Goal: Task Accomplishment & Management: Manage account settings

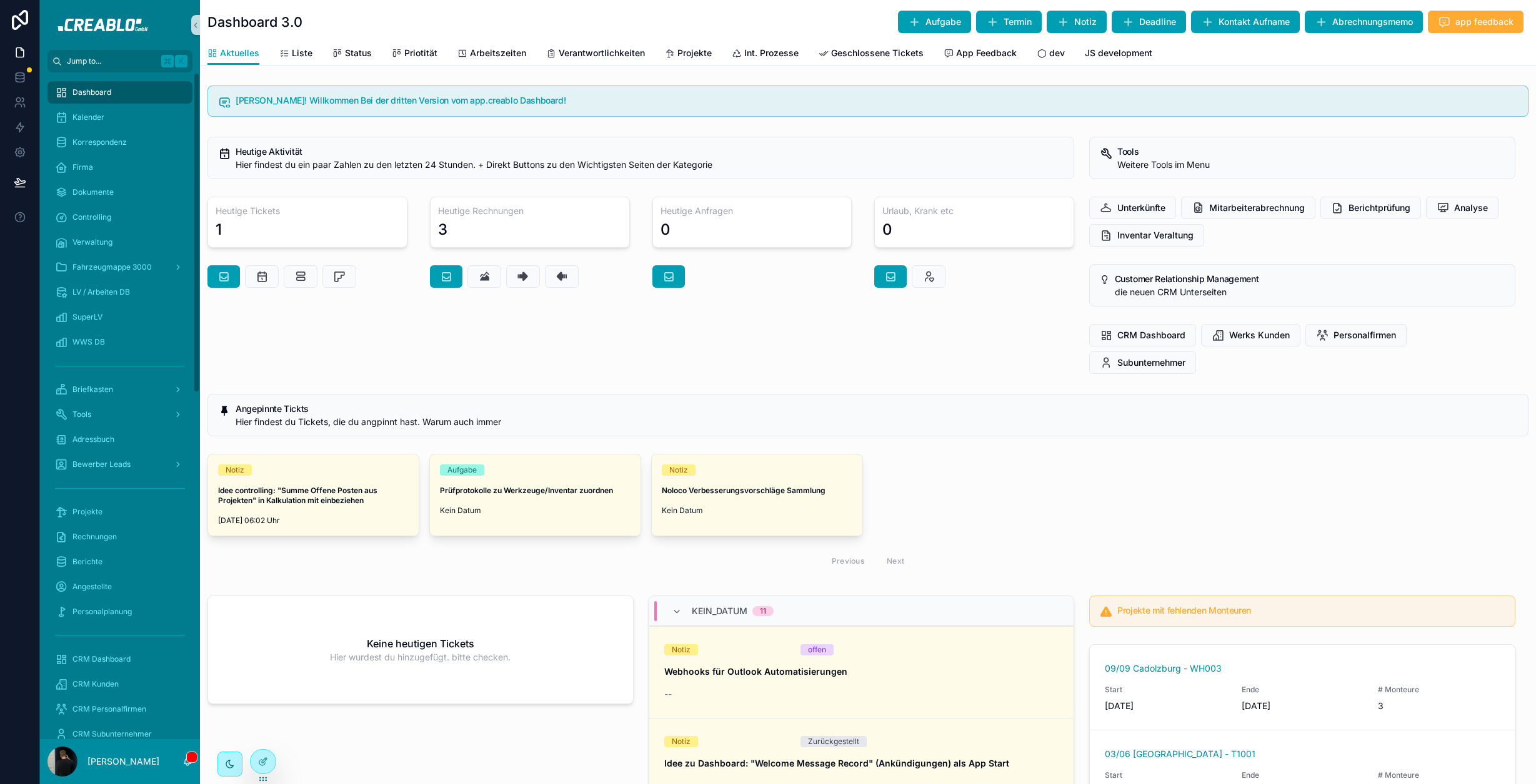
click at [111, 55] on button "Jump to... K" at bounding box center [120, 60] width 145 height 22
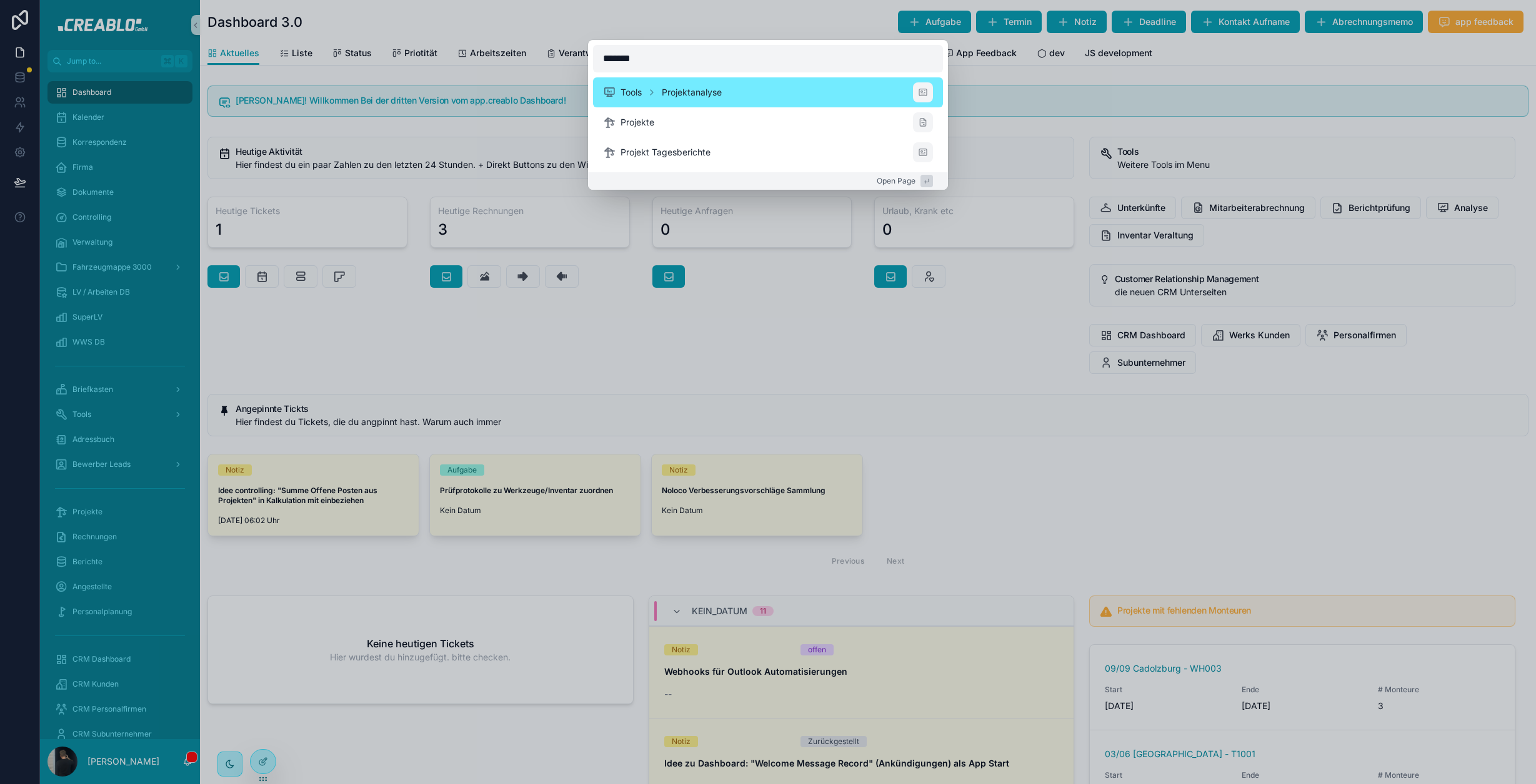
type input "********"
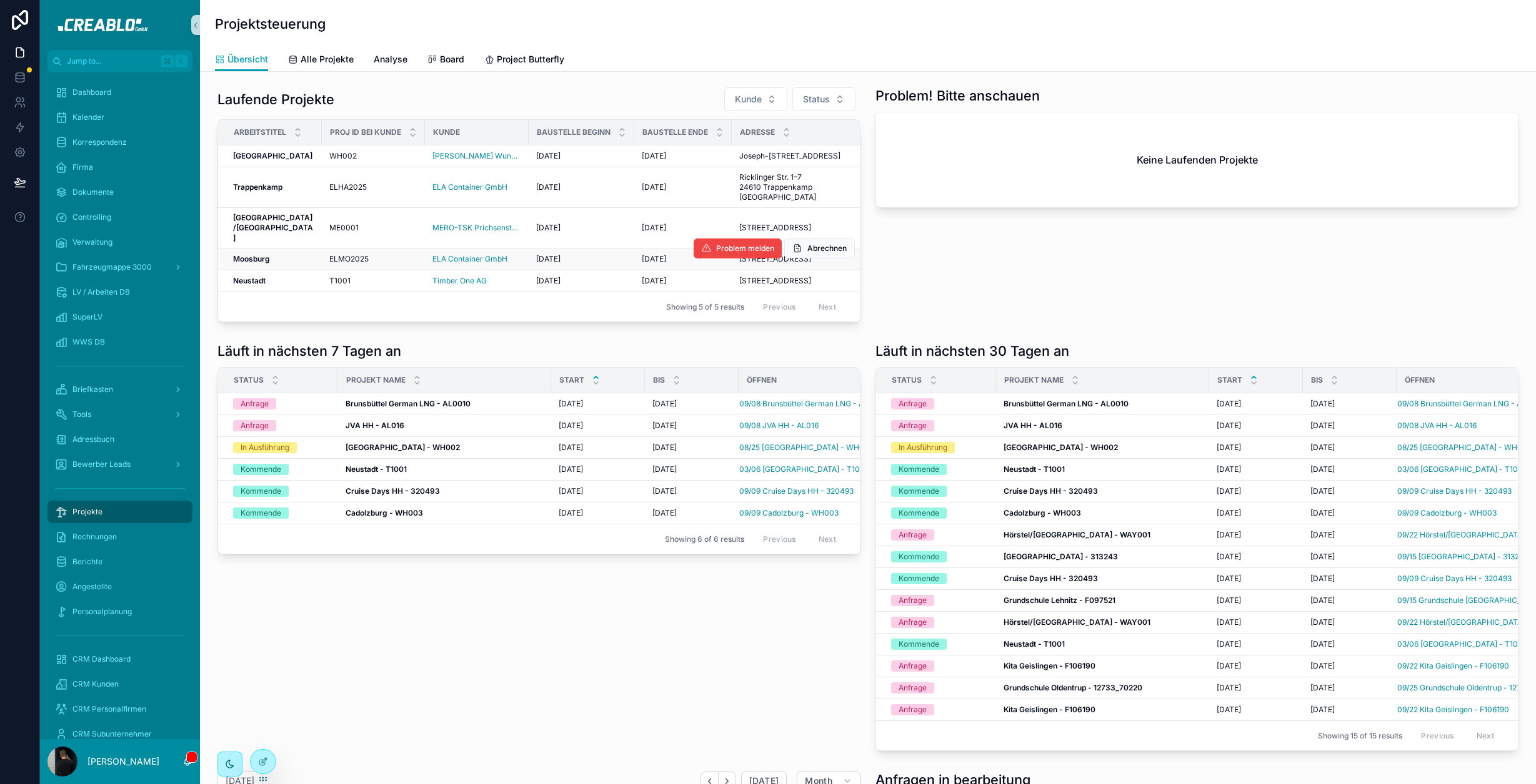
scroll to position [2, 0]
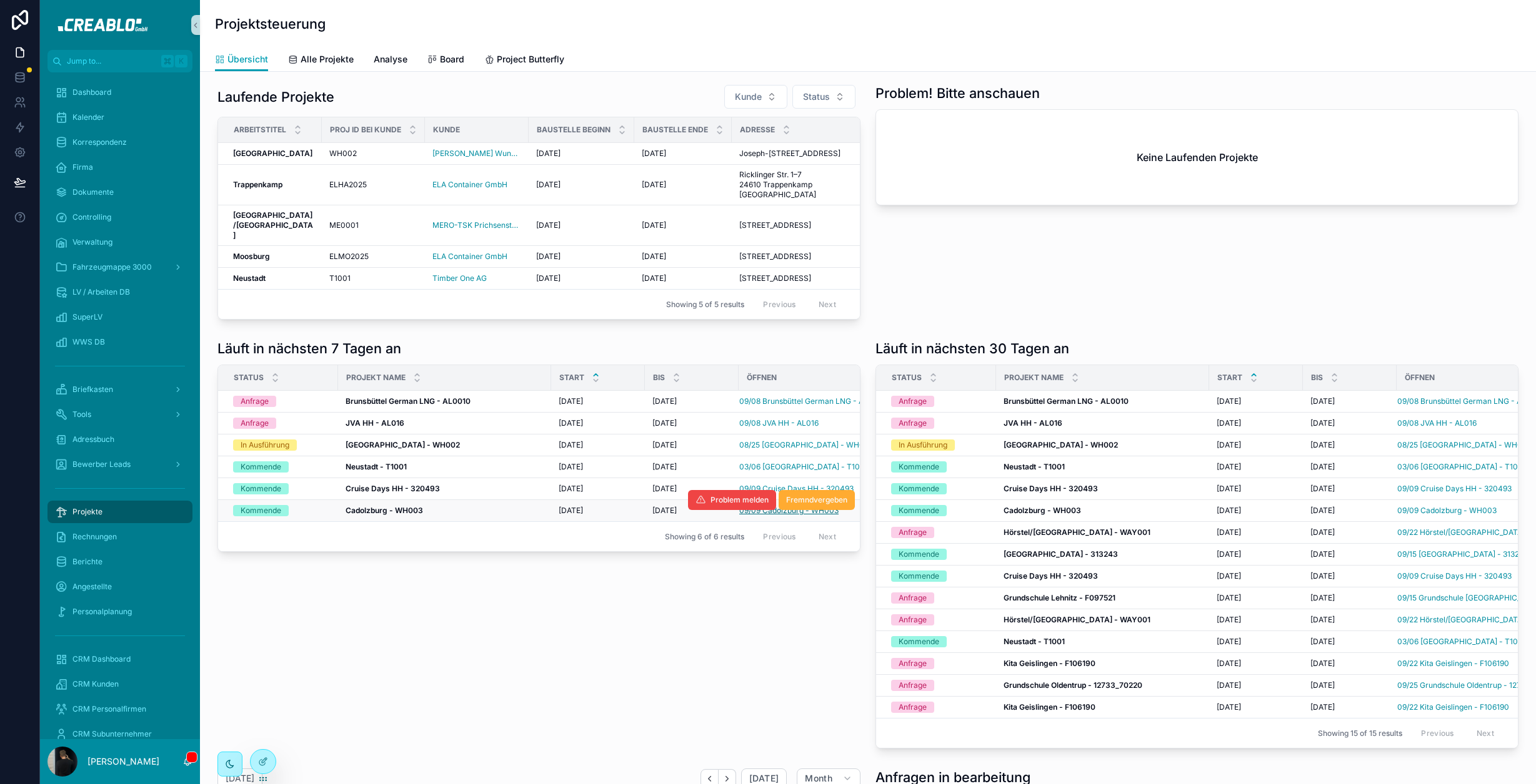
click at [788, 516] on span "09/09 Cadolzburg - WH003" at bounding box center [789, 510] width 99 height 10
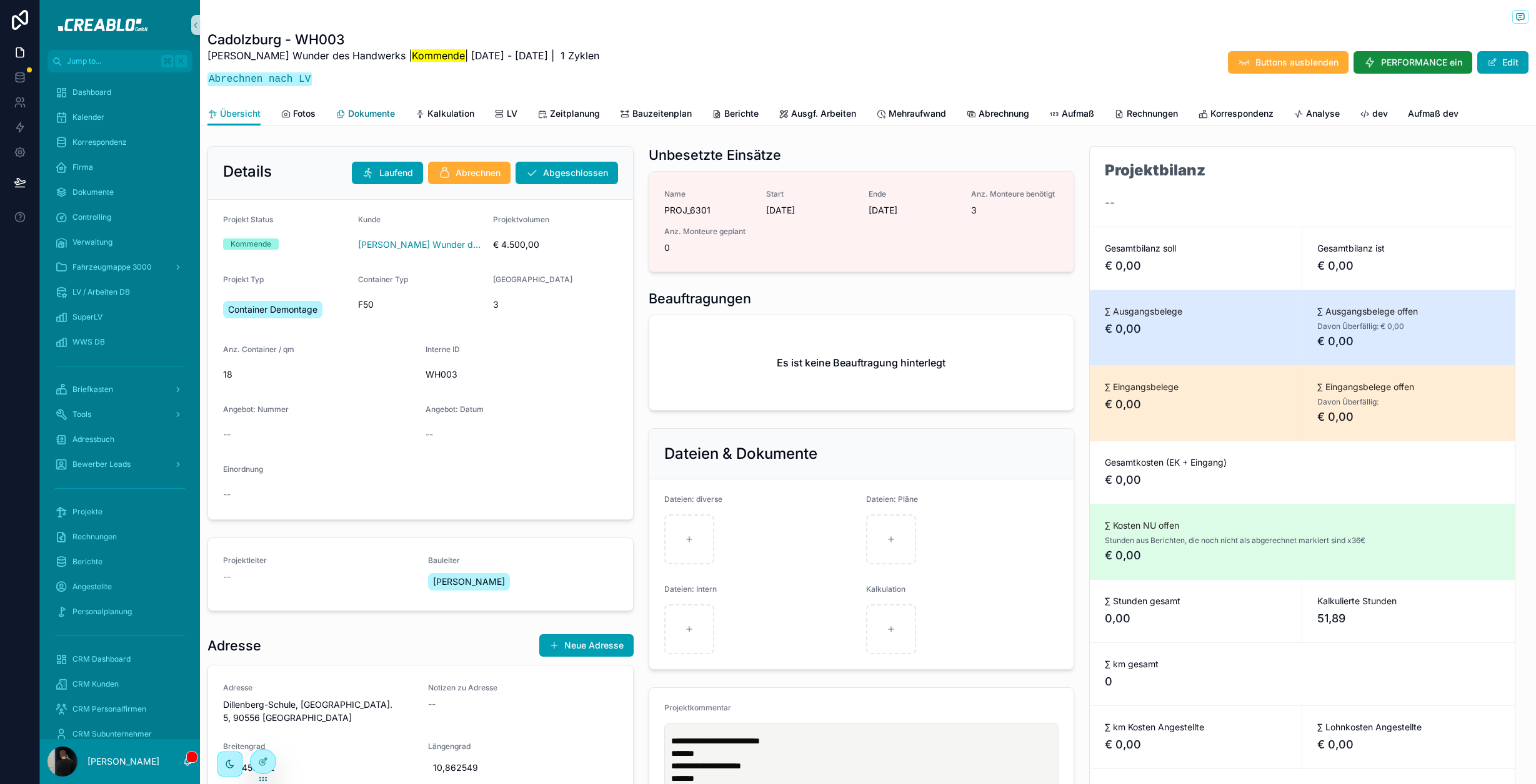
click at [381, 111] on span "Dokumente" at bounding box center [371, 114] width 47 height 12
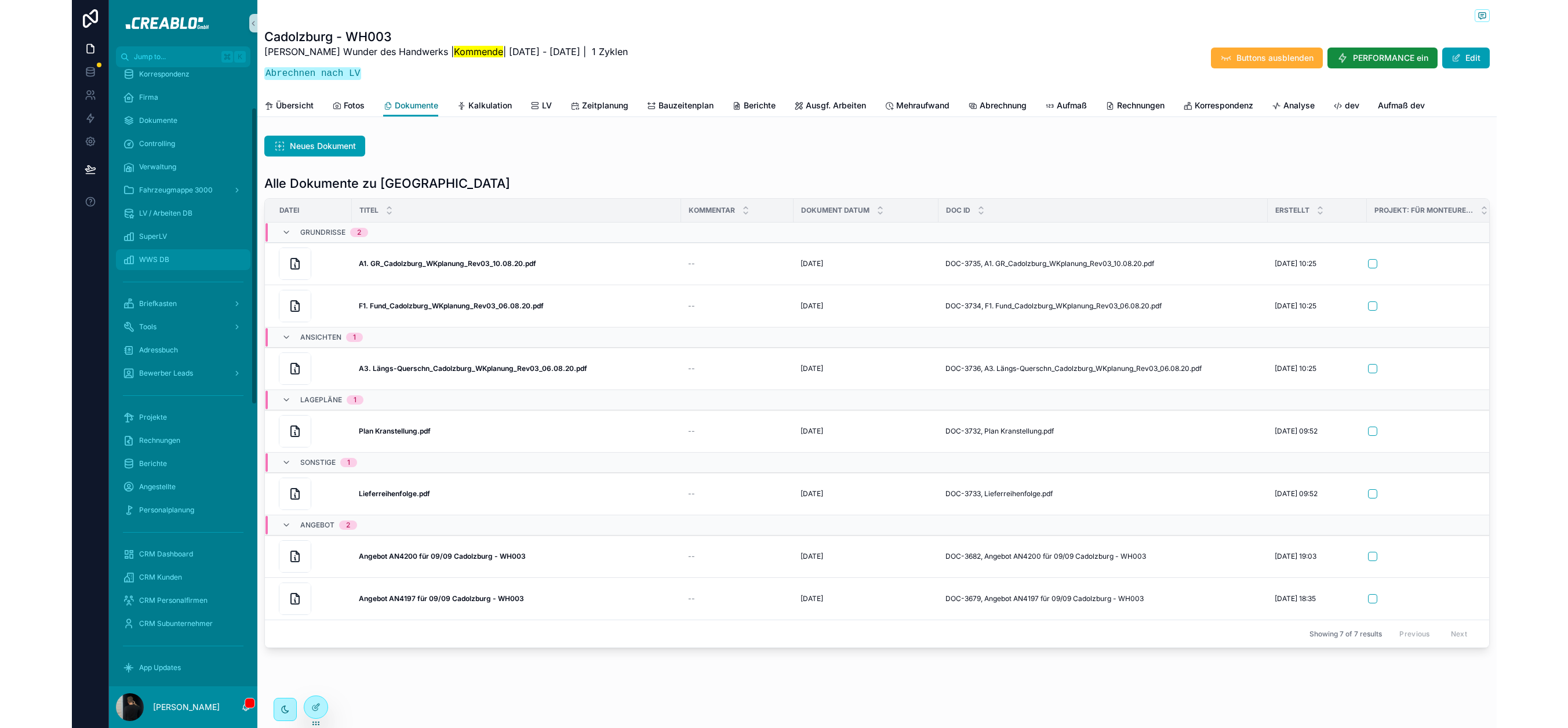
scroll to position [57, 0]
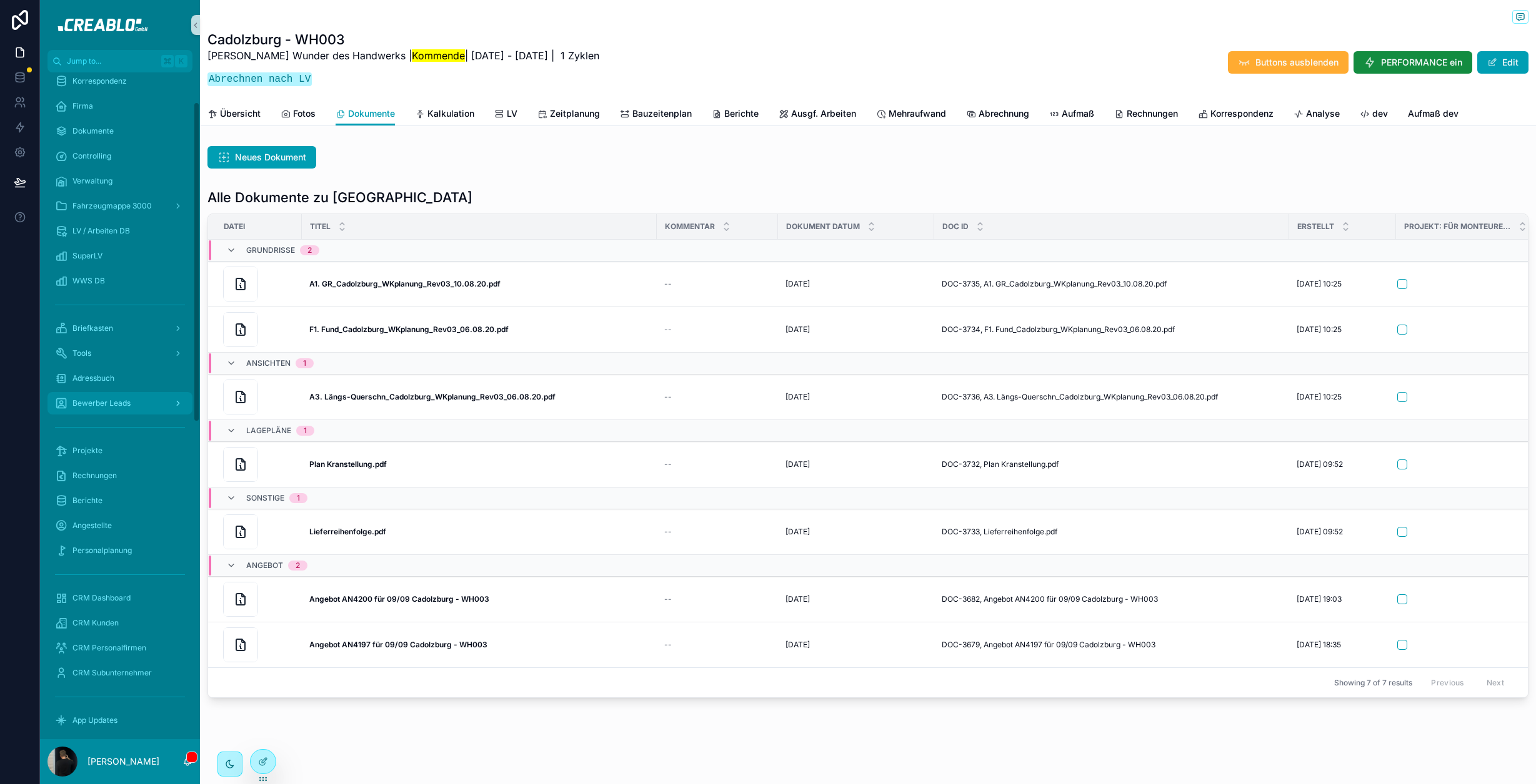
click at [107, 411] on div "Bewerber Leads" at bounding box center [120, 403] width 130 height 20
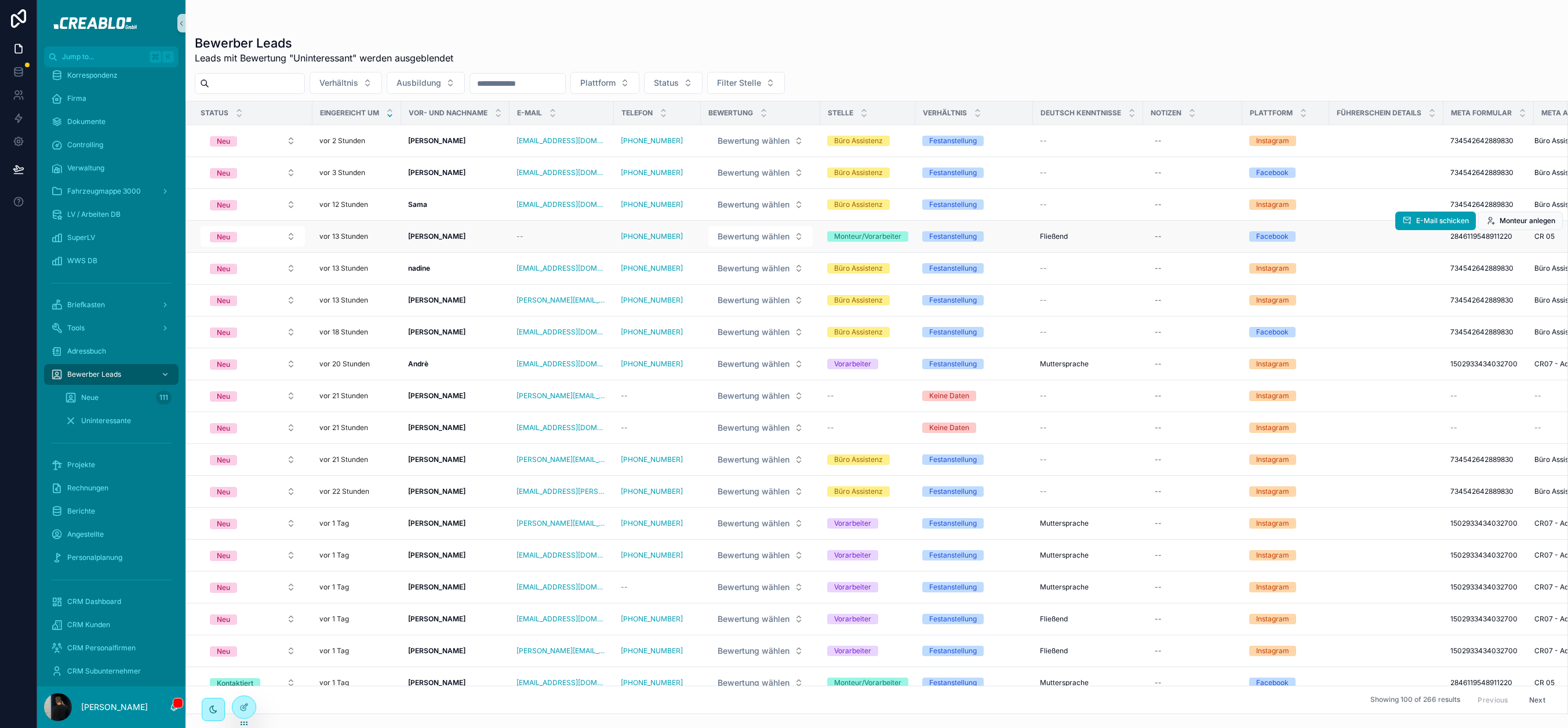
click at [458, 236] on div "Hamza Pashaj Hamza Pashaj" at bounding box center [455, 236] width 94 height 9
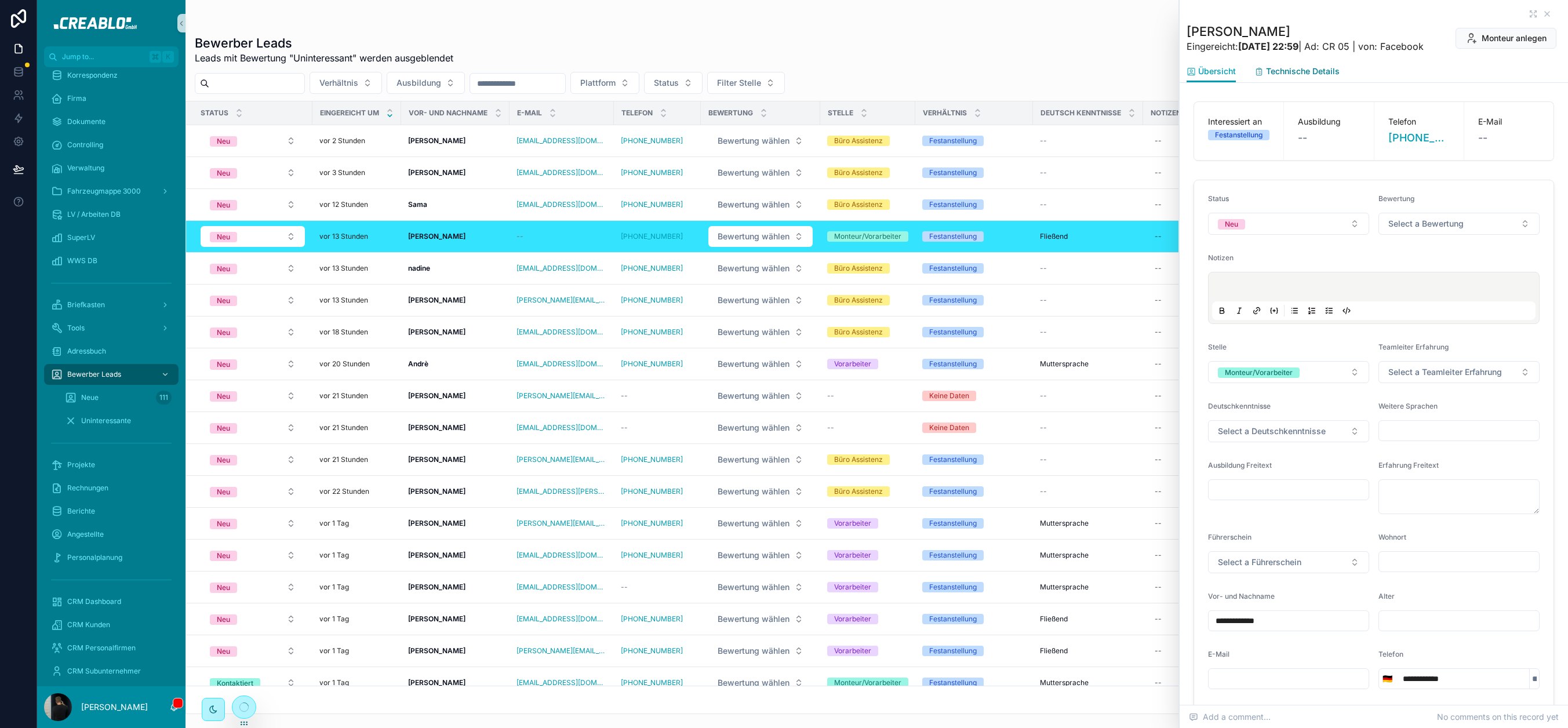
click at [1277, 71] on span "Technische Details" at bounding box center [1303, 71] width 74 height 11
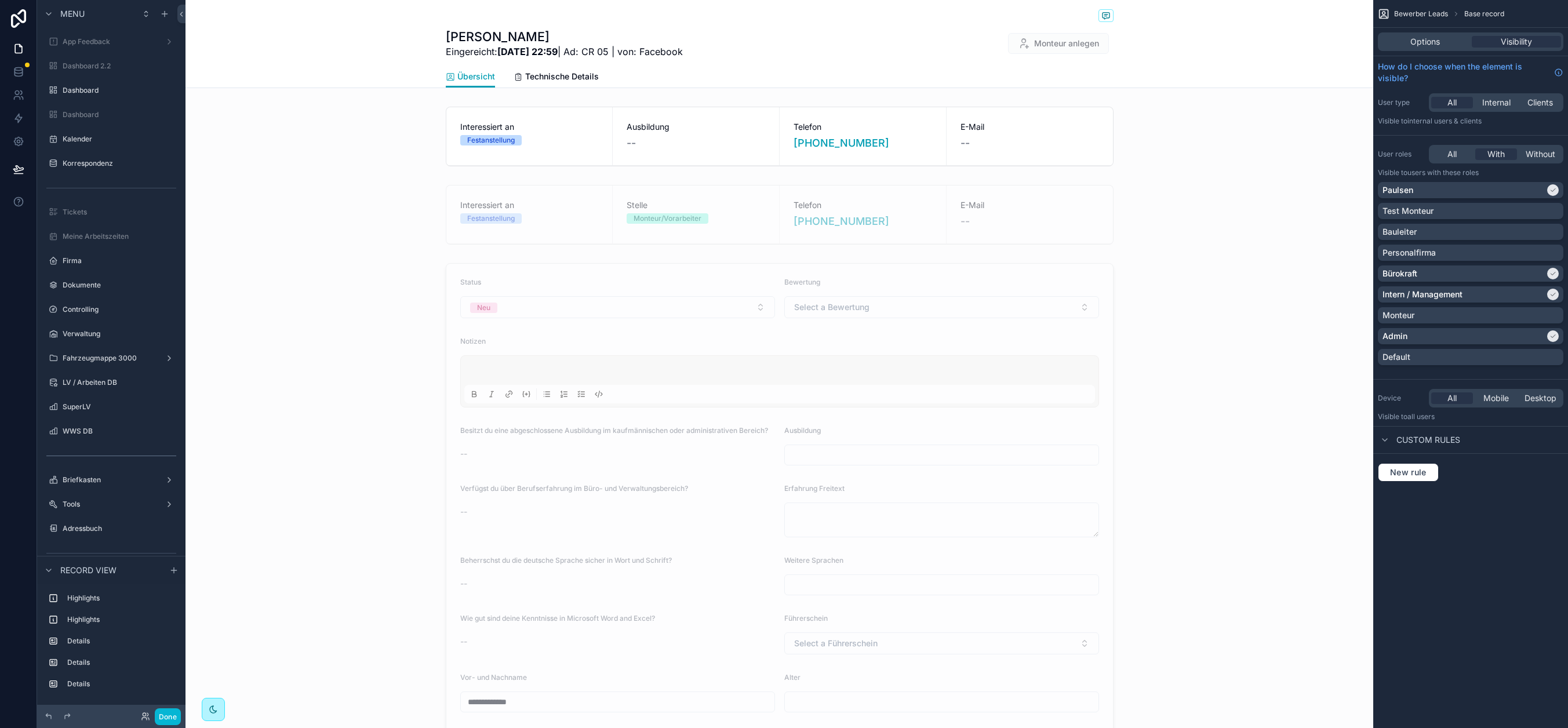
click at [409, 84] on div "Übersicht Technische Details" at bounding box center [779, 76] width 1174 height 22
click at [1411, 43] on span "Options" at bounding box center [1425, 42] width 30 height 11
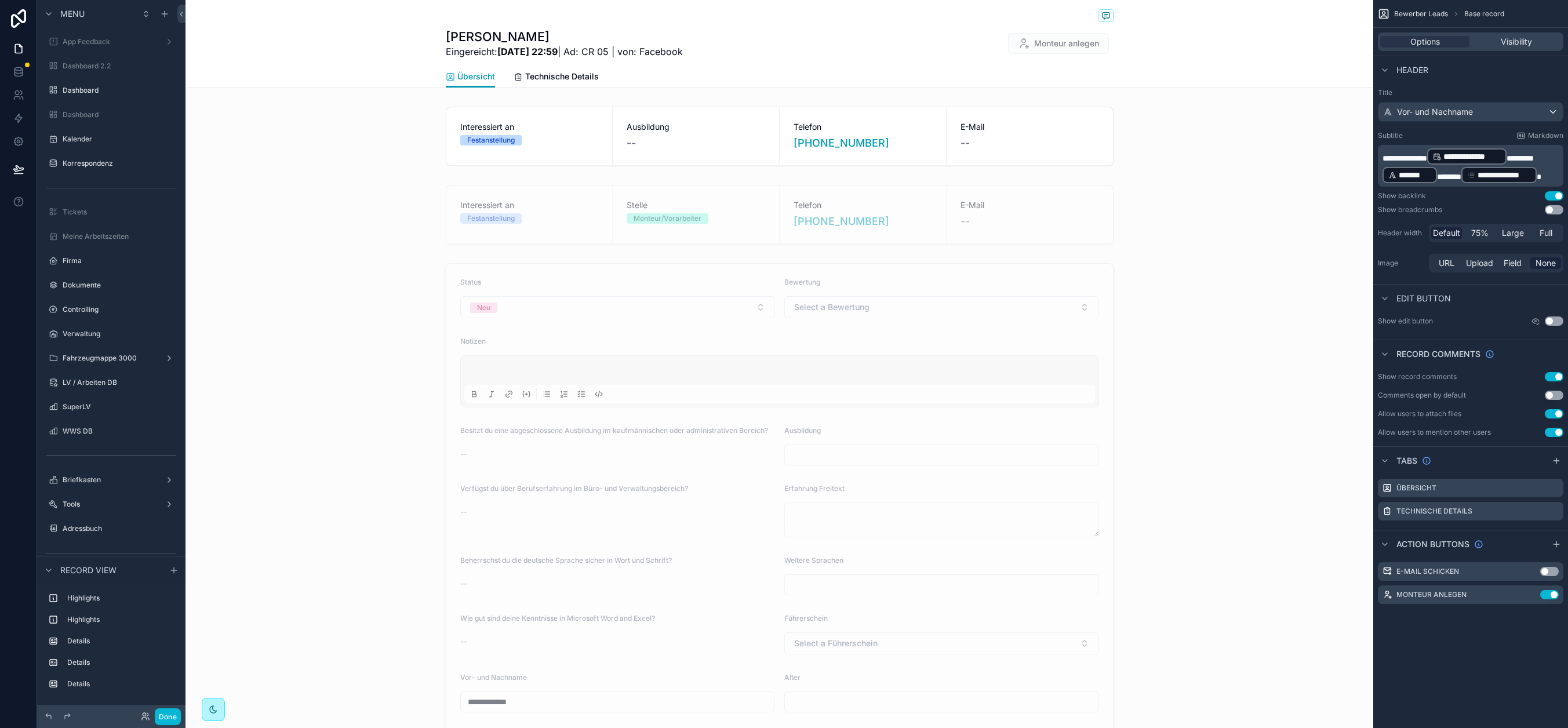
click at [339, 27] on div "Hamza Pashaj Eingereicht: 2.9.2025 22:59 | Ad: CR 05 | von: Facebook Monteur an…" at bounding box center [779, 44] width 1188 height 88
click at [1424, 460] on icon "scrollable content" at bounding box center [1556, 460] width 9 height 9
click at [1424, 535] on icon "scrollable content" at bounding box center [1554, 535] width 9 height 9
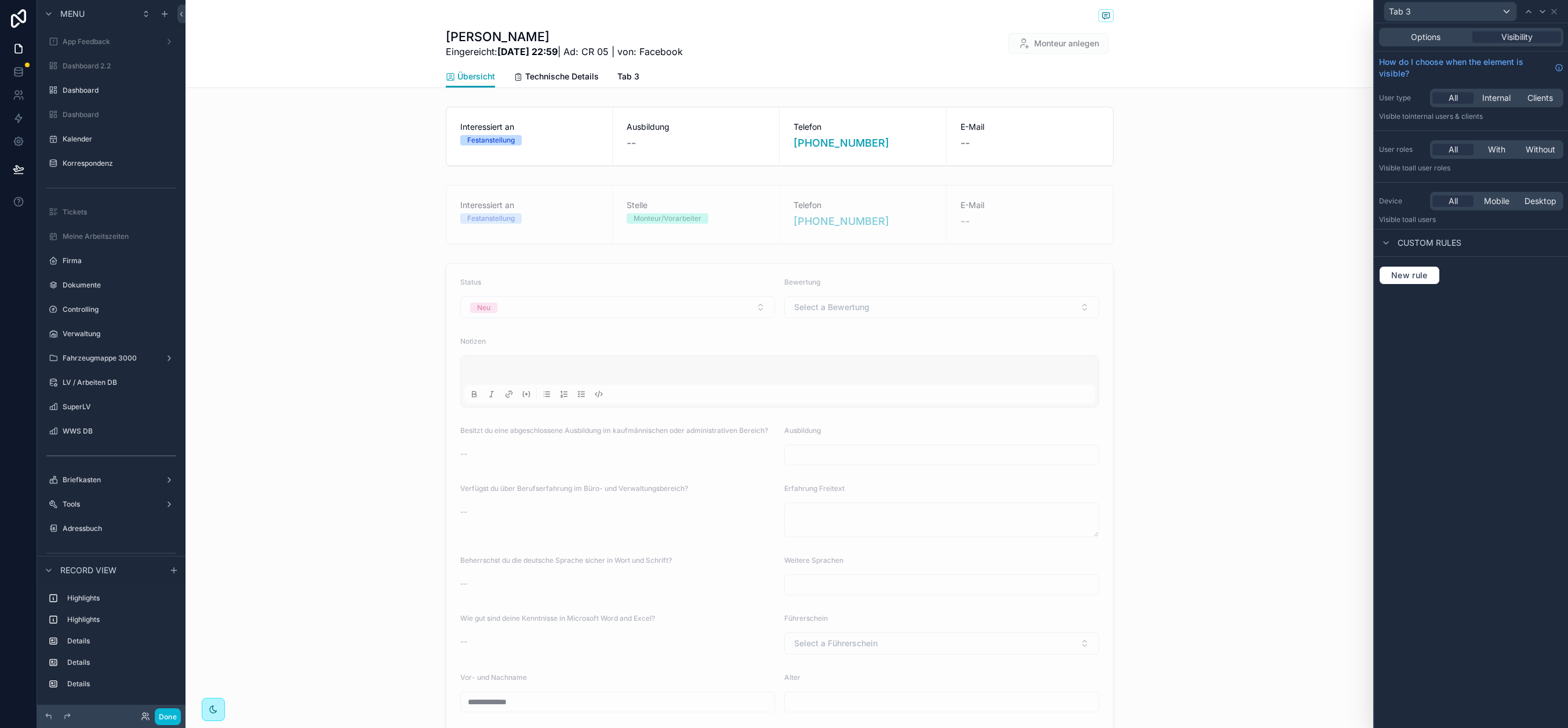
click at [1423, 40] on span "Options" at bounding box center [1425, 37] width 30 height 11
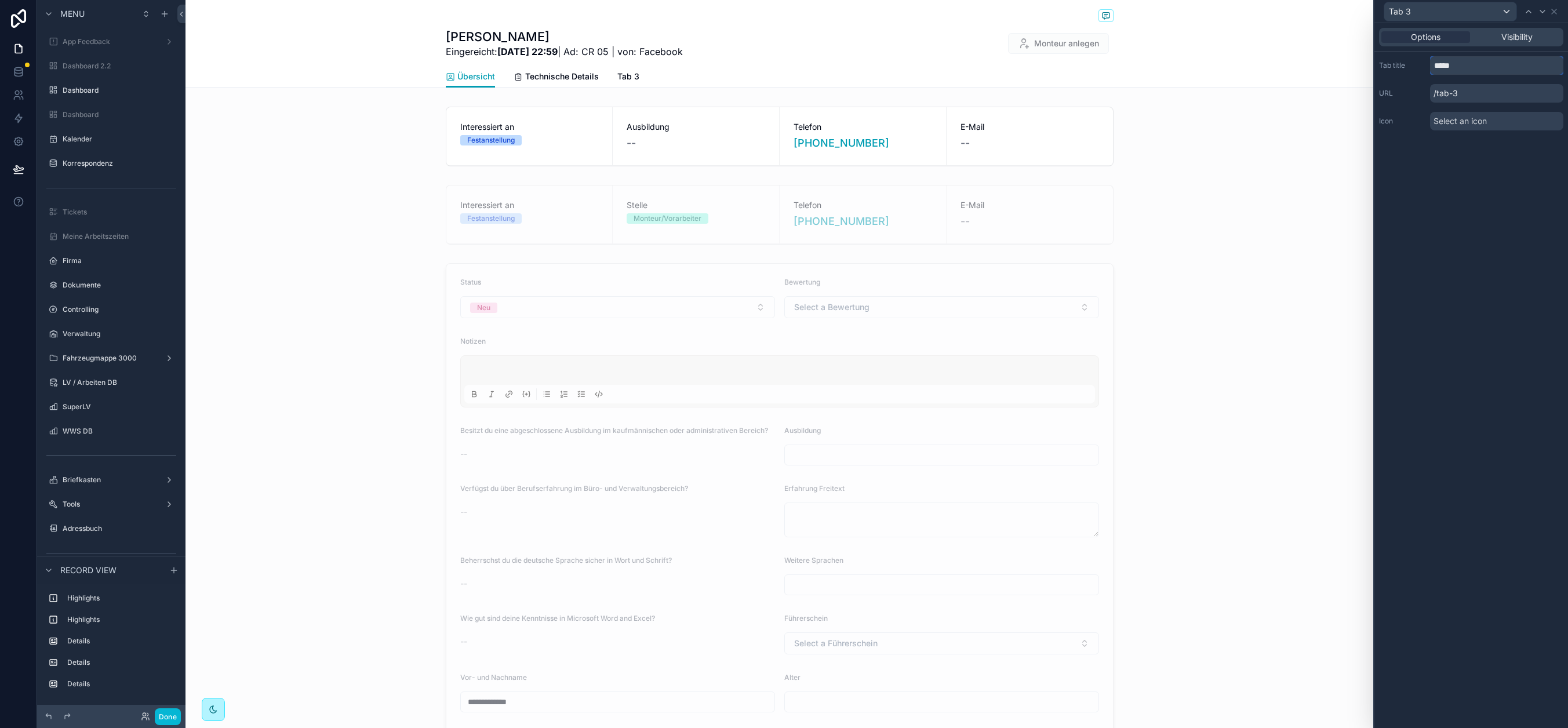
click at [1424, 70] on input "*****" at bounding box center [1496, 65] width 133 height 18
type input "*******"
click at [1424, 123] on span "Select an icon" at bounding box center [1459, 121] width 53 height 11
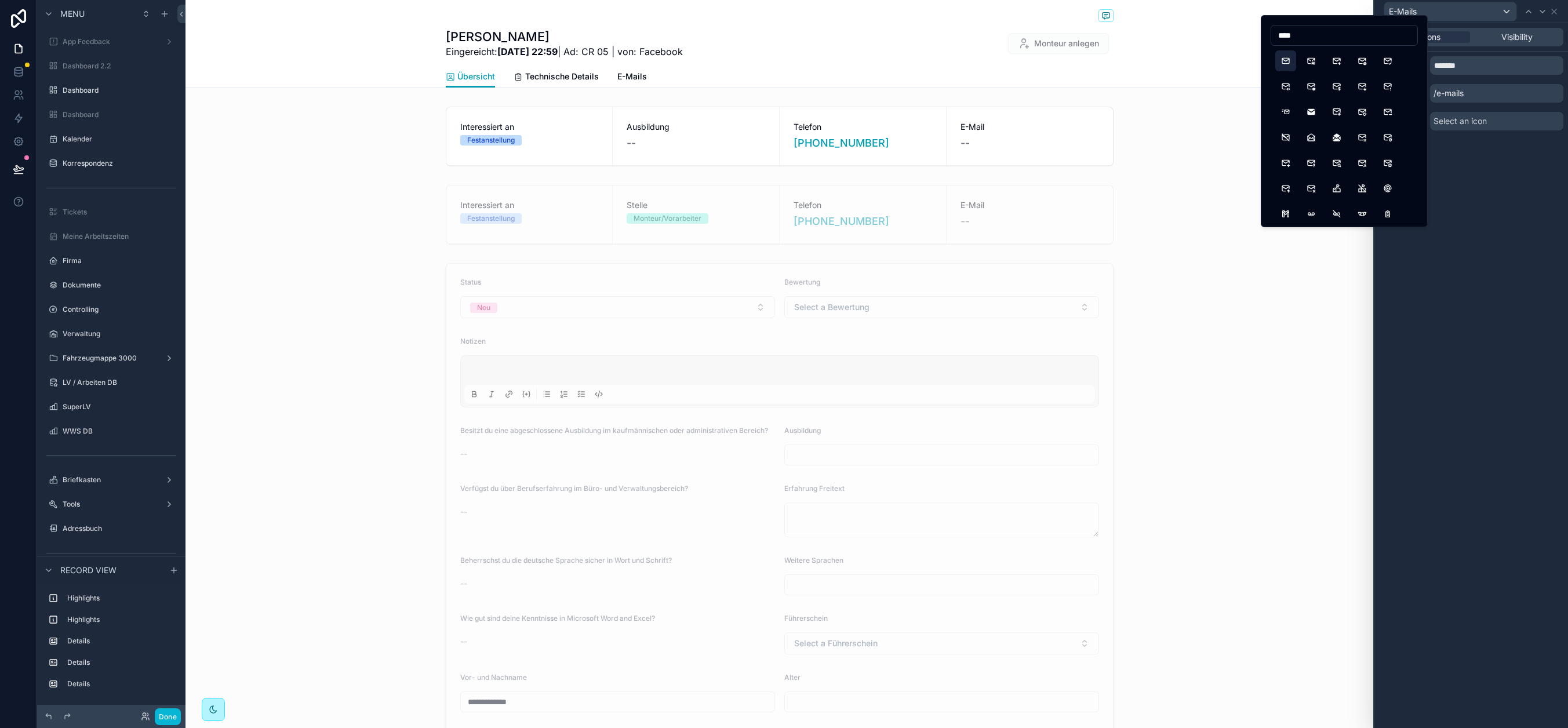
type input "****"
click at [1285, 64] on button "Mail" at bounding box center [1285, 60] width 21 height 21
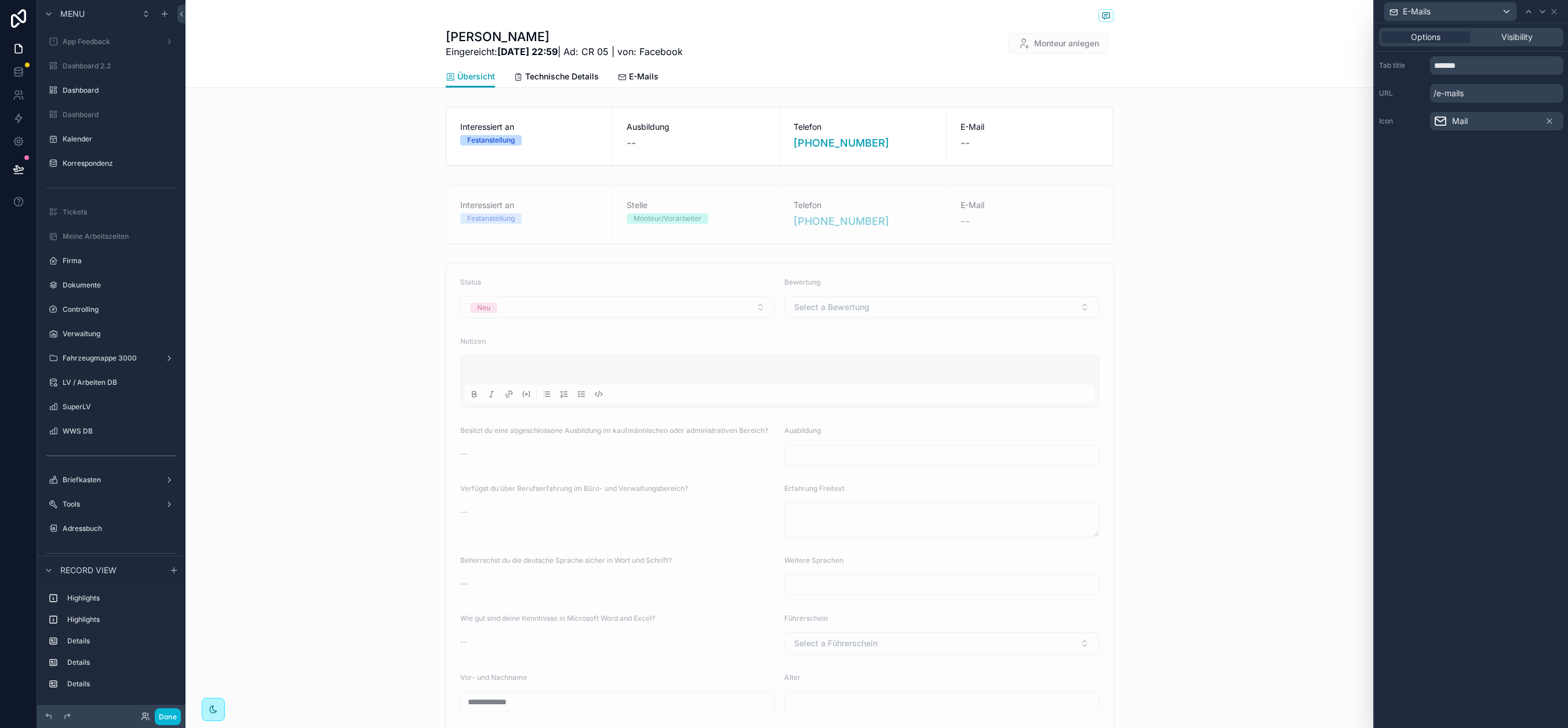
click at [1424, 152] on div "Options Visibility Tab title ******* URL /e-mails Icon Mail" at bounding box center [1471, 376] width 194 height 705
click at [1424, 11] on icon at bounding box center [1554, 11] width 9 height 9
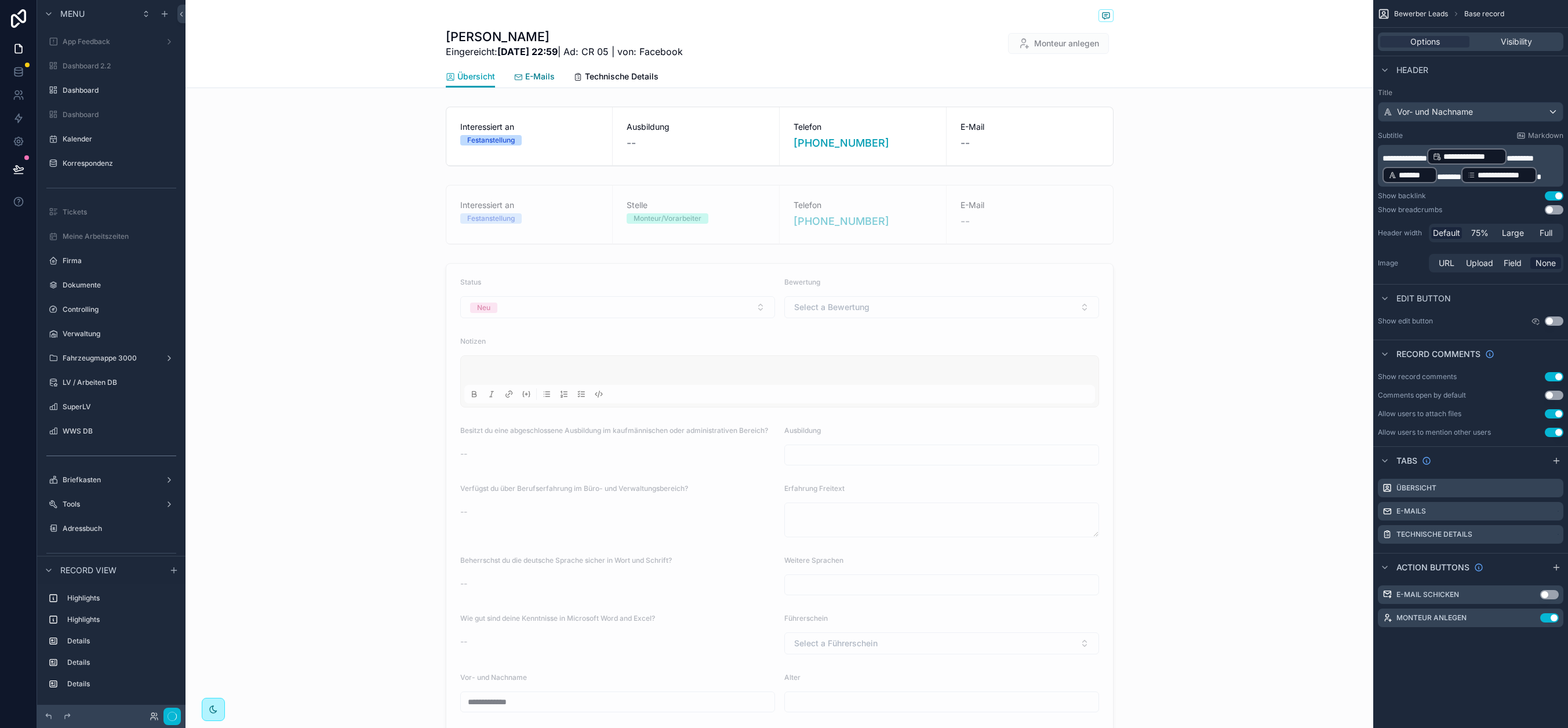
click at [527, 76] on span "E-Mails" at bounding box center [540, 77] width 30 height 11
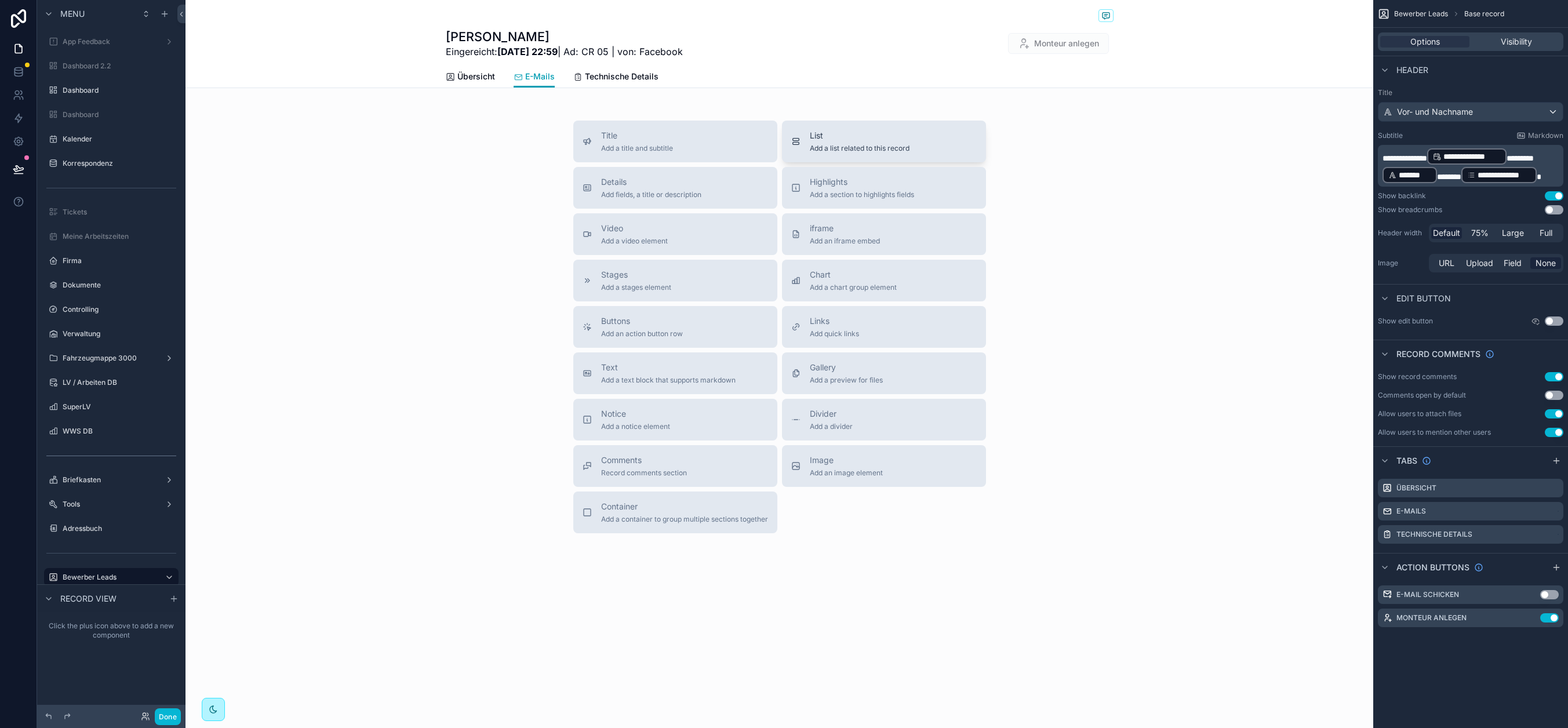
click at [867, 137] on span "List" at bounding box center [860, 136] width 100 height 11
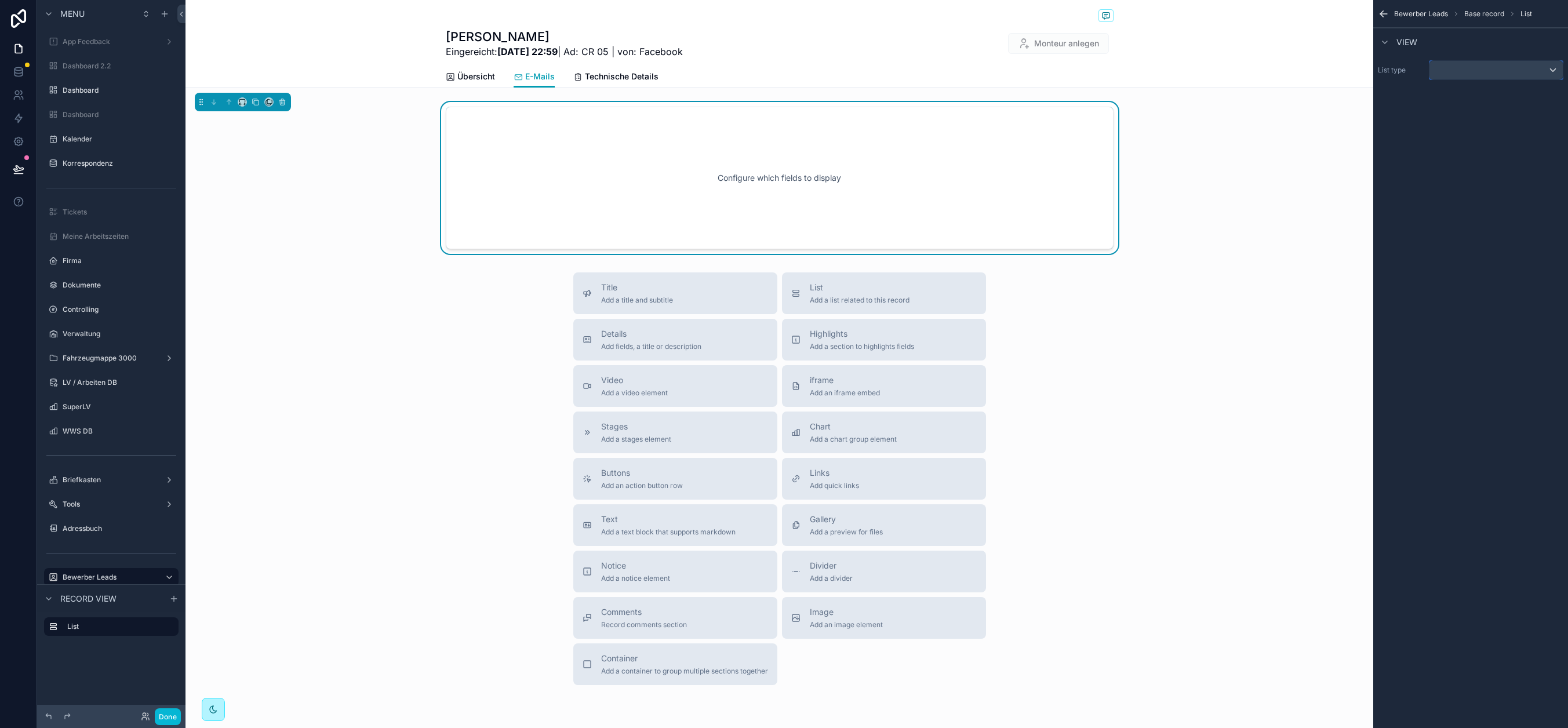
click at [1424, 70] on div "scrollable content" at bounding box center [1496, 70] width 133 height 18
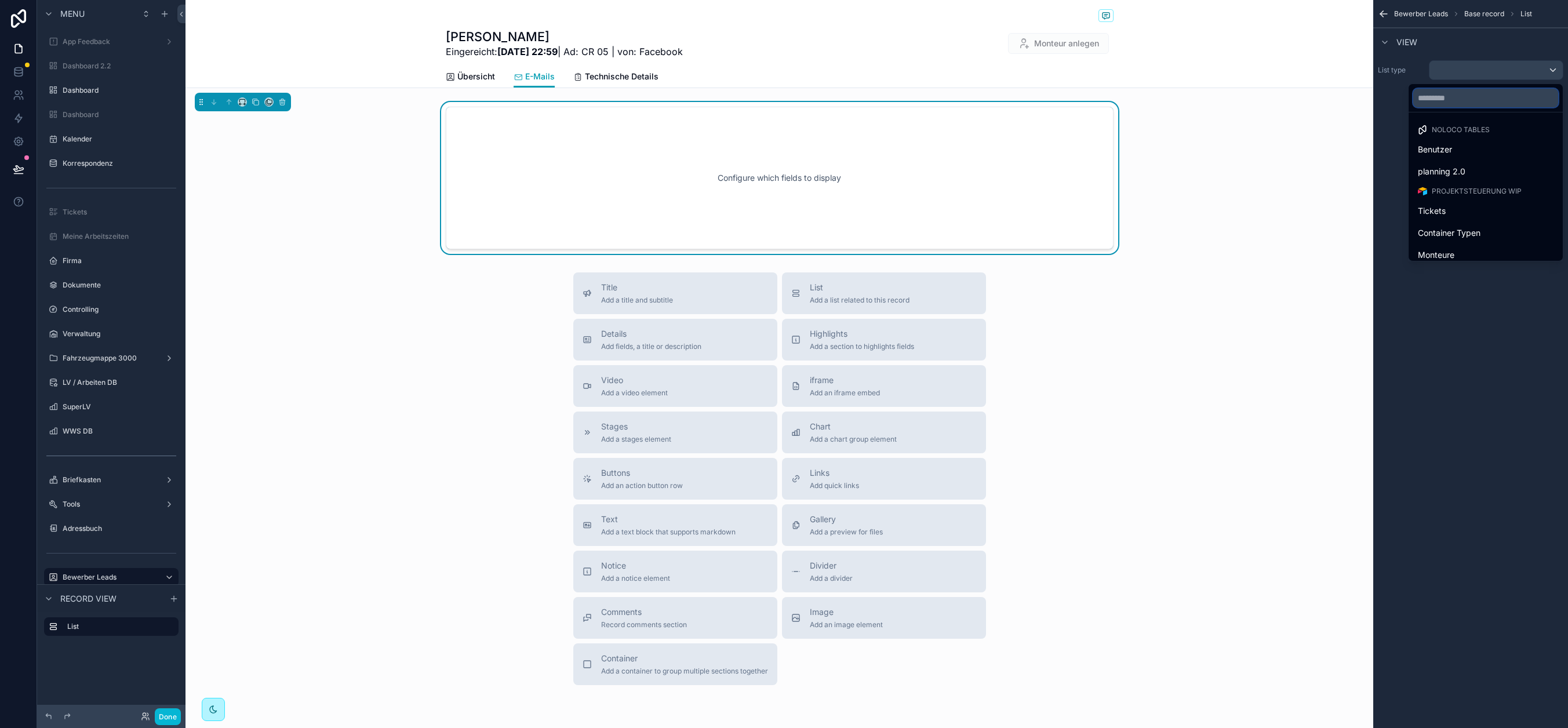
click at [1424, 89] on input "text" at bounding box center [1485, 98] width 145 height 18
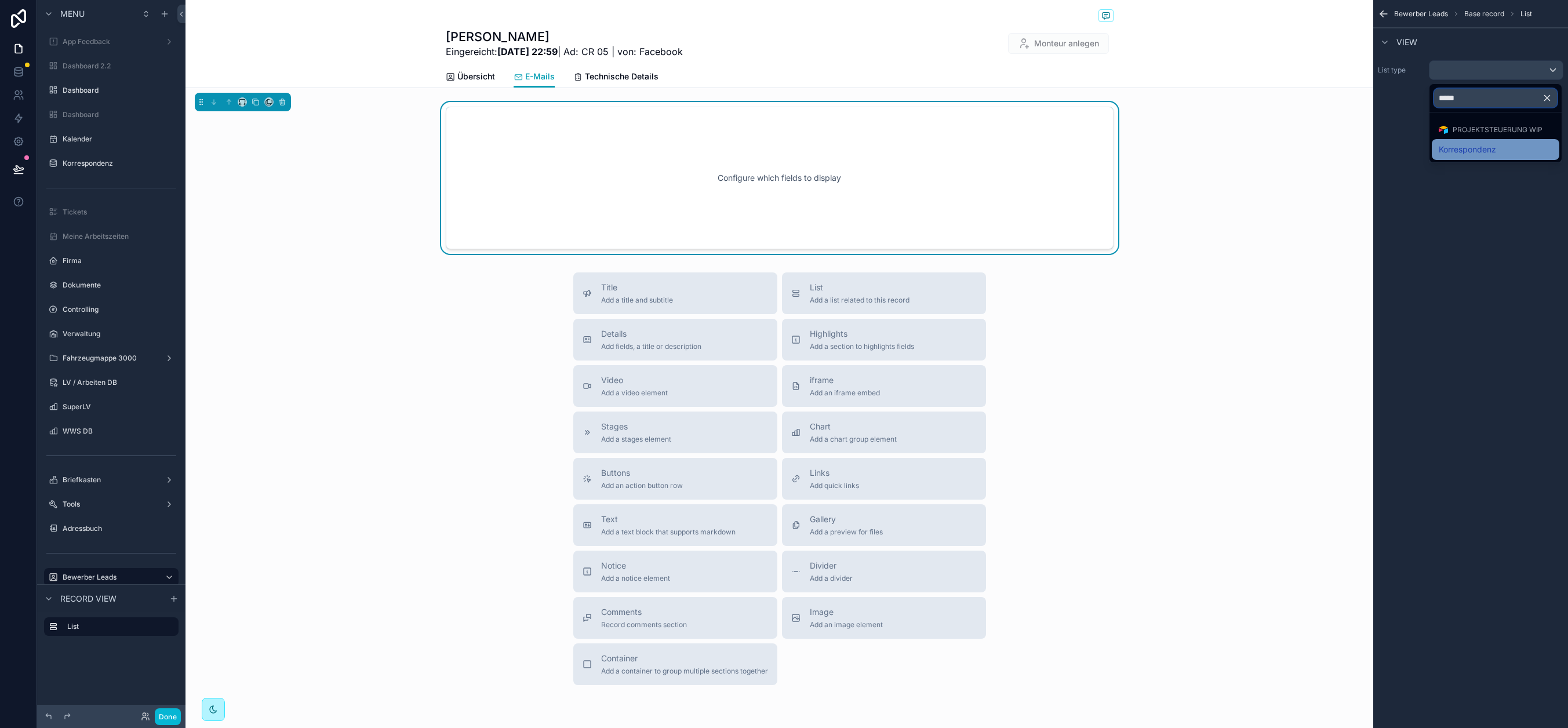
type input "*****"
click at [1424, 148] on span "Korrespondenz" at bounding box center [1467, 150] width 57 height 14
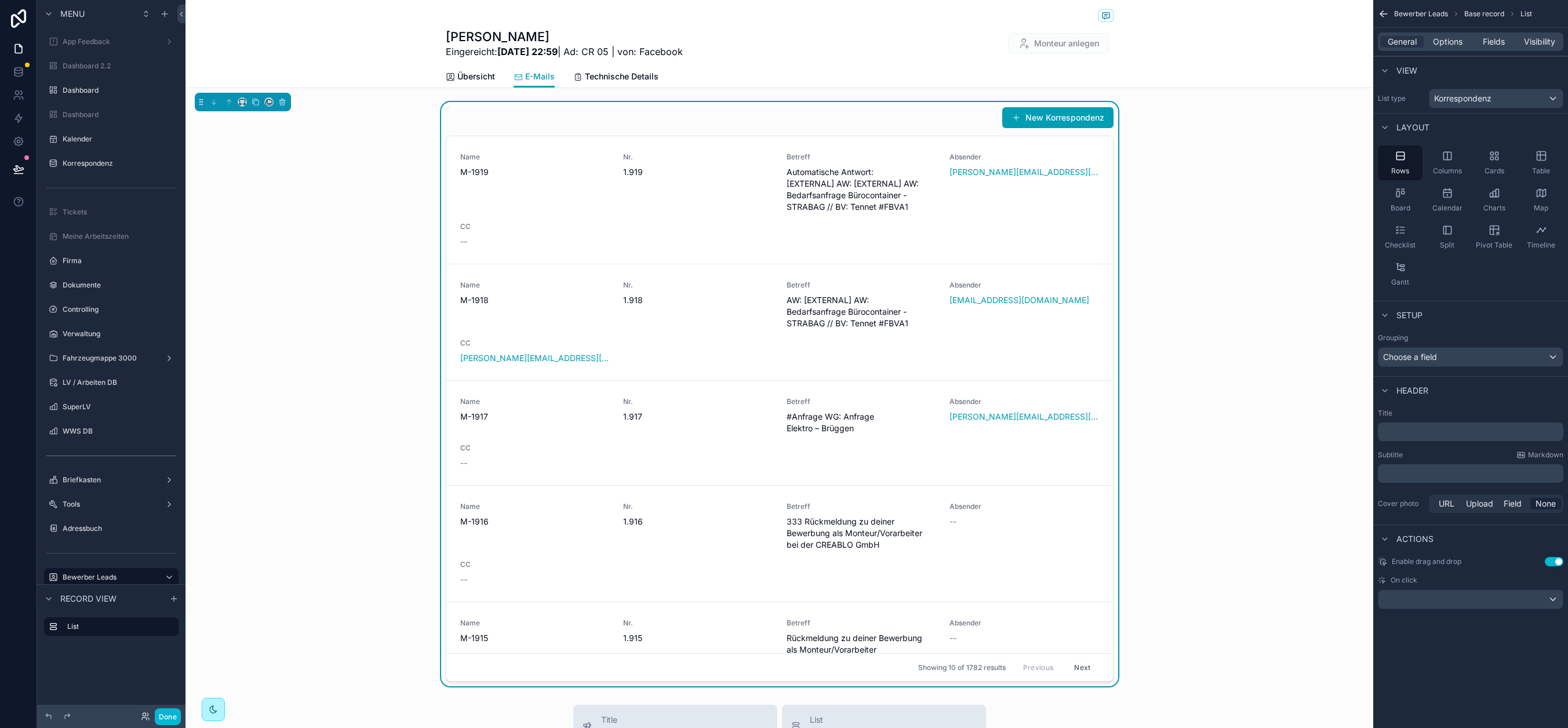
drag, startPoint x: 1442, startPoint y: 38, endPoint x: 1445, endPoint y: 51, distance: 13.3
click at [1424, 38] on span "Options" at bounding box center [1447, 42] width 30 height 11
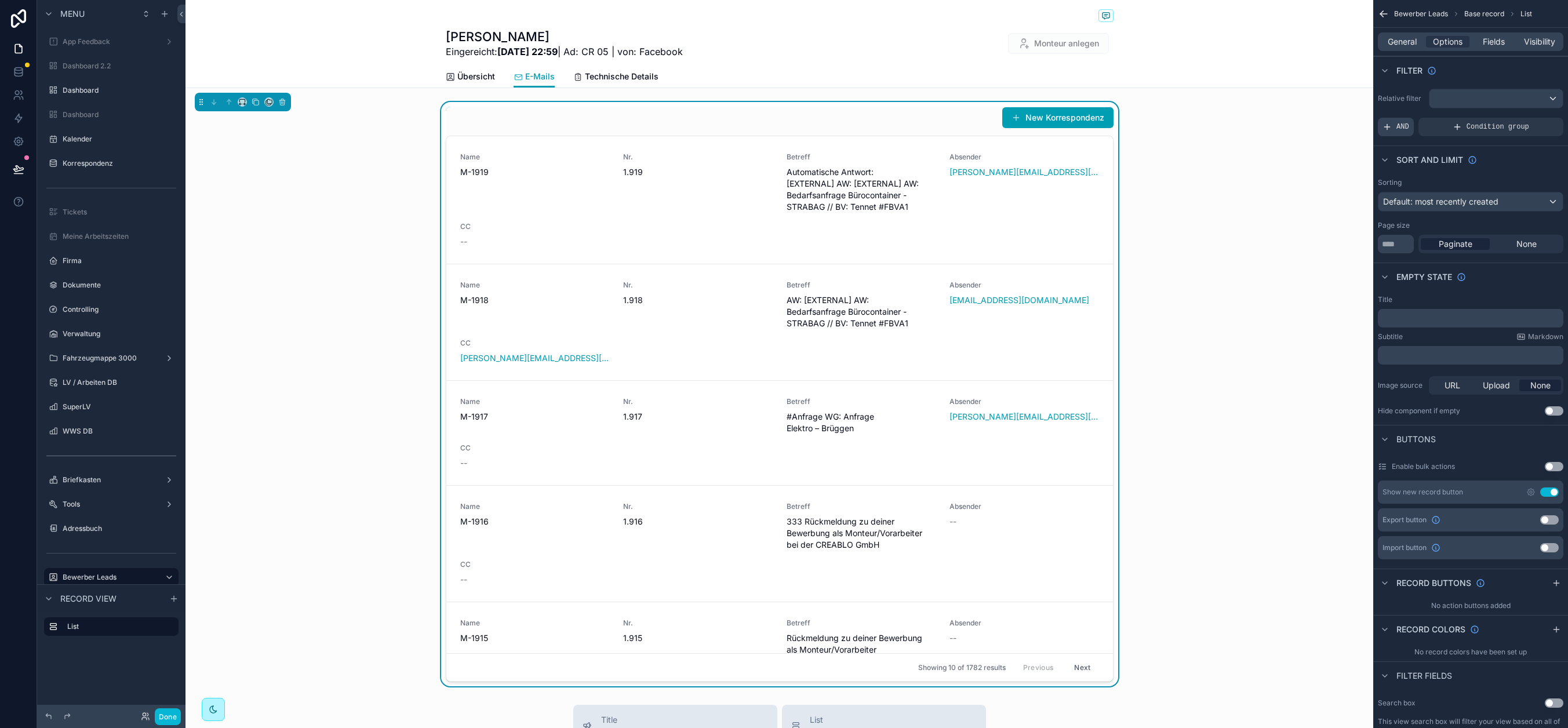
click at [1394, 124] on div "AND" at bounding box center [1396, 127] width 36 height 18
click at [1424, 118] on icon "scrollable content" at bounding box center [1535, 117] width 4 height 4
click at [1296, 111] on div "Select a field" at bounding box center [1265, 109] width 69 height 18
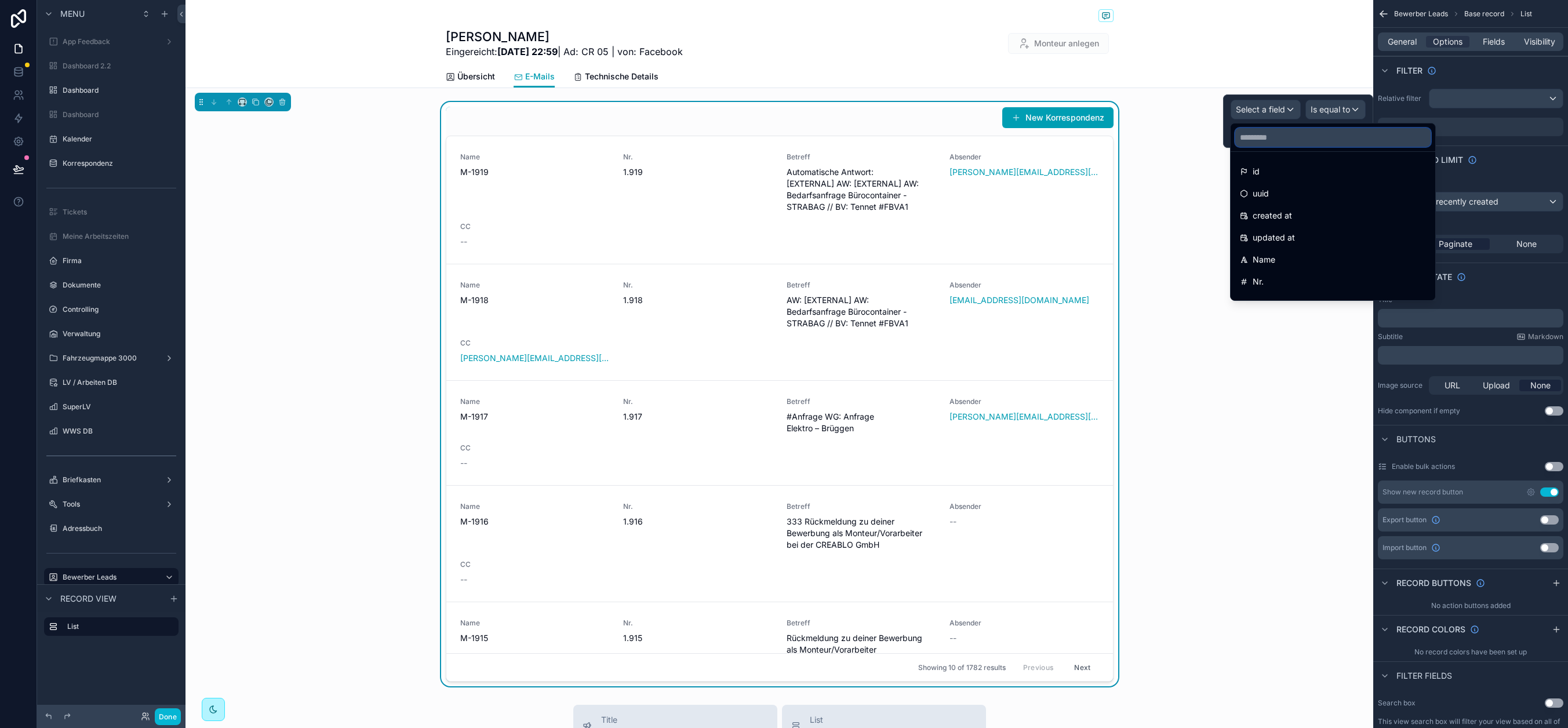
click at [1287, 140] on input "text" at bounding box center [1333, 138] width 195 height 18
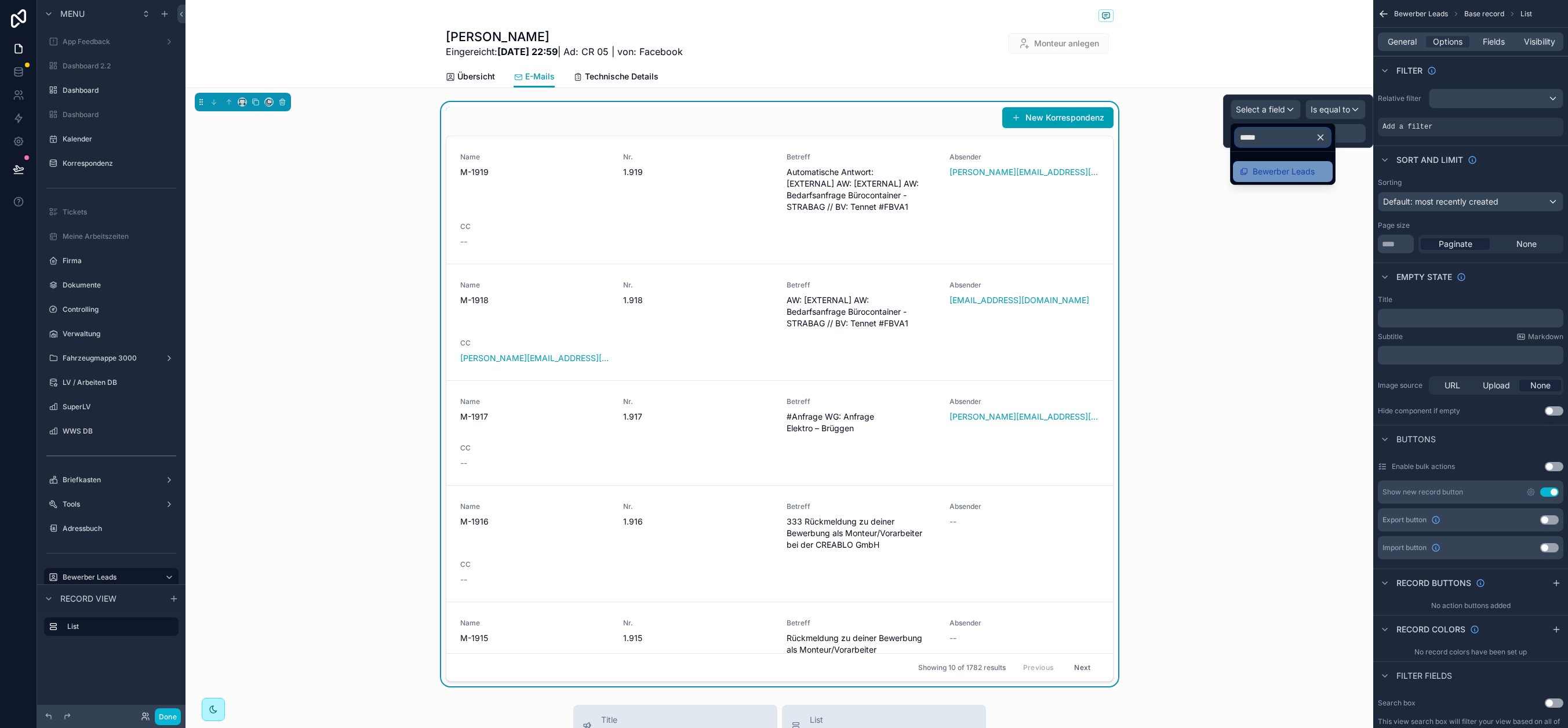
type input "*****"
click at [1271, 167] on span "Bewerber Leads" at bounding box center [1283, 172] width 62 height 14
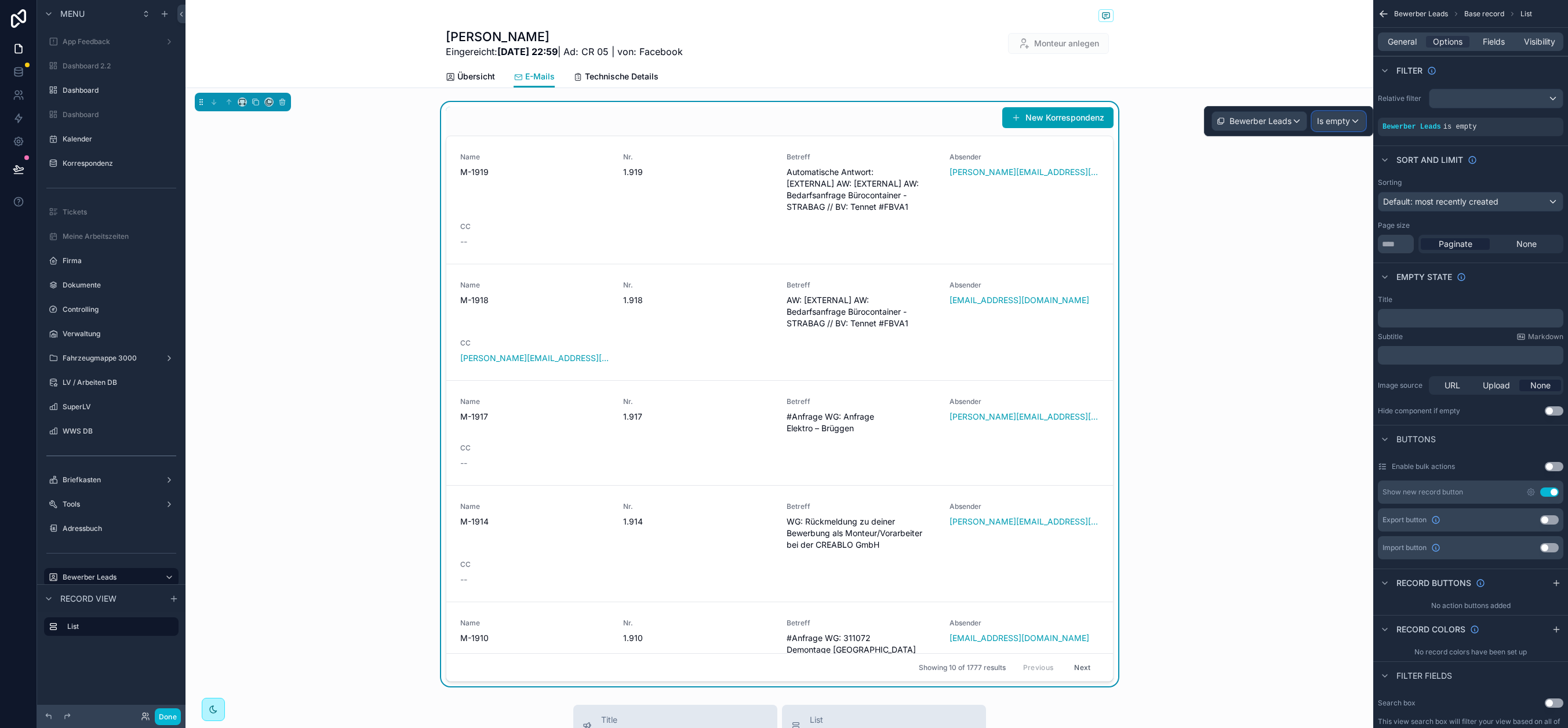
click at [1344, 117] on span "Is empty" at bounding box center [1333, 121] width 33 height 11
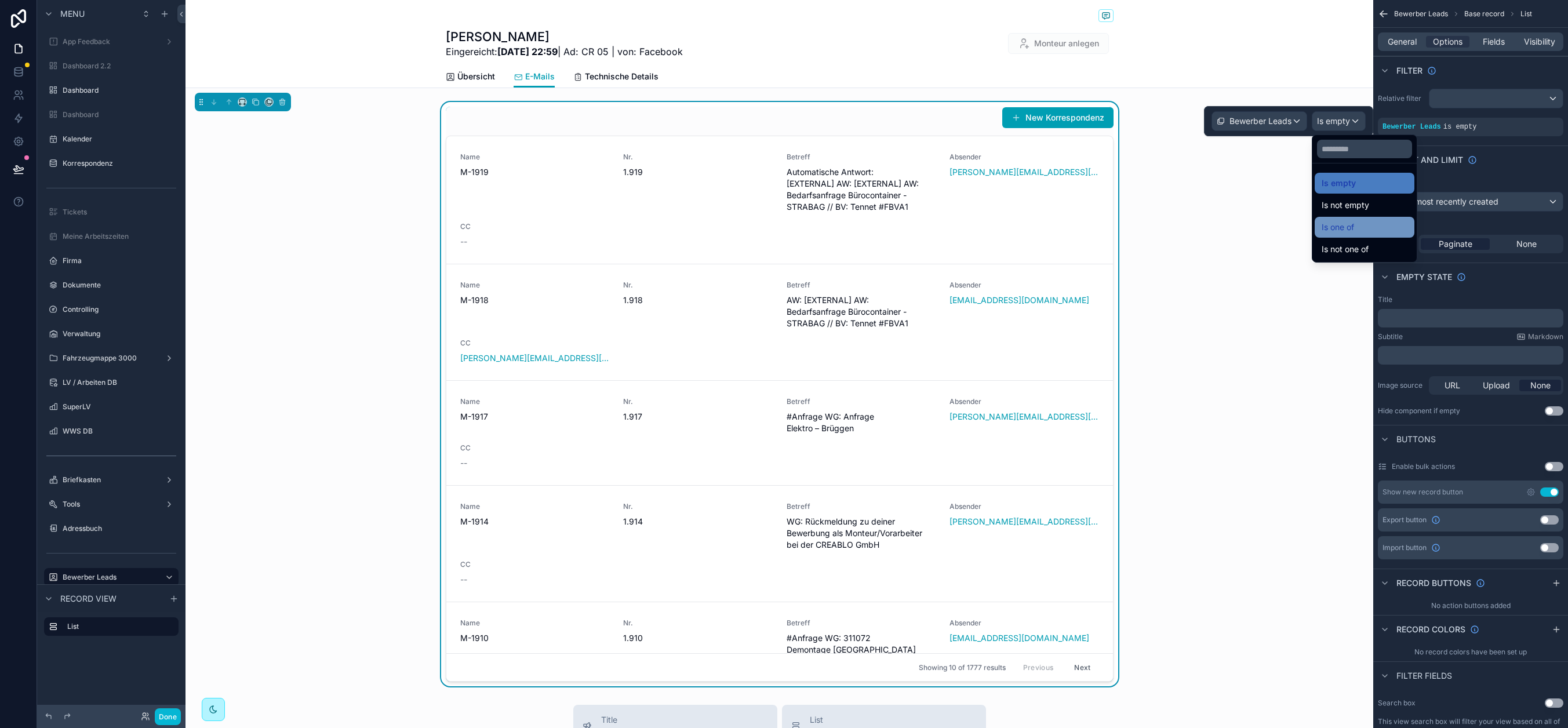
click at [1361, 226] on div "Is one of" at bounding box center [1364, 228] width 86 height 14
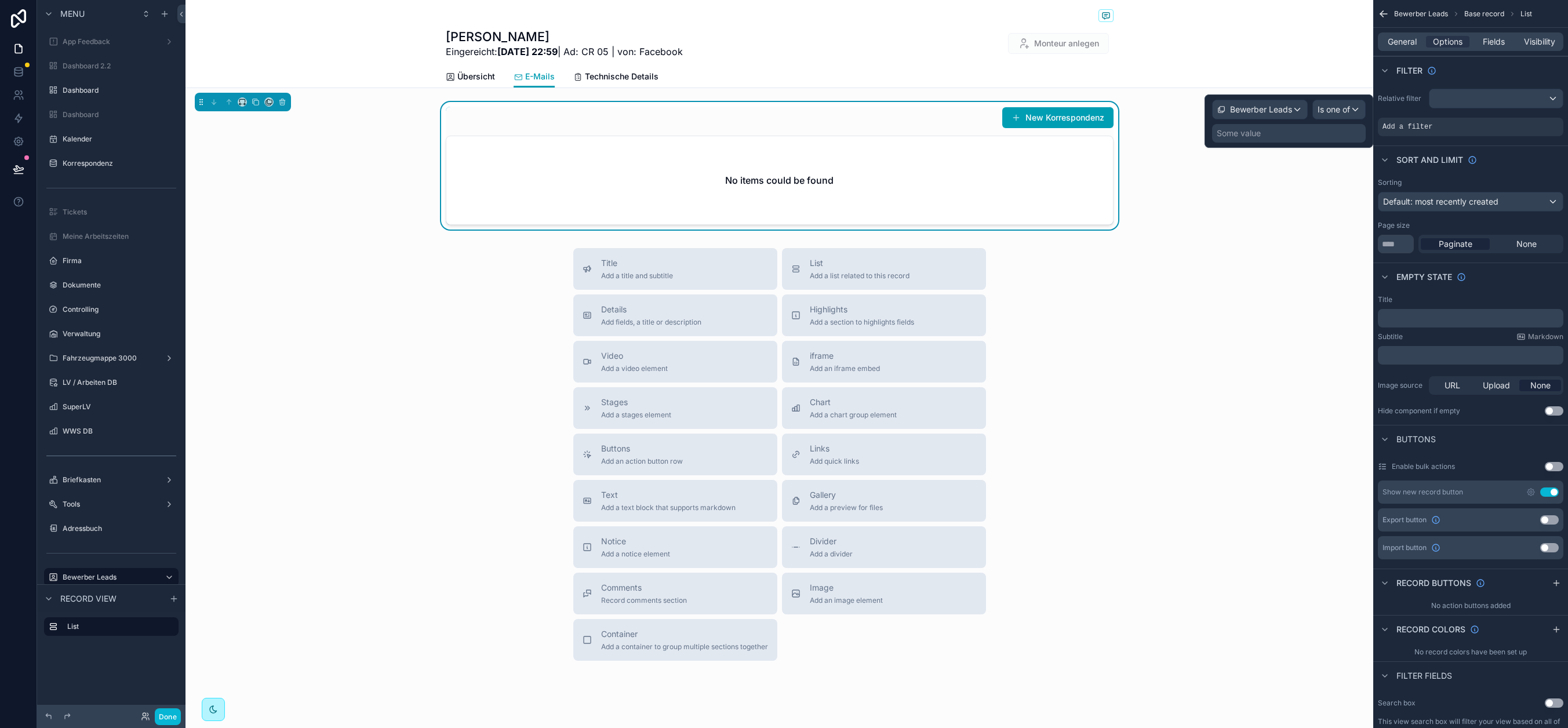
click at [1264, 133] on div "Some value" at bounding box center [1289, 133] width 154 height 18
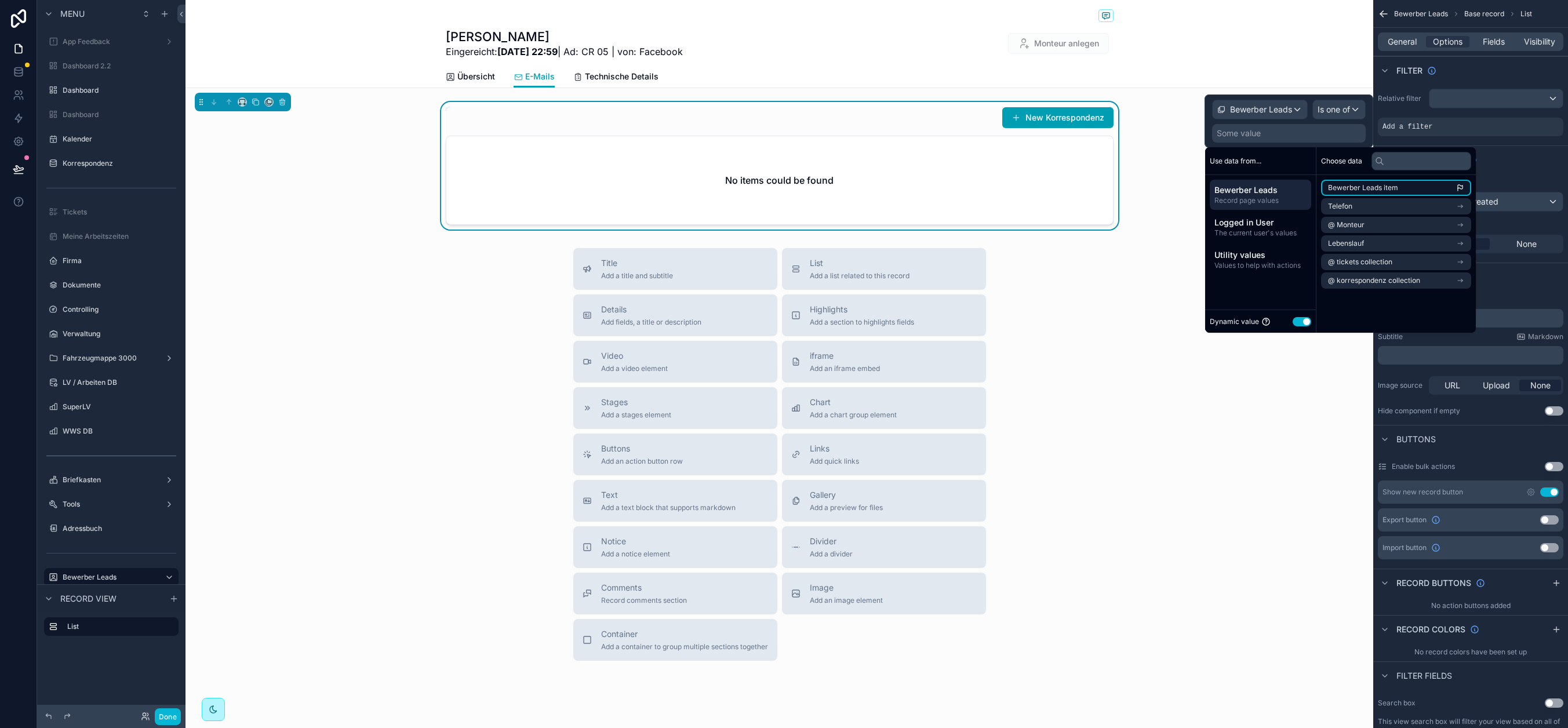
click at [1391, 185] on span "Bewerber Leads item" at bounding box center [1362, 187] width 70 height 9
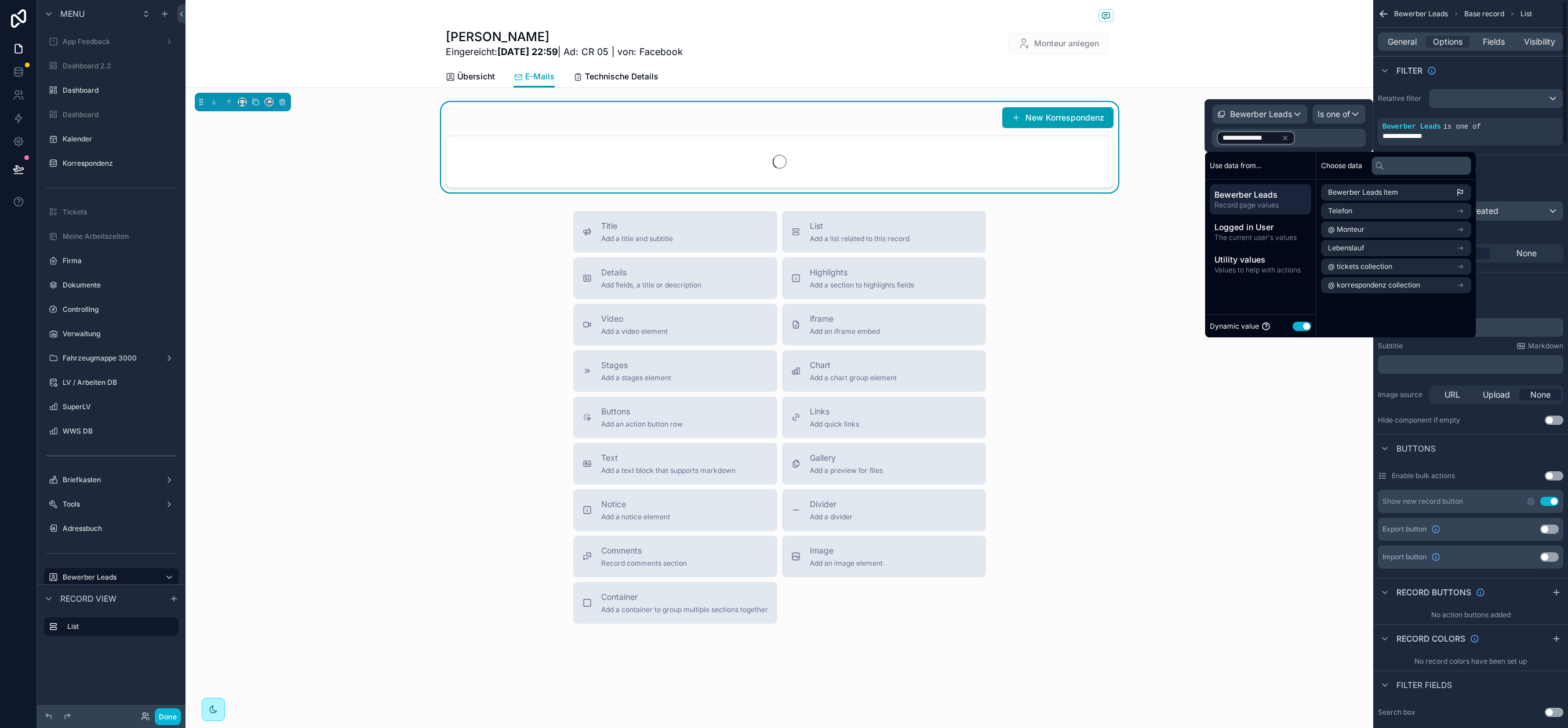
click at [1424, 70] on div "Filter" at bounding box center [1470, 70] width 195 height 28
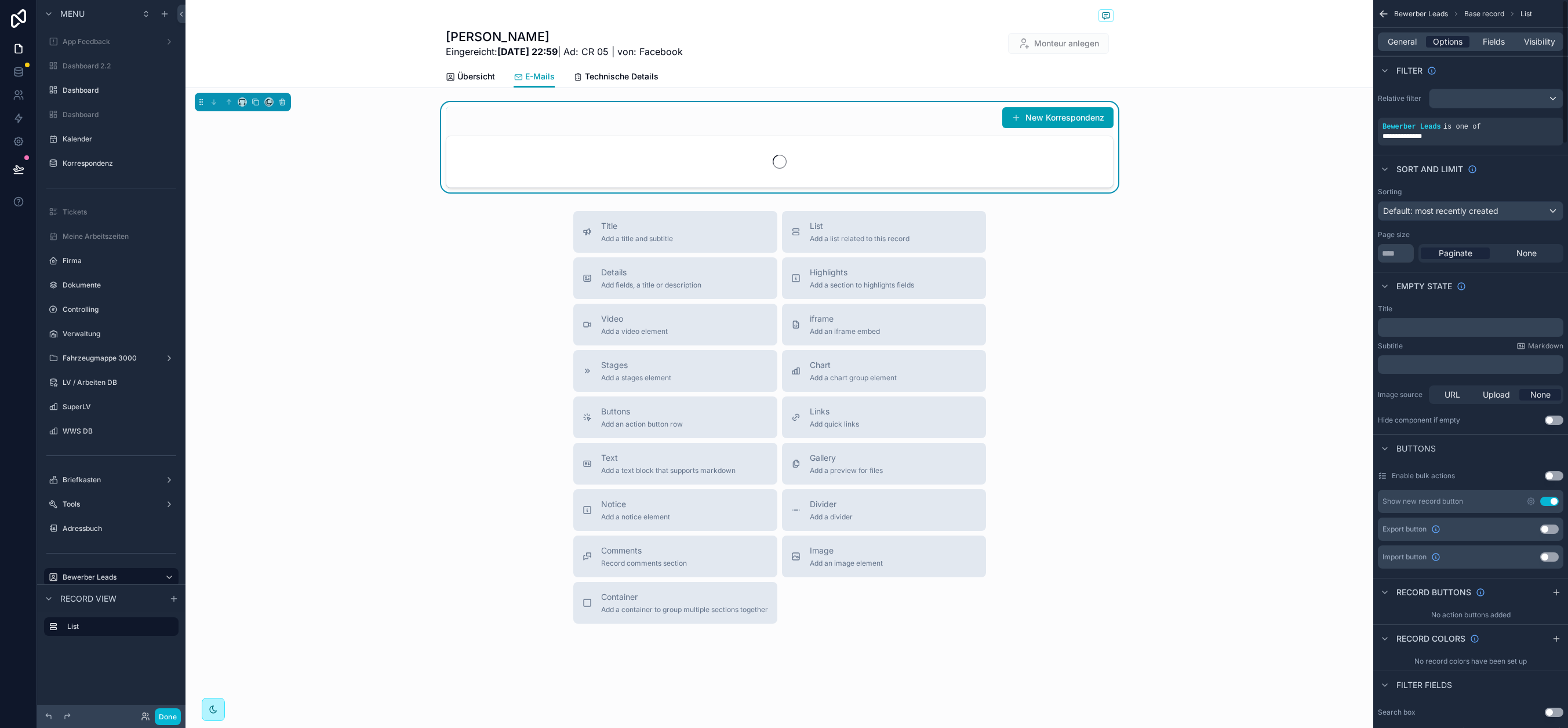
click at [1424, 45] on span "Options" at bounding box center [1447, 42] width 30 height 11
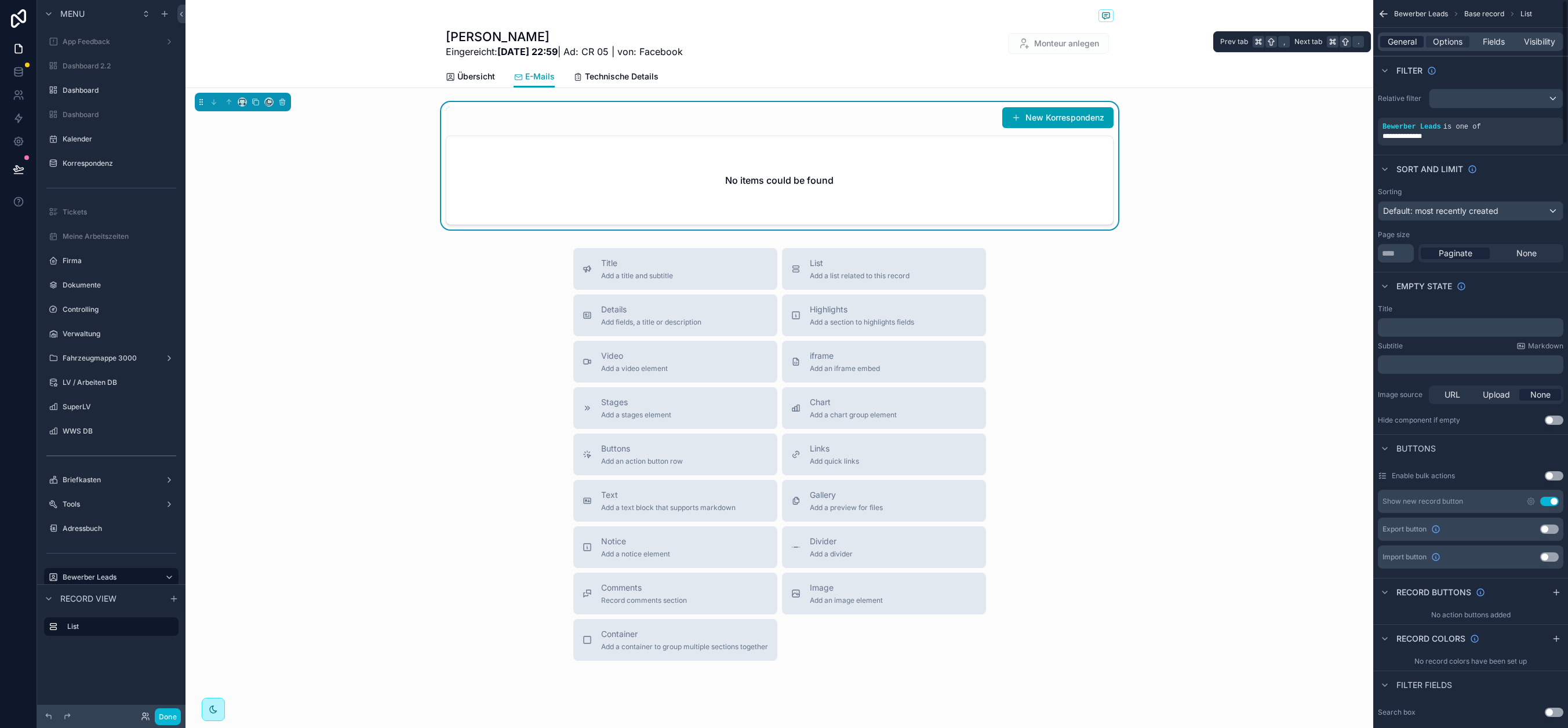
click at [1401, 38] on span "General" at bounding box center [1402, 42] width 29 height 11
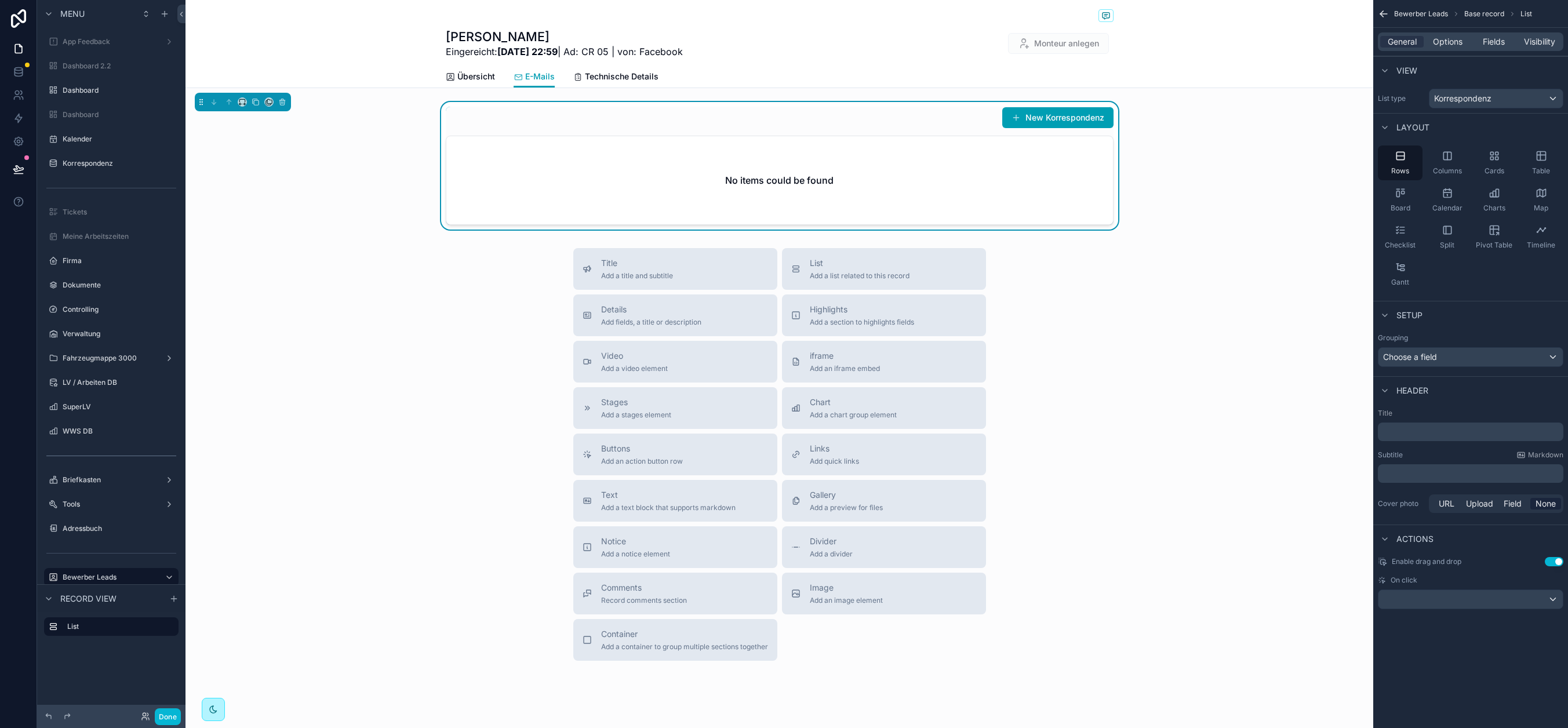
click at [1424, 429] on p "﻿" at bounding box center [1472, 432] width 179 height 11
click at [1424, 44] on span "Options" at bounding box center [1447, 42] width 30 height 11
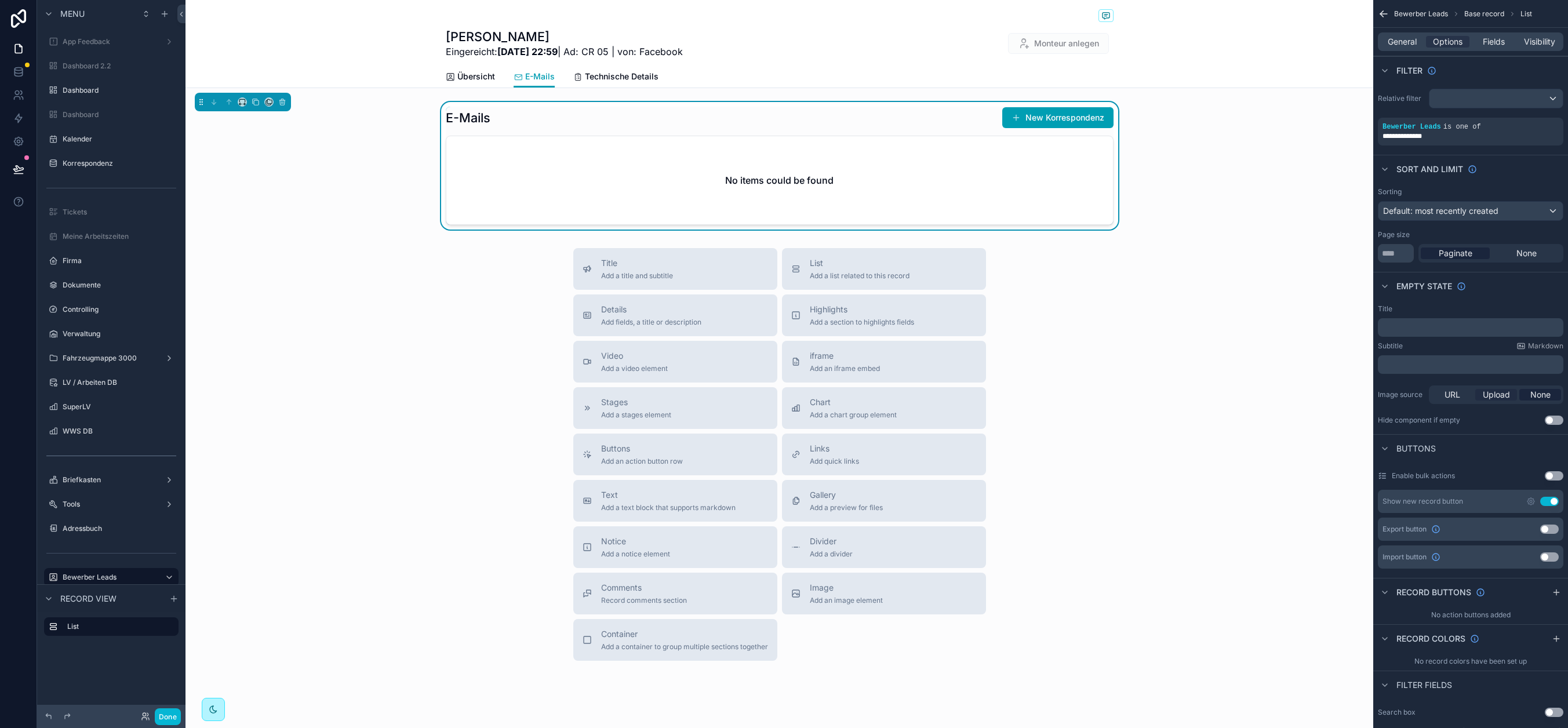
drag, startPoint x: 1552, startPoint y: 500, endPoint x: 1498, endPoint y: 392, distance: 120.7
click at [1424, 500] on button "Use setting" at bounding box center [1549, 501] width 18 height 9
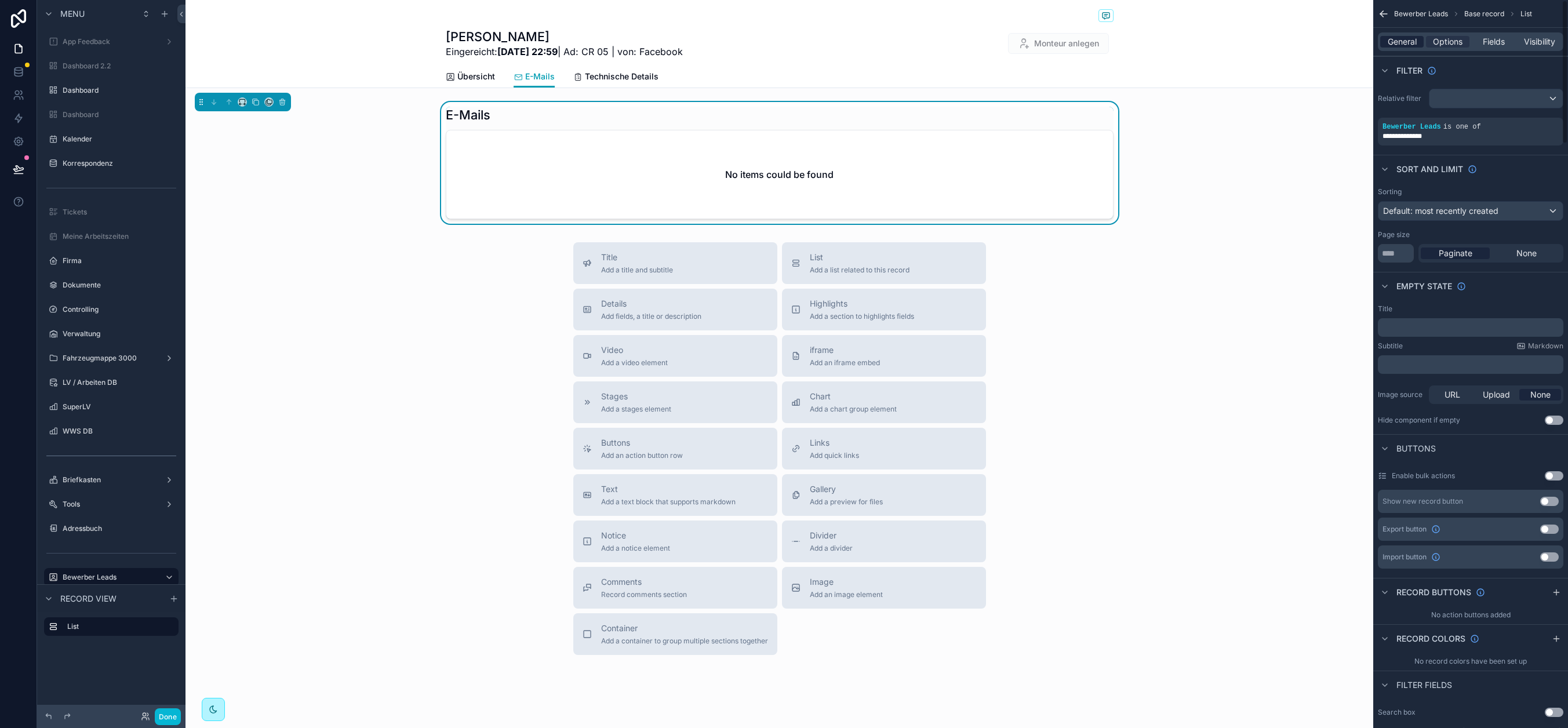
click at [1401, 41] on span "General" at bounding box center [1402, 42] width 29 height 11
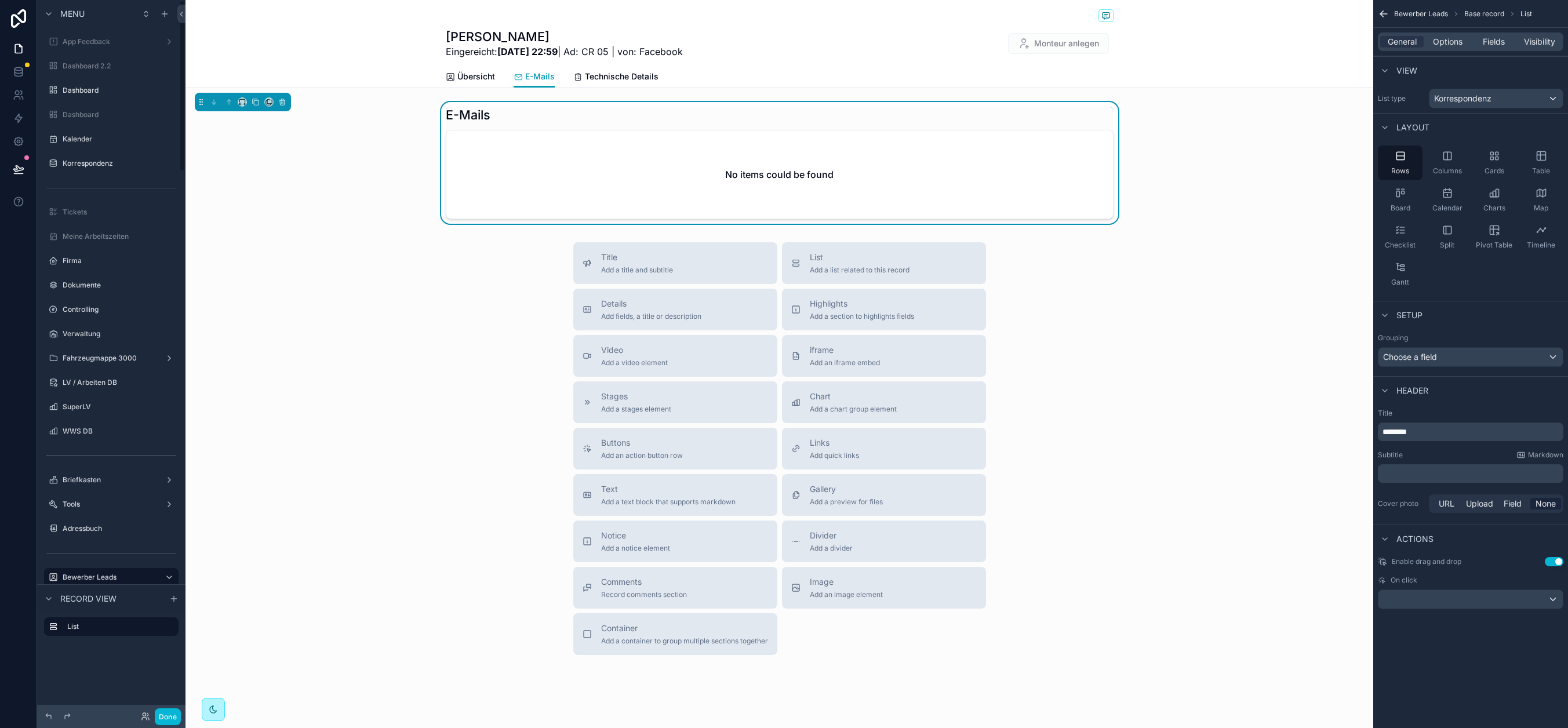
click at [320, 329] on div "Title Add a title and subtitle List Add a list related to this record Details A…" at bounding box center [779, 449] width 1188 height 413
click at [1260, 237] on div "Hamza Pashaj Eingereicht: 2.9.2025 22:59 | Ad: CR 05 | von: Facebook Monteur an…" at bounding box center [779, 374] width 1188 height 748
click at [1424, 47] on span "Options" at bounding box center [1447, 42] width 30 height 11
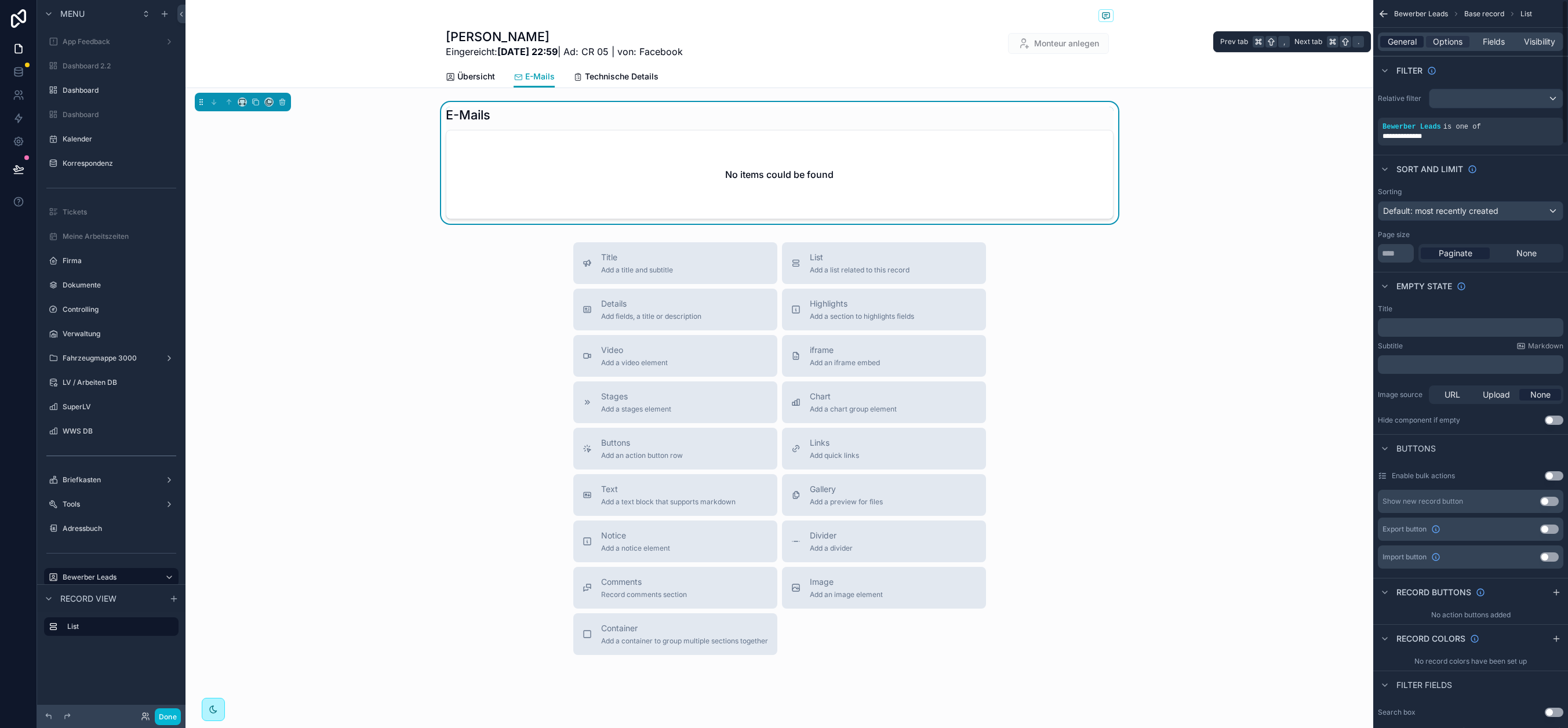
click at [1420, 43] on div "General" at bounding box center [1401, 42] width 43 height 11
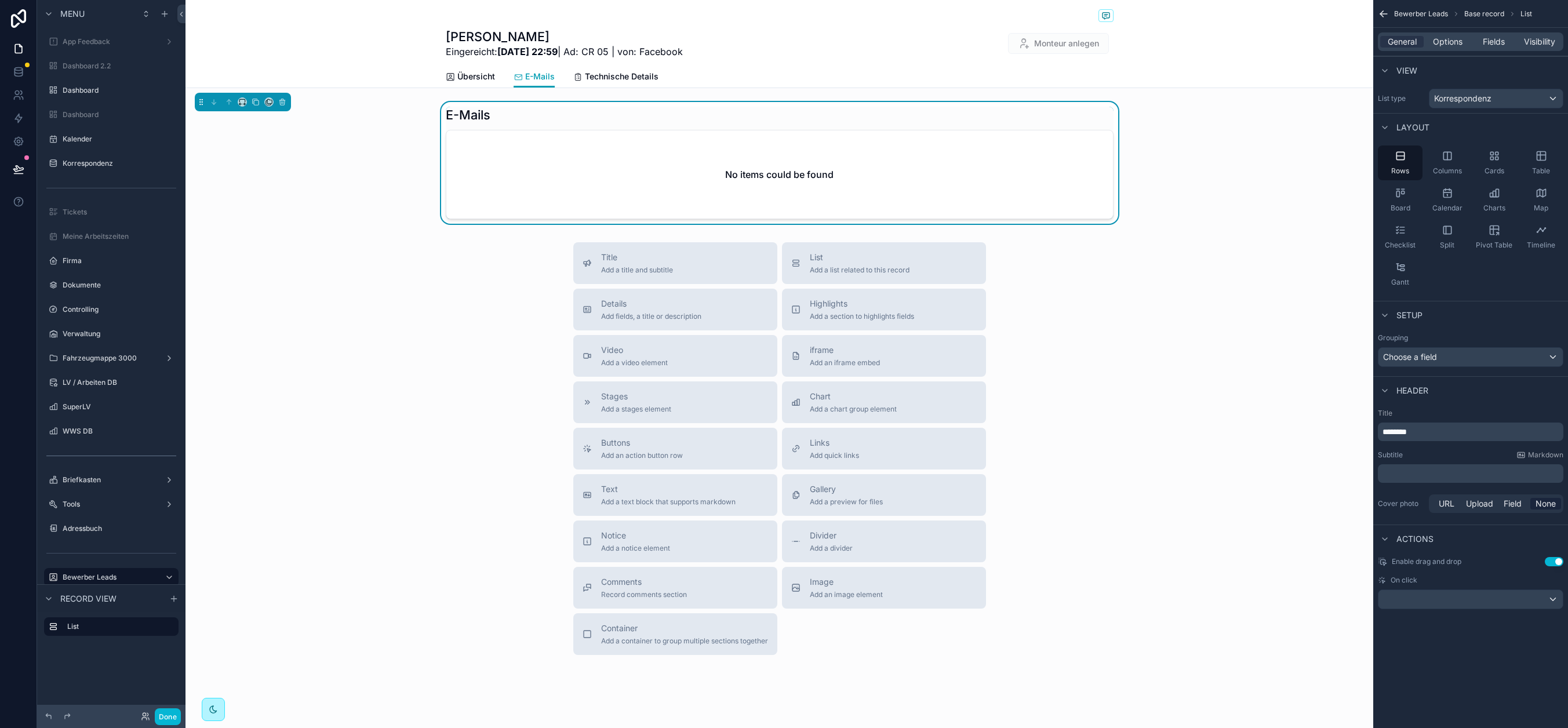
drag, startPoint x: 374, startPoint y: 358, endPoint x: 376, endPoint y: 343, distance: 15.1
click at [374, 358] on div "Title Add a title and subtitle List Add a list related to this record Details A…" at bounding box center [779, 449] width 1188 height 413
click at [340, 62] on div "Hamza Pashaj Eingereicht: 2.9.2025 22:59 | Ad: CR 05 | von: Facebook Monteur an…" at bounding box center [779, 44] width 1188 height 88
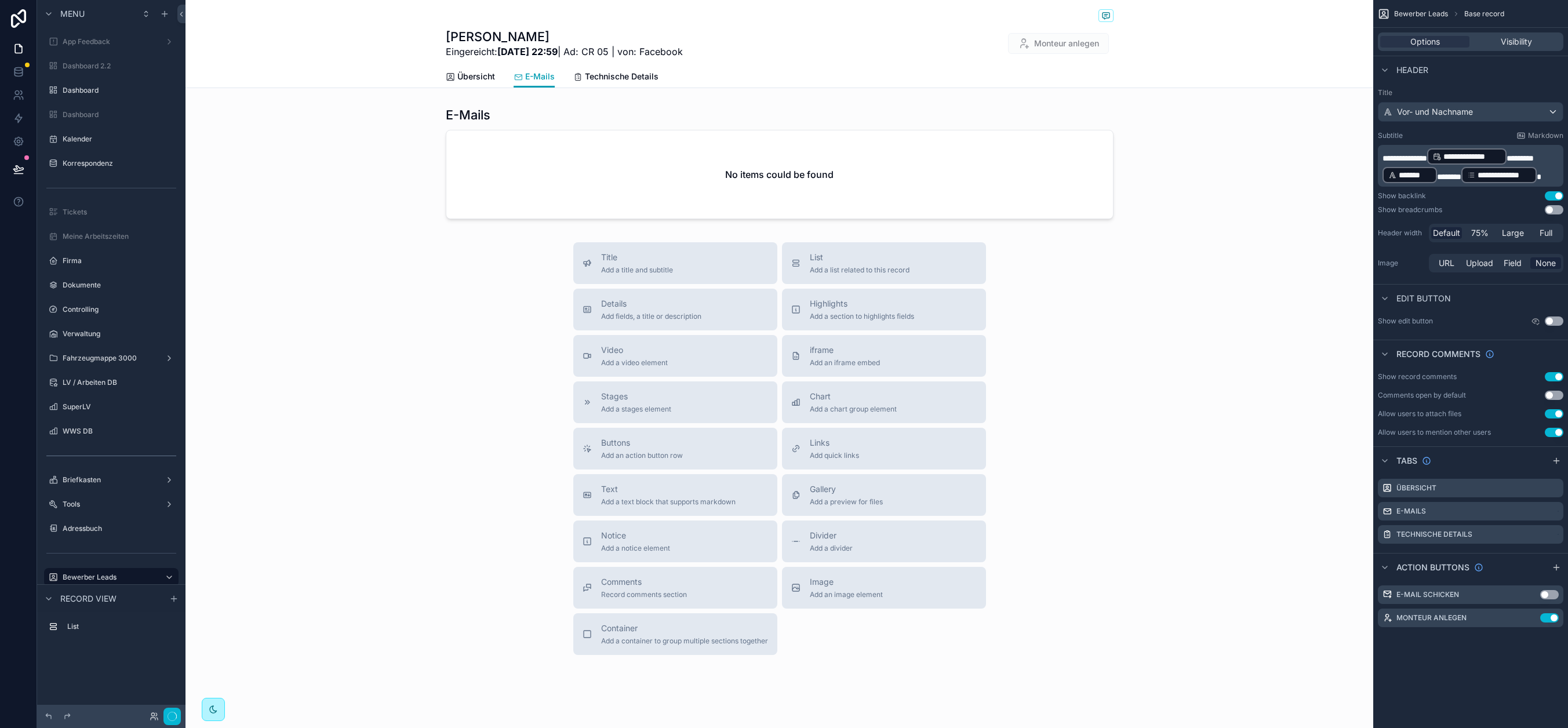
click at [347, 44] on div "Hamza Pashaj Eingereicht: 2.9.2025 22:59 | Ad: CR 05 | von: Facebook Monteur an…" at bounding box center [779, 44] width 1188 height 88
click at [16, 172] on icon at bounding box center [18, 169] width 10 height 6
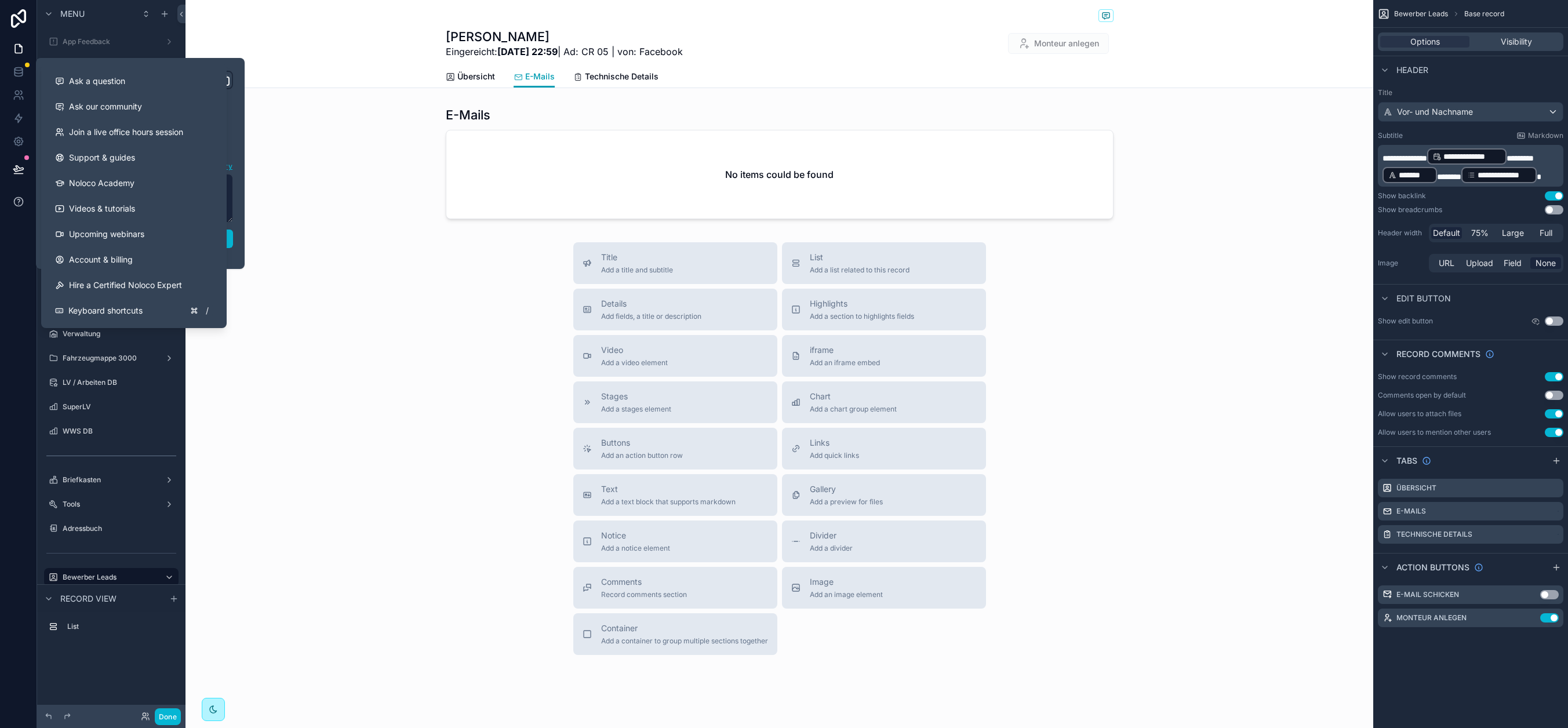
click at [23, 199] on icon at bounding box center [18, 202] width 11 height 11
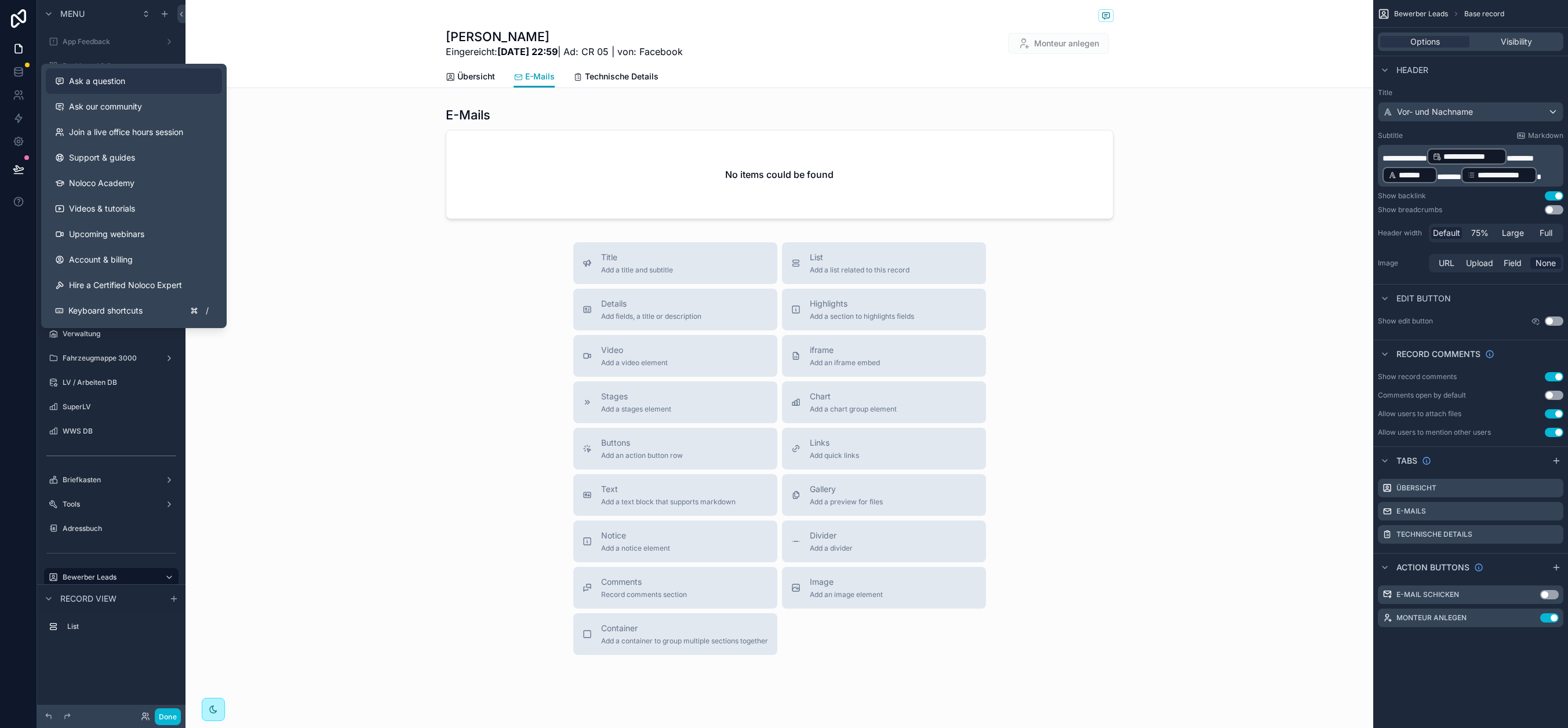
click at [125, 87] on button "Ask a question" at bounding box center [134, 81] width 176 height 26
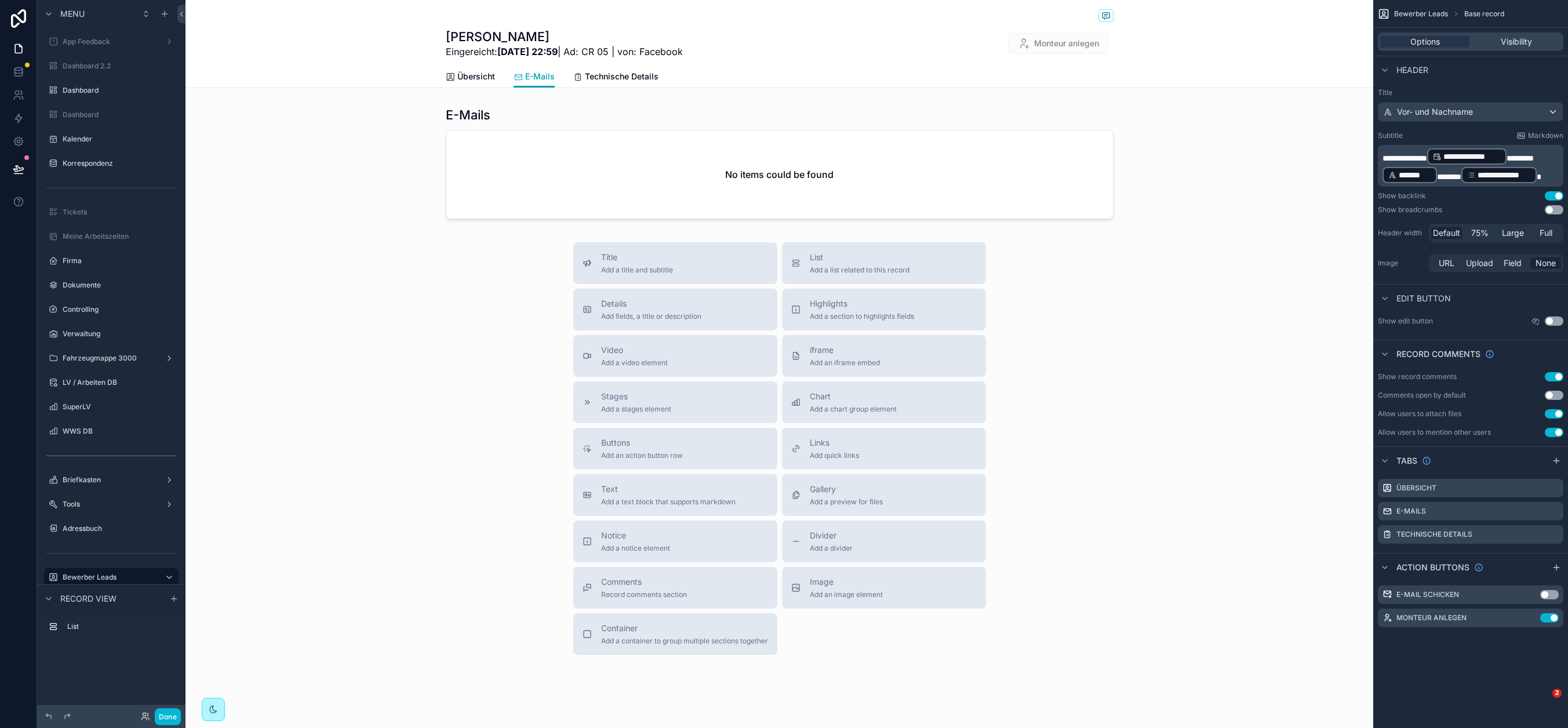
click at [289, 158] on div "scrollable content" at bounding box center [779, 163] width 1188 height 122
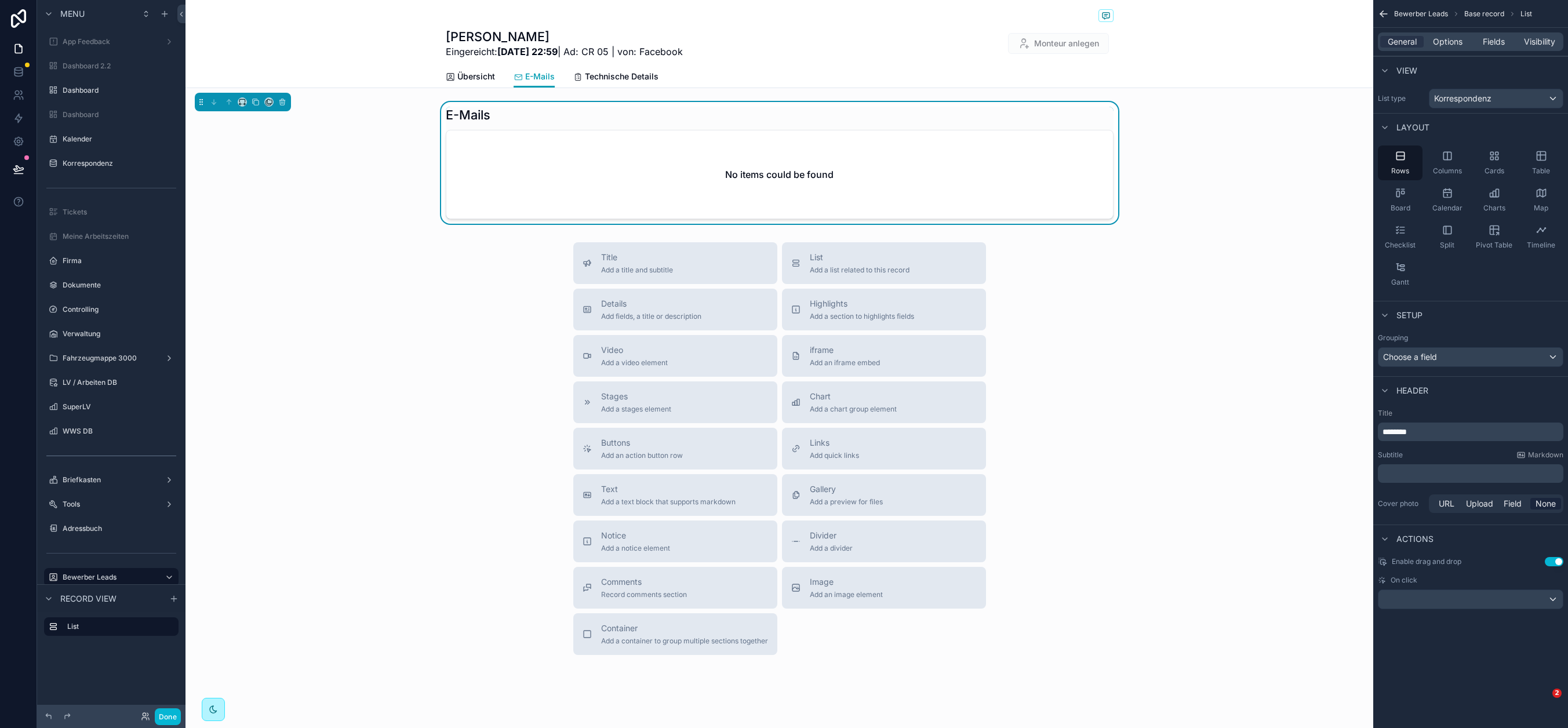
click at [645, 165] on div "No items could be found" at bounding box center [779, 175] width 667 height 88
click at [1424, 42] on span "Options" at bounding box center [1447, 42] width 30 height 11
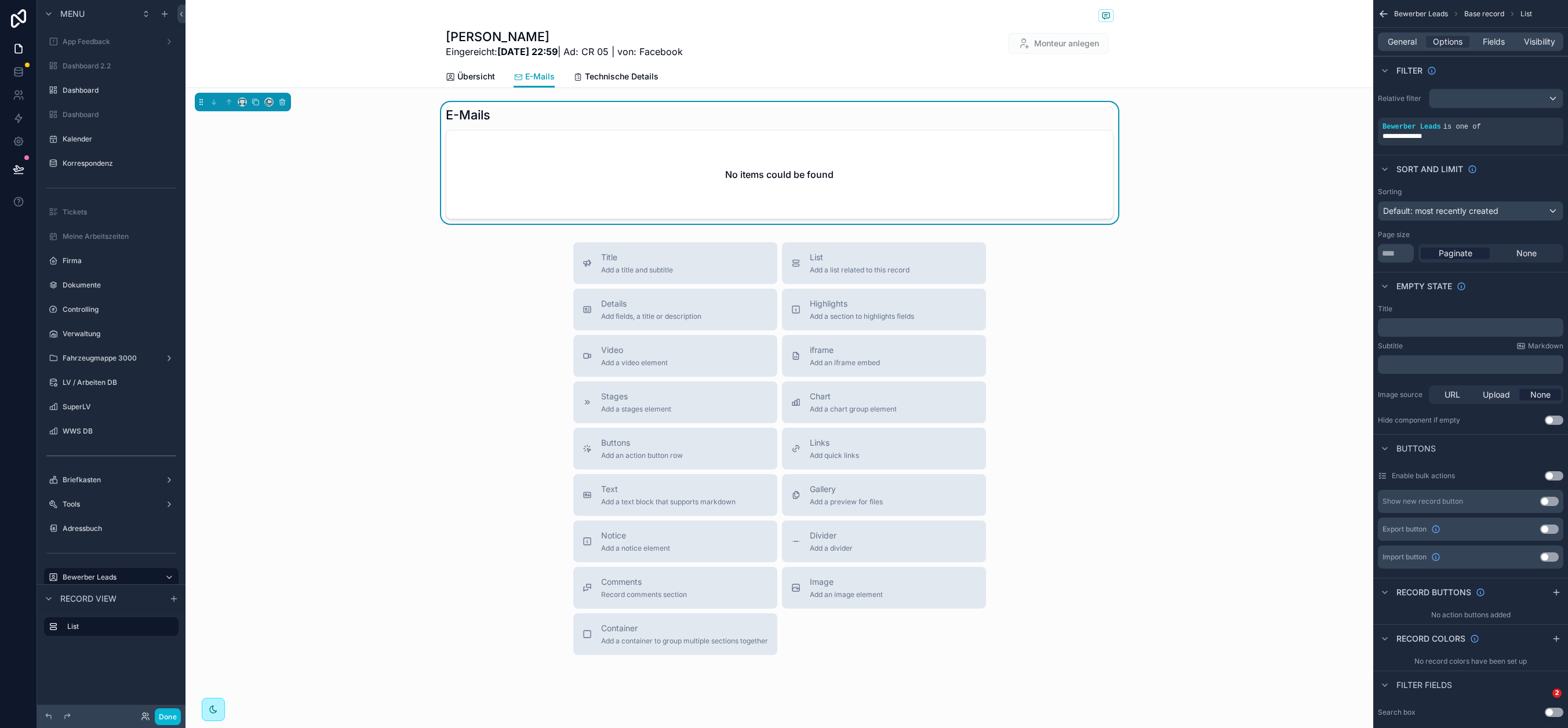
click at [1424, 317] on div "Title ﻿" at bounding box center [1471, 321] width 186 height 33
click at [1424, 321] on div "﻿" at bounding box center [1471, 328] width 186 height 18
click at [1424, 100] on div "scrollable content" at bounding box center [1496, 99] width 133 height 18
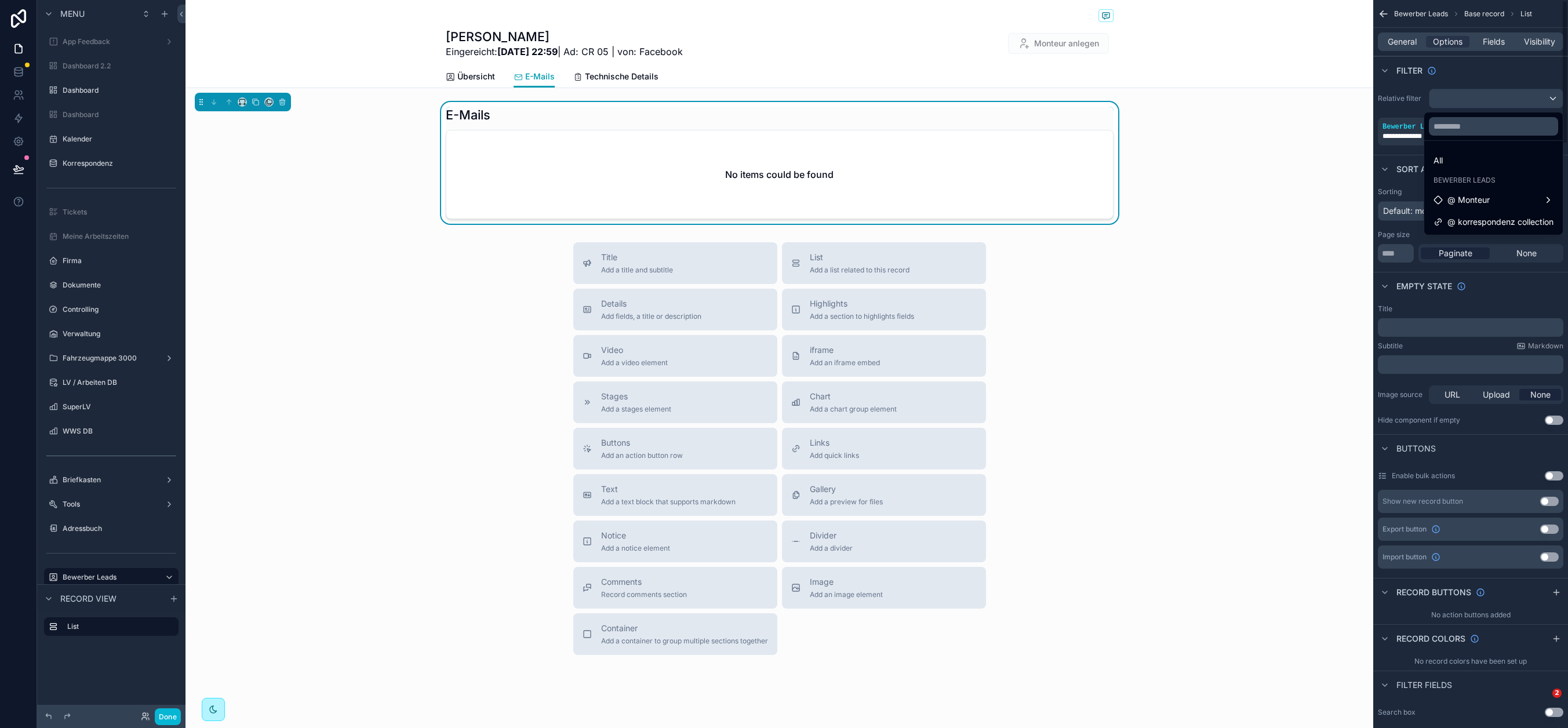
click at [1424, 75] on div "scrollable content" at bounding box center [784, 364] width 1568 height 728
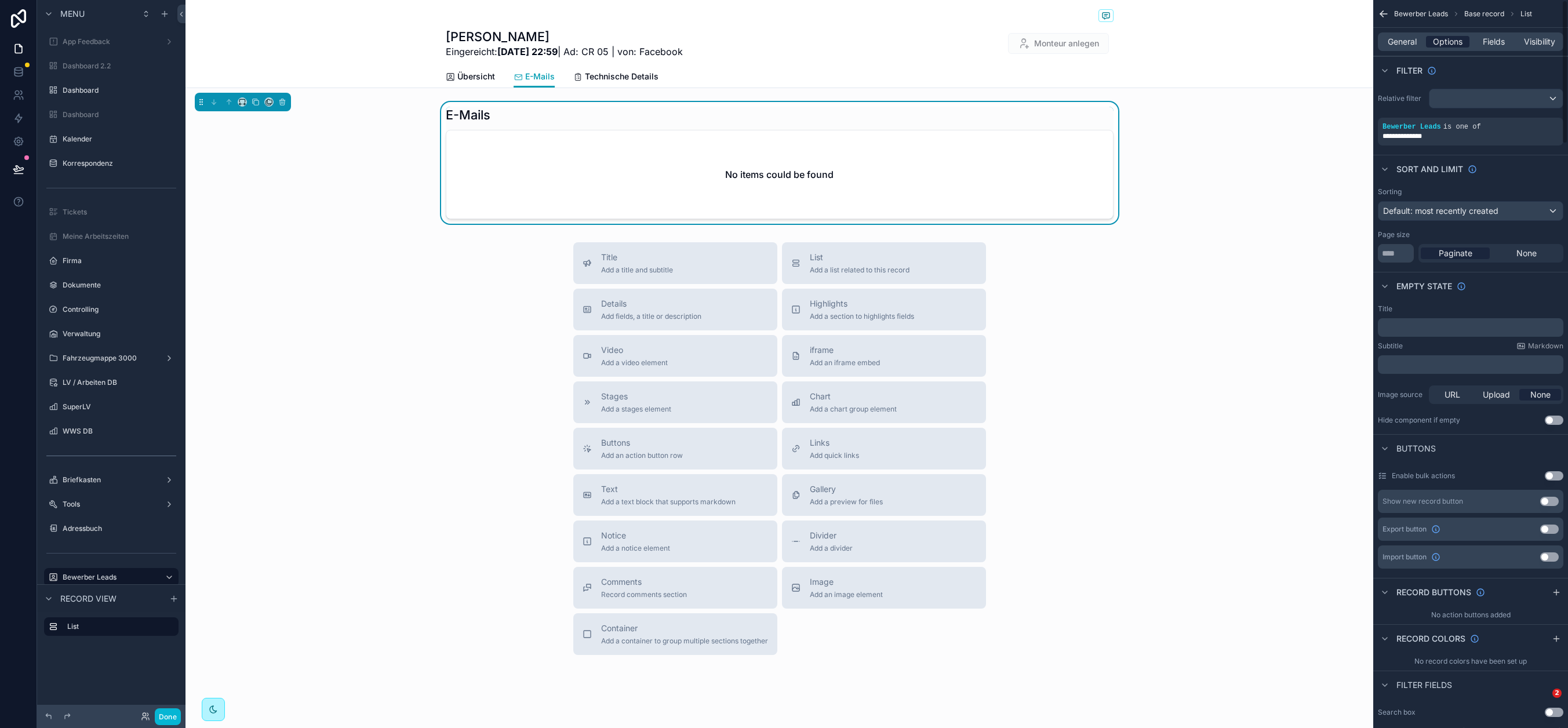
click at [1424, 36] on span "Options" at bounding box center [1447, 42] width 30 height 11
click at [1424, 335] on div "﻿" at bounding box center [1471, 328] width 186 height 18
click at [1424, 331] on p "﻿" at bounding box center [1472, 327] width 179 height 9
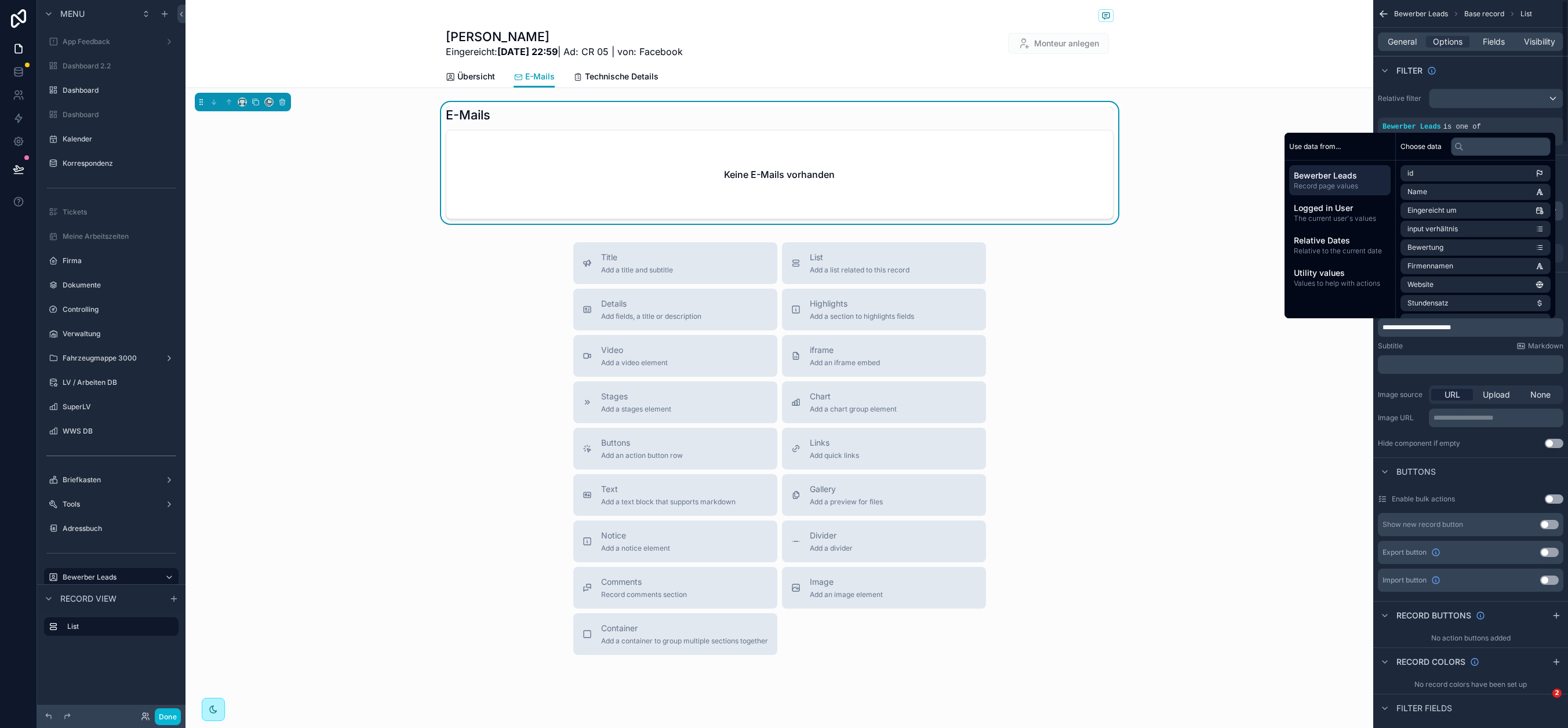
click at [434, 249] on div "Title Add a title and subtitle List Add a list related to this record Details A…" at bounding box center [779, 449] width 1188 height 413
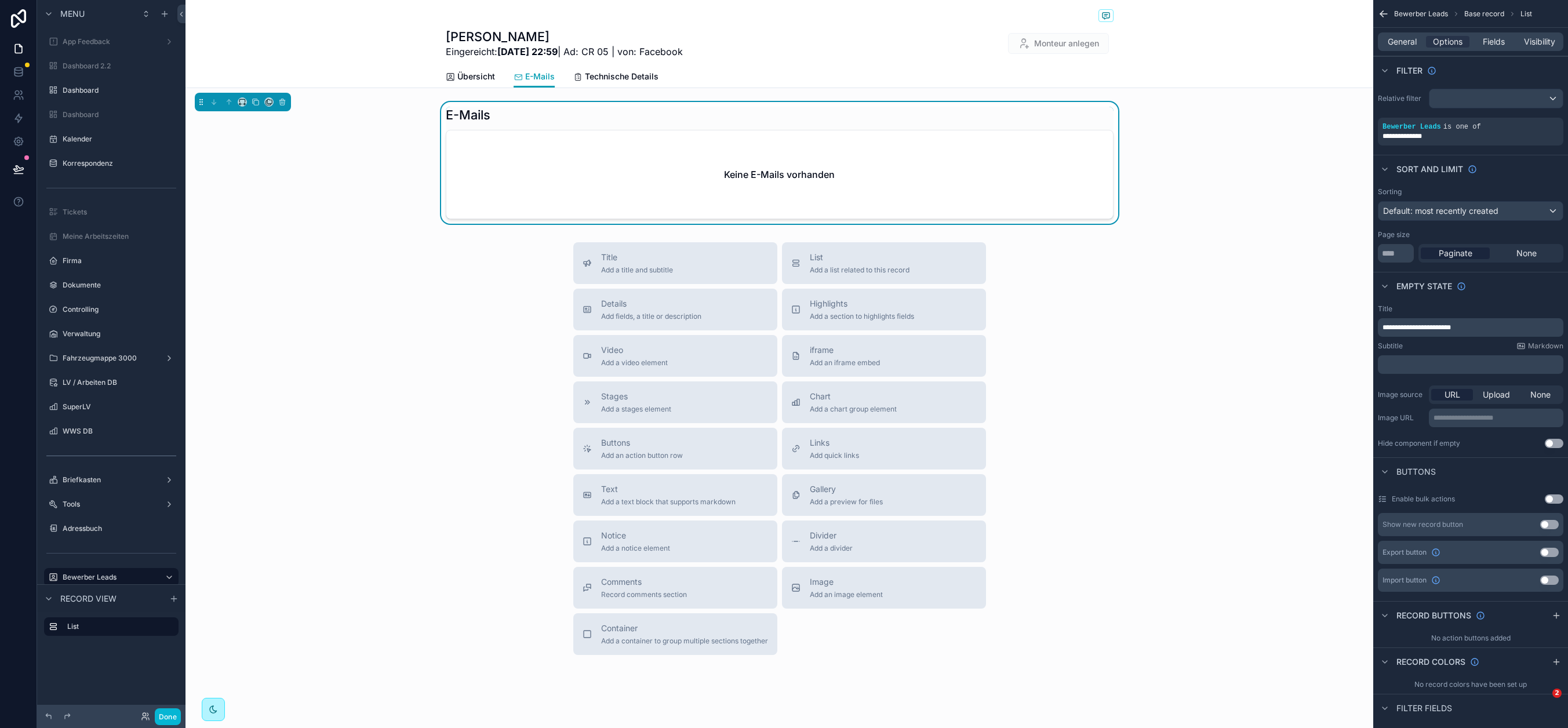
click at [355, 37] on div "Hamza Pashaj Eingereicht: 2.9.2025 22:59 | Ad: CR 05 | von: Facebook Monteur an…" at bounding box center [779, 44] width 1188 height 88
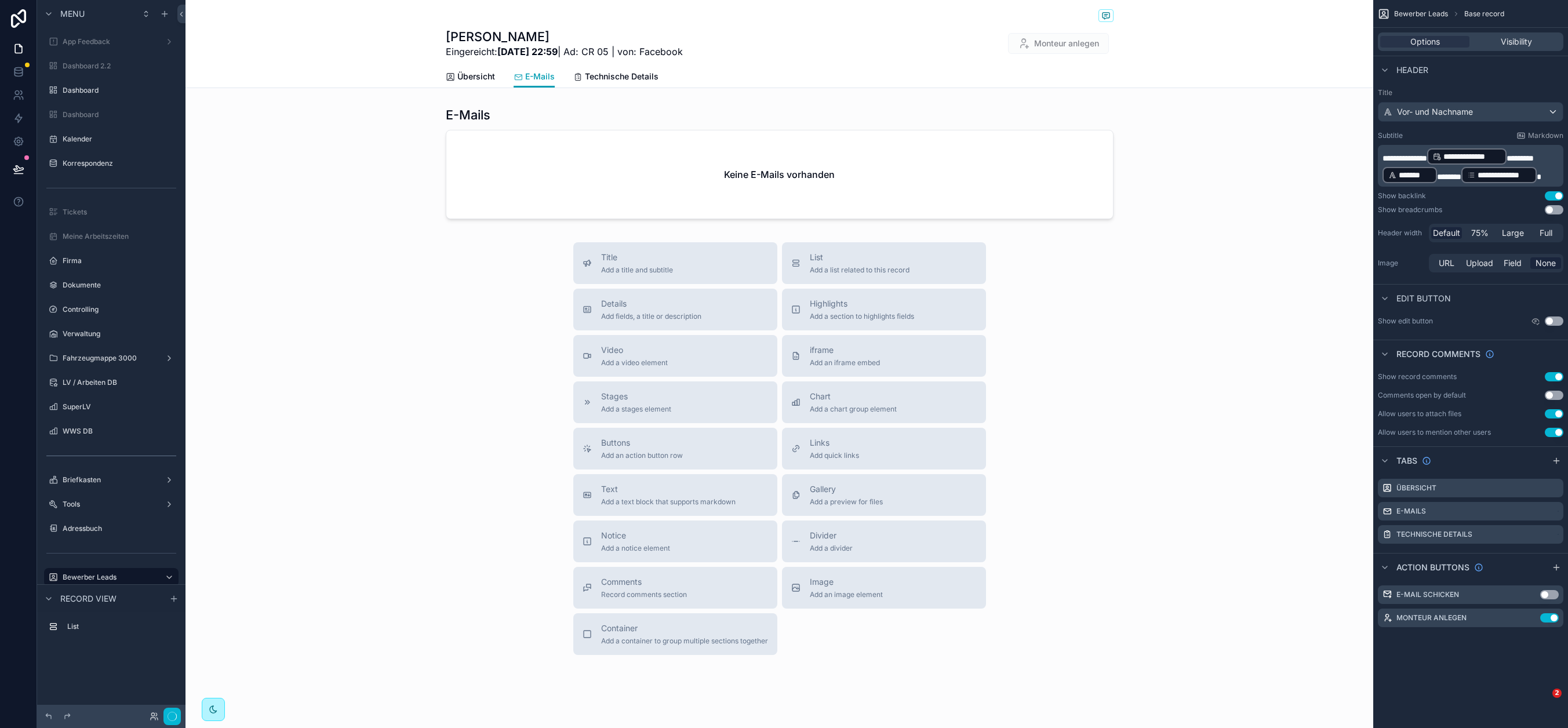
click at [375, 37] on div "Hamza Pashaj Eingereicht: 2.9.2025 22:59 | Ad: CR 05 | von: Facebook Monteur an…" at bounding box center [779, 44] width 1188 height 88
click at [172, 713] on button "Done" at bounding box center [167, 717] width 26 height 17
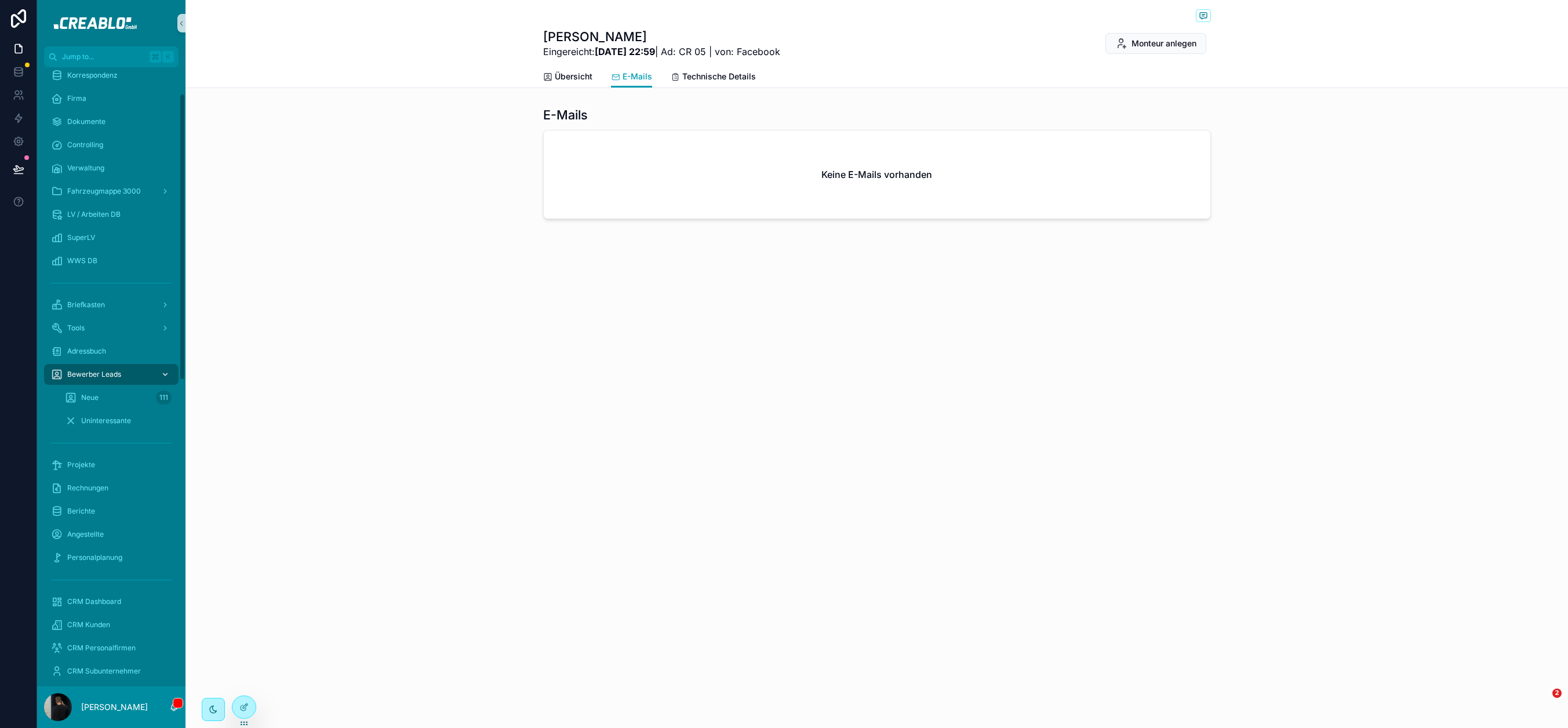
click at [122, 373] on div "Bewerber Leads" at bounding box center [111, 375] width 121 height 18
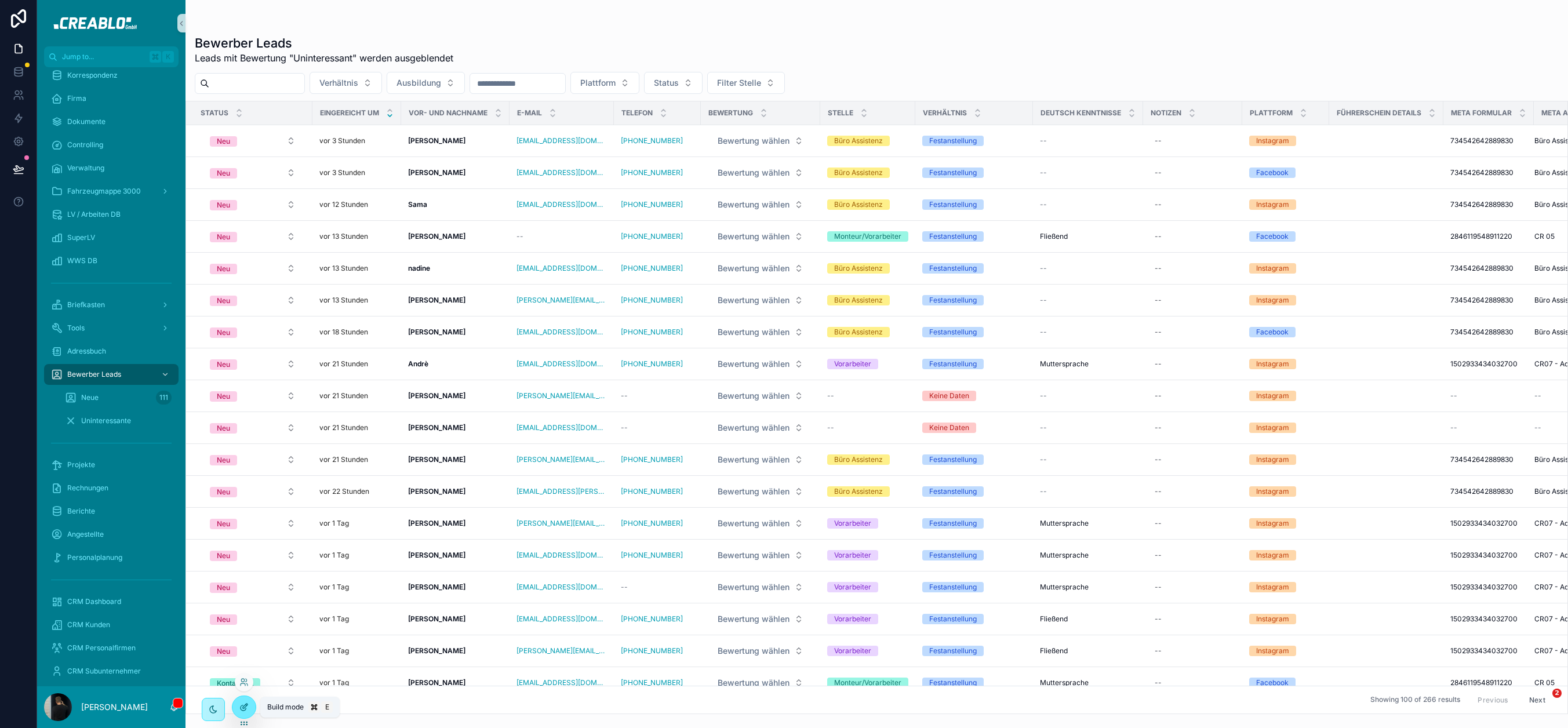
click at [245, 709] on icon at bounding box center [244, 707] width 9 height 9
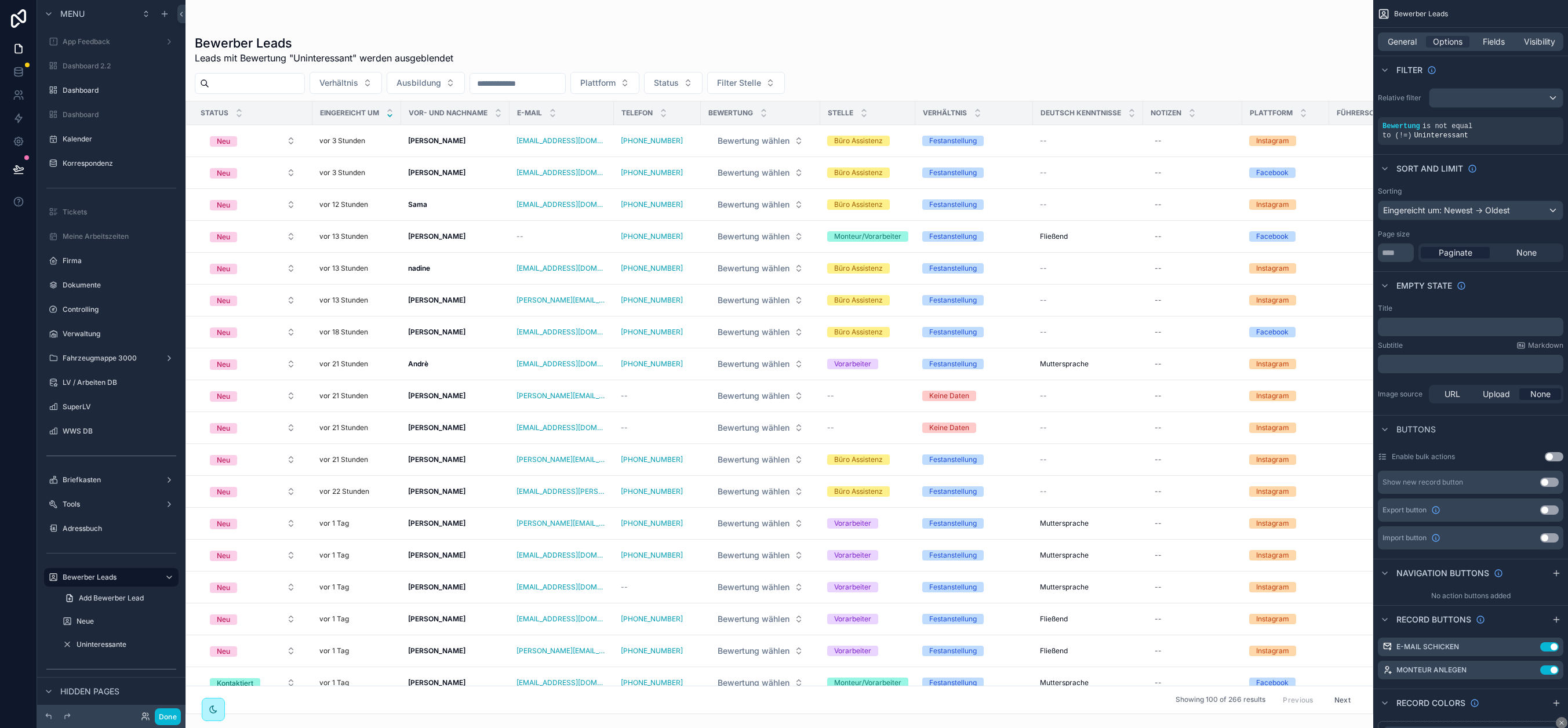
click at [879, 33] on div "scrollable content" at bounding box center [779, 364] width 1188 height 728
click at [864, 47] on div "Bewerber Leads Leads mit Bewertung "Uninteressant" werden ausgeblendet" at bounding box center [779, 50] width 1169 height 30
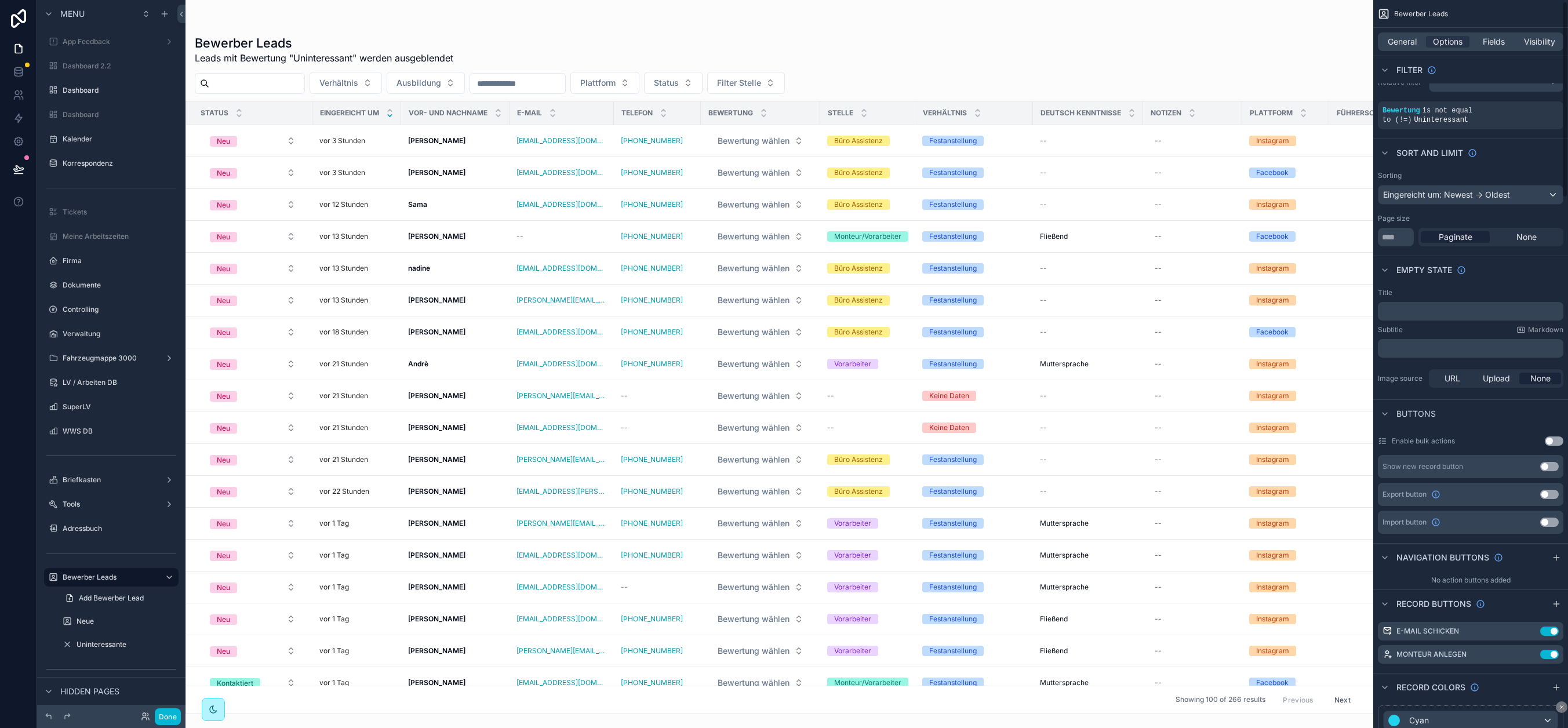
scroll to position [16, 0]
click at [1424, 633] on icon "scrollable content" at bounding box center [1530, 631] width 9 height 9
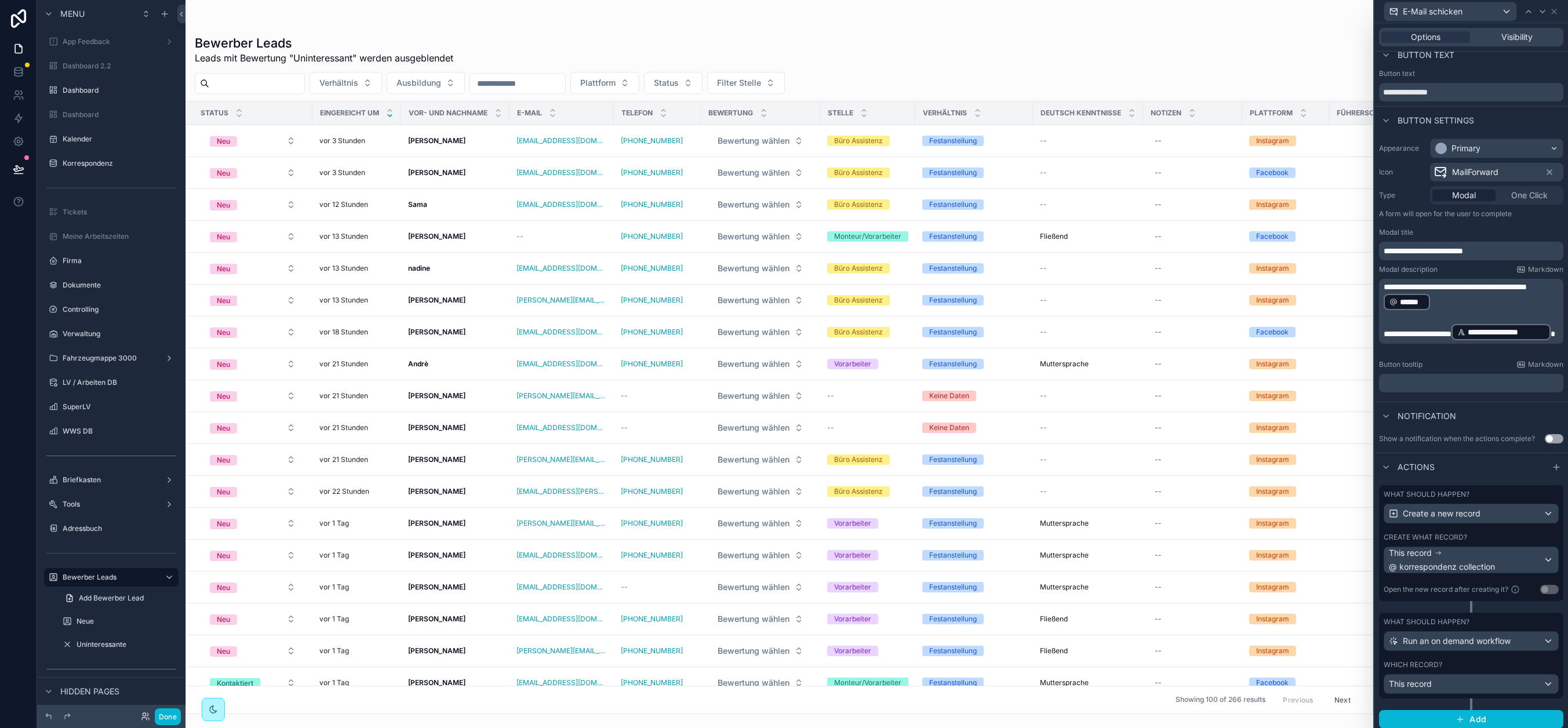
scroll to position [16, 0]
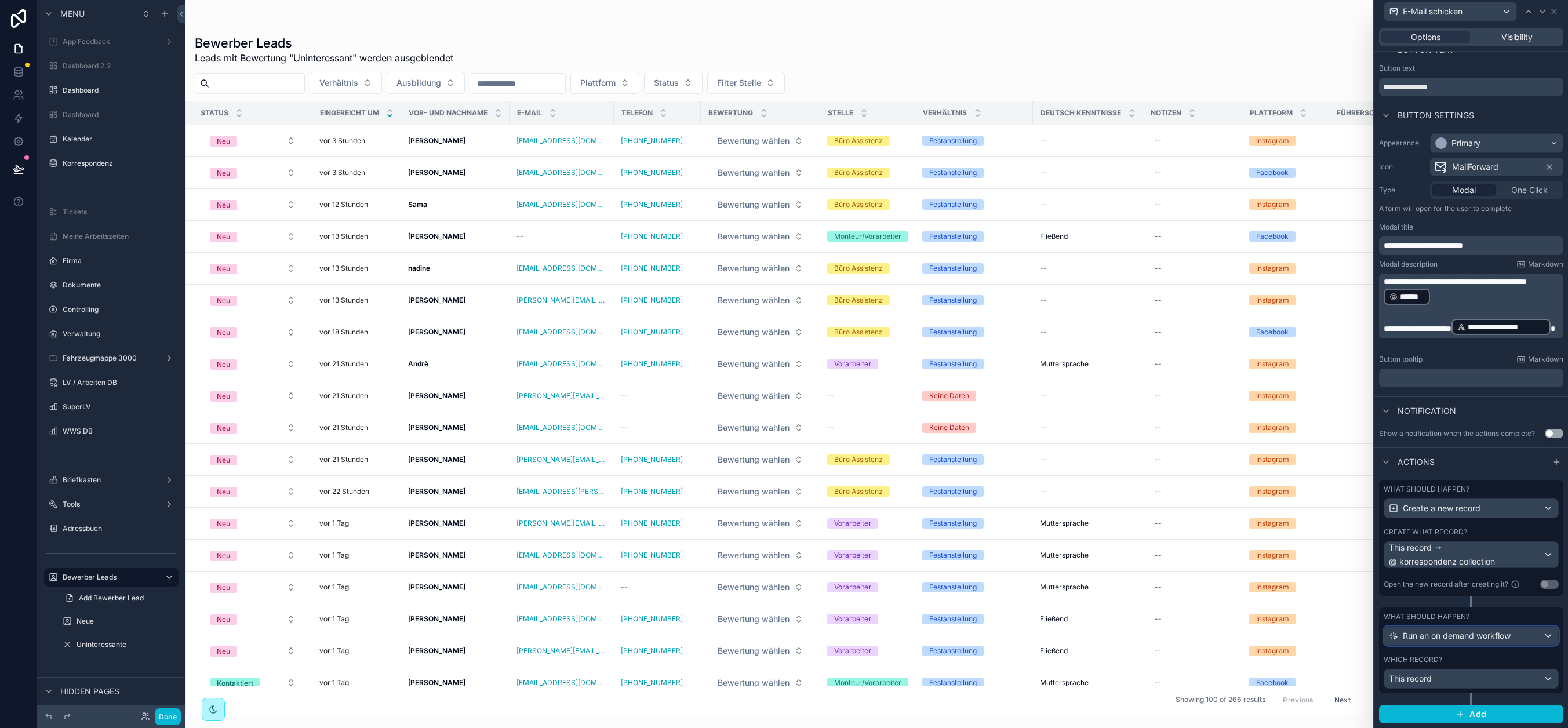
click at [1424, 630] on span "Run an on demand workflow" at bounding box center [1457, 636] width 108 height 11
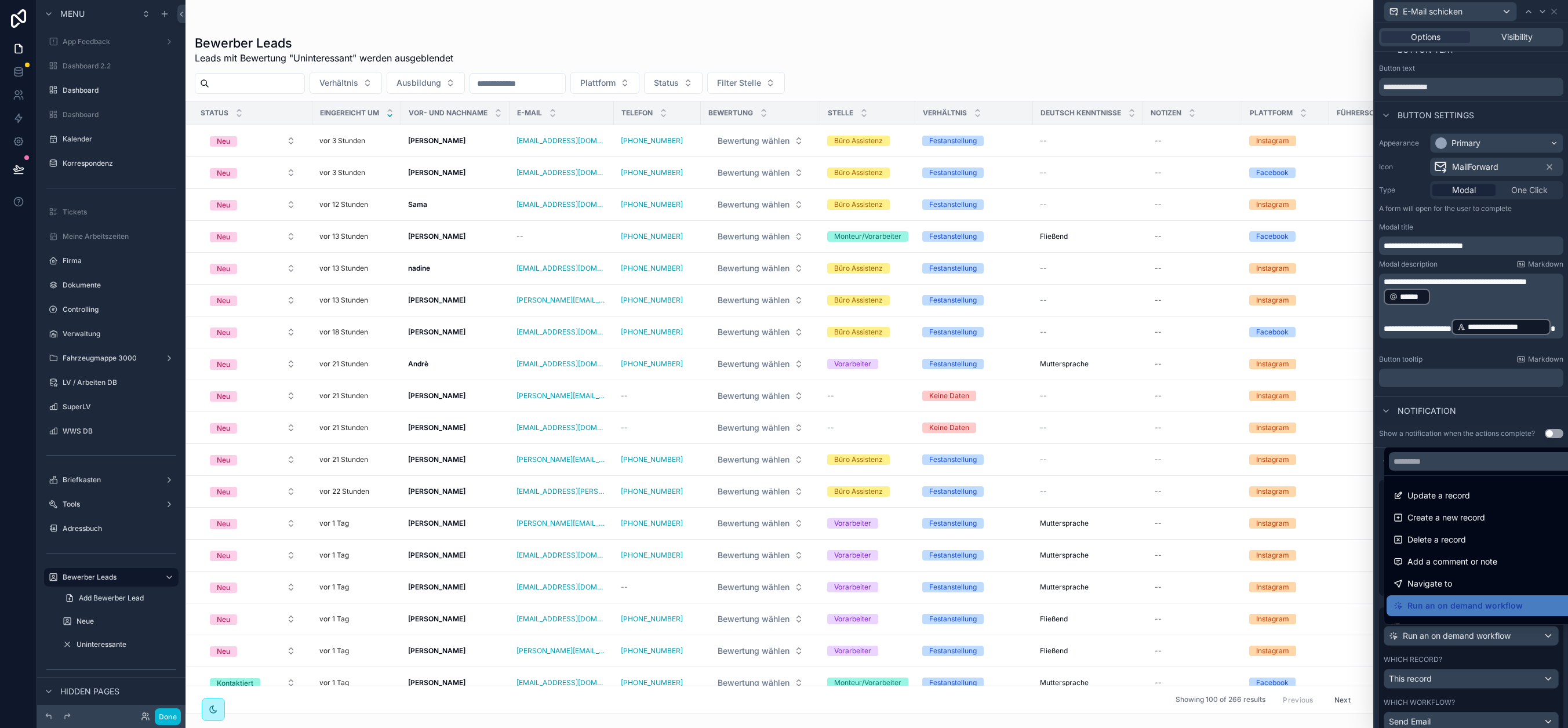
click at [1424, 630] on div at bounding box center [1471, 364] width 194 height 728
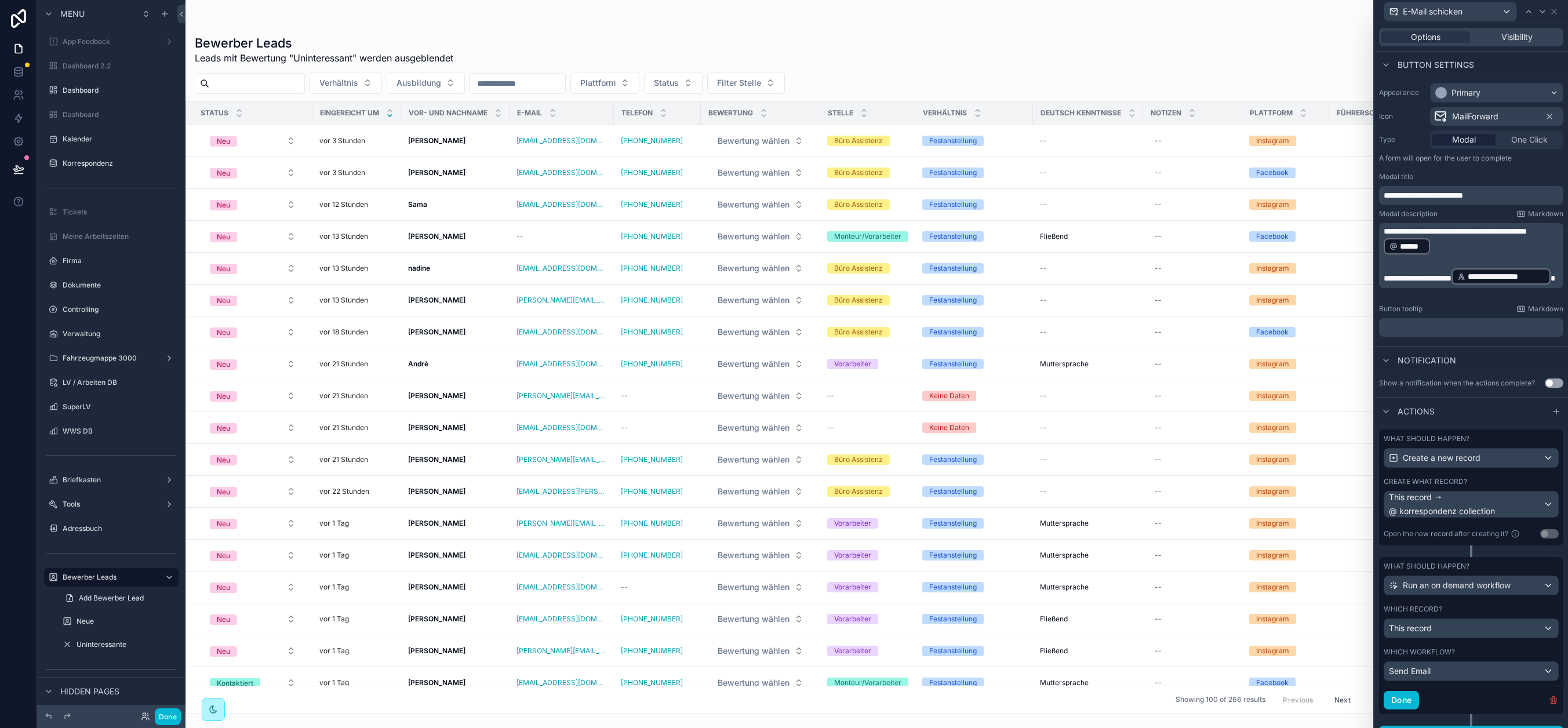
scroll to position [87, 0]
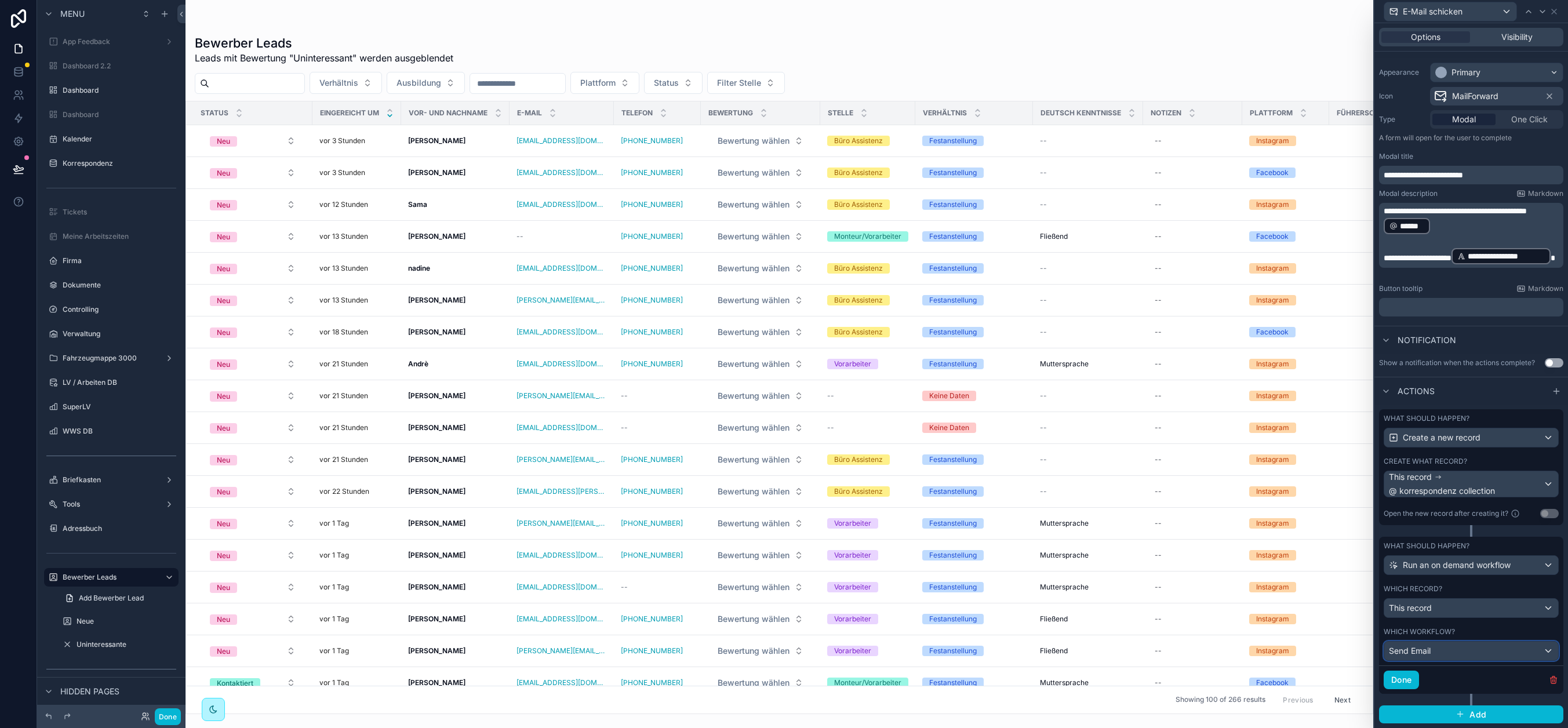
click at [1420, 649] on span "Send Email" at bounding box center [1409, 651] width 42 height 11
click at [1424, 484] on div at bounding box center [1471, 364] width 194 height 728
click at [1424, 484] on div "This record @ korrespondenz collection" at bounding box center [1465, 484] width 154 height 26
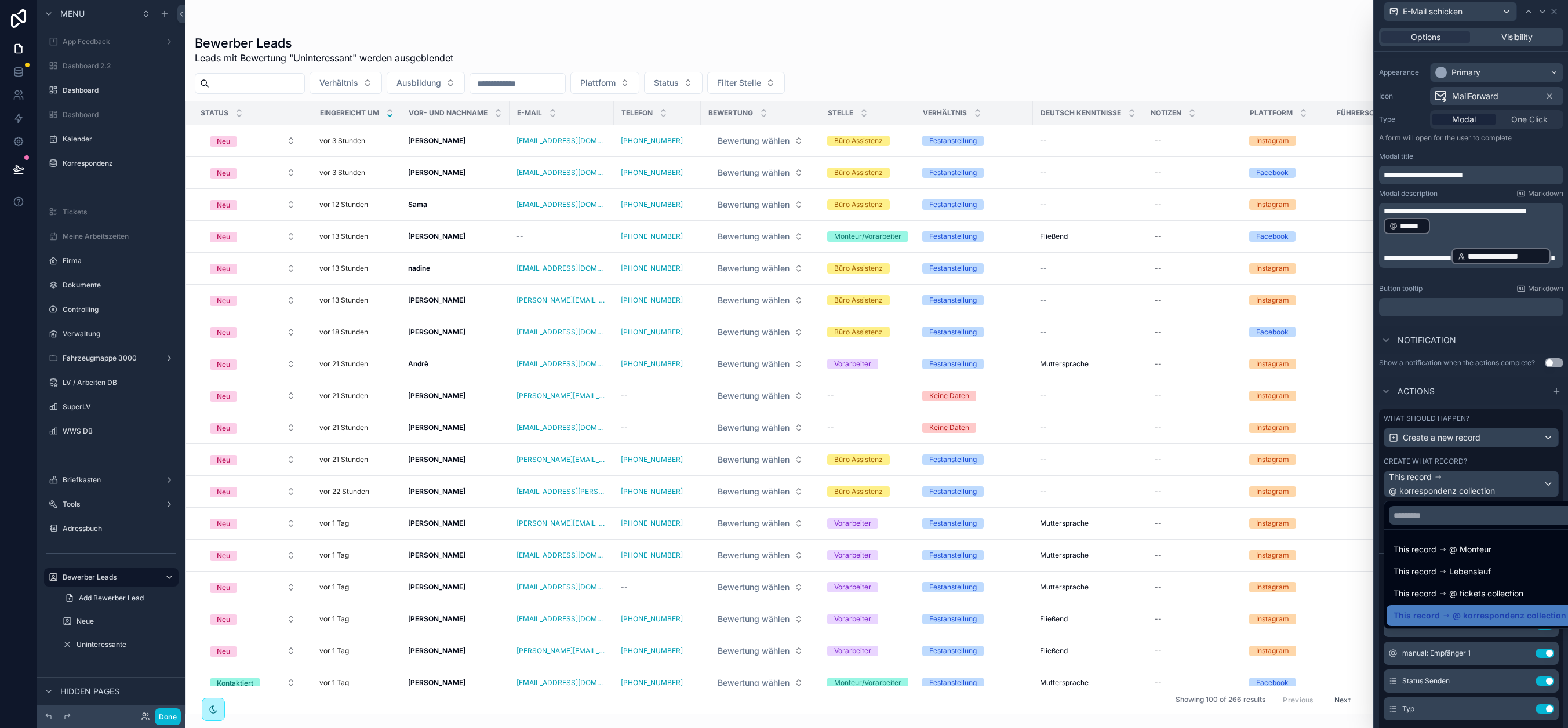
click at [1424, 484] on div at bounding box center [1471, 364] width 194 height 728
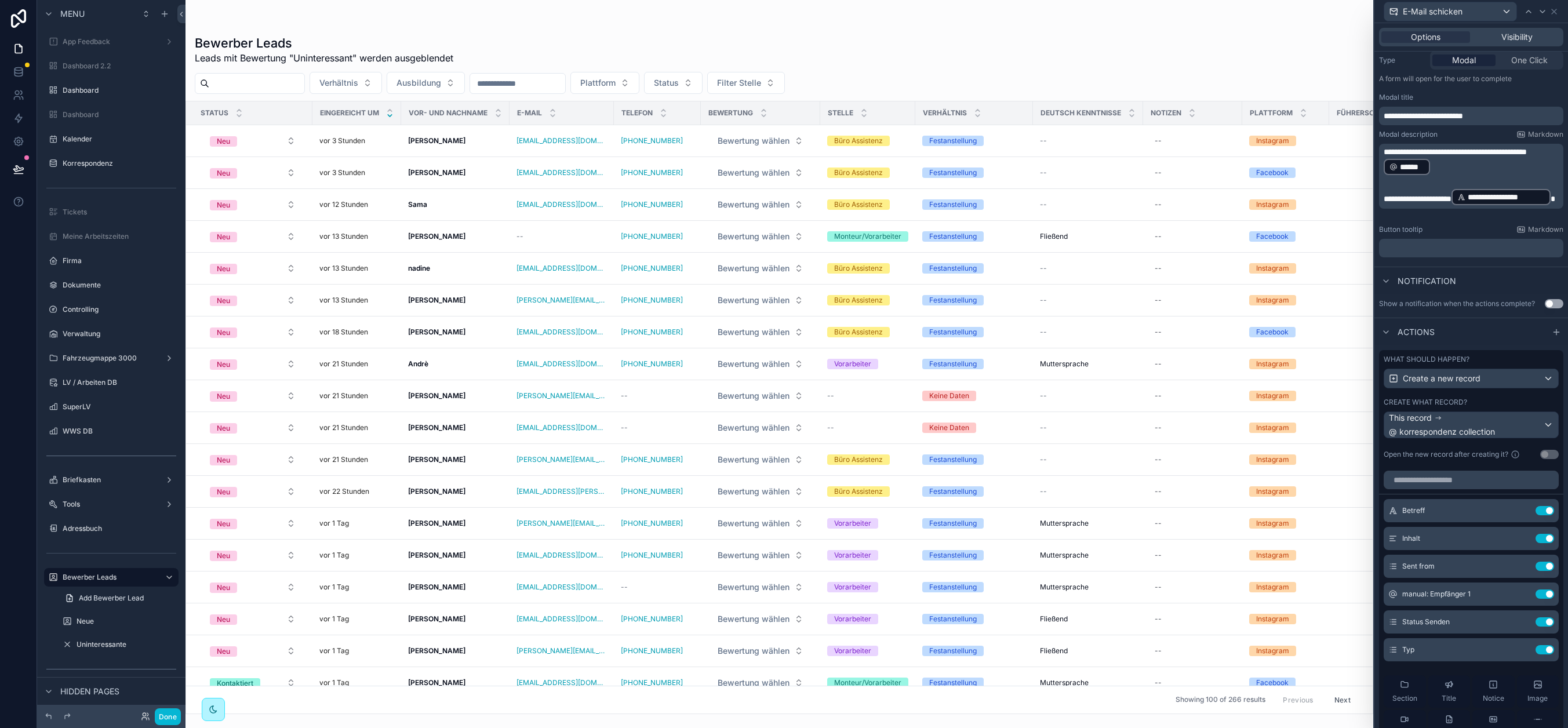
scroll to position [158, 0]
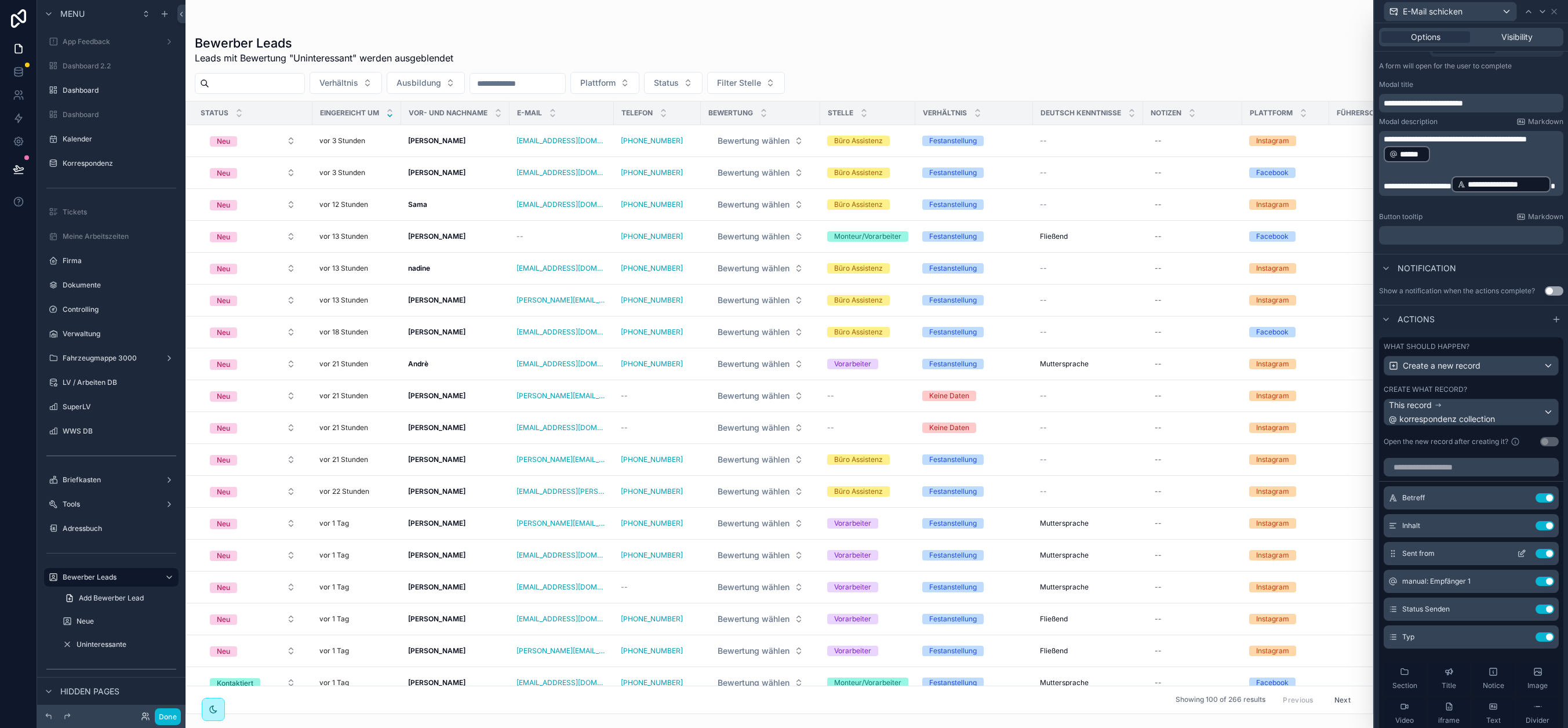
click at [1424, 553] on button at bounding box center [1521, 553] width 18 height 9
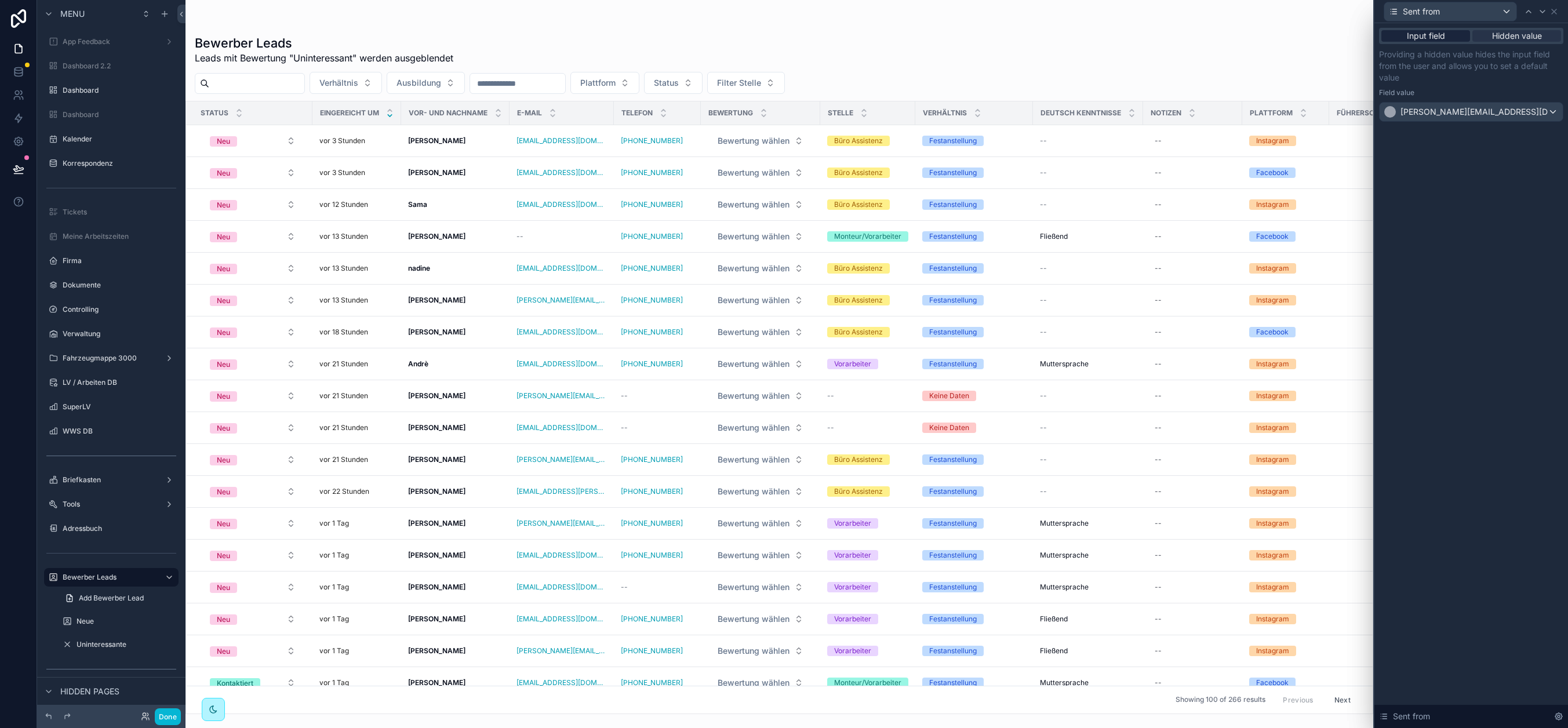
click at [1424, 34] on span "Input field" at bounding box center [1425, 35] width 38 height 11
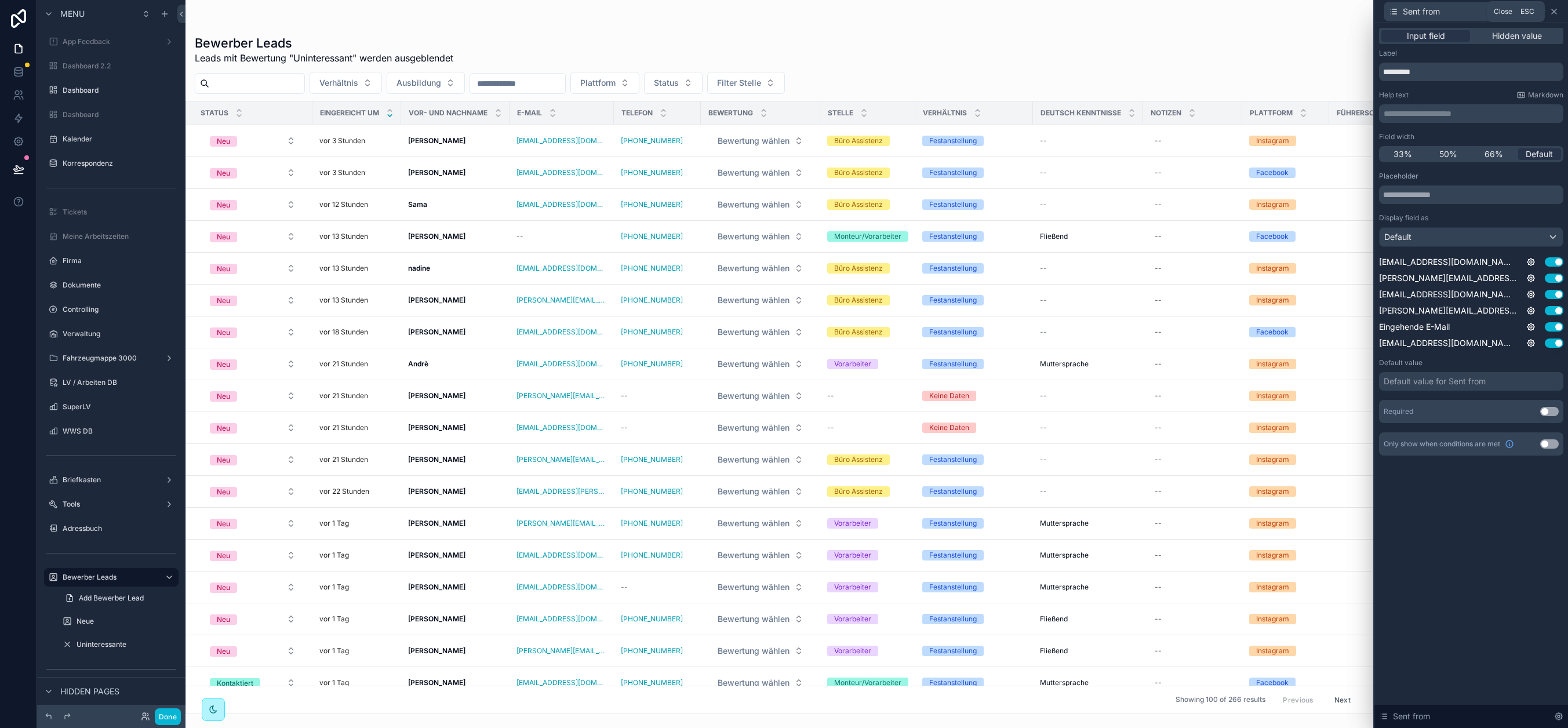
click at [1424, 13] on icon at bounding box center [1554, 11] width 5 height 5
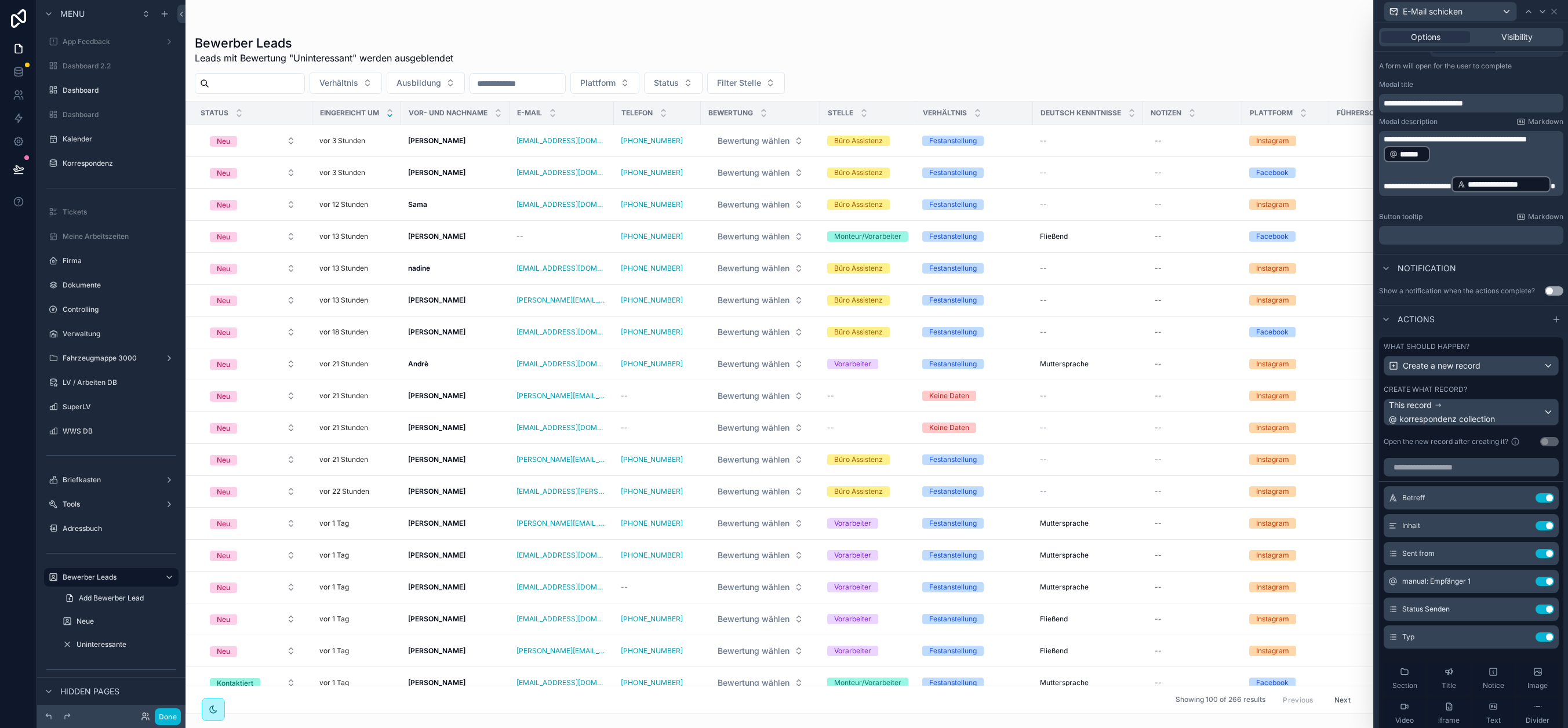
drag, startPoint x: 676, startPoint y: 8, endPoint x: 670, endPoint y: 9, distance: 6.1
click at [676, 8] on div "Bewerber Leads Leads mit Bewertung "Uninteressant" werden ausgeblendet Verhältn…" at bounding box center [779, 357] width 1188 height 715
click at [160, 715] on button "Done" at bounding box center [167, 717] width 26 height 17
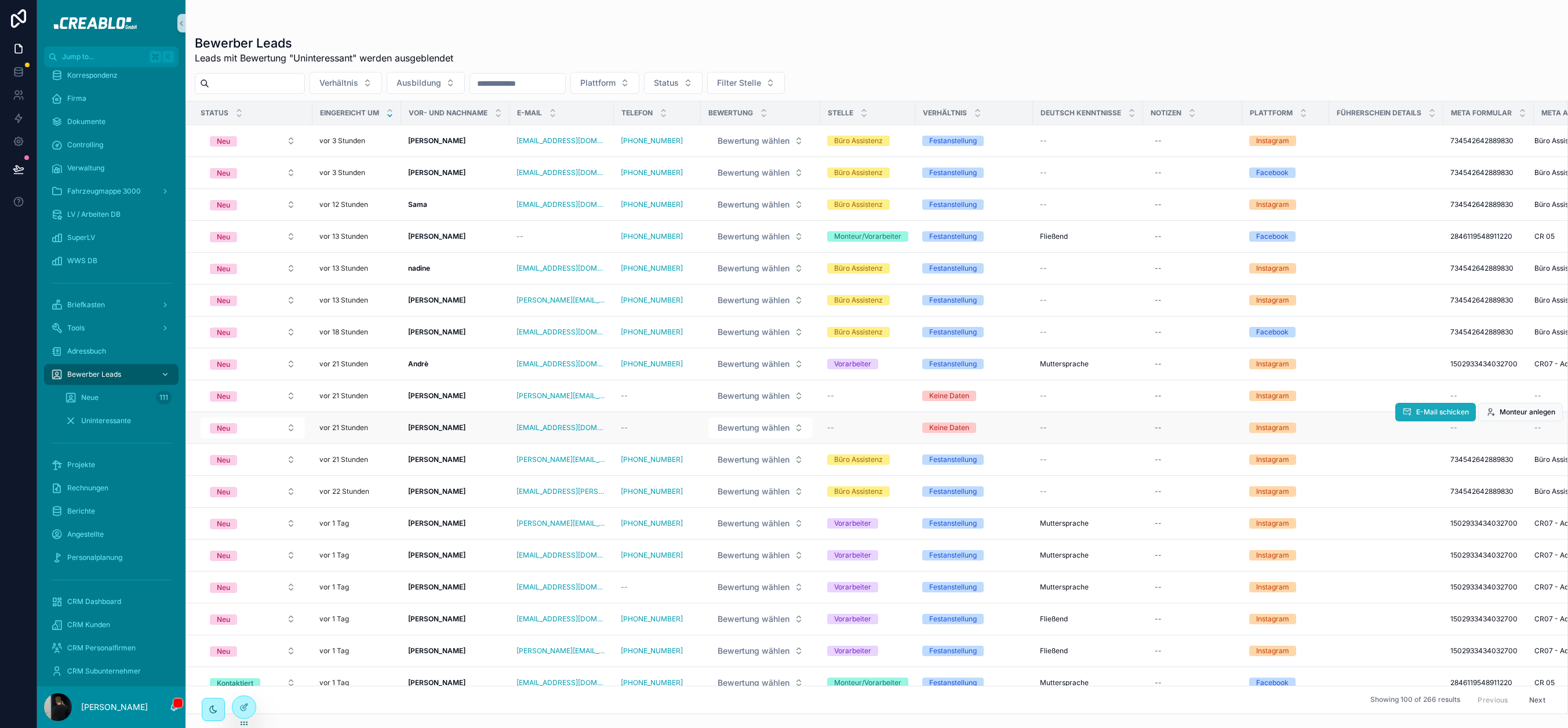
click at [1413, 415] on button "E-Mail schicken" at bounding box center [1435, 412] width 81 height 18
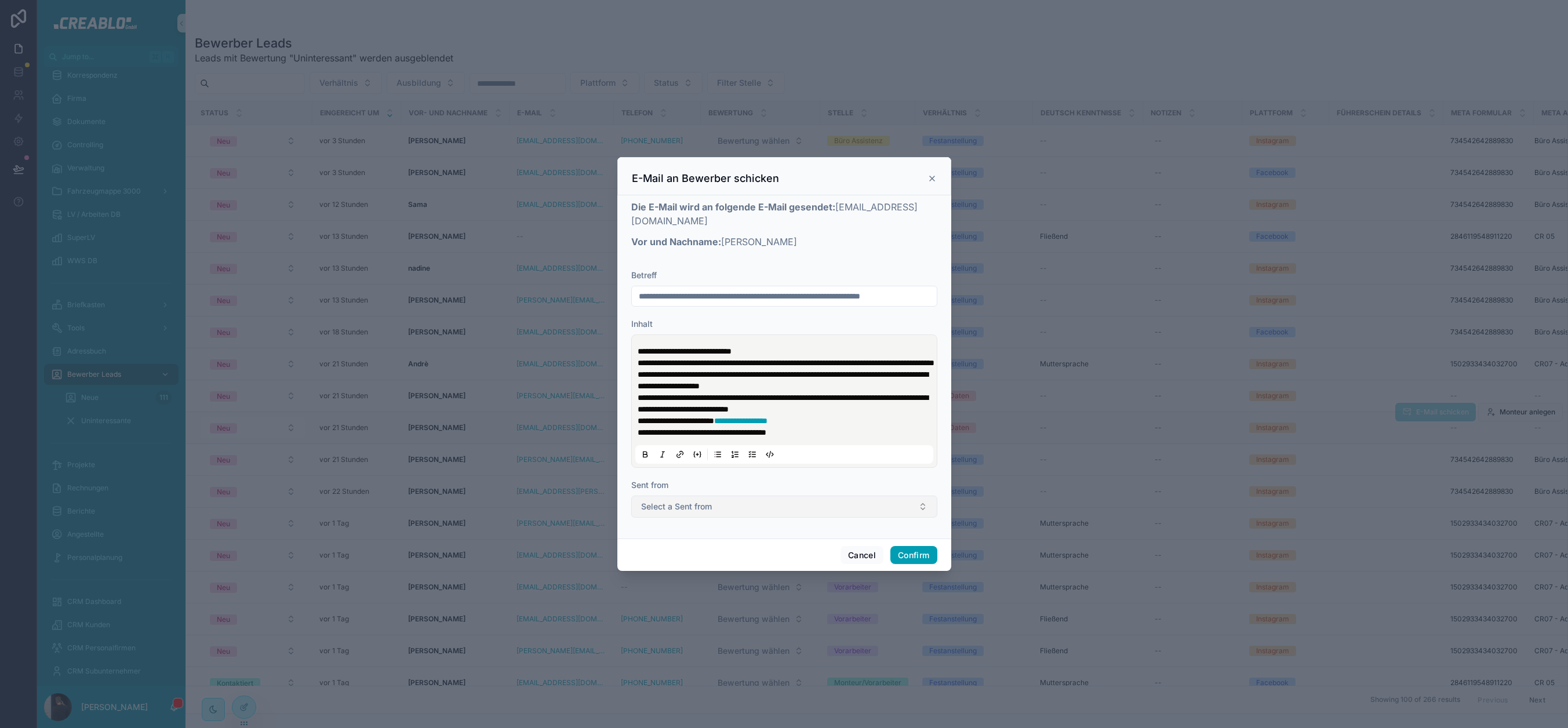
click at [684, 501] on div "Sent from Select a Sent from" at bounding box center [784, 499] width 306 height 38
click at [684, 504] on button "Select a Sent from" at bounding box center [784, 507] width 306 height 22
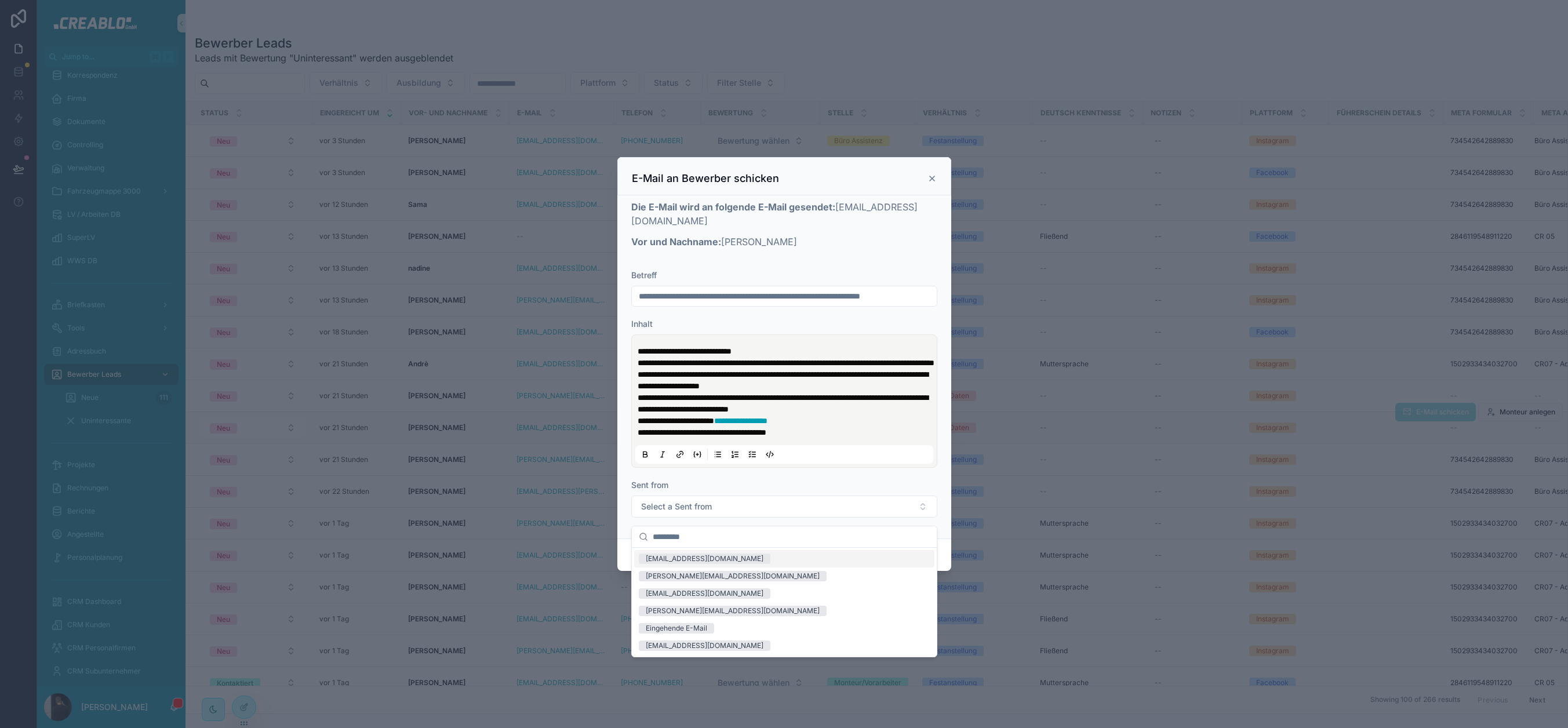
click at [760, 491] on div "Sent from" at bounding box center [784, 485] width 306 height 11
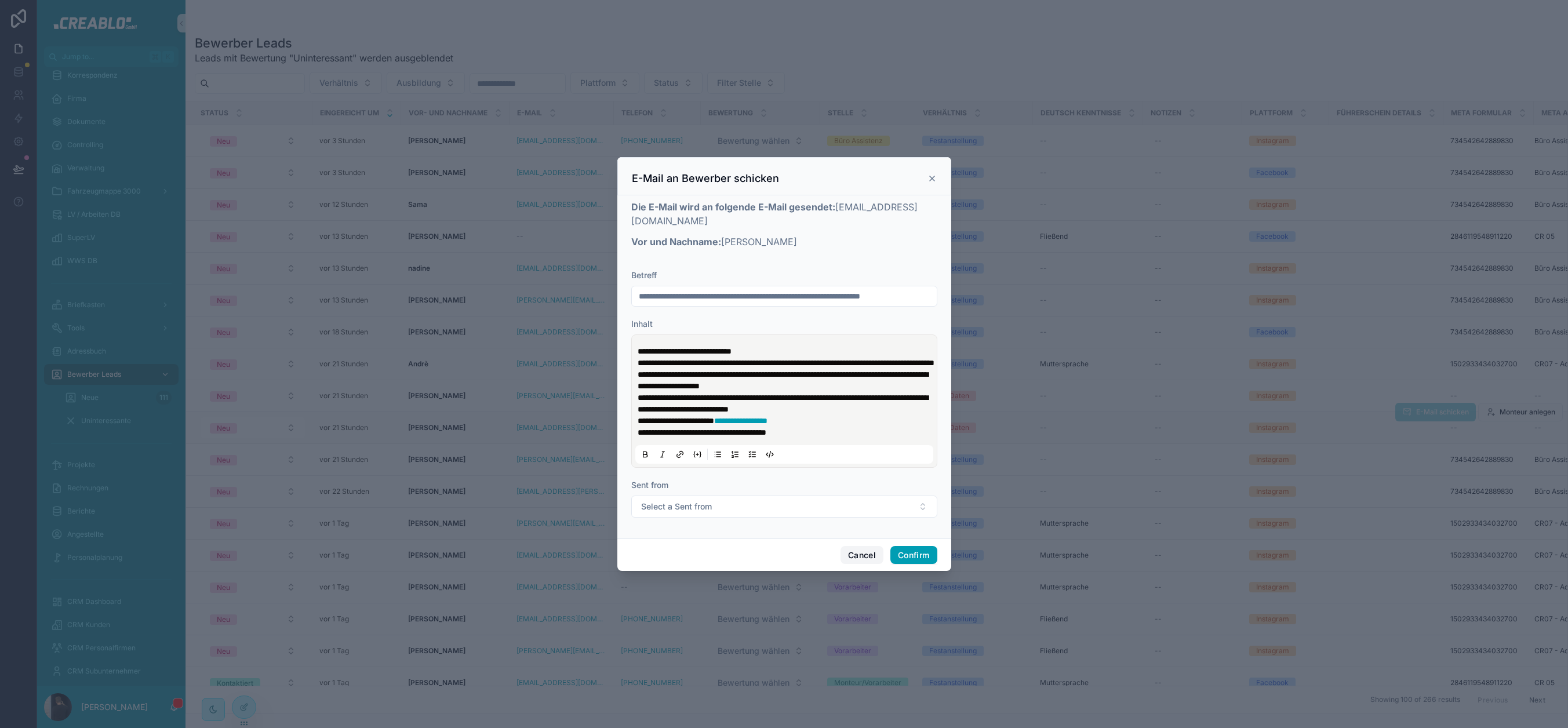
click at [855, 558] on button "Cancel" at bounding box center [862, 556] width 43 height 18
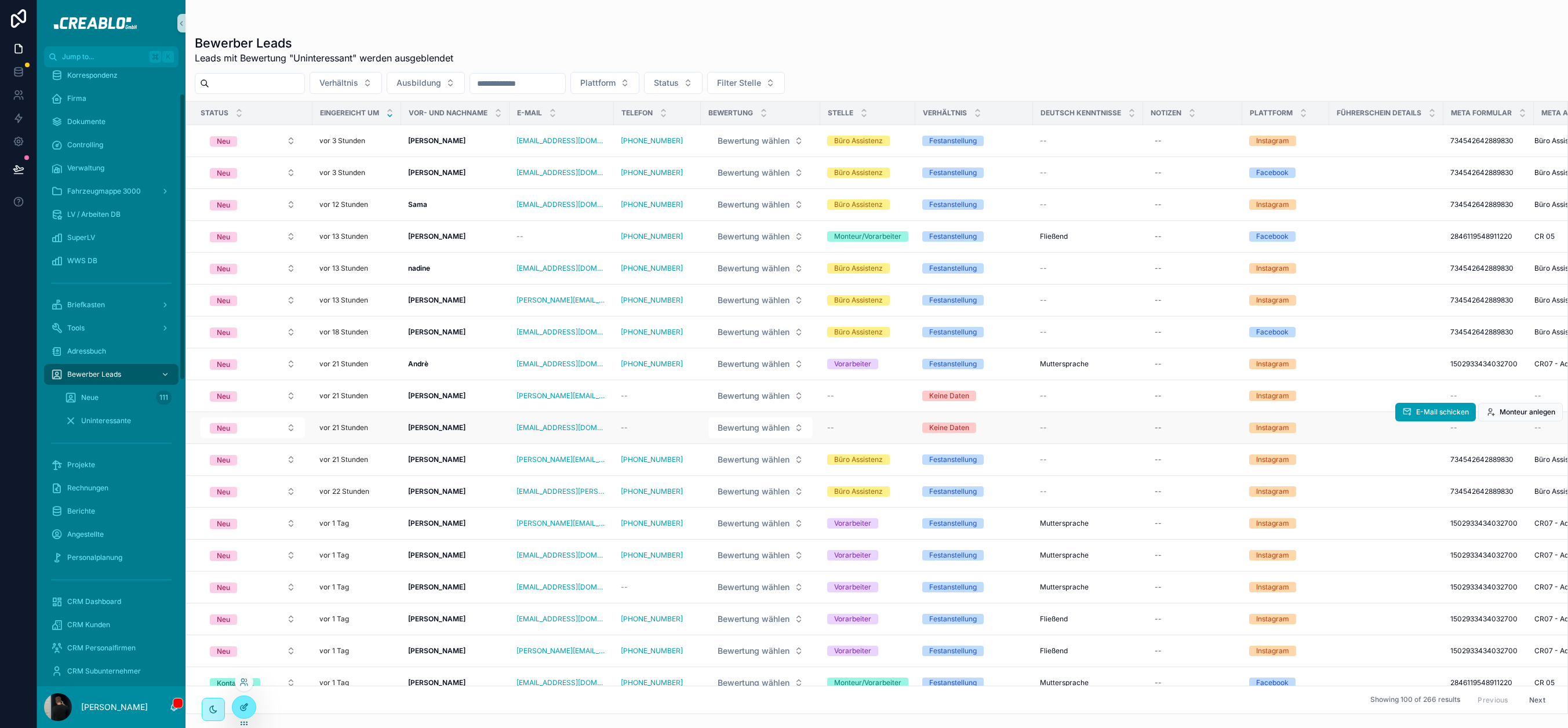
click at [254, 710] on div at bounding box center [244, 707] width 23 height 22
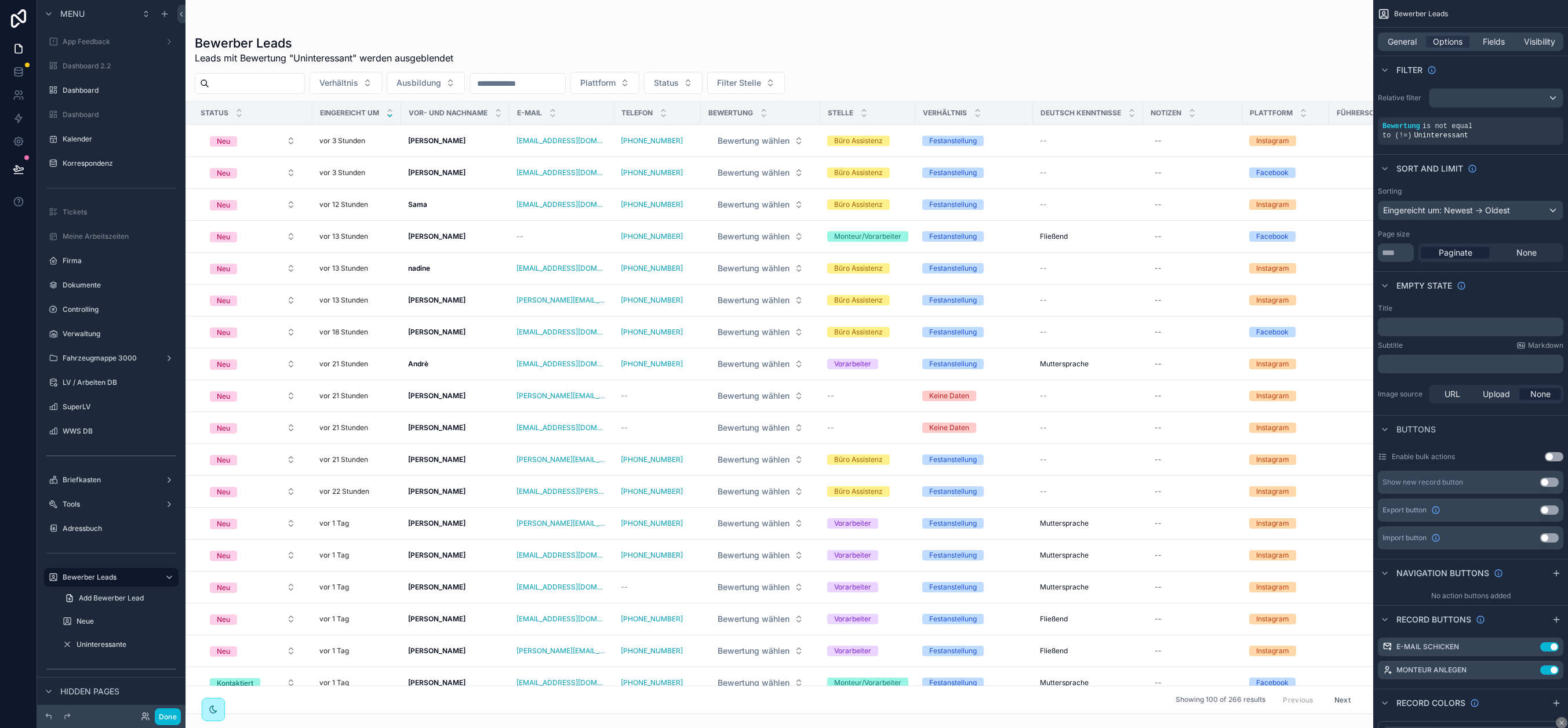
click at [874, 49] on div "scrollable content" at bounding box center [779, 364] width 1188 height 728
click at [1424, 649] on icon "scrollable content" at bounding box center [1530, 647] width 9 height 9
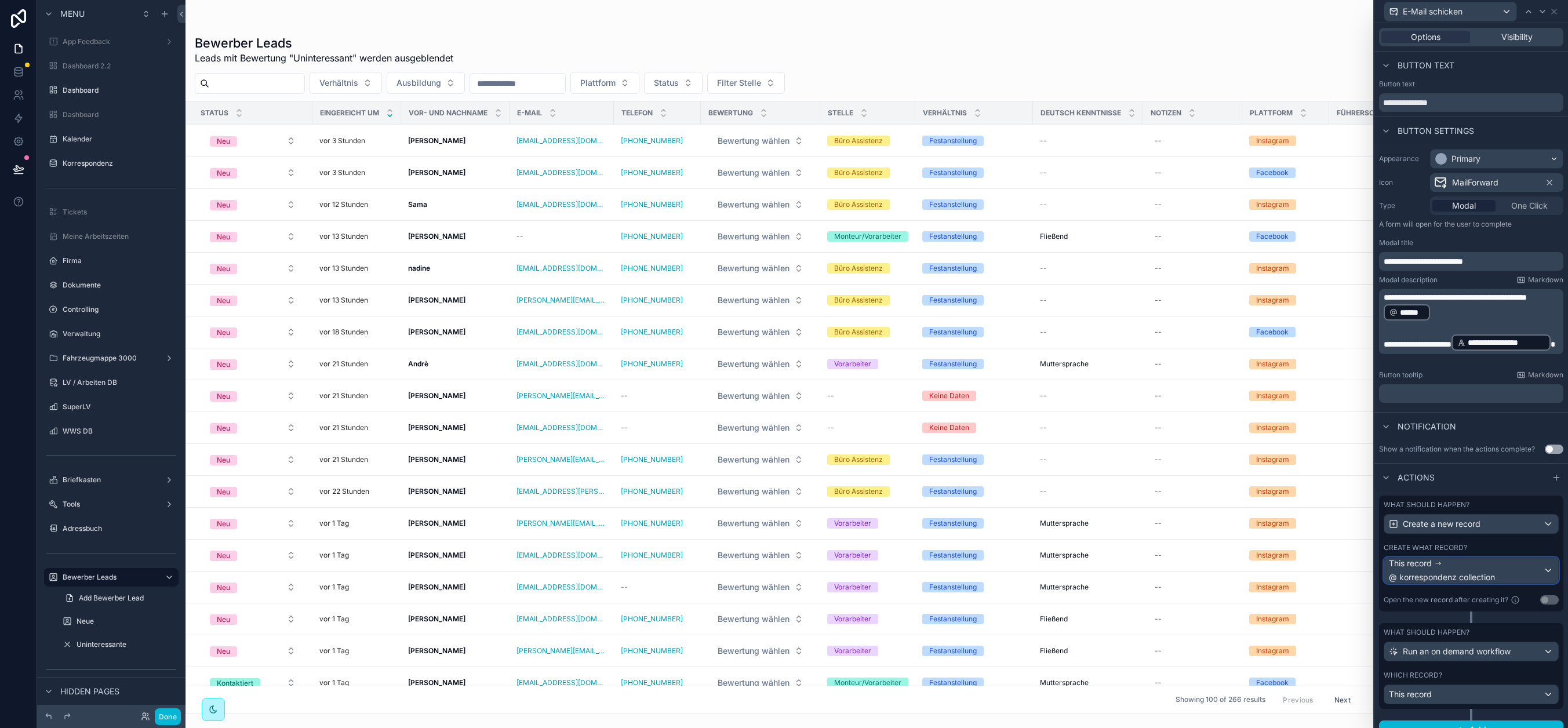
click at [1424, 572] on span "@ korrespondenz collection" at bounding box center [1442, 578] width 106 height 11
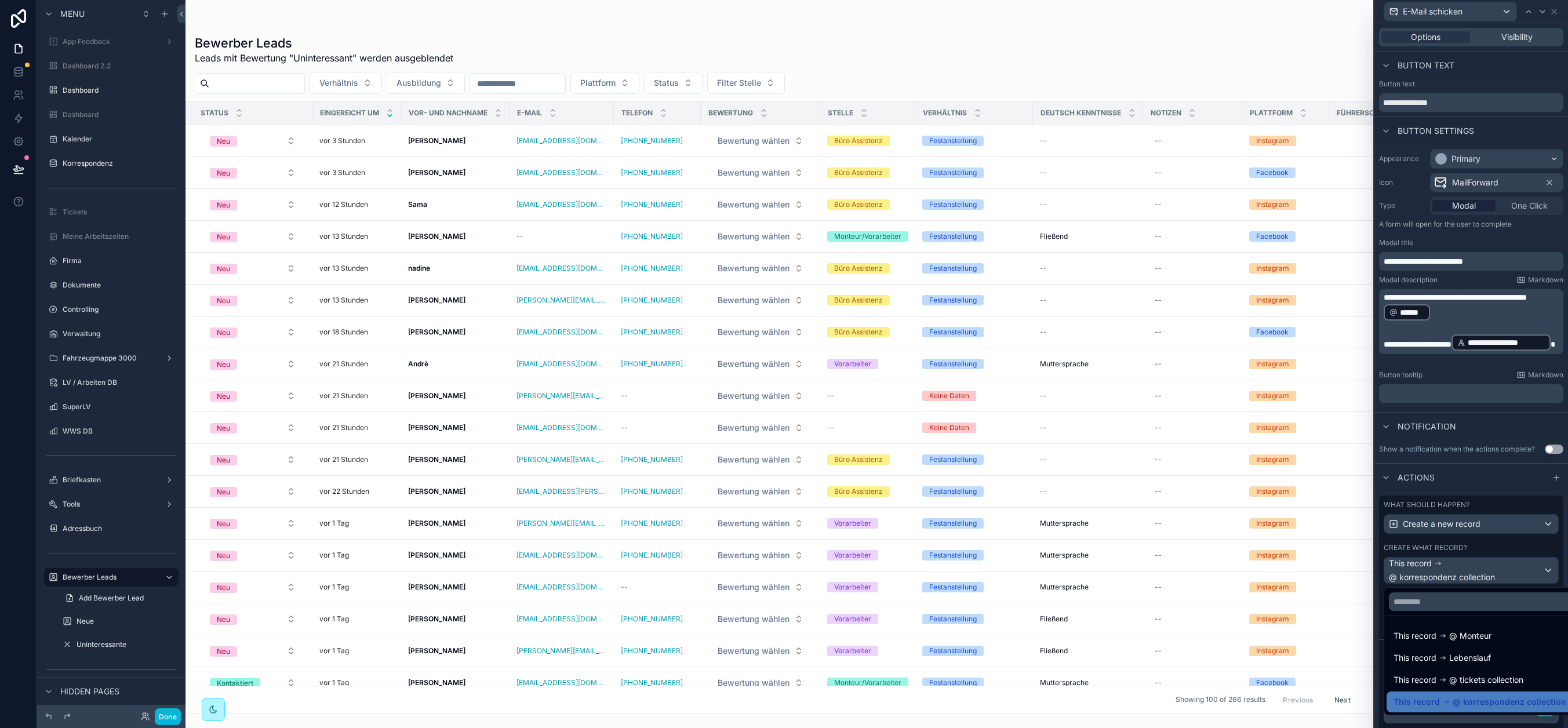
click at [1424, 571] on div at bounding box center [1471, 364] width 194 height 728
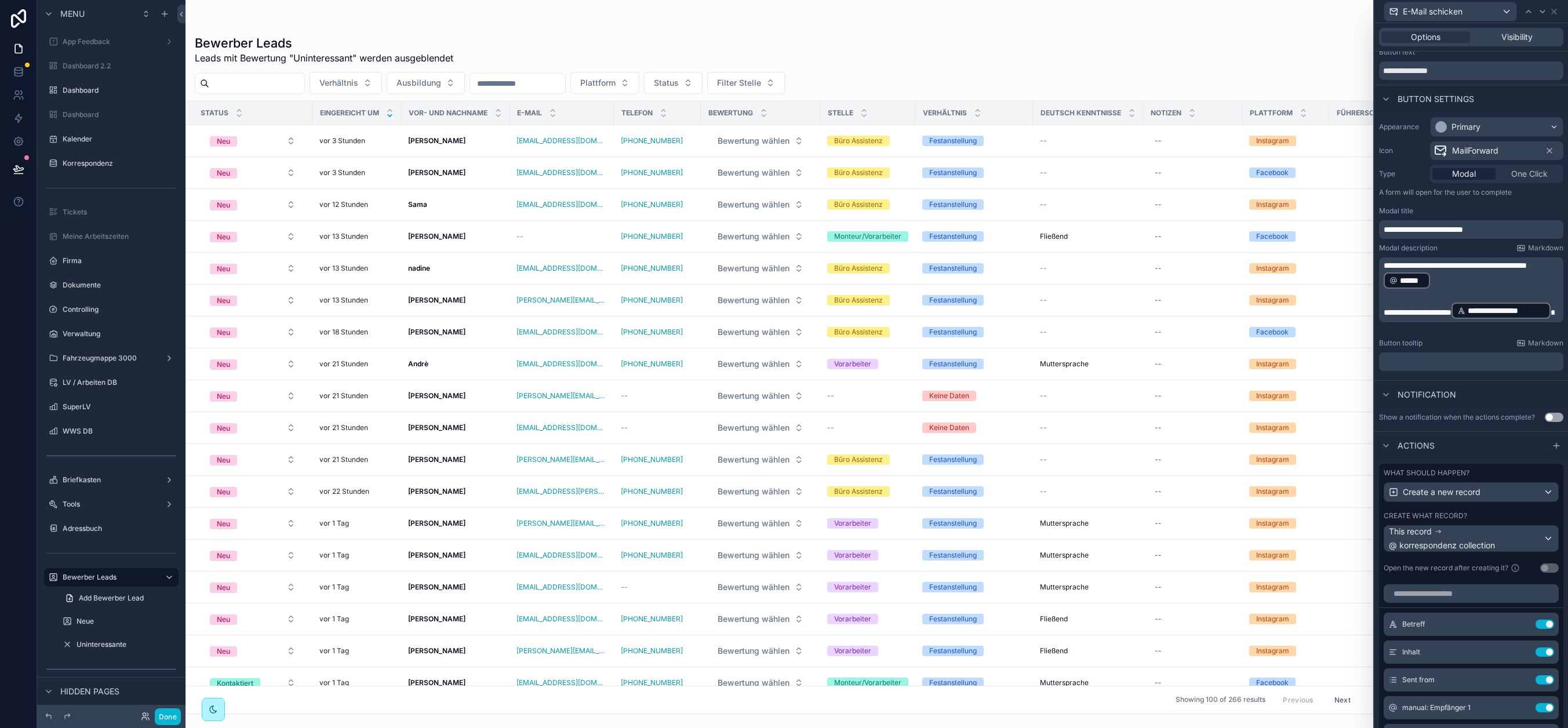
scroll to position [182, 0]
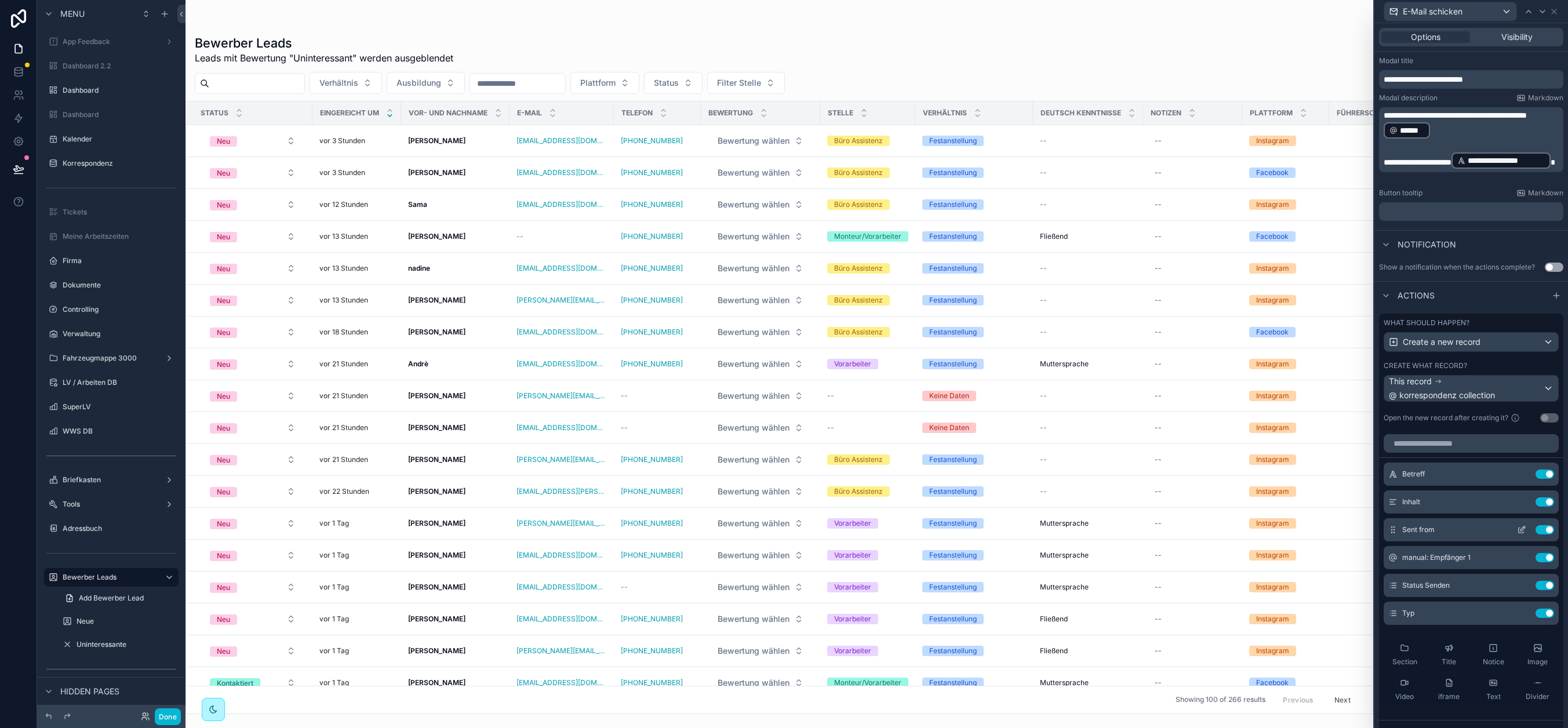
click at [1424, 530] on icon at bounding box center [1523, 529] width 5 height 5
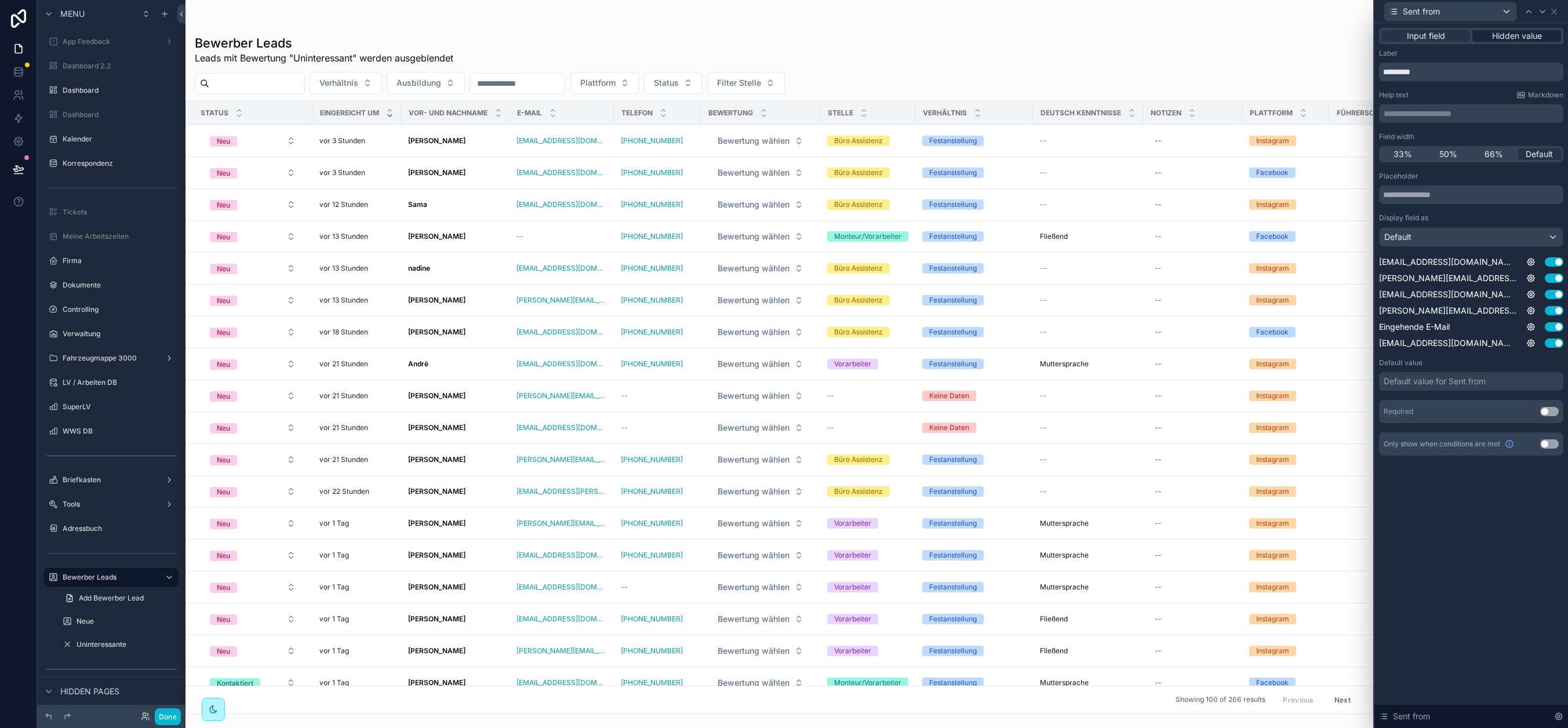
click at [1424, 39] on span "Hidden value" at bounding box center [1517, 35] width 50 height 11
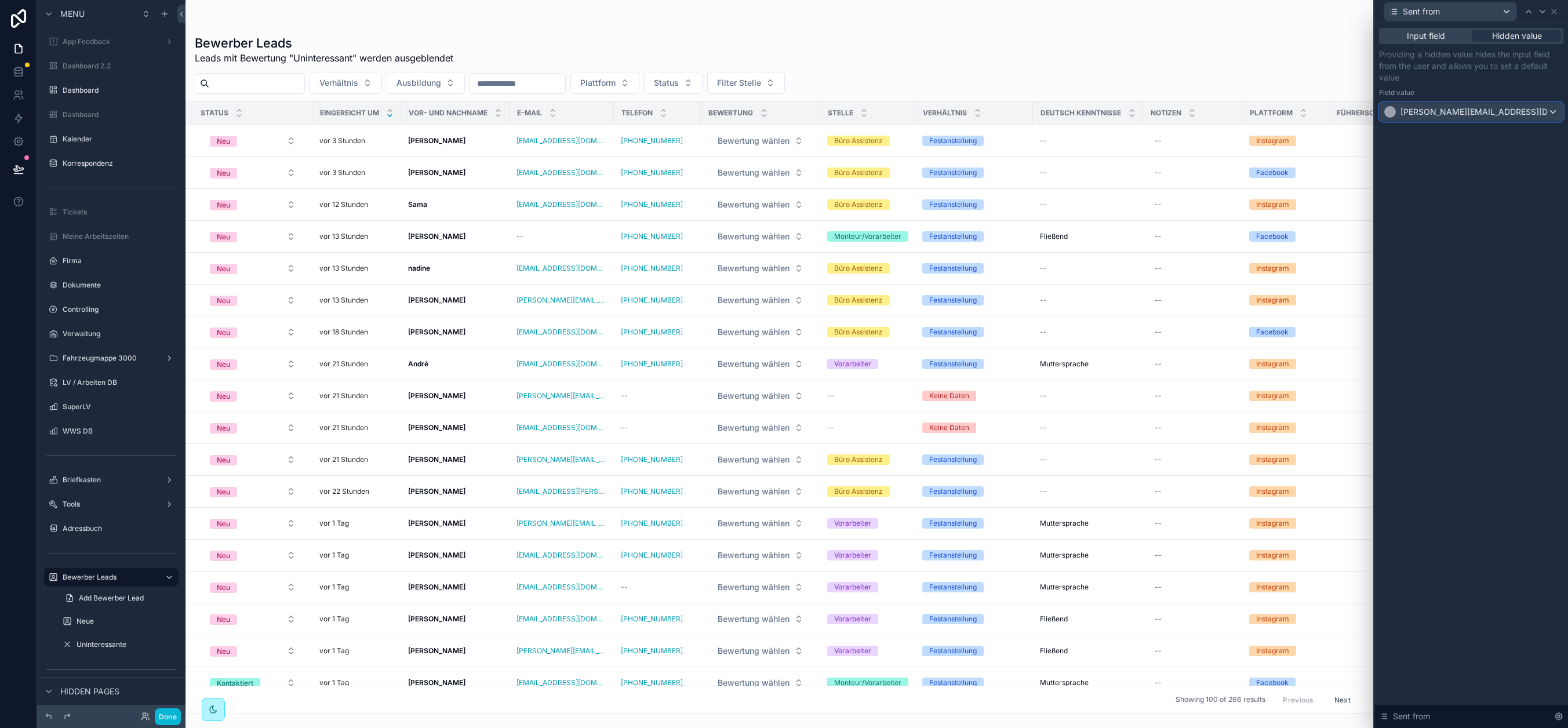
click at [1424, 109] on span "paulsen@creablo.de" at bounding box center [1474, 112] width 148 height 11
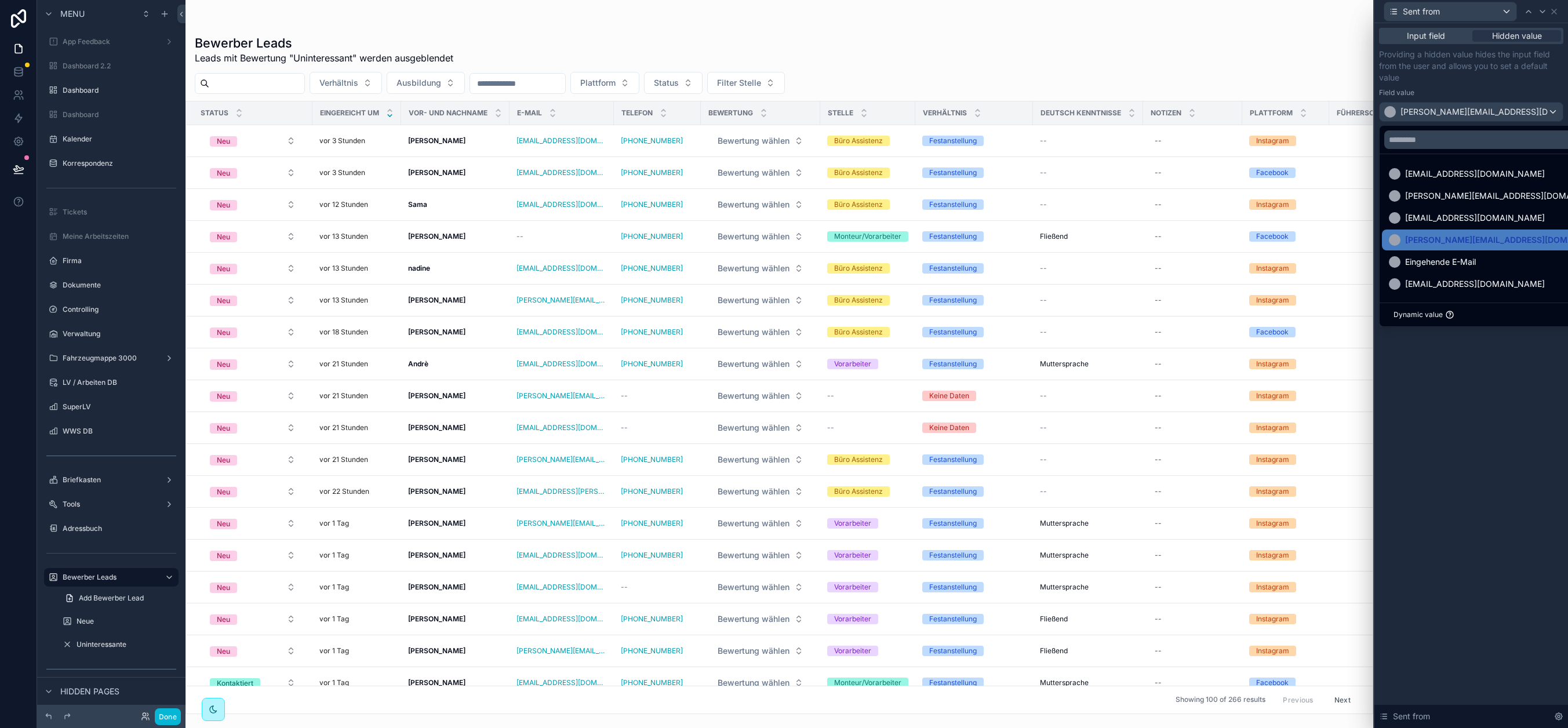
click at [1424, 108] on div at bounding box center [1471, 364] width 194 height 728
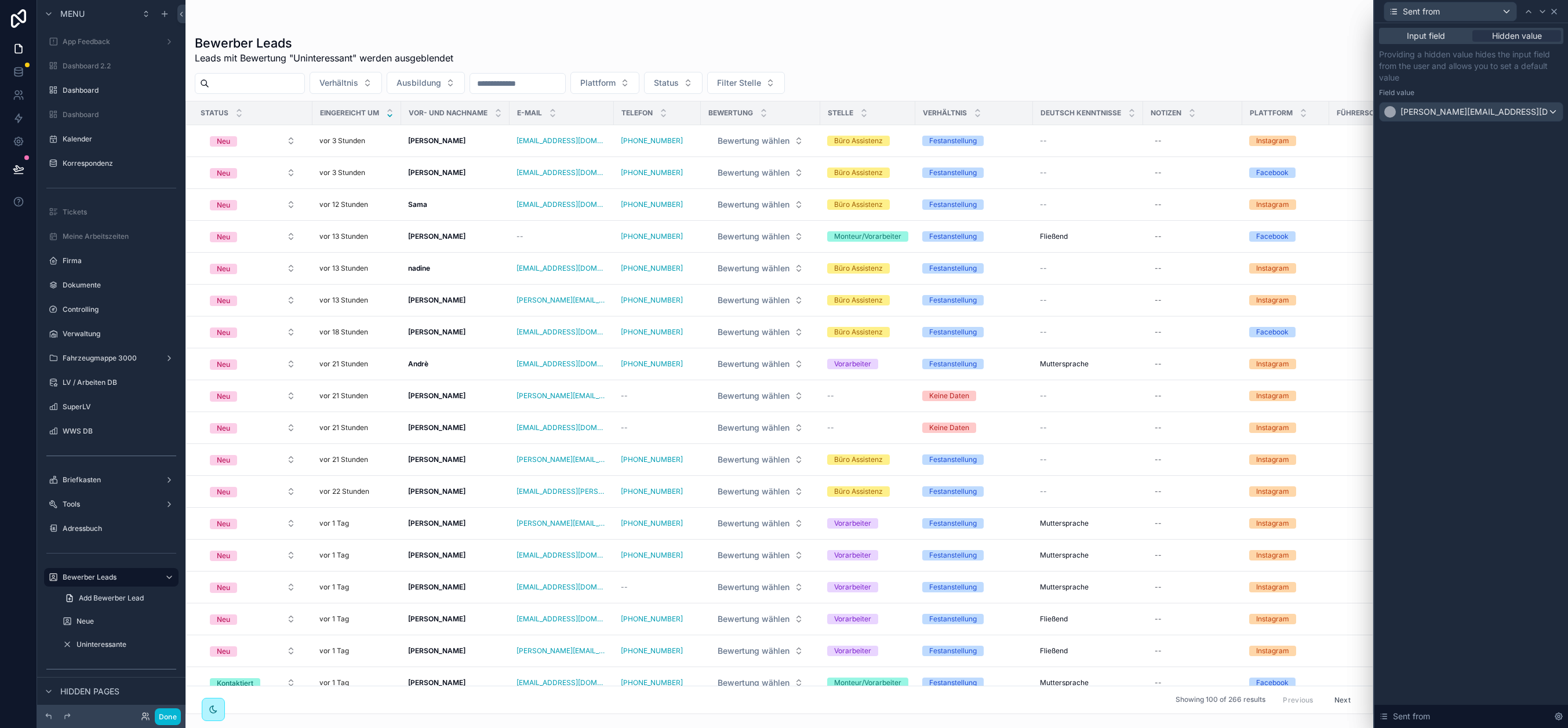
click at [1424, 13] on icon at bounding box center [1554, 11] width 9 height 9
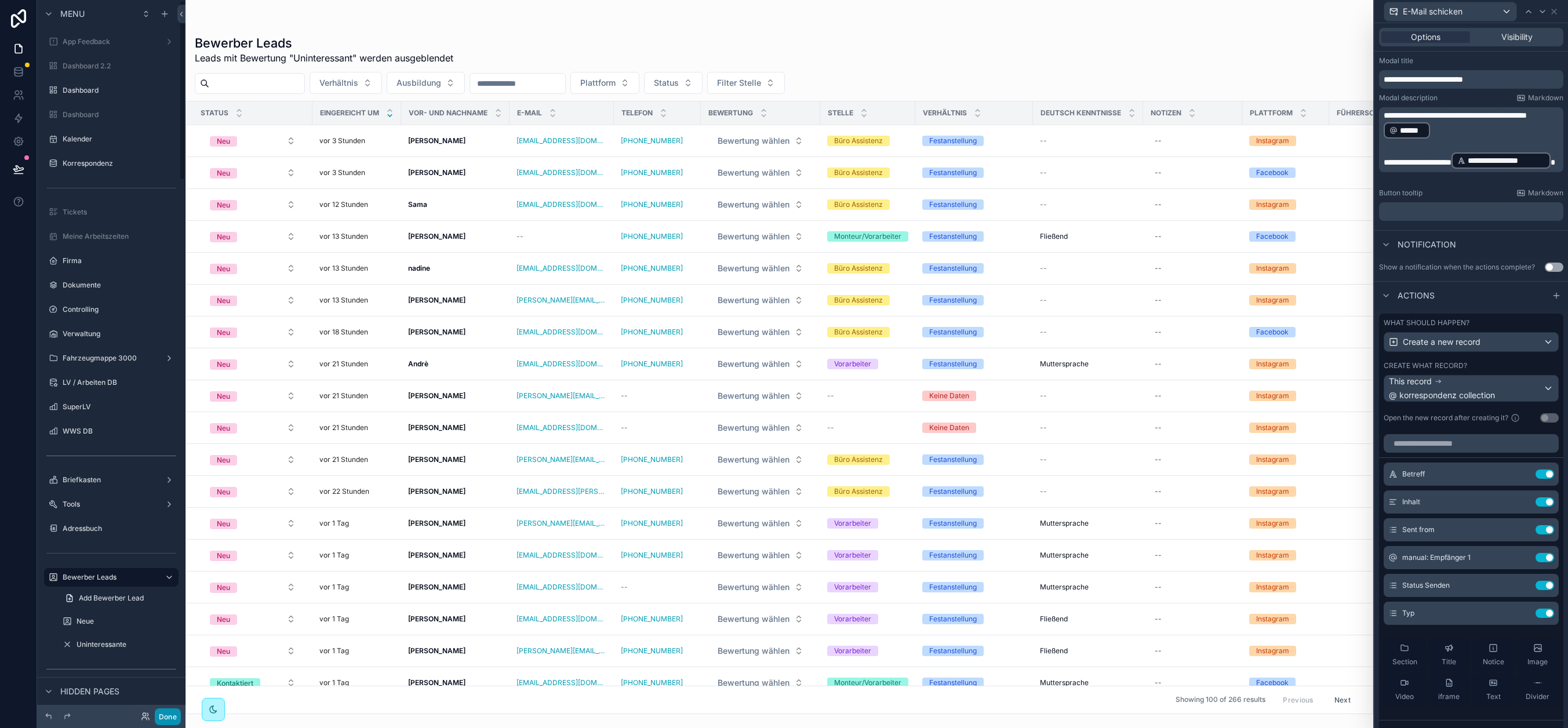
click at [175, 715] on button "Done" at bounding box center [167, 717] width 26 height 17
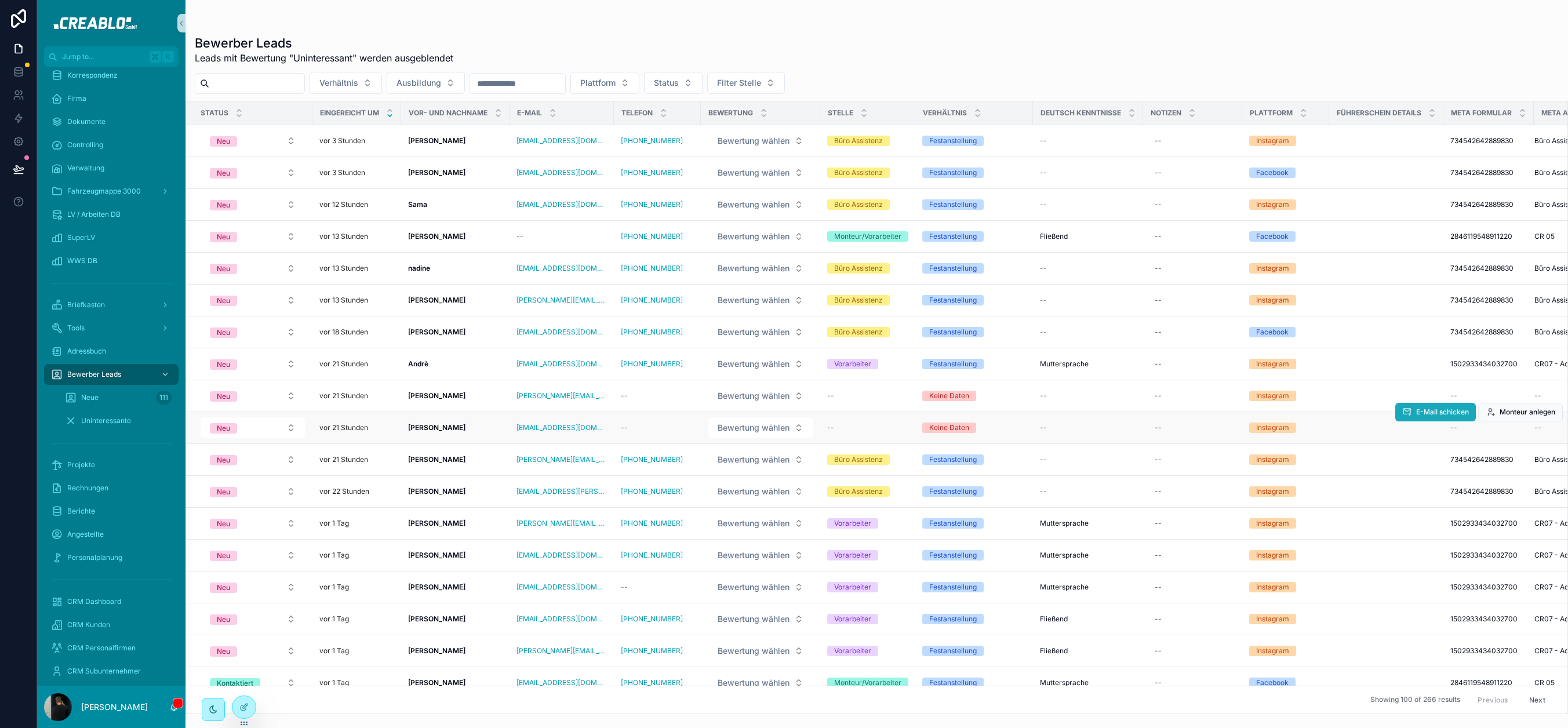
click at [1424, 417] on button "E-Mail schicken" at bounding box center [1435, 412] width 81 height 18
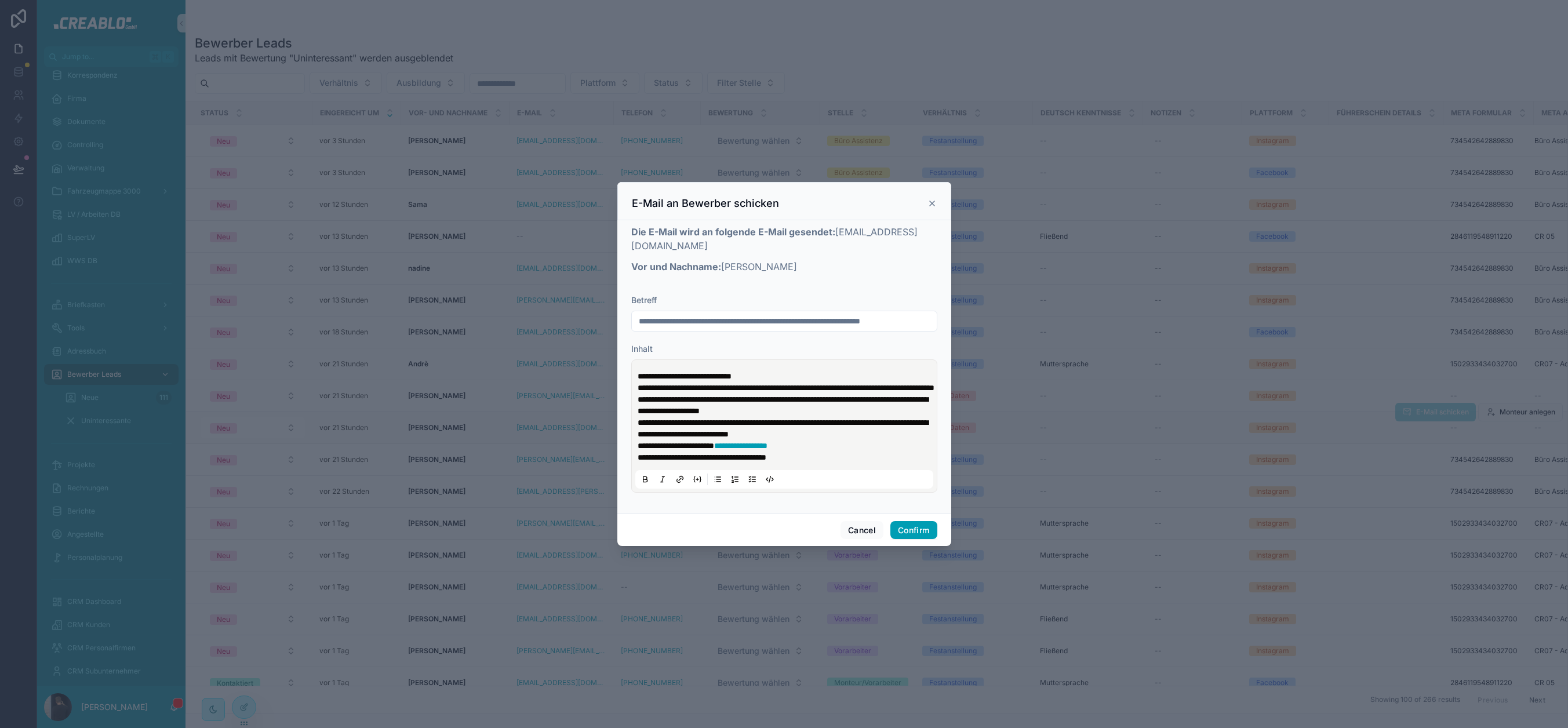
click at [637, 317] on input "**********" at bounding box center [784, 321] width 305 height 16
type input "**********"
click at [917, 538] on button "Confirm" at bounding box center [913, 531] width 46 height 18
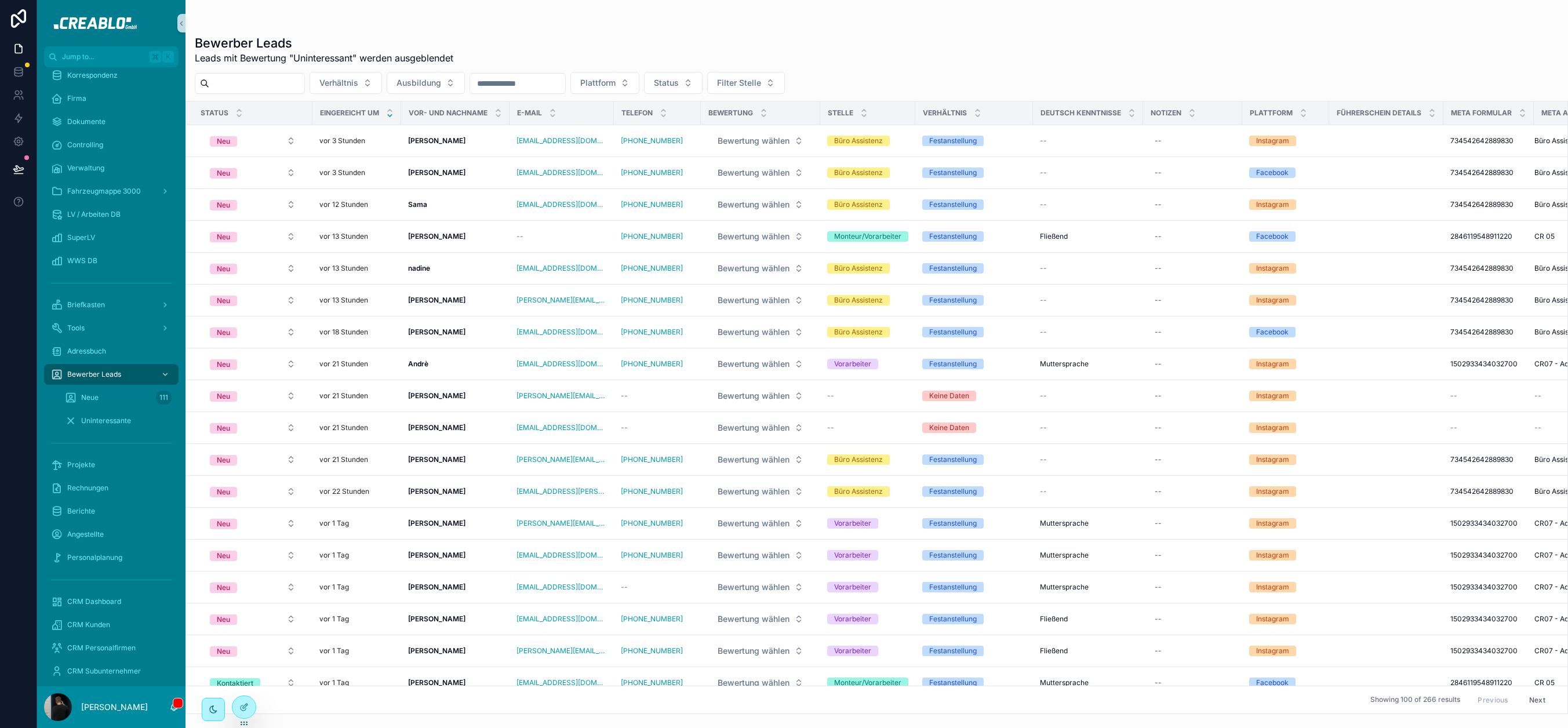
click at [538, 40] on div "Bewerber Leads Leads mit Bewertung "Uninteressant" werden ausgeblendet" at bounding box center [877, 50] width 1364 height 30
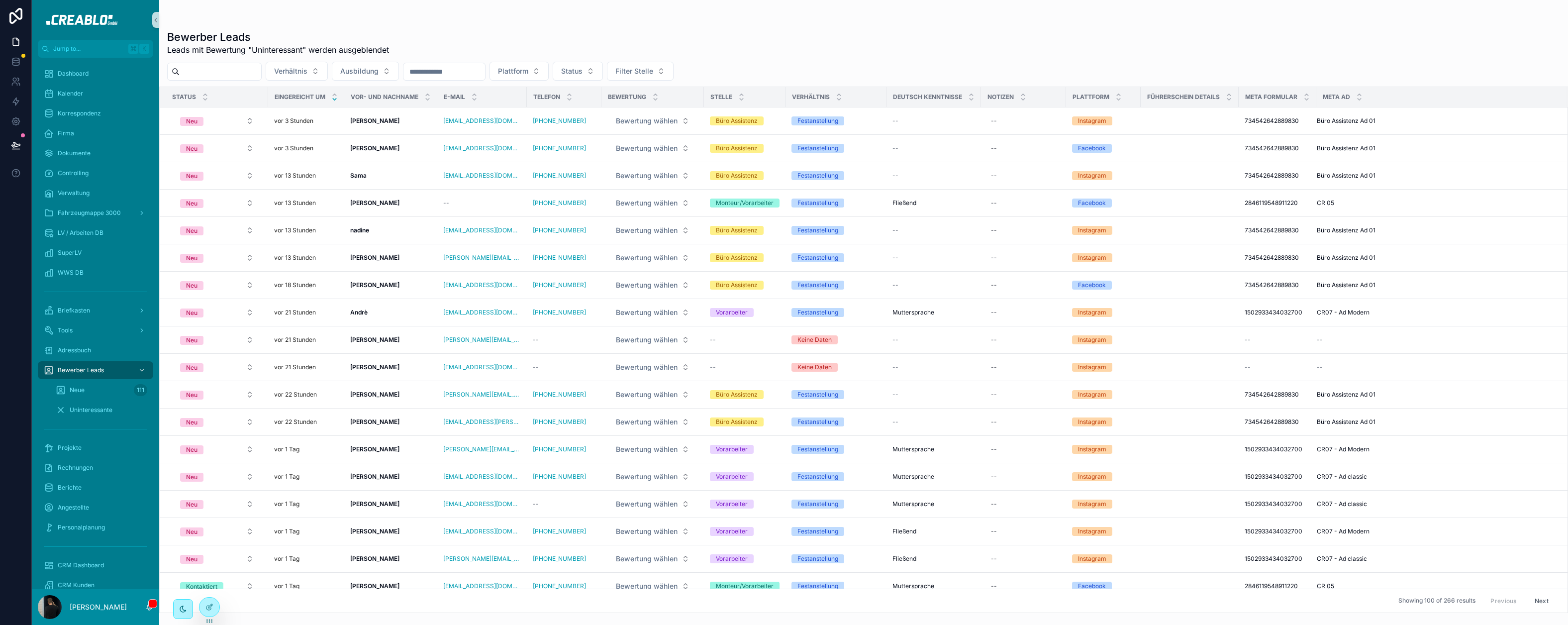
scroll to position [49, 0]
click at [389, 365] on strong "Jasper Strasburgerr" at bounding box center [374, 367] width 49 height 7
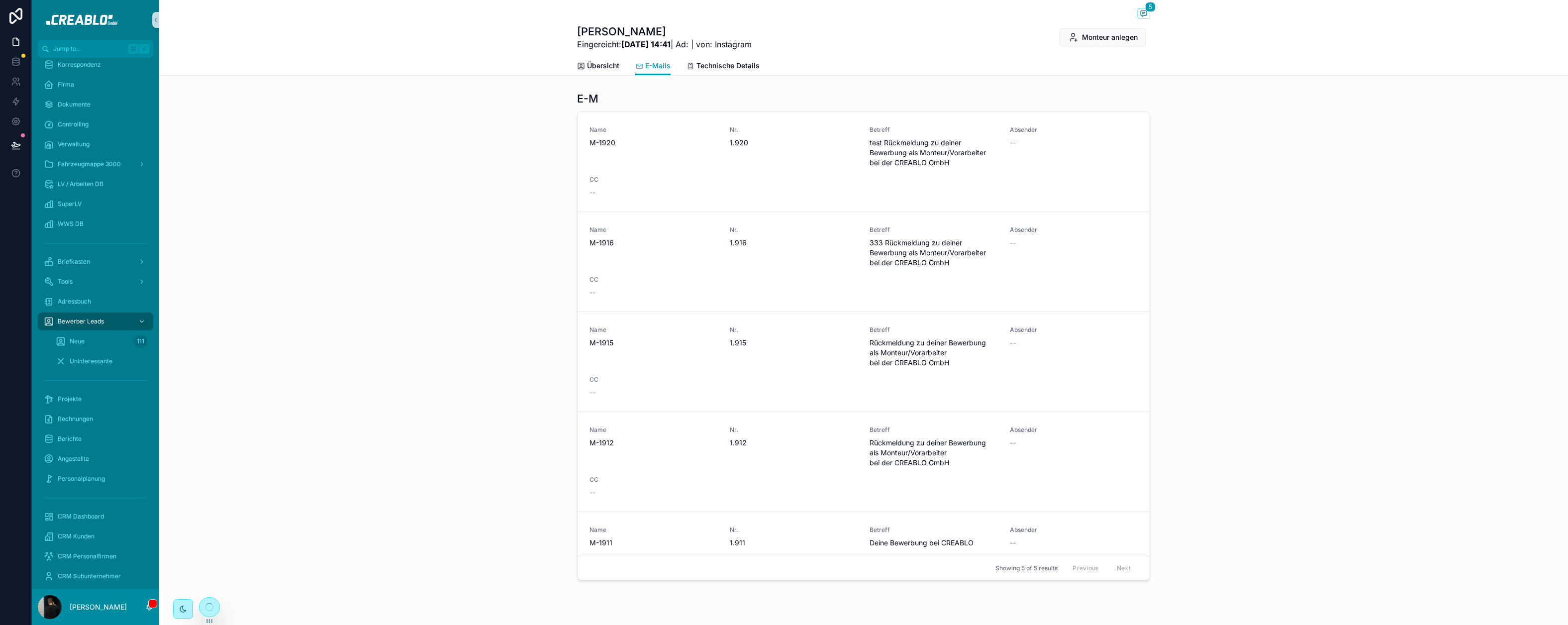
click at [379, 150] on div "E-M Name M-1920 Nr. 1.920 Betreff test Rückmeldung zu deiner Bewerbung als Mont…" at bounding box center [864, 336] width 1409 height 497
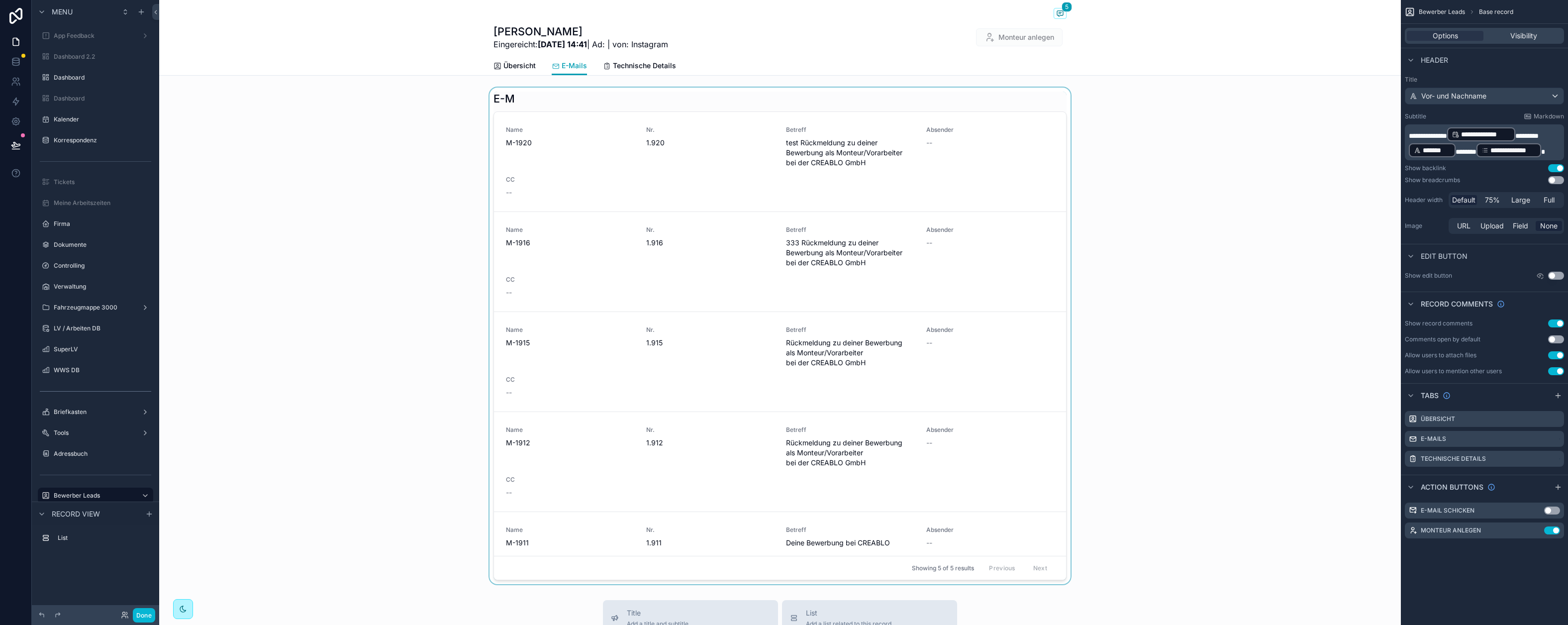
click at [559, 95] on div "scrollable content" at bounding box center [780, 336] width 1242 height 497
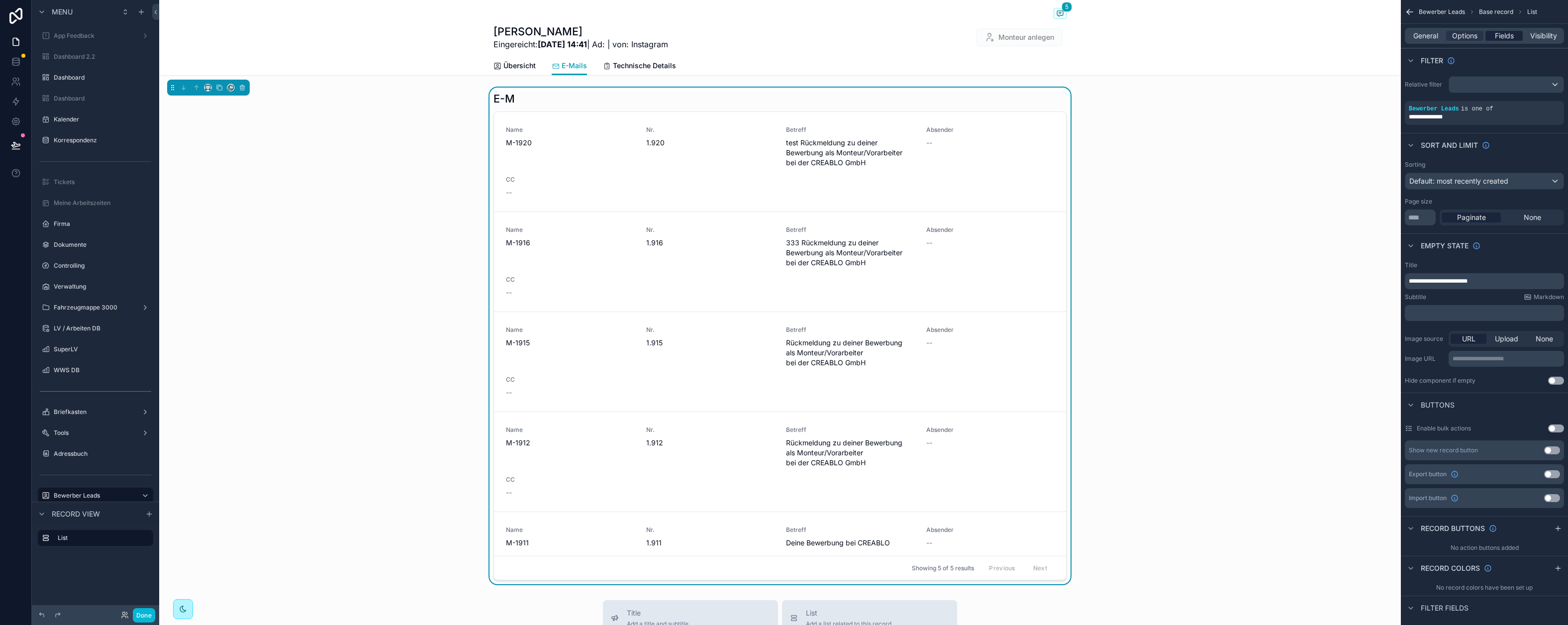
click at [1345, 33] on span "Fields" at bounding box center [1504, 36] width 19 height 10
click at [1345, 34] on span "Fields" at bounding box center [1504, 36] width 19 height 10
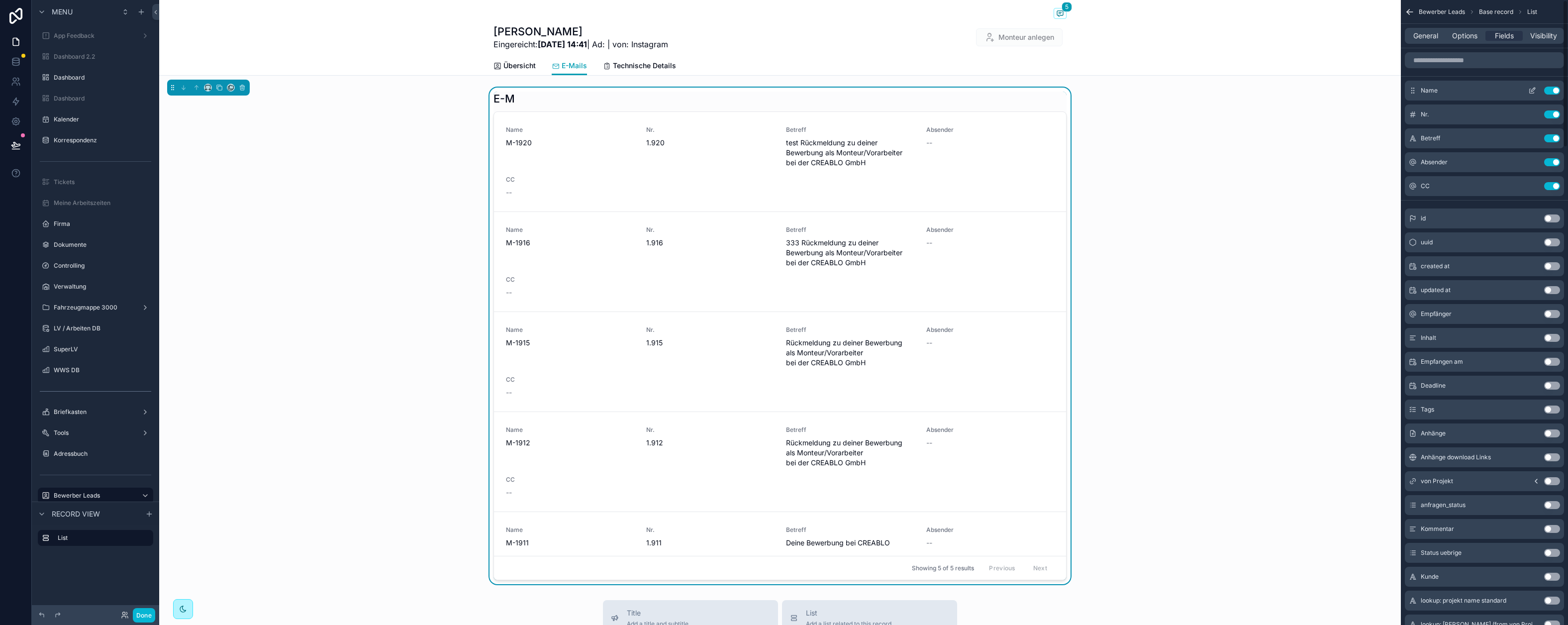
click at [1345, 88] on button "scrollable content" at bounding box center [1532, 90] width 16 height 8
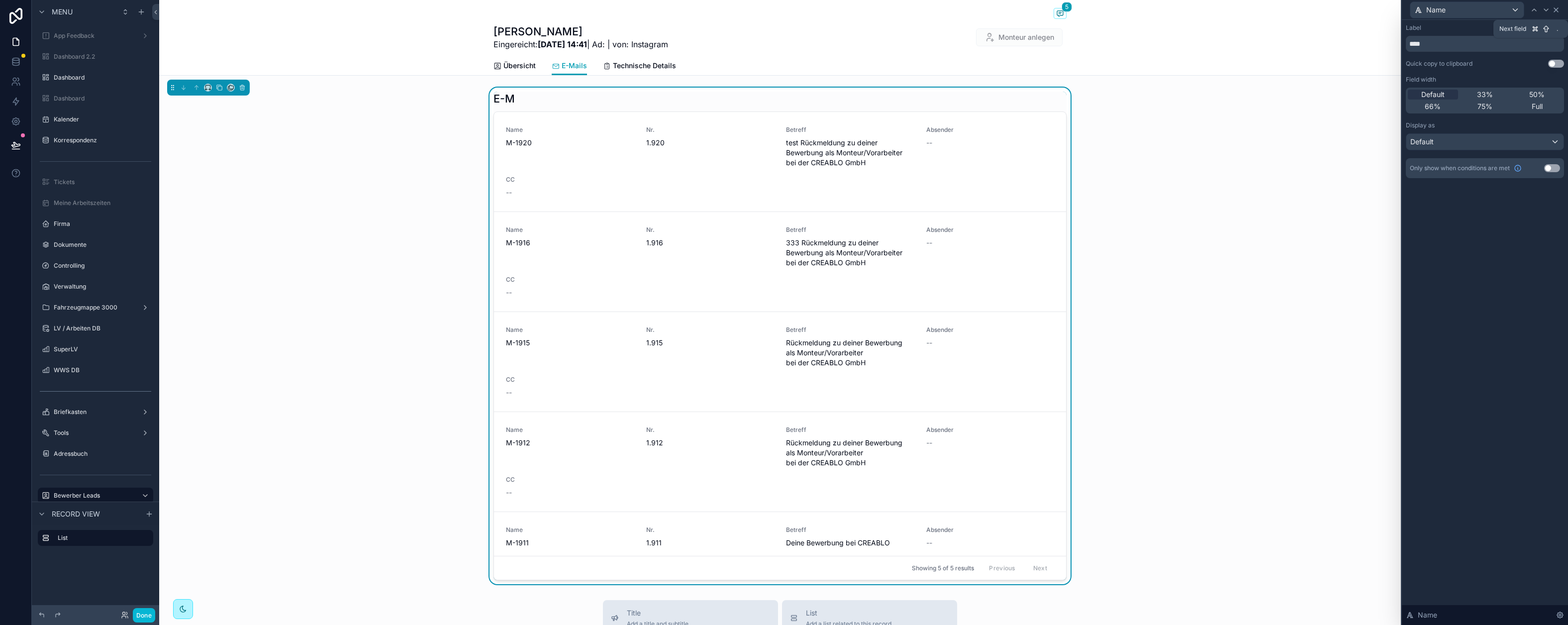
click at [1345, 7] on icon at bounding box center [1556, 10] width 8 height 8
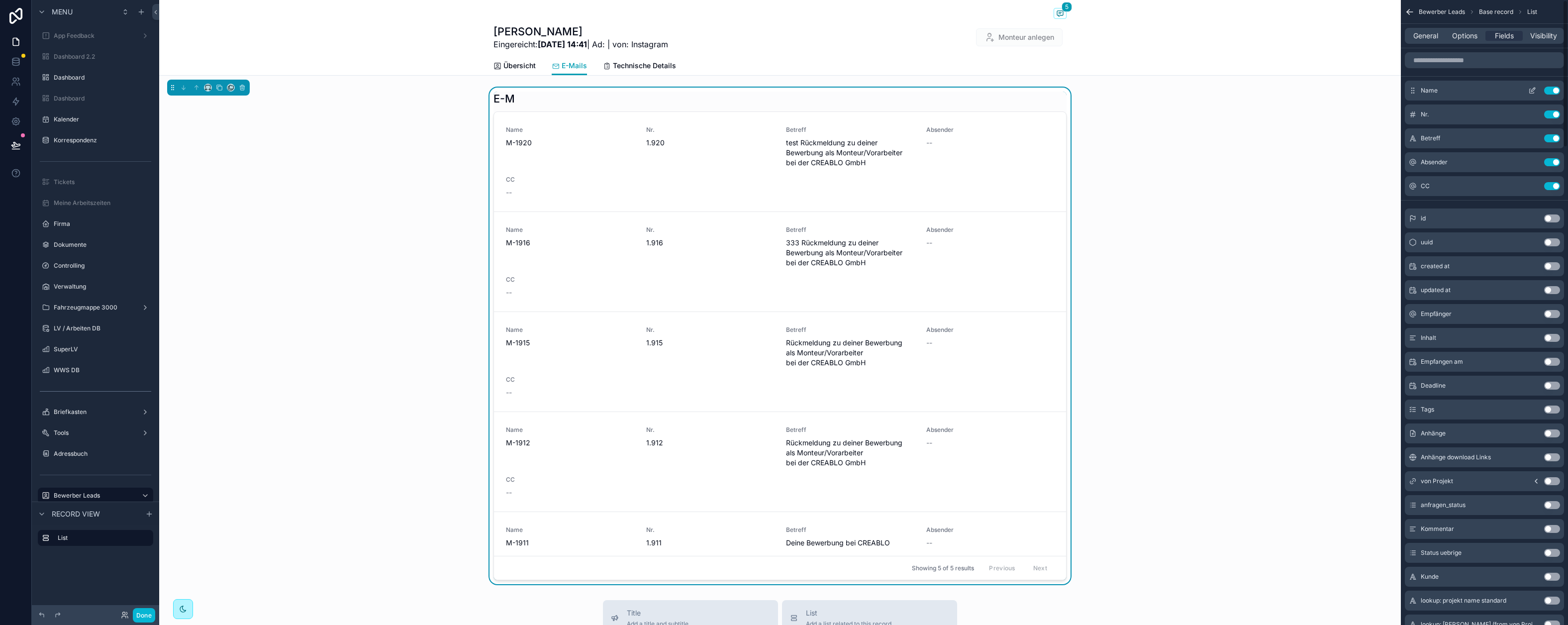
click at [1345, 87] on button "Use setting" at bounding box center [1552, 90] width 16 height 8
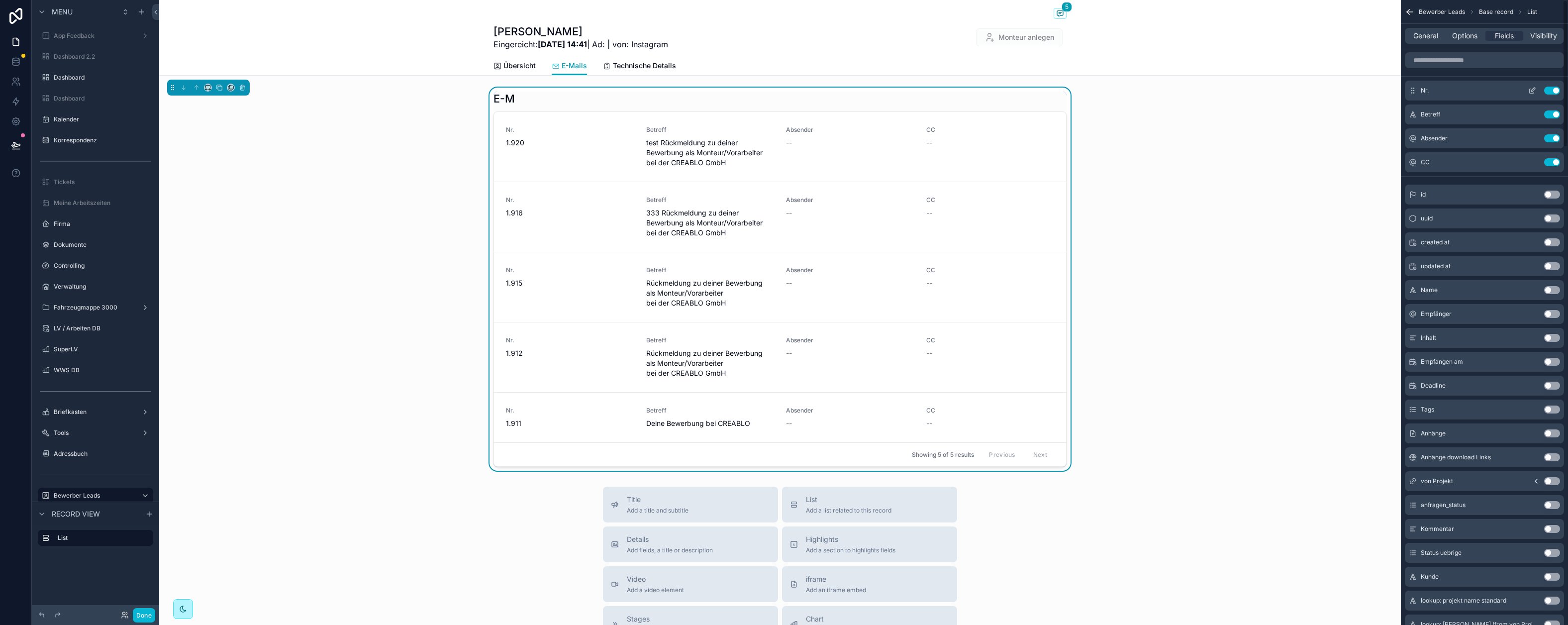
click at [1345, 88] on button "Use setting" at bounding box center [1552, 90] width 16 height 8
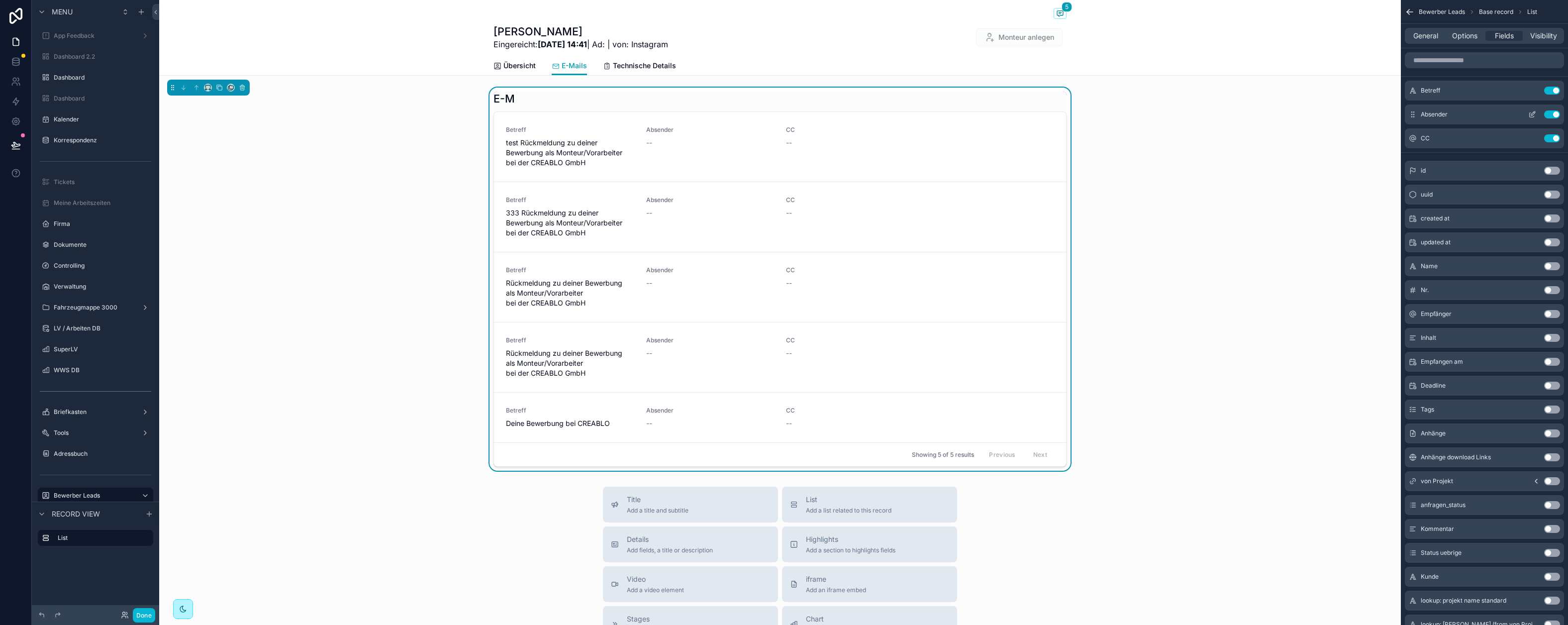
click at [1345, 114] on button "Use setting" at bounding box center [1552, 114] width 16 height 8
click at [1345, 57] on input "scrollable content" at bounding box center [1485, 60] width 159 height 16
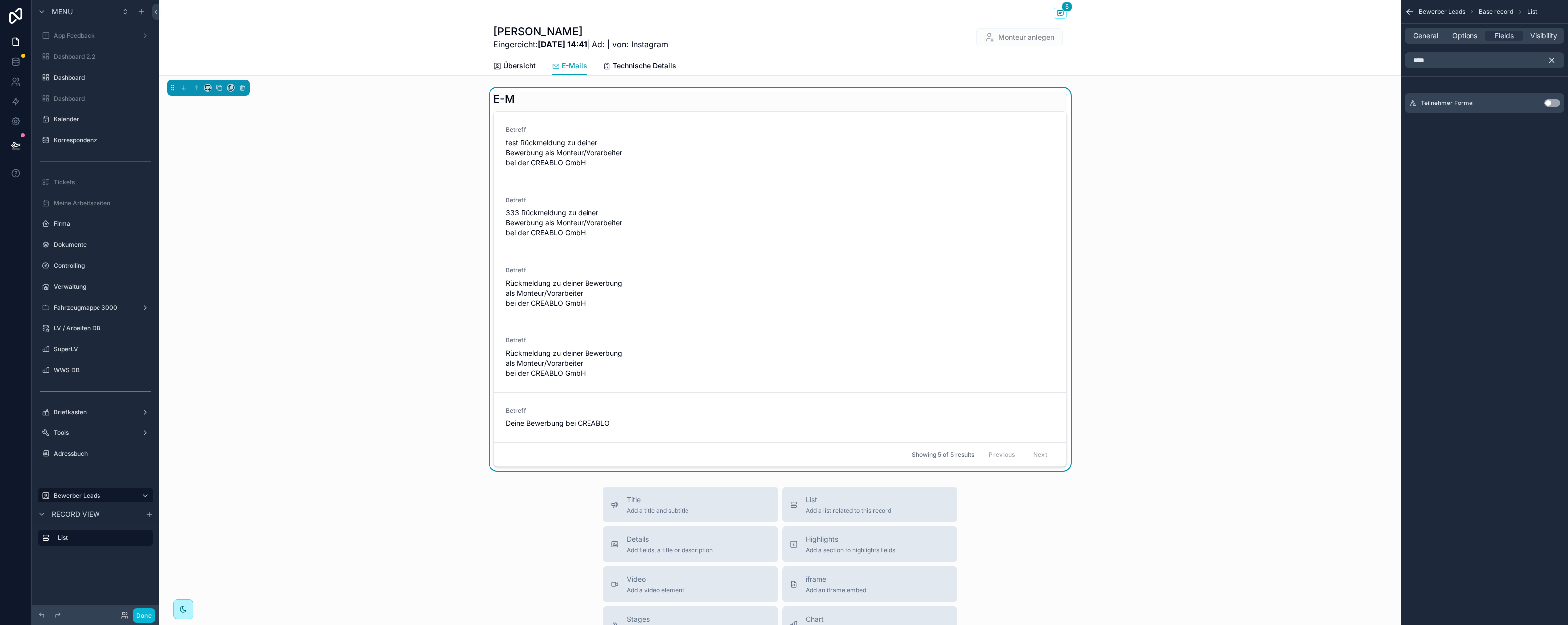
click at [1345, 105] on button "Use setting" at bounding box center [1552, 103] width 16 height 8
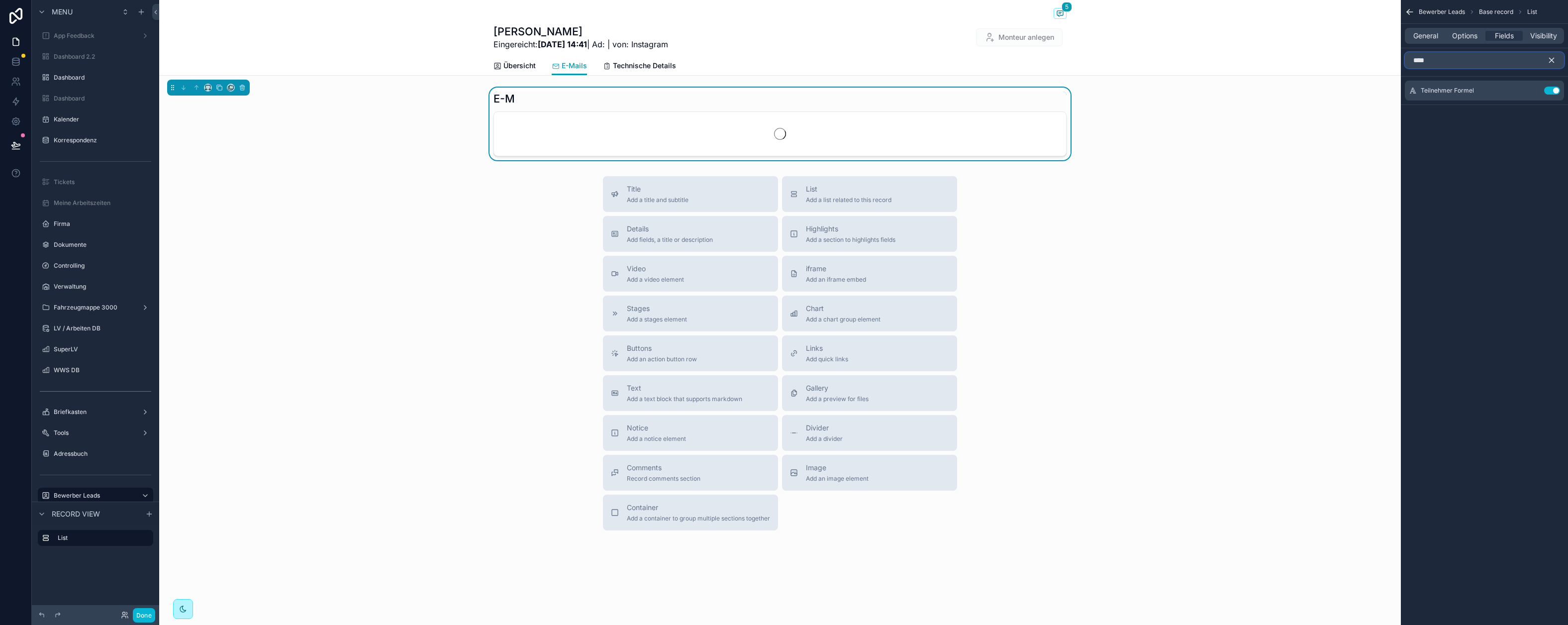
click at [1345, 60] on input "****" at bounding box center [1485, 60] width 159 height 16
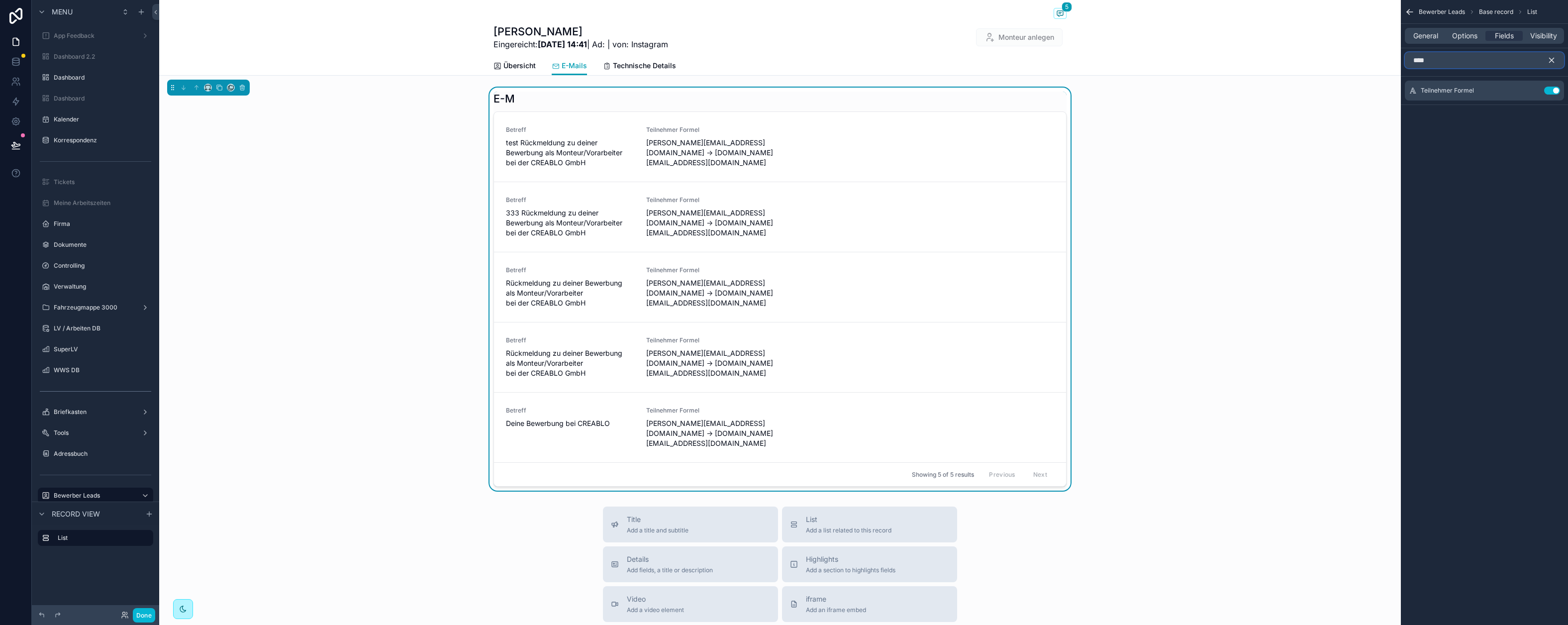
click at [1345, 60] on input "****" at bounding box center [1485, 60] width 159 height 16
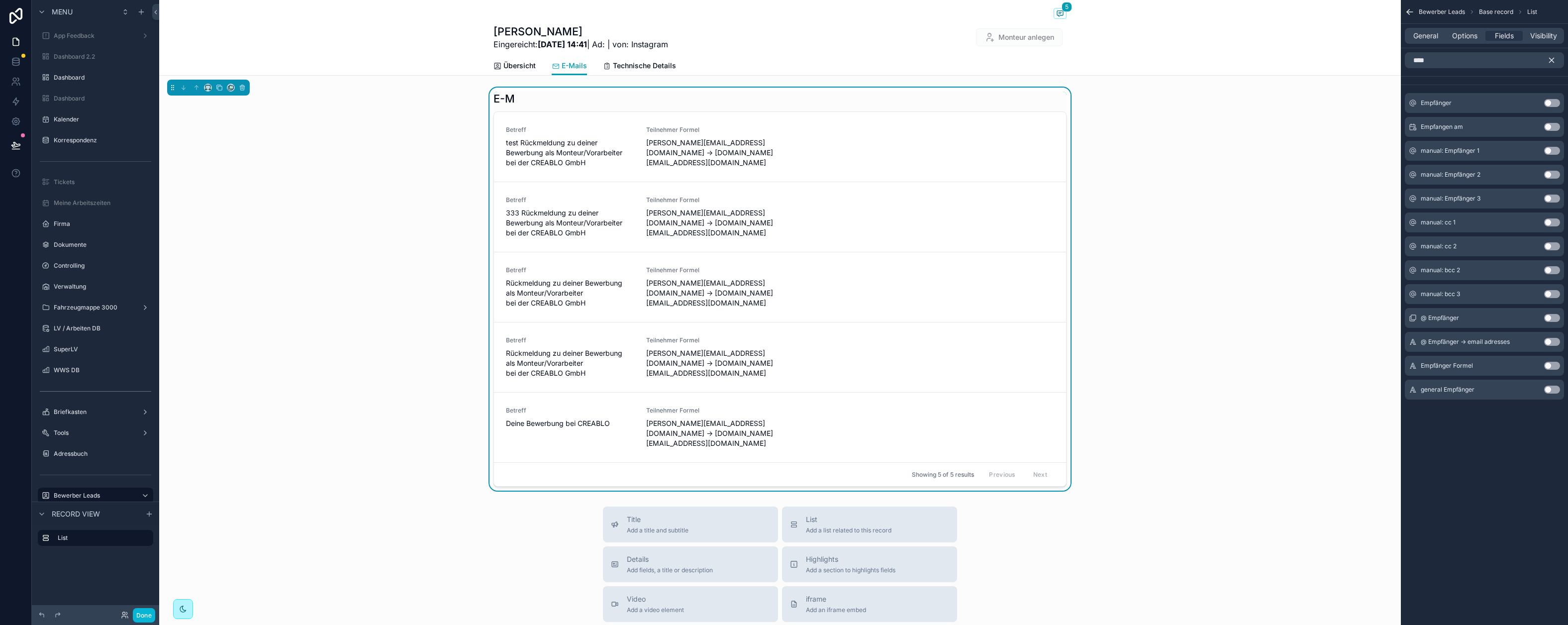
click at [1345, 129] on button "Use setting" at bounding box center [1552, 127] width 16 height 8
click at [1345, 66] on input "****" at bounding box center [1485, 60] width 159 height 16
click at [1345, 65] on input "****" at bounding box center [1485, 60] width 159 height 16
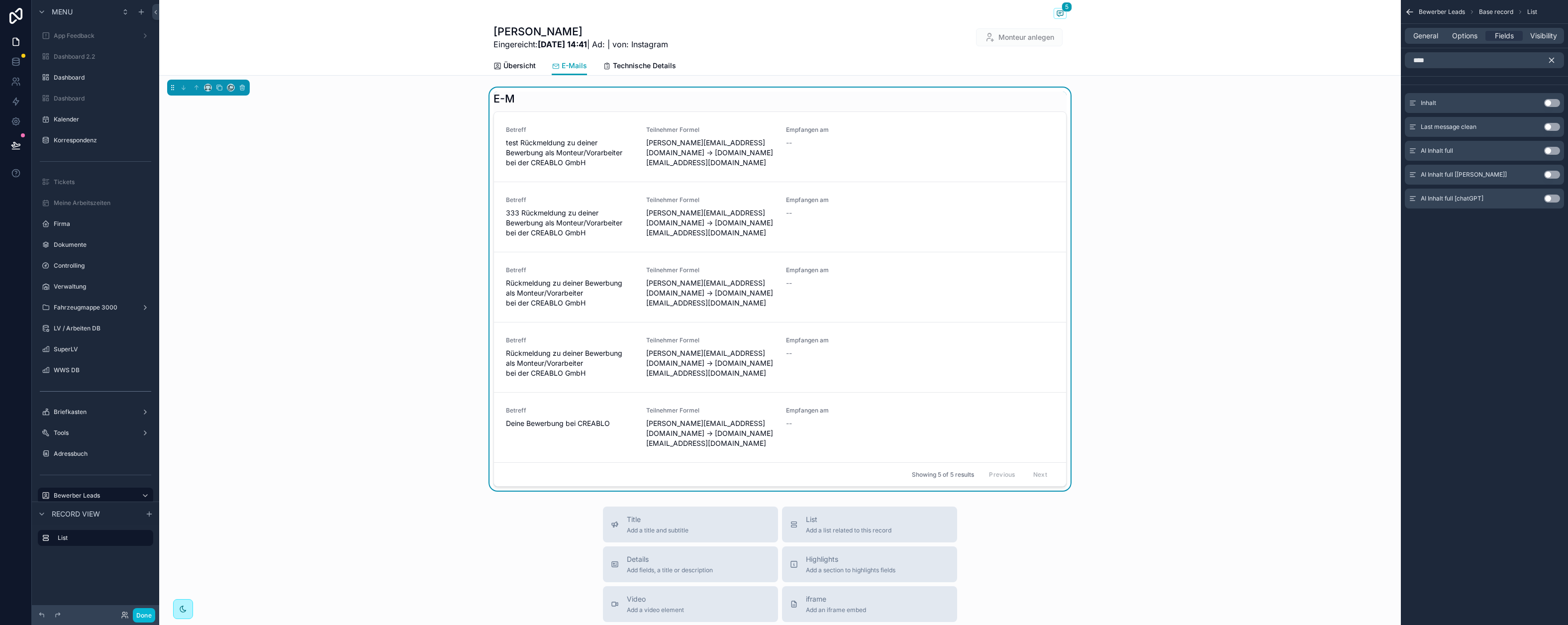
click at [1345, 105] on button "Use setting" at bounding box center [1552, 103] width 16 height 8
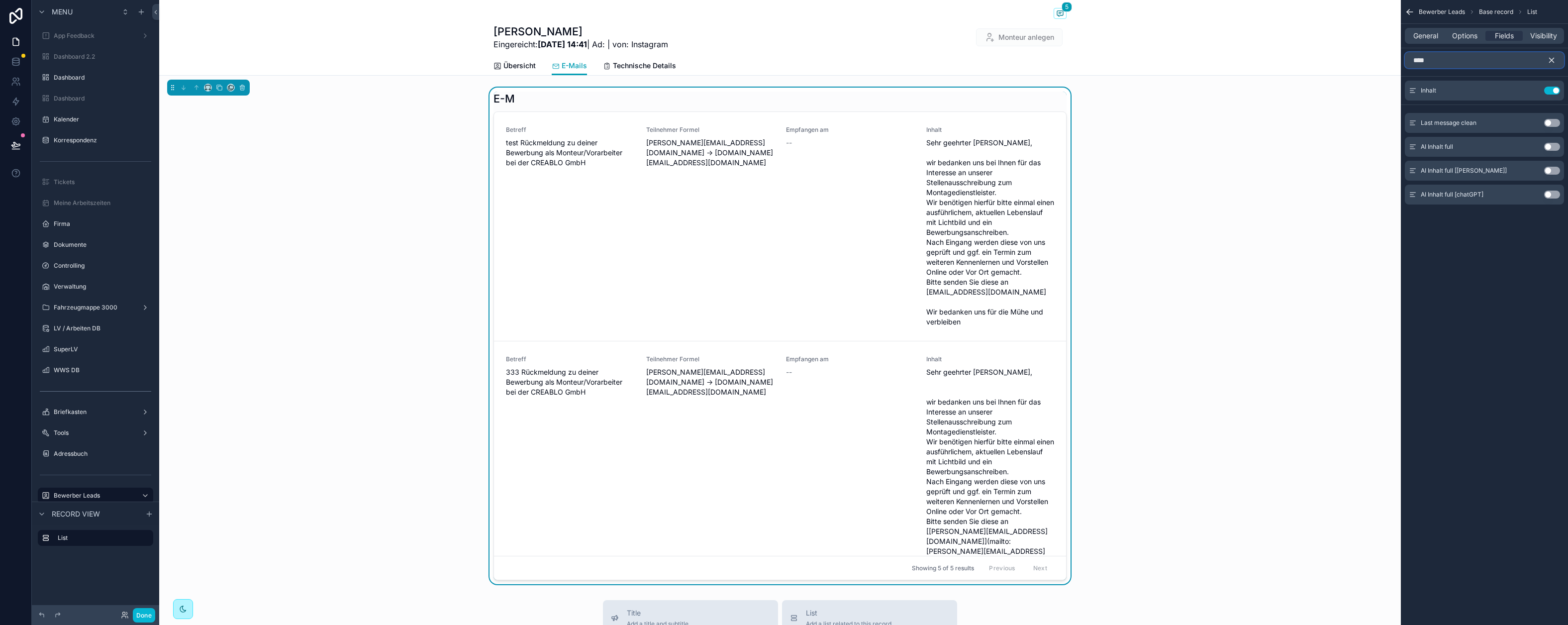
click at [1345, 62] on input "****" at bounding box center [1485, 60] width 159 height 16
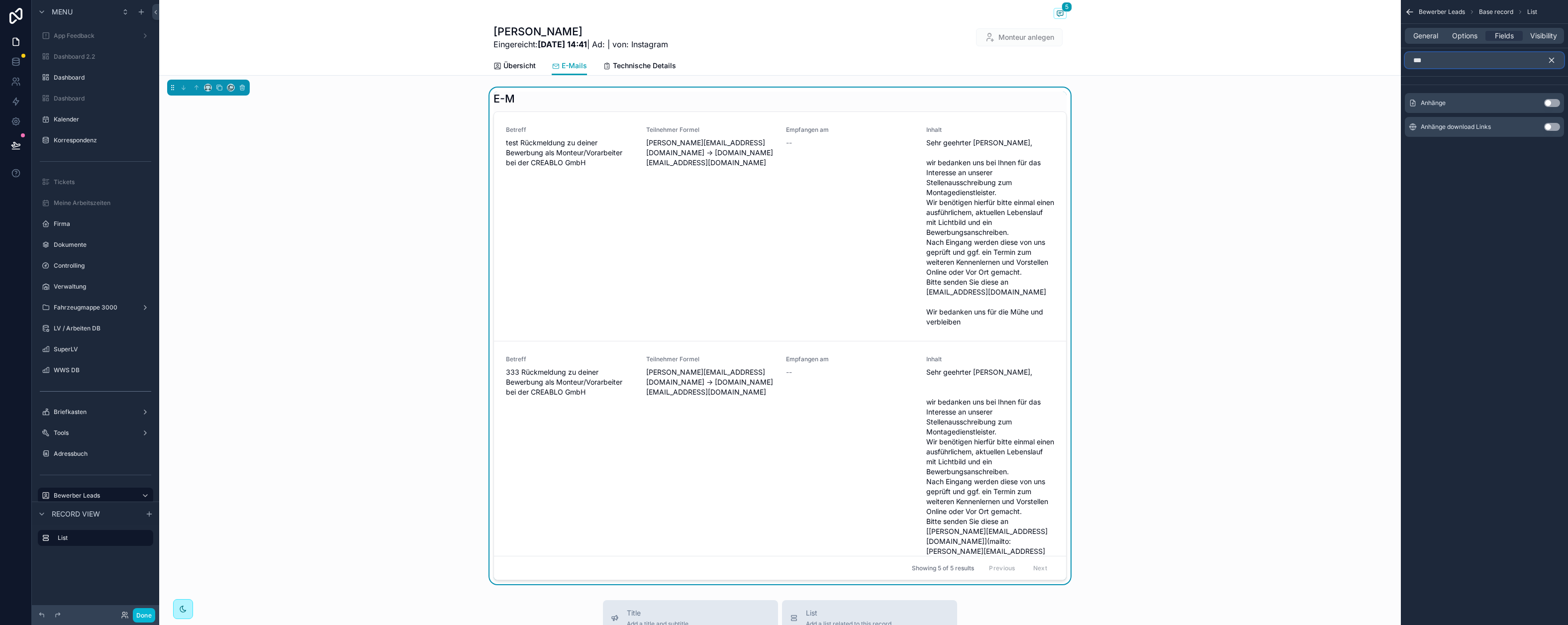
type input "***"
click at [1345, 102] on button "Use setting" at bounding box center [1552, 103] width 16 height 8
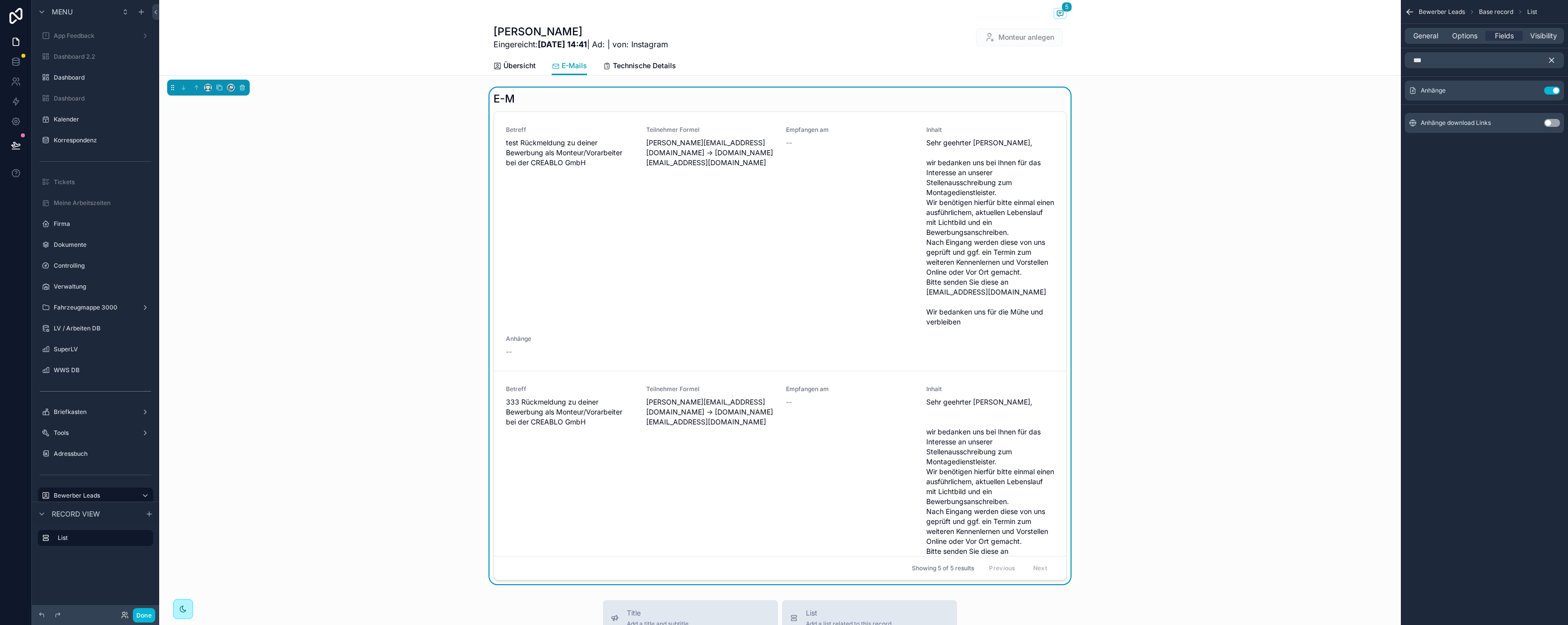
drag, startPoint x: 1549, startPoint y: 59, endPoint x: 1543, endPoint y: 65, distance: 8.5
click at [1345, 59] on icon "scrollable content" at bounding box center [1552, 60] width 9 height 9
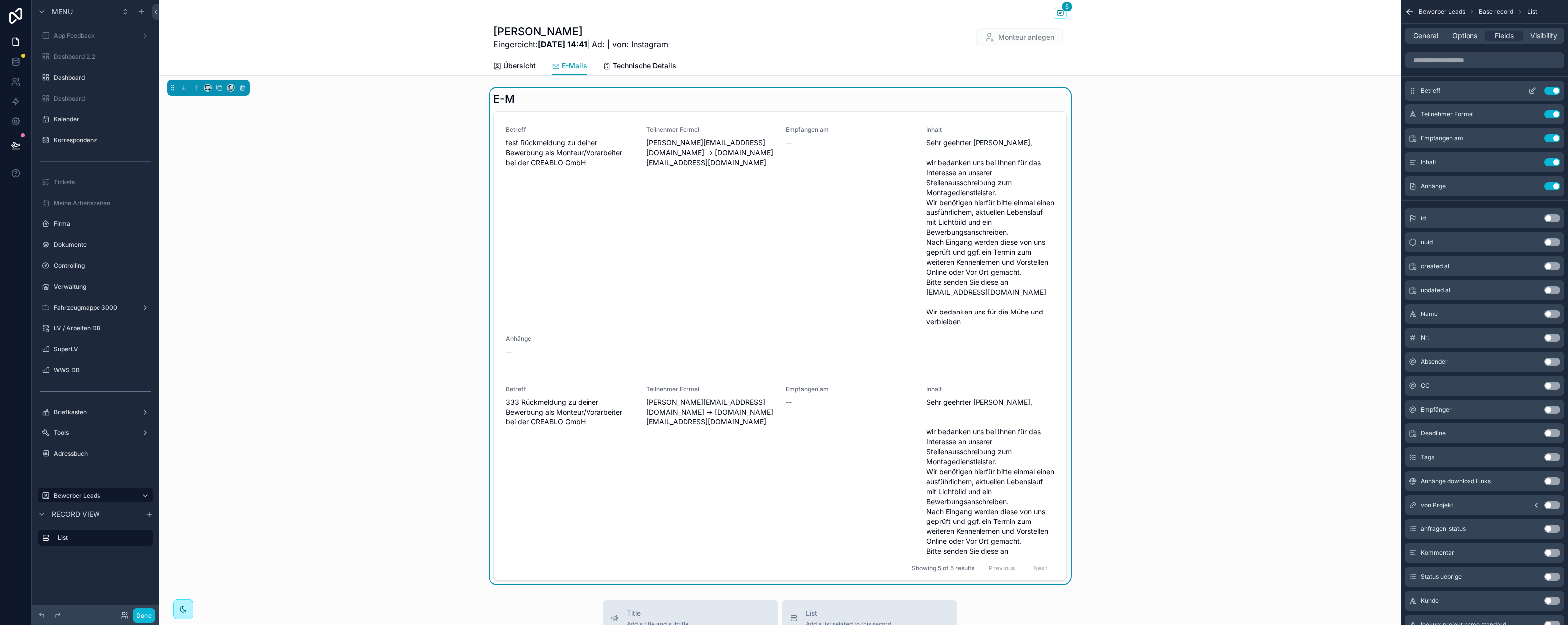
click at [1345, 90] on icon "scrollable content" at bounding box center [1532, 90] width 8 height 8
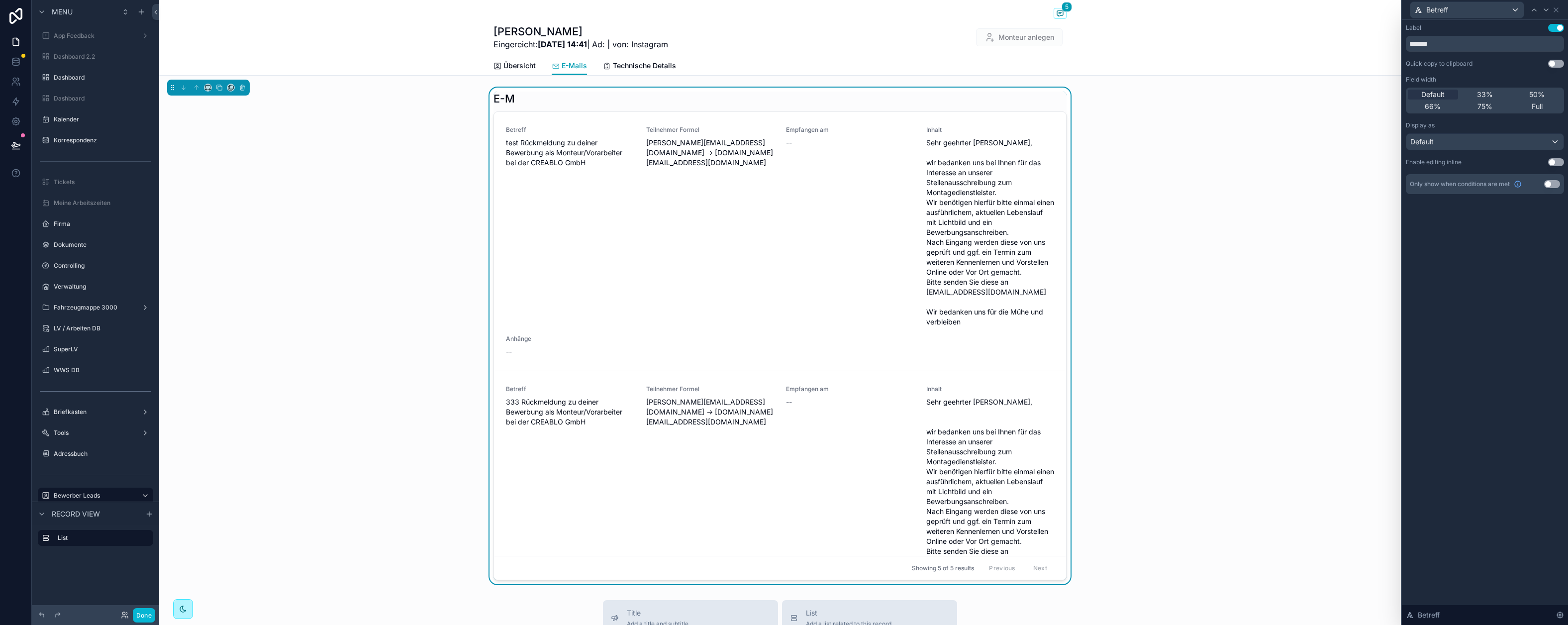
click at [1345, 26] on button "Use setting" at bounding box center [1556, 27] width 16 height 8
click at [1345, 106] on div "66%" at bounding box center [1433, 107] width 51 height 10
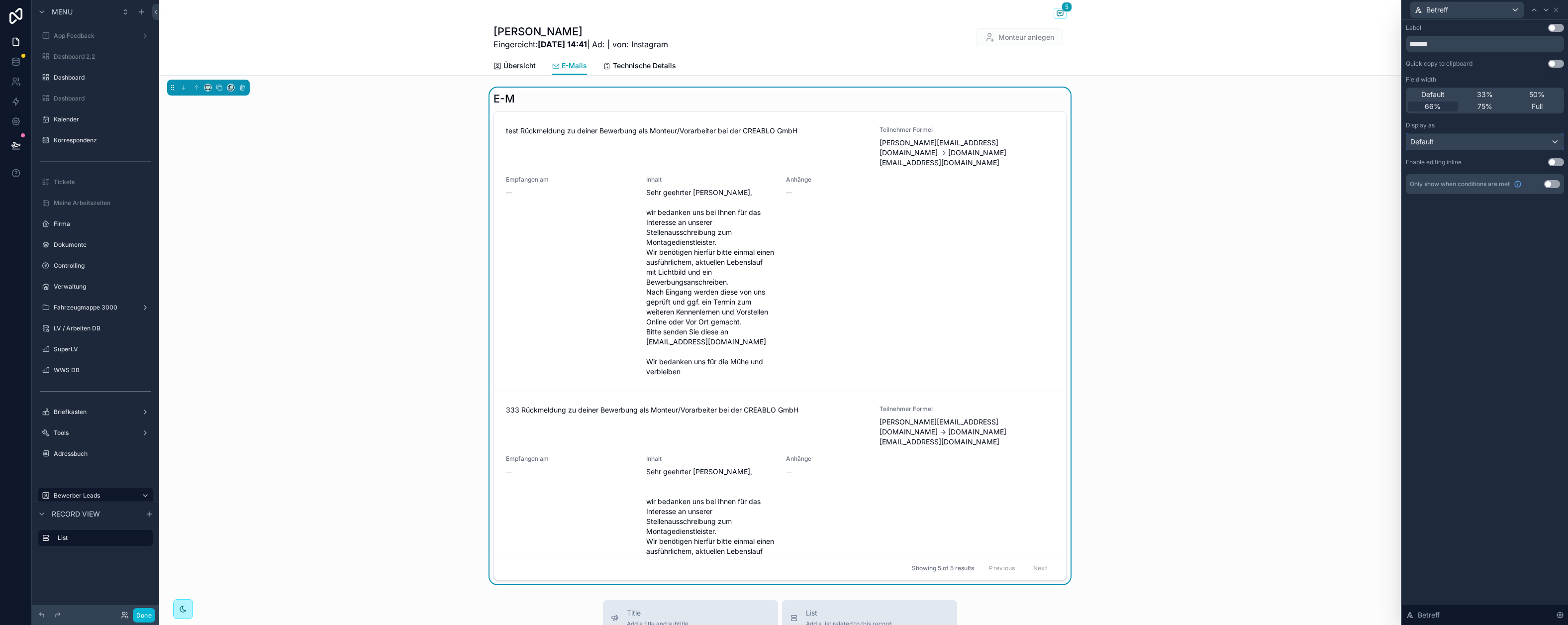
click at [1345, 143] on div "Default" at bounding box center [1485, 142] width 157 height 16
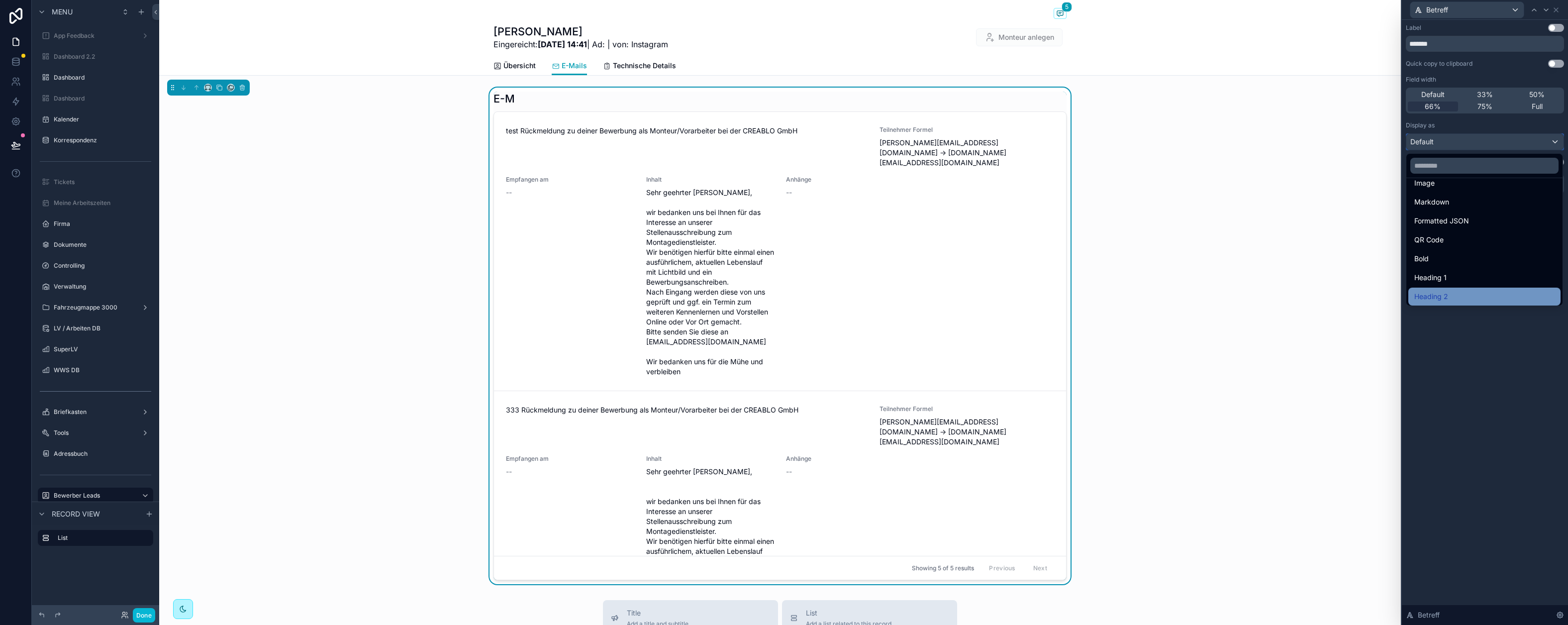
scroll to position [108, 0]
click at [1345, 219] on div "Bold" at bounding box center [1484, 219] width 140 height 12
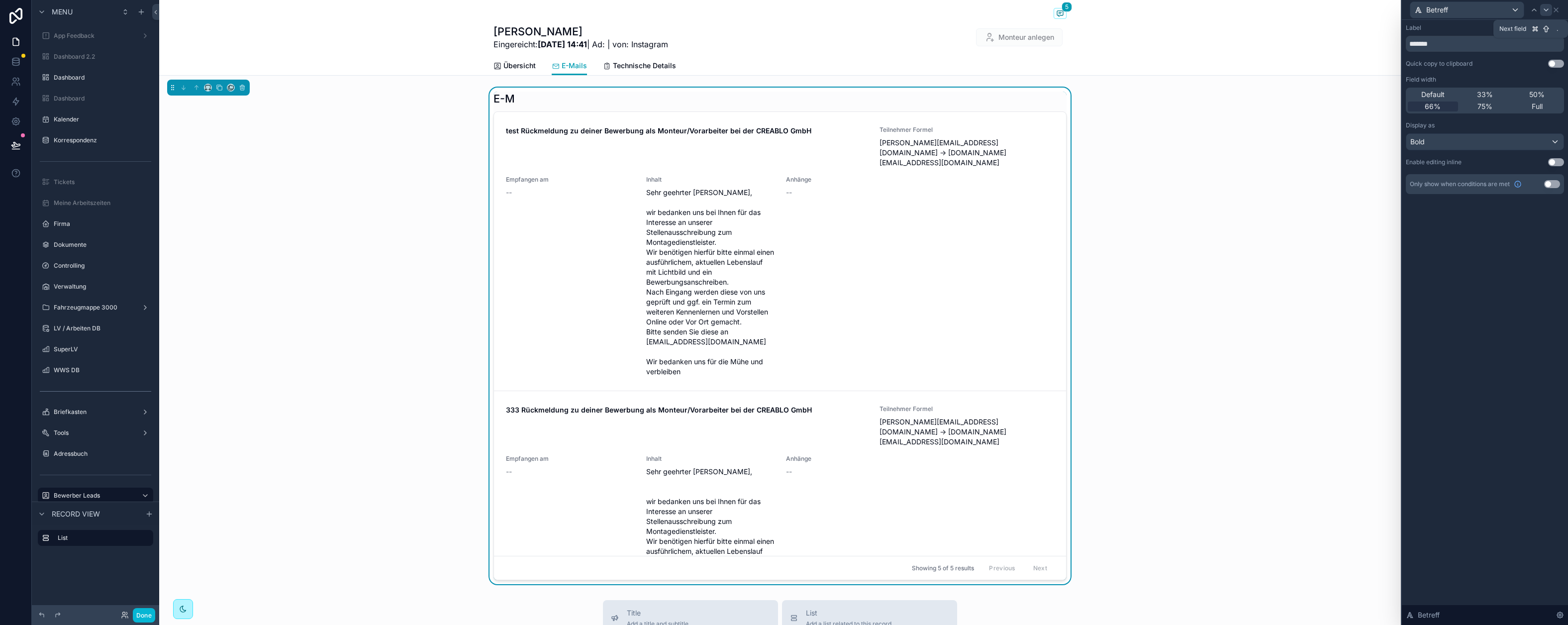
click at [1345, 12] on icon at bounding box center [1546, 10] width 8 height 8
click at [1345, 13] on div at bounding box center [1546, 10] width 12 height 12
click at [1345, 96] on span "33%" at bounding box center [1485, 94] width 16 height 10
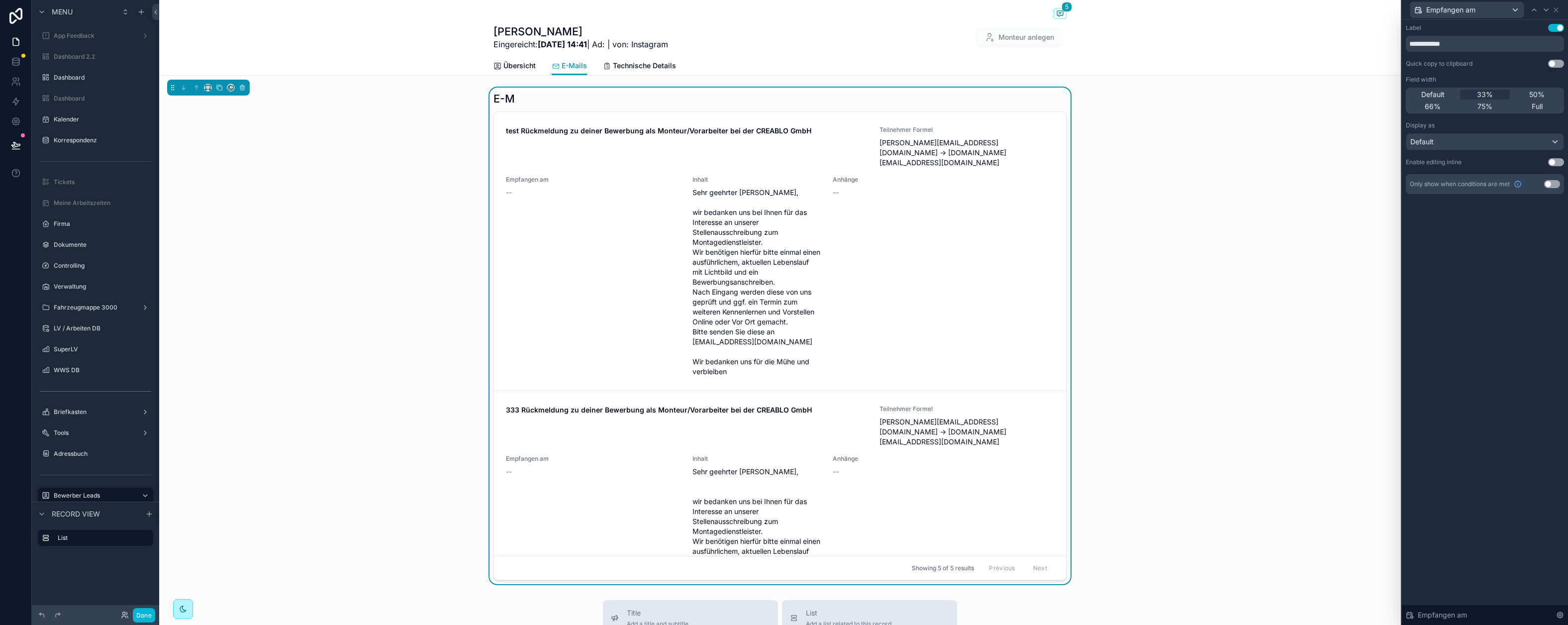
click at [1345, 29] on button "Use setting" at bounding box center [1556, 27] width 16 height 8
click at [1345, 11] on icon at bounding box center [1556, 10] width 4 height 4
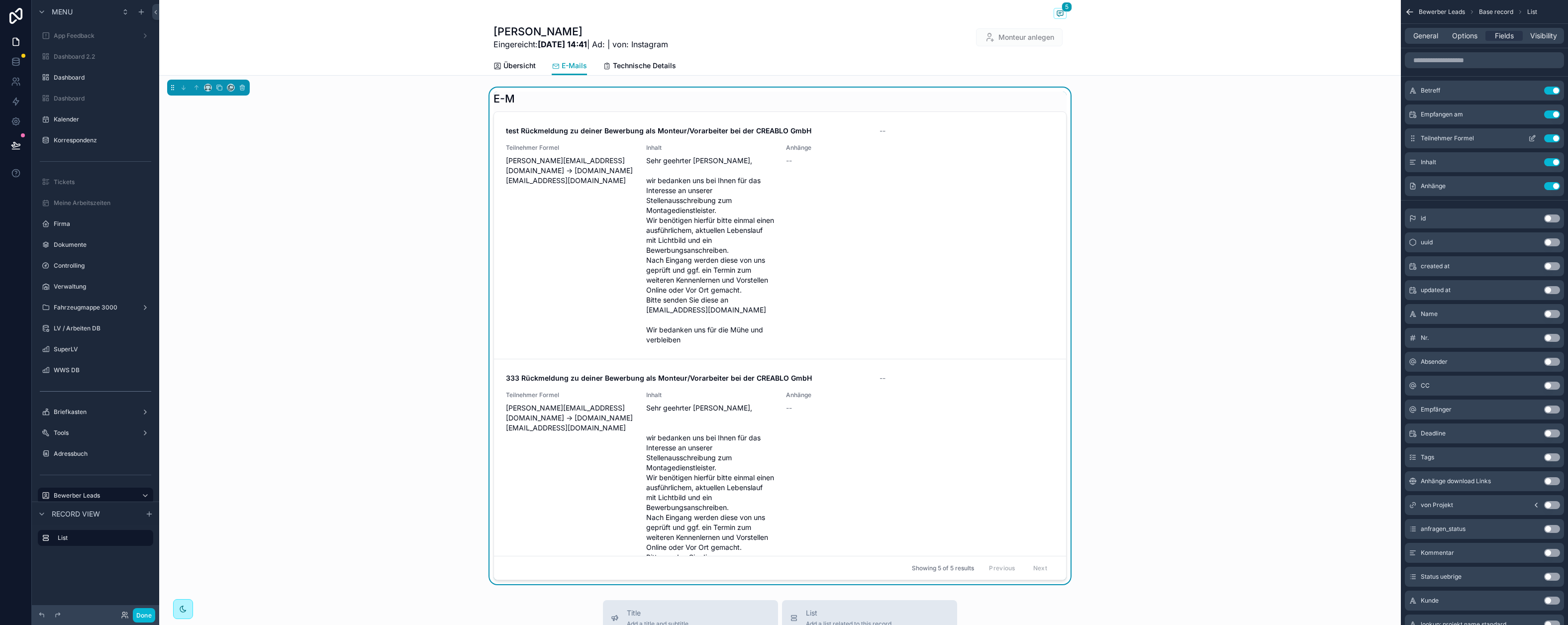
click at [1345, 135] on icon "scrollable content" at bounding box center [1412, 138] width 8 height 8
click at [1345, 136] on icon "scrollable content" at bounding box center [1532, 138] width 8 height 8
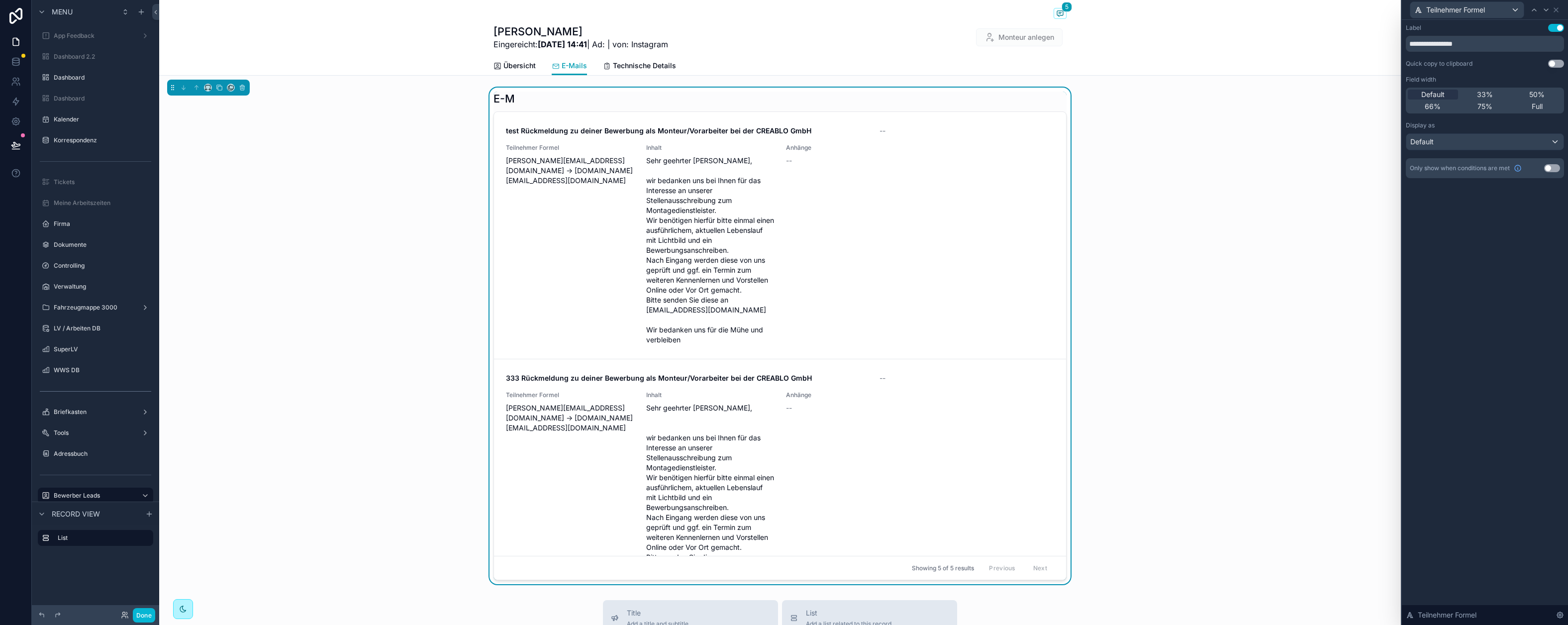
click at [1345, 26] on button "Use setting" at bounding box center [1556, 27] width 16 height 8
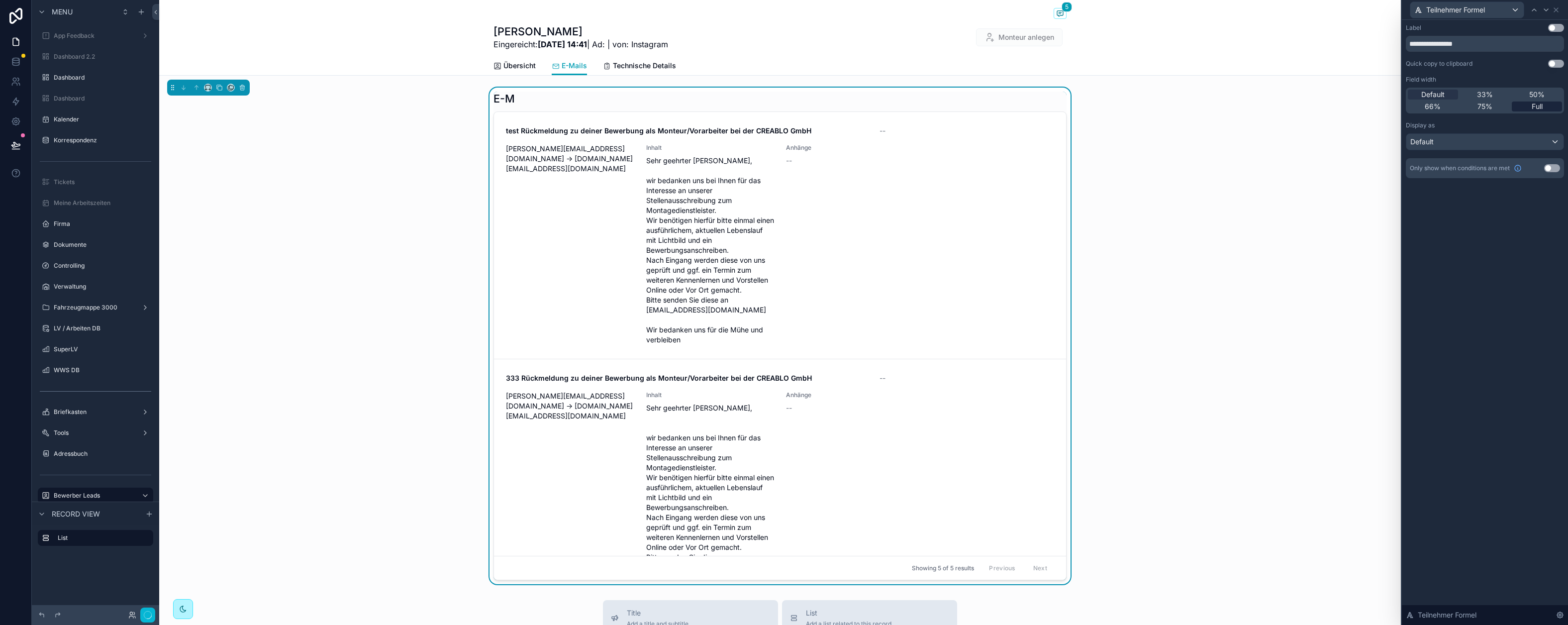
click at [1345, 105] on div "Full" at bounding box center [1537, 107] width 51 height 10
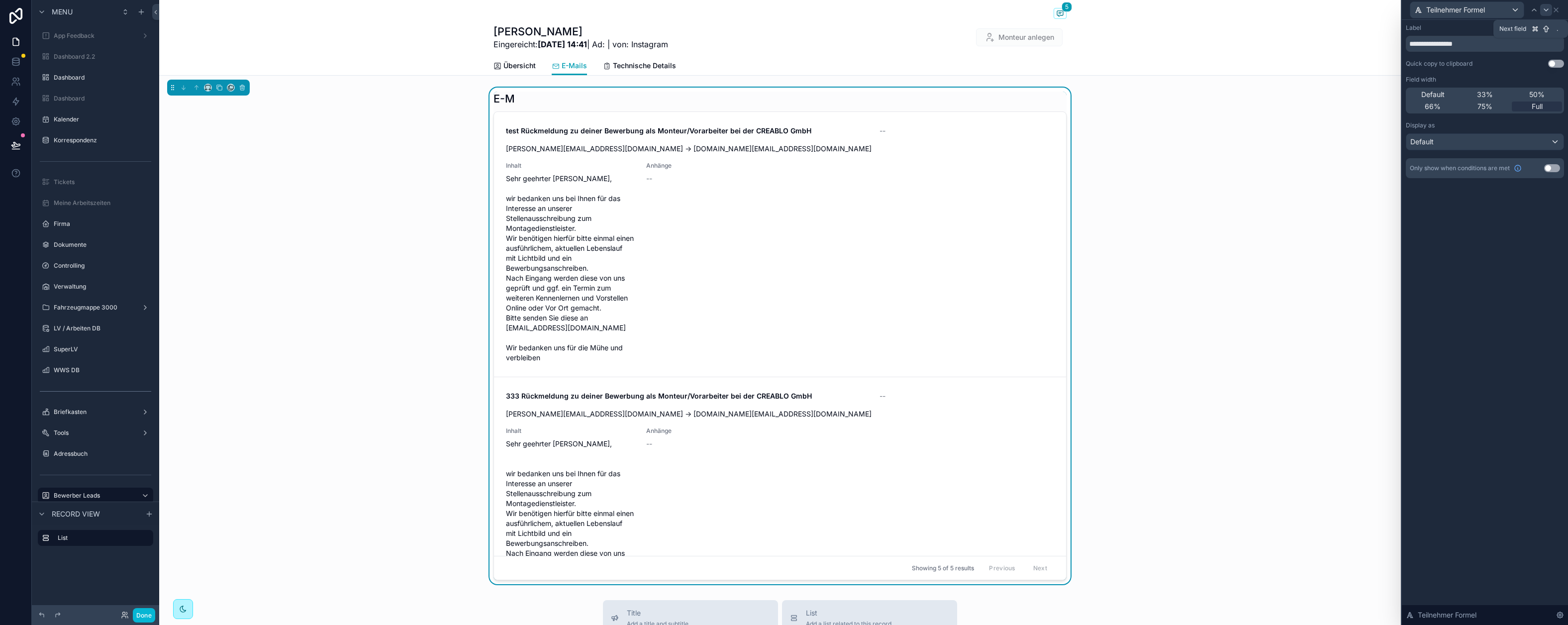
click at [1345, 13] on icon at bounding box center [1546, 10] width 8 height 8
click at [1345, 104] on div "66%" at bounding box center [1433, 107] width 51 height 10
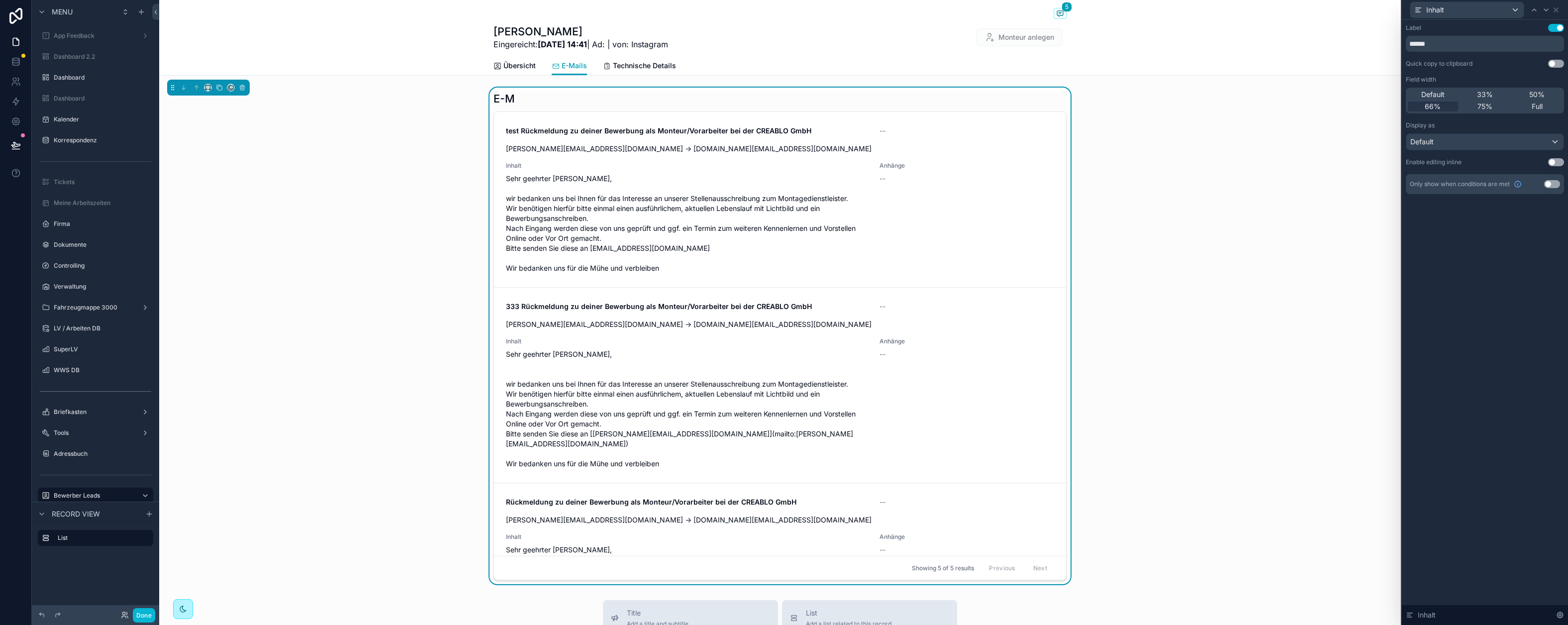
click at [1345, 12] on div "Inhalt" at bounding box center [1485, 10] width 158 height 19
click at [1345, 12] on icon at bounding box center [1556, 10] width 8 height 8
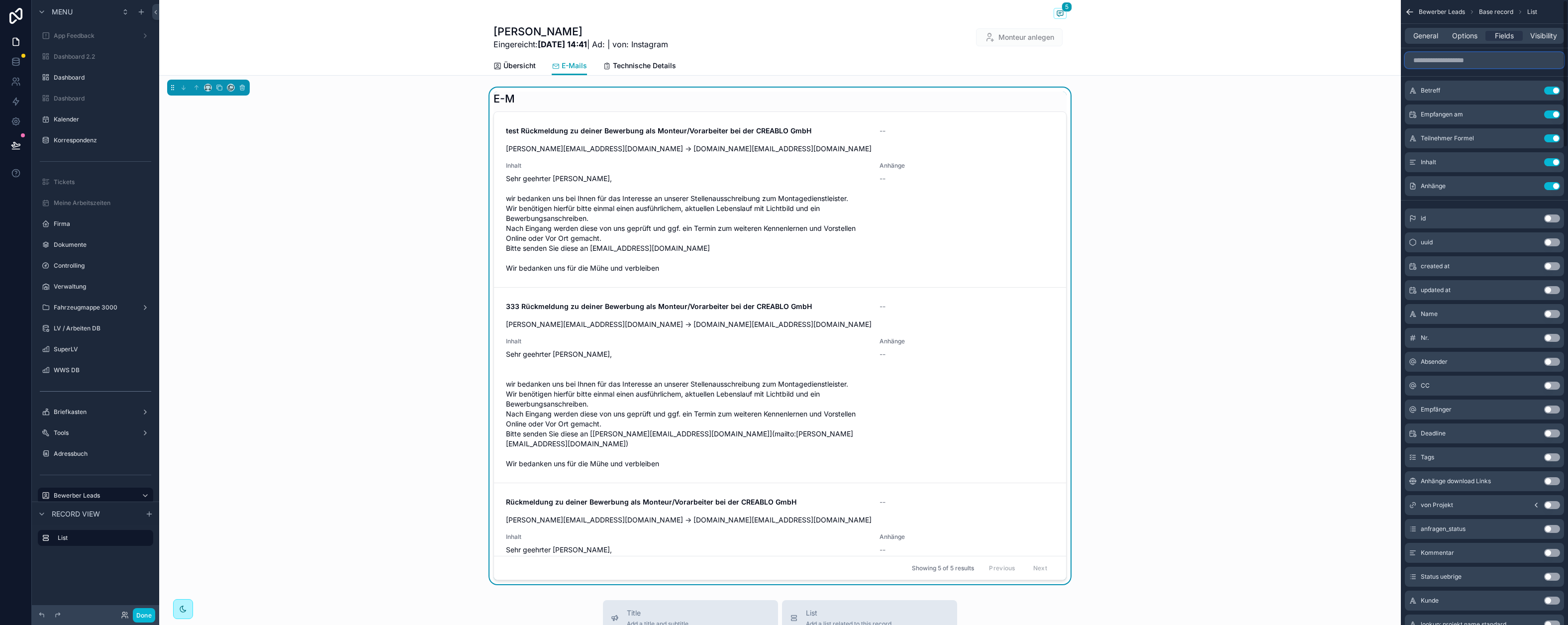
click at [1345, 62] on input "scrollable content" at bounding box center [1485, 60] width 159 height 16
click at [1345, 113] on button "Use setting" at bounding box center [1552, 114] width 16 height 8
click at [1345, 55] on input "scrollable content" at bounding box center [1485, 60] width 159 height 16
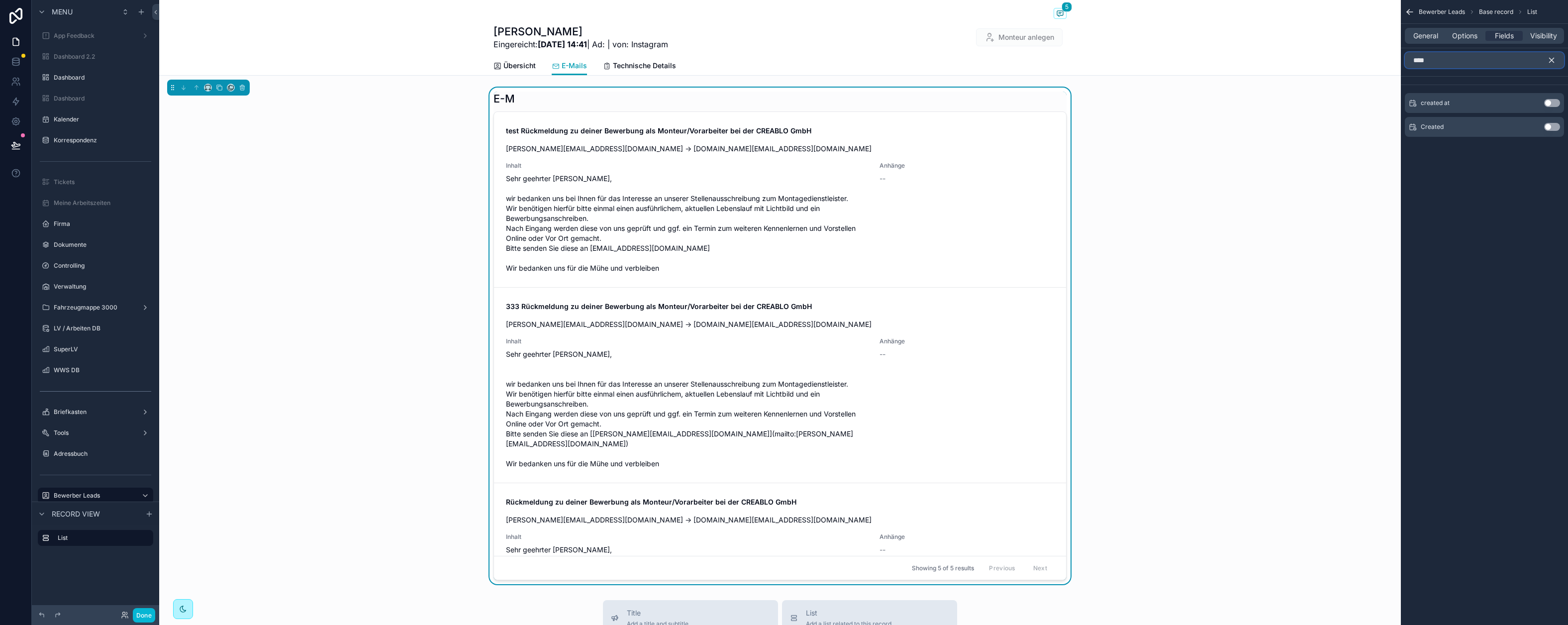
type input "****"
click at [1345, 103] on button "Use setting" at bounding box center [1552, 103] width 16 height 8
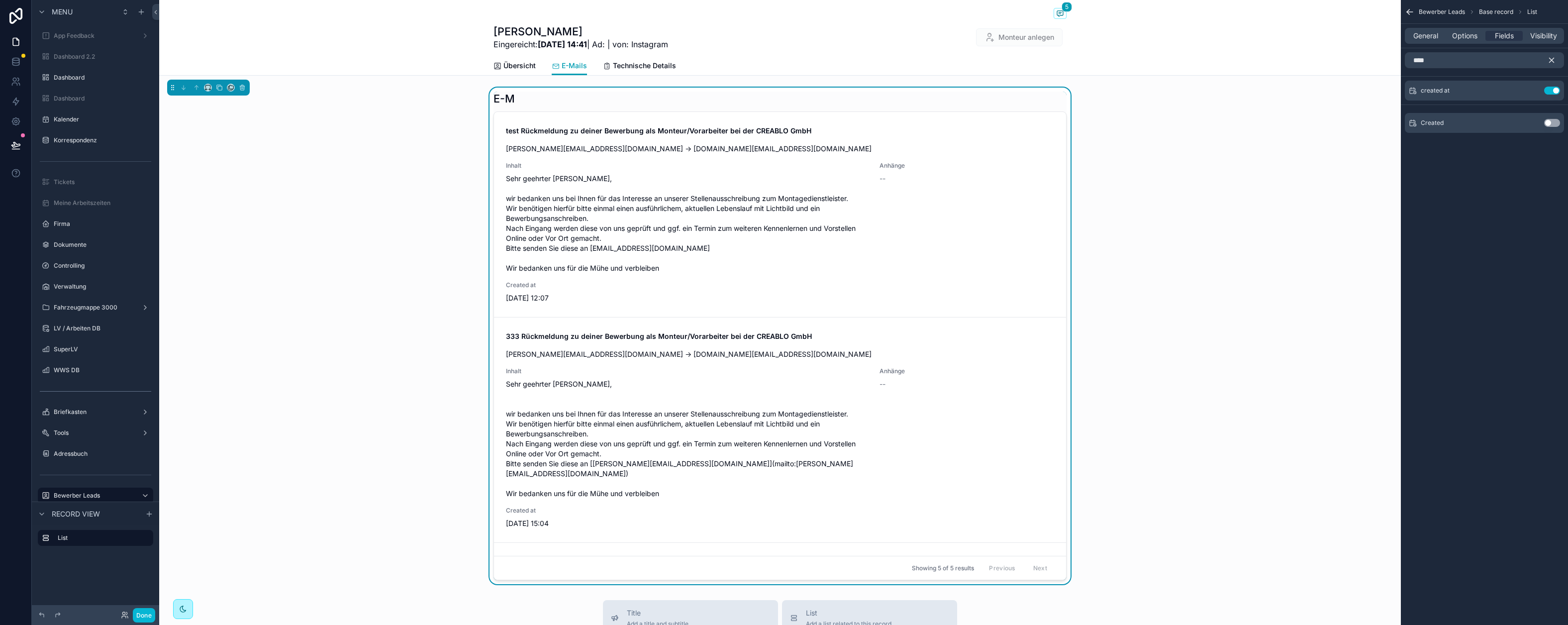
click at [1345, 58] on icon "scrollable content" at bounding box center [1552, 60] width 9 height 9
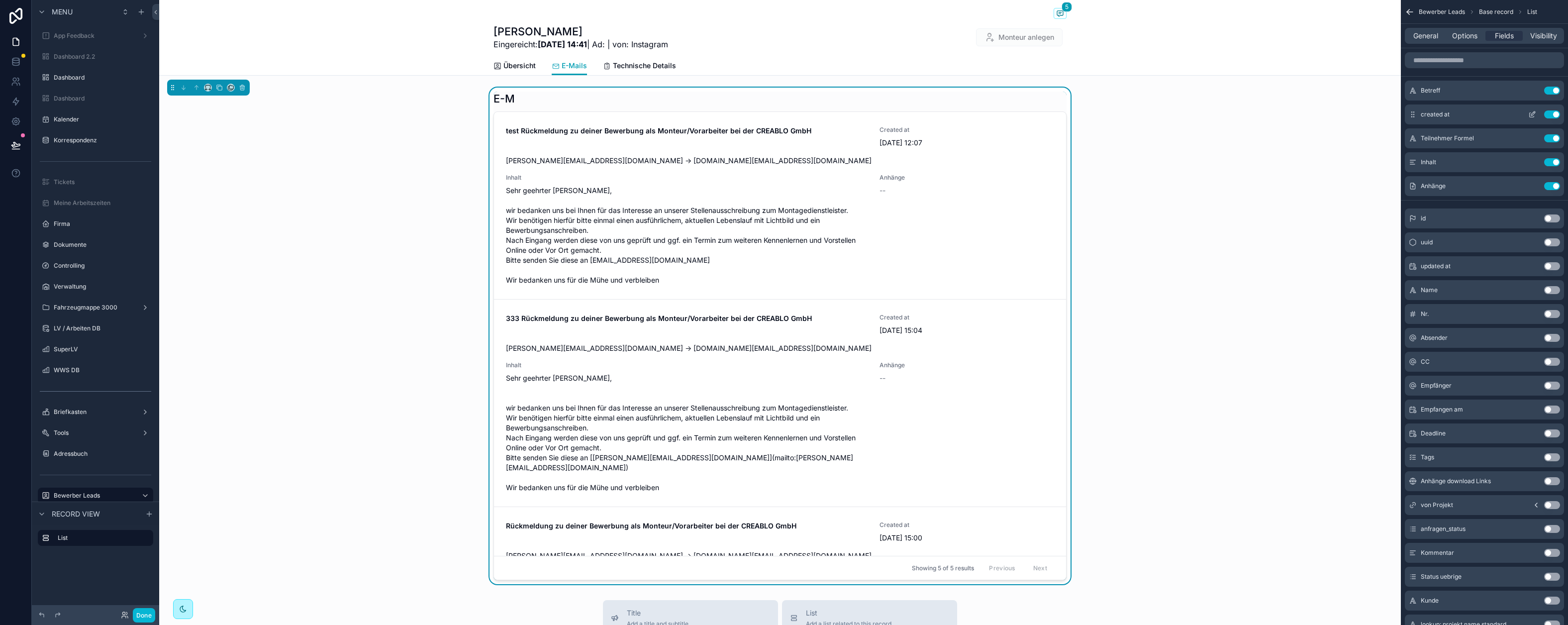
click at [1345, 113] on icon "scrollable content" at bounding box center [1532, 114] width 8 height 8
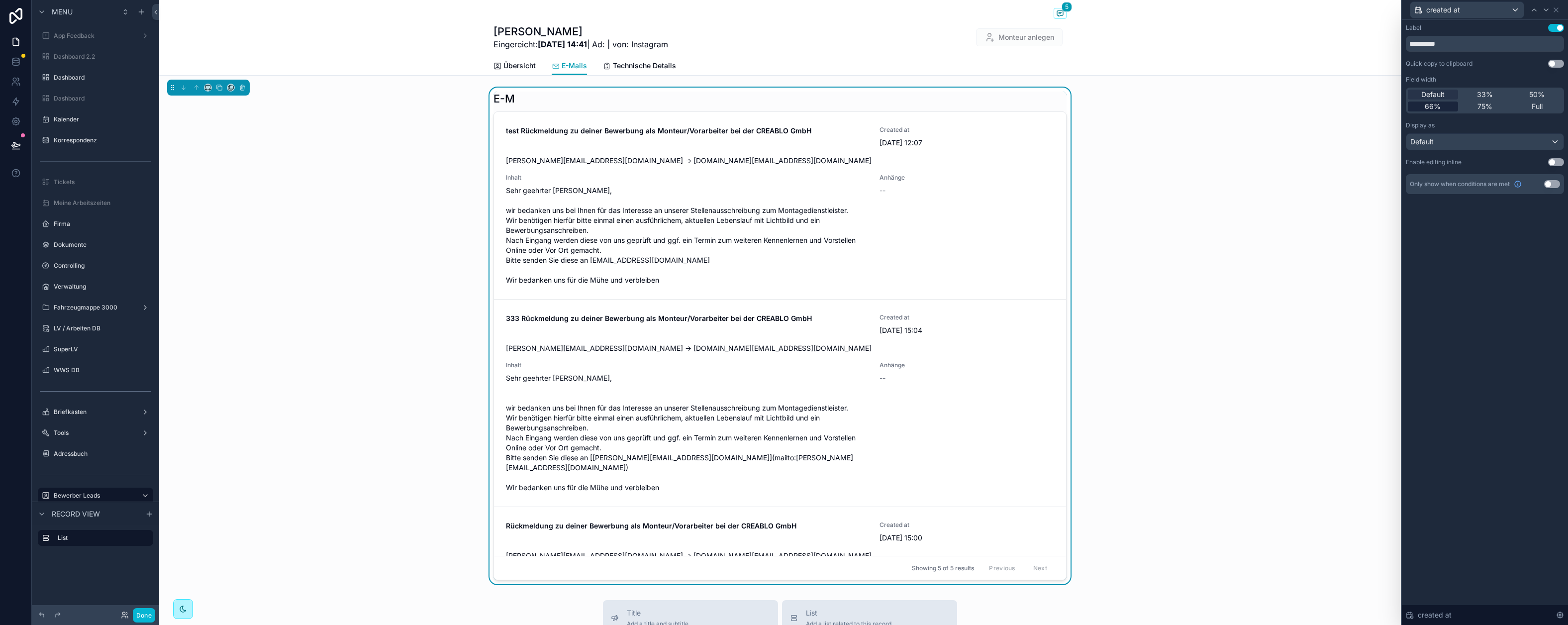
click at [1345, 25] on button "Use setting" at bounding box center [1556, 27] width 16 height 8
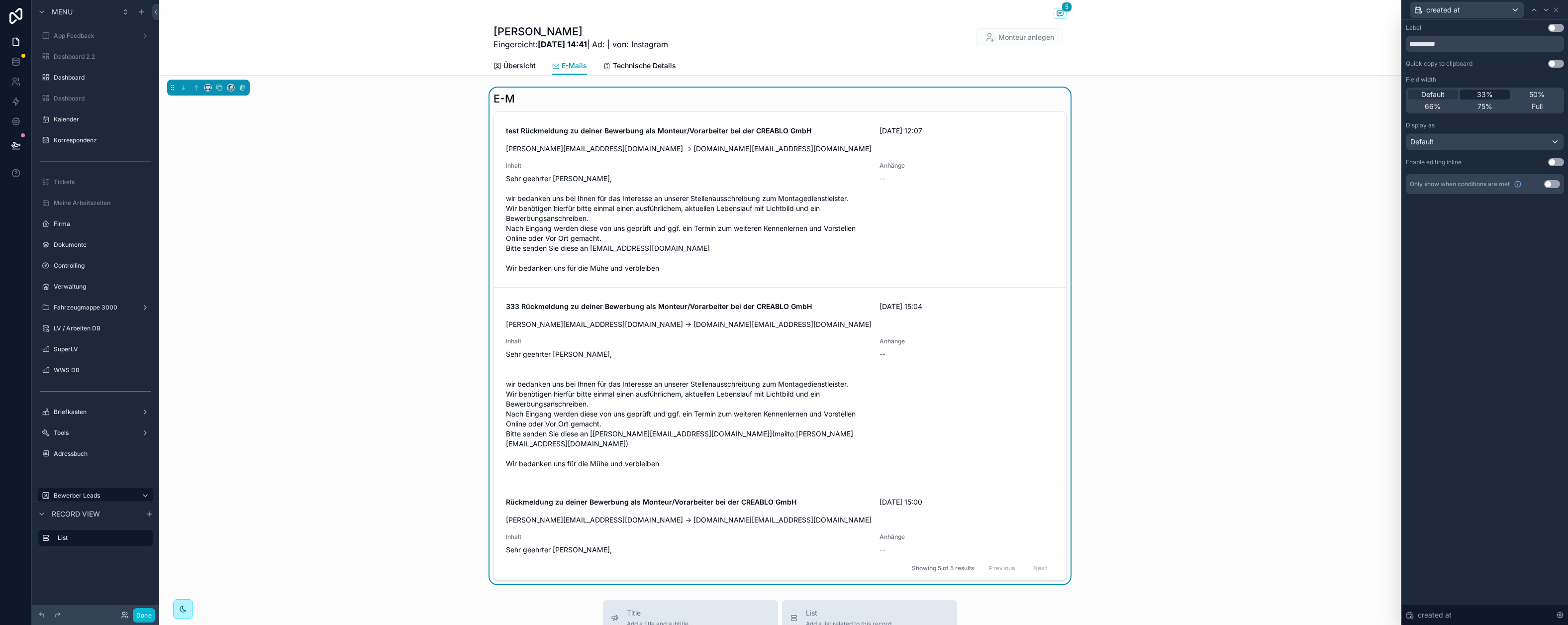
click at [1345, 96] on div "33%" at bounding box center [1485, 94] width 51 height 10
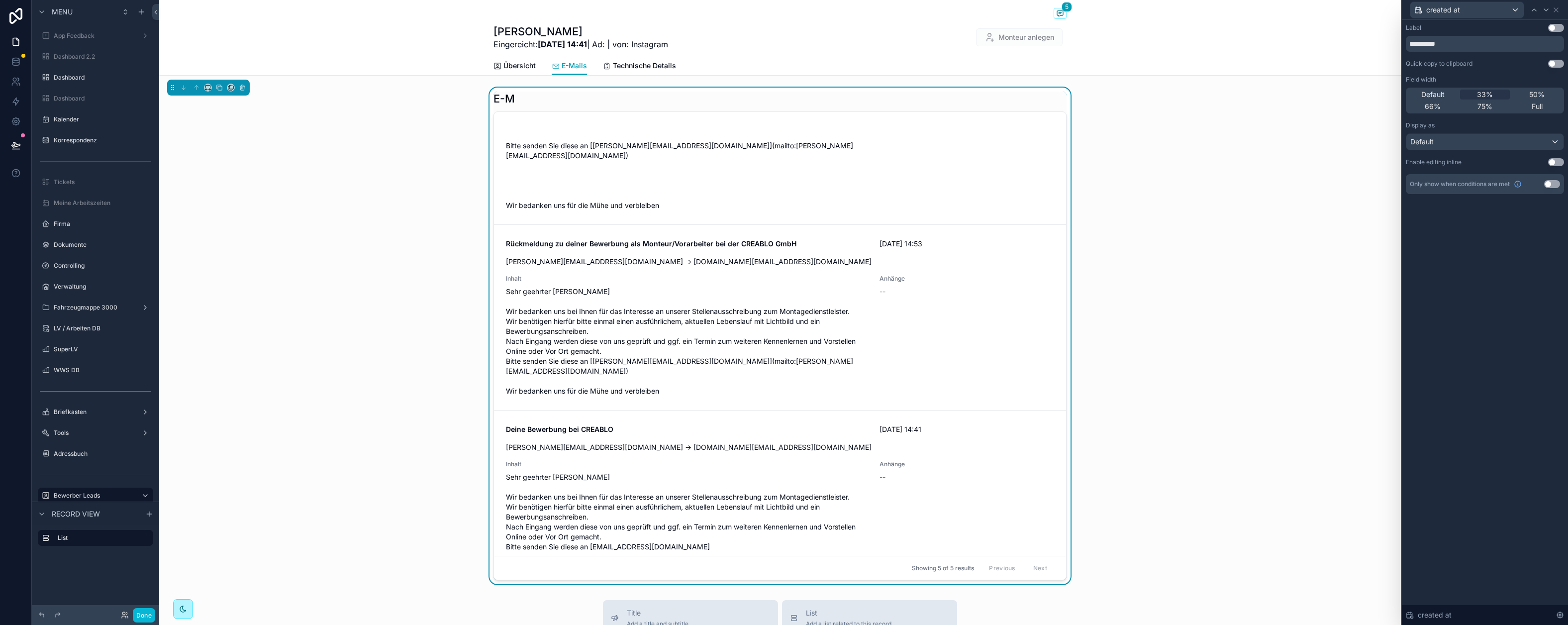
scroll to position [0, 0]
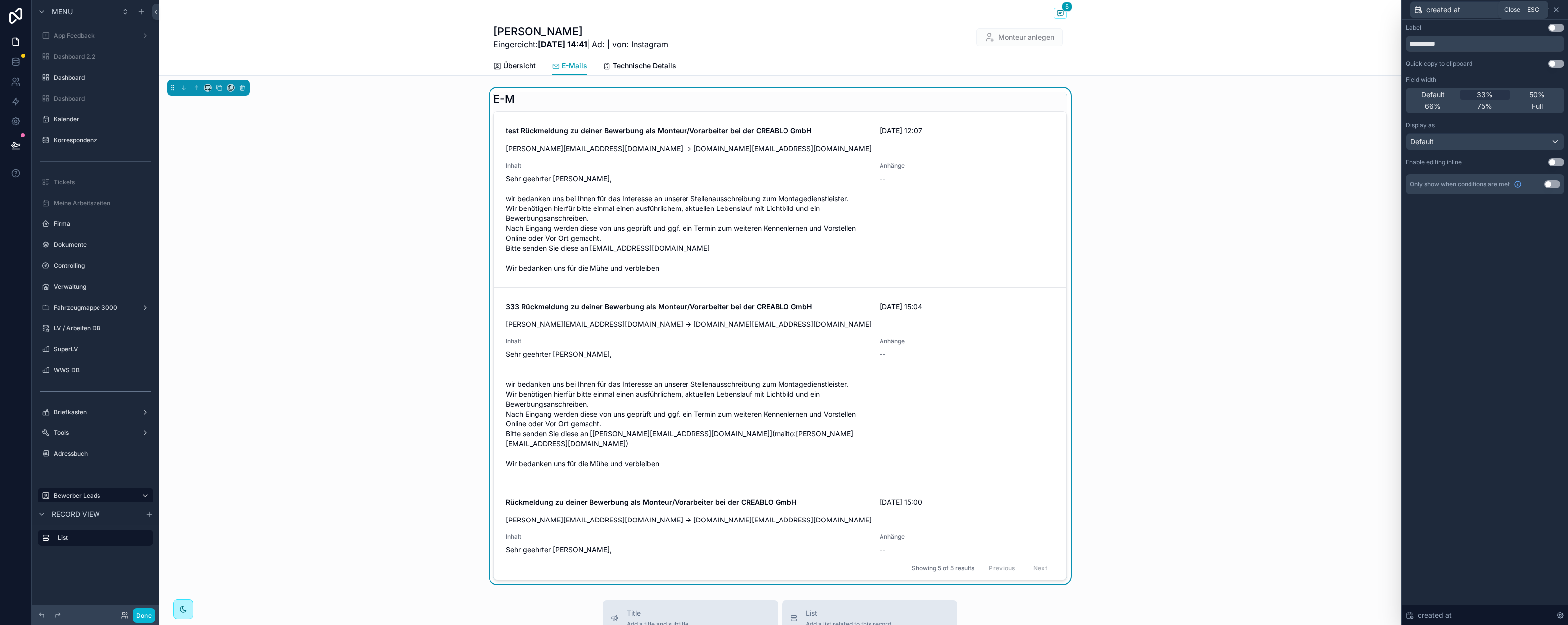
click at [1345, 11] on icon at bounding box center [1556, 10] width 8 height 8
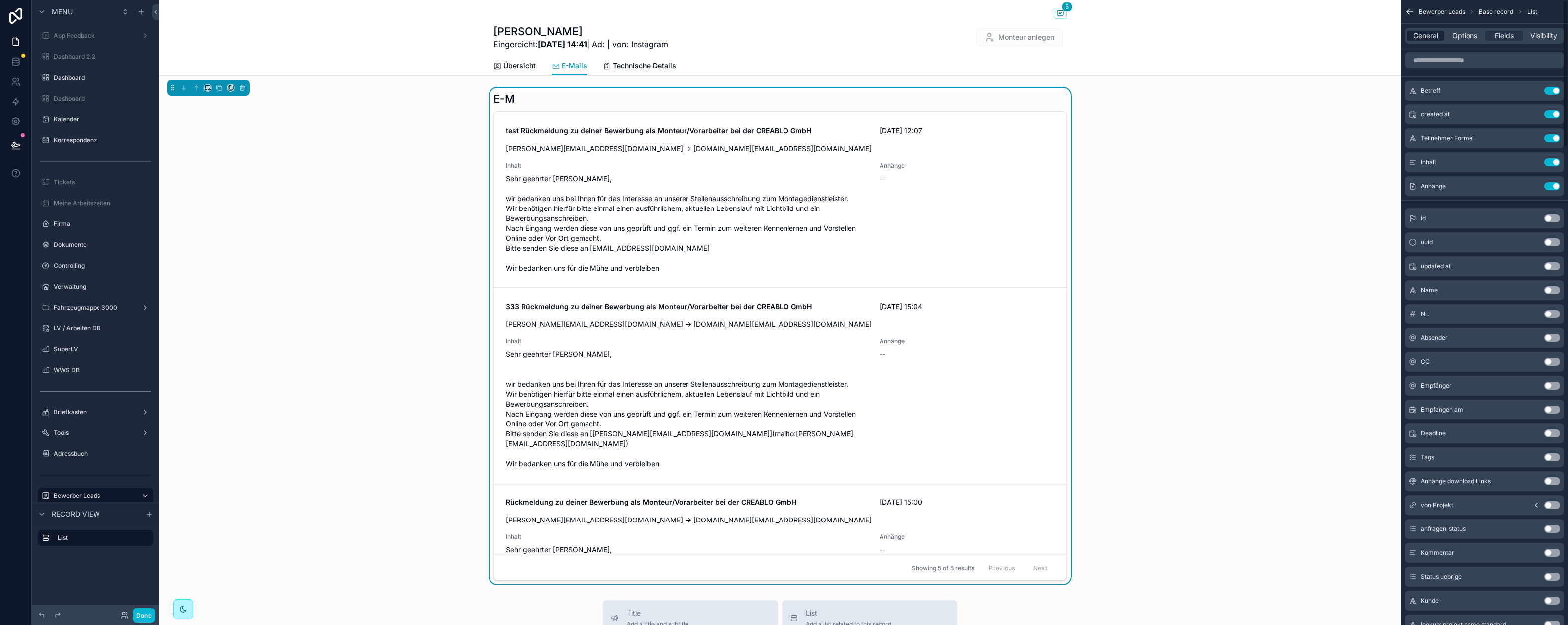
click at [1345, 37] on span "General" at bounding box center [1426, 36] width 25 height 10
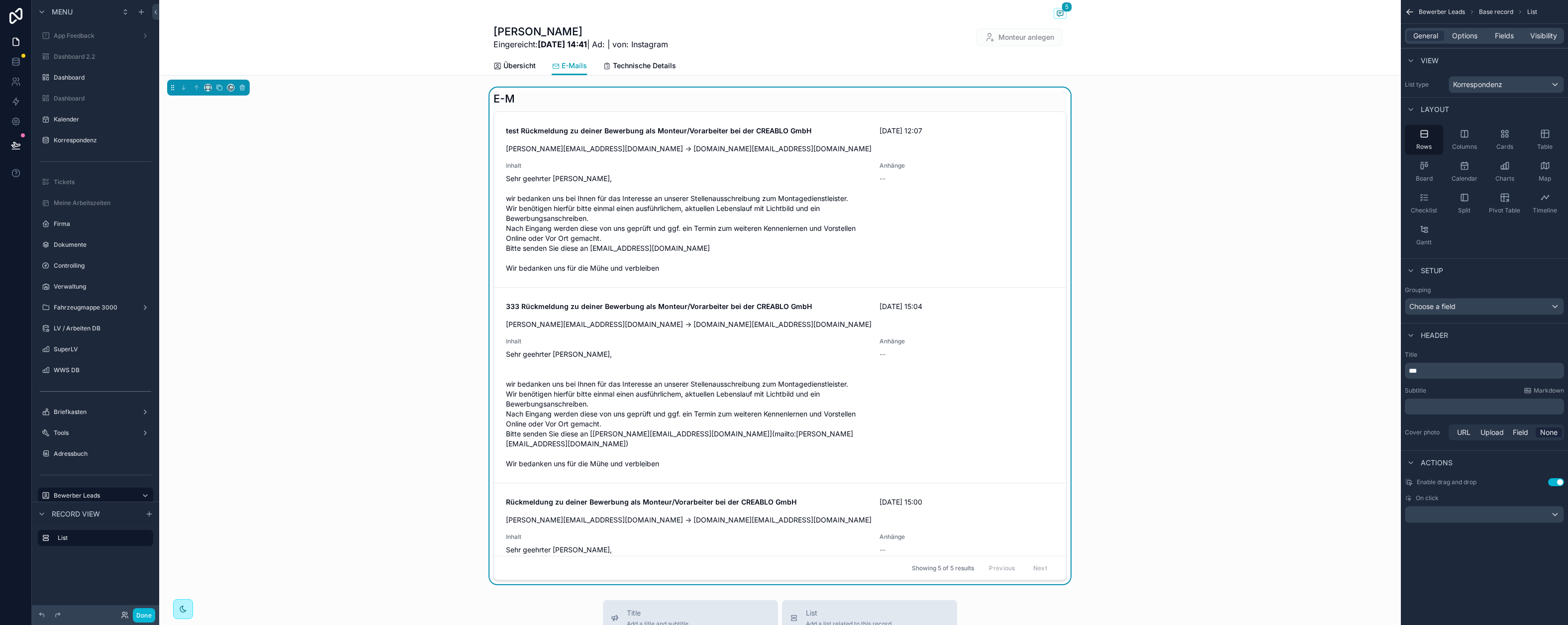
click at [1345, 372] on p "***" at bounding box center [1485, 371] width 153 height 10
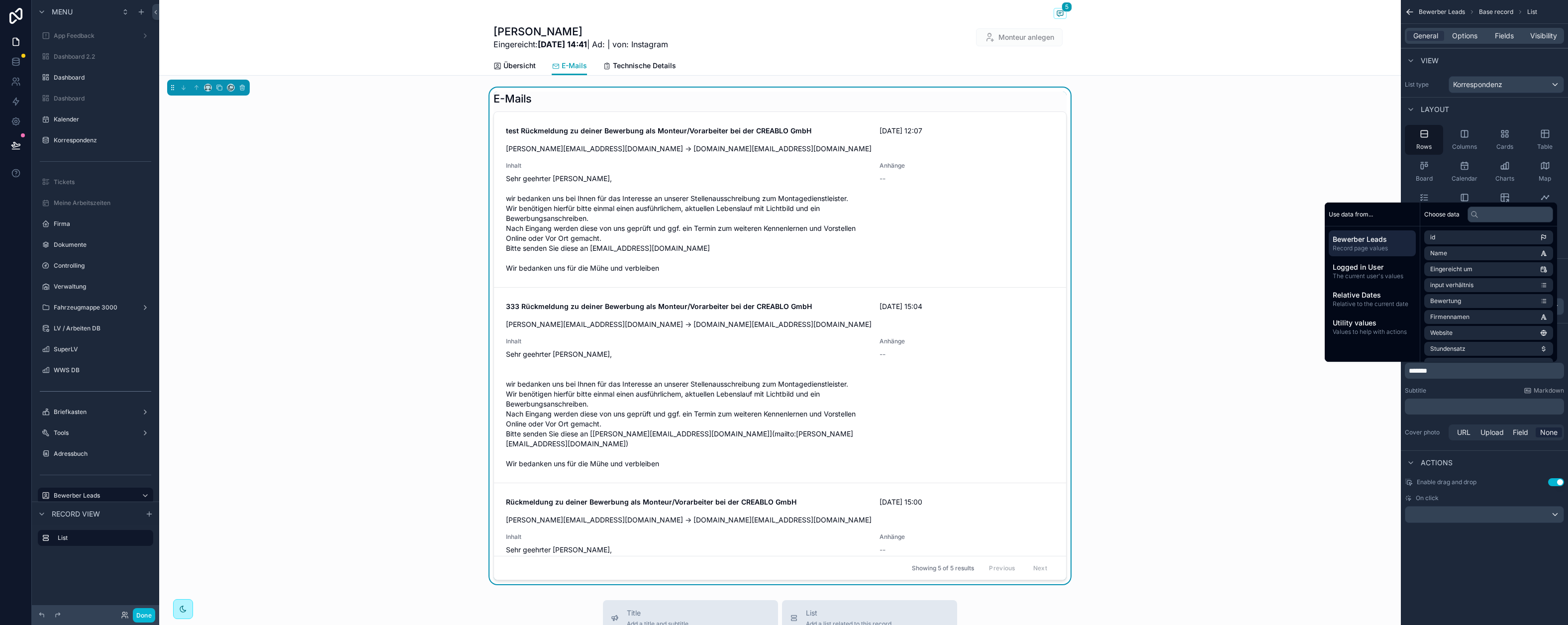
click at [1138, 141] on div "E-Mails test Rückmeldung zu deiner Bewerbung als Monteur/Vorarbeiter bei der CR…" at bounding box center [780, 336] width 1242 height 497
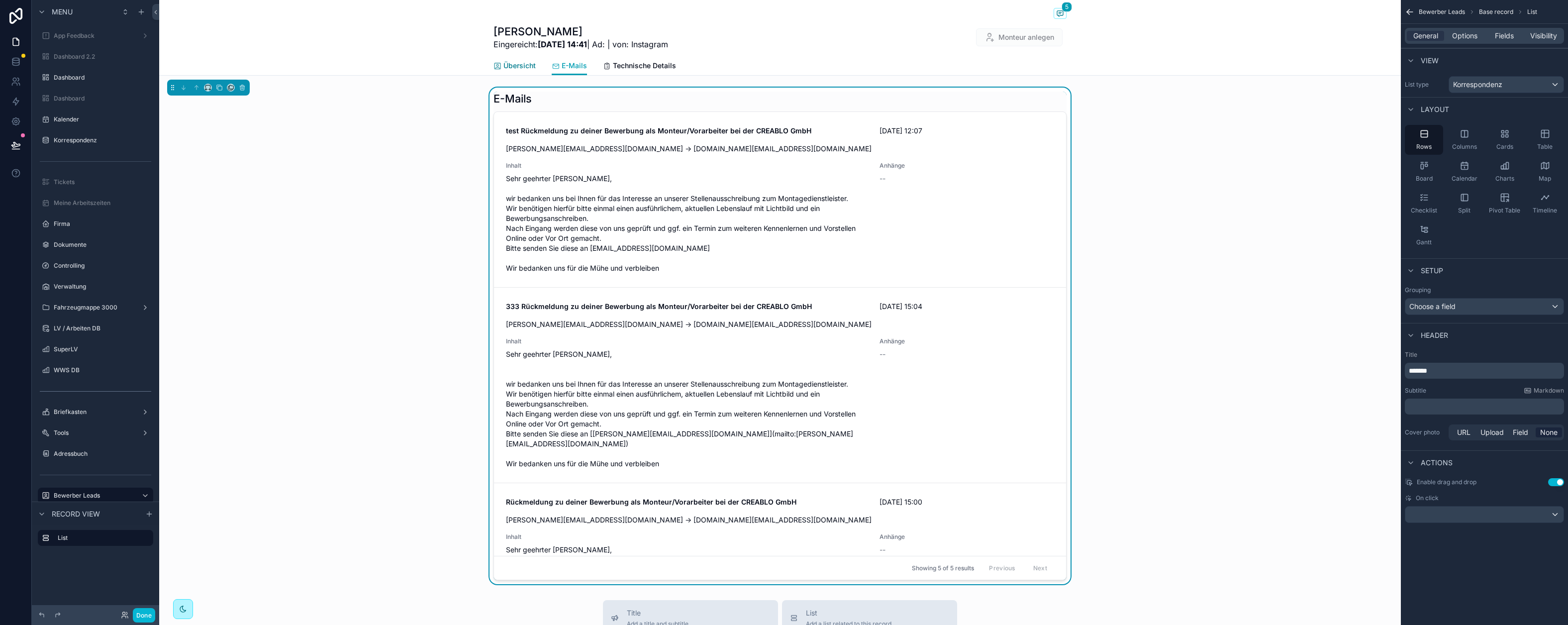
drag, startPoint x: 506, startPoint y: 68, endPoint x: 478, endPoint y: 72, distance: 28.3
click at [506, 68] on span "Übersicht" at bounding box center [519, 66] width 32 height 10
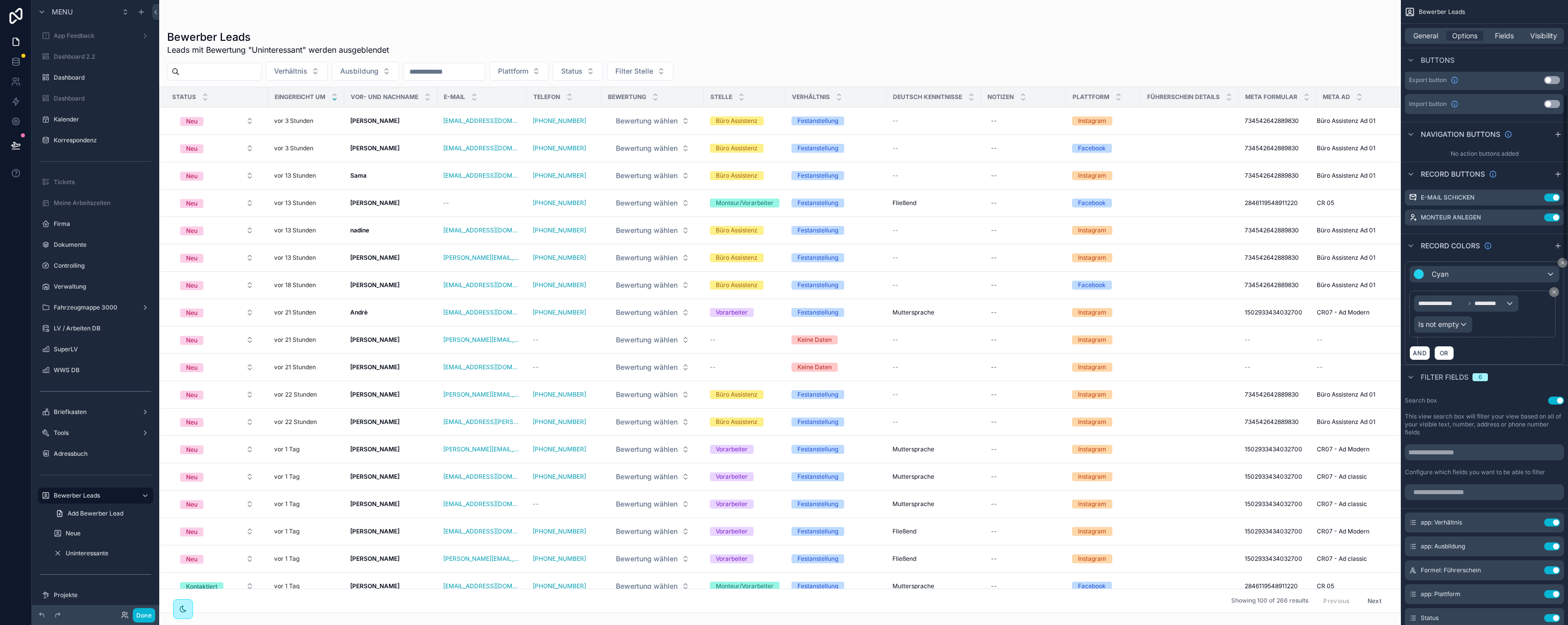
scroll to position [57, 0]
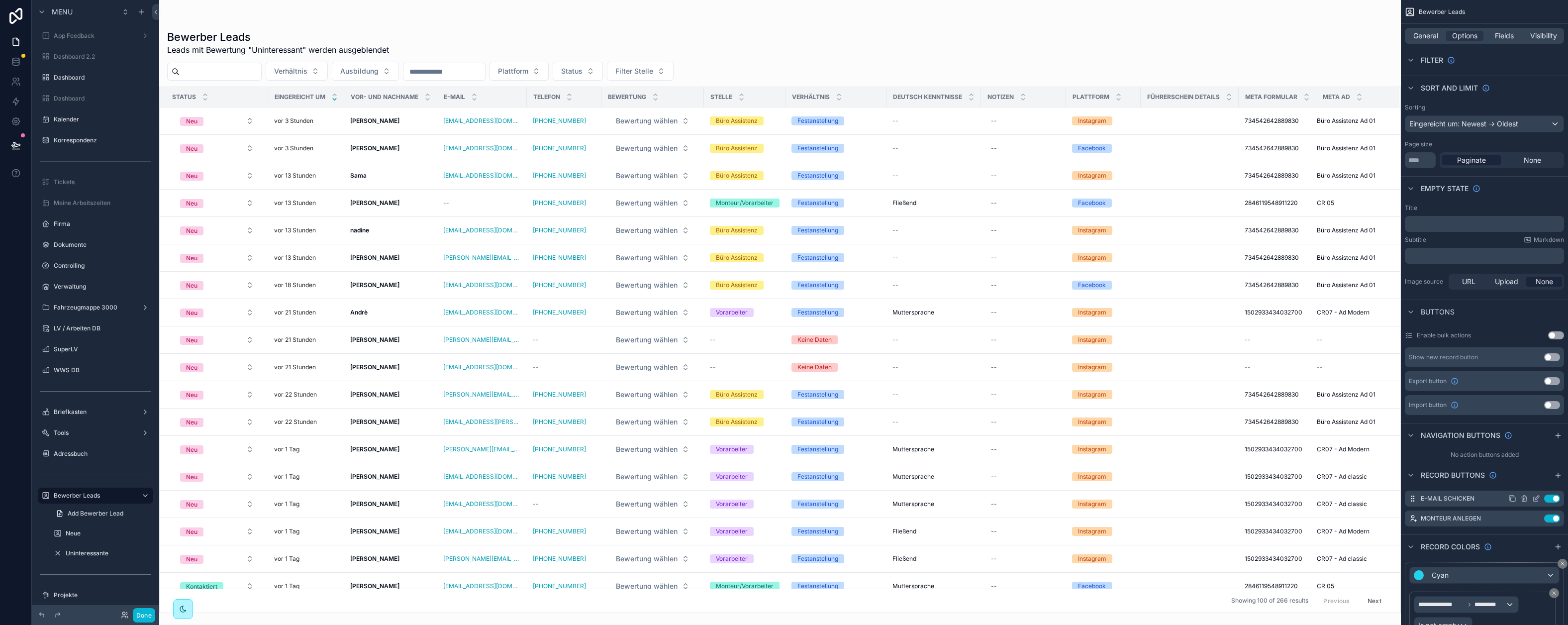
click at [1345, 498] on icon "scrollable content" at bounding box center [1536, 498] width 8 height 8
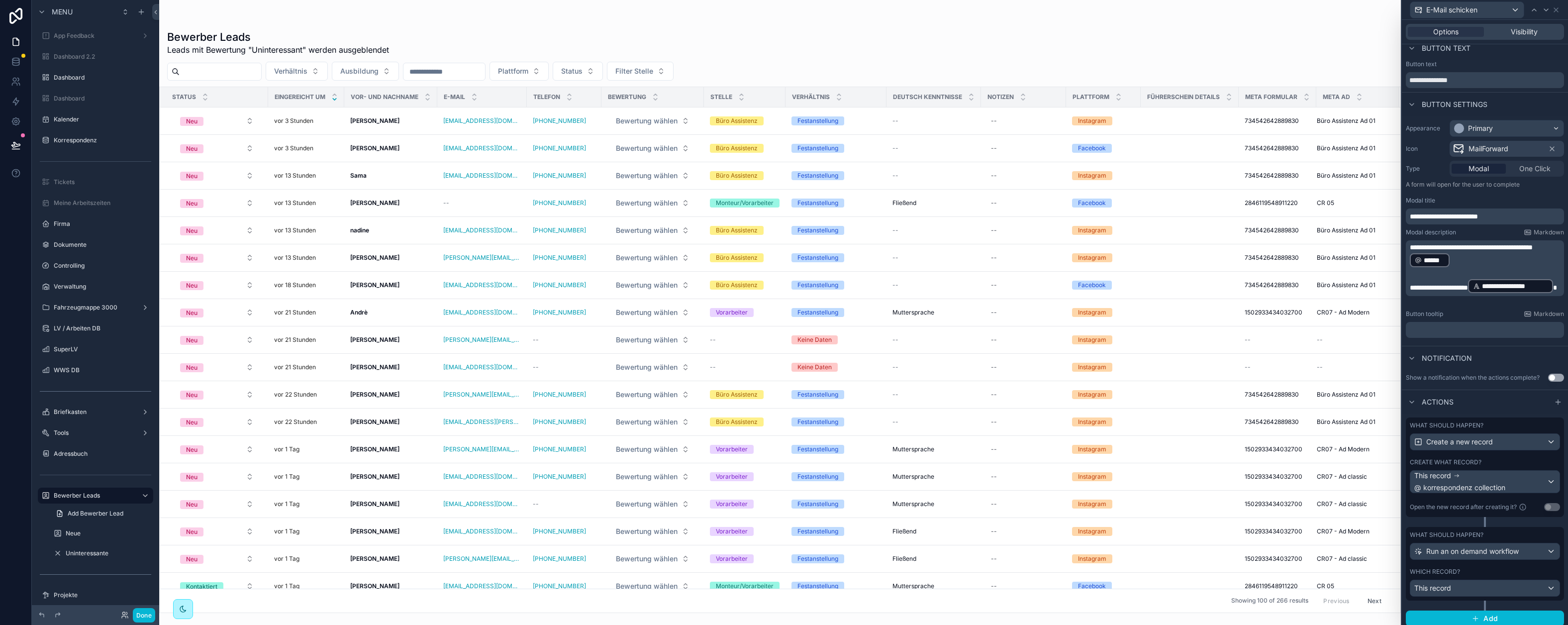
scroll to position [13, 0]
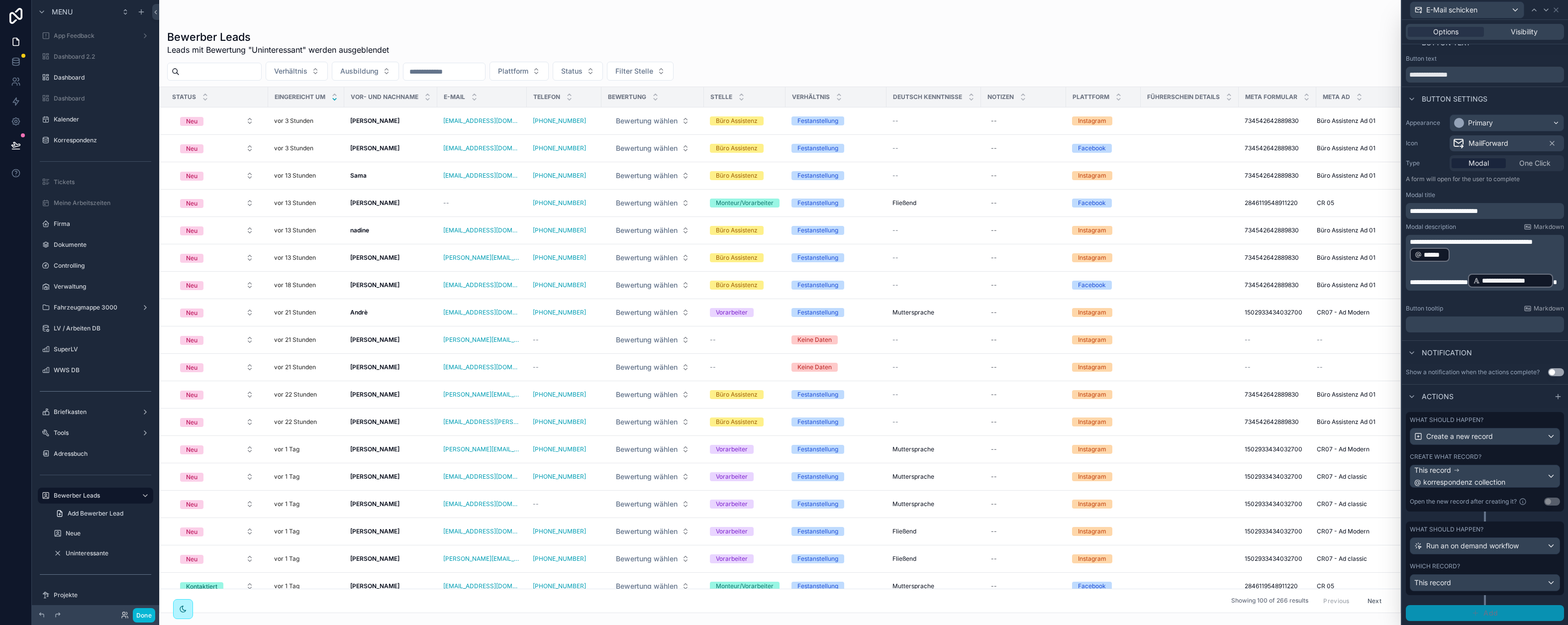
click at [1345, 617] on button "Add" at bounding box center [1485, 613] width 158 height 16
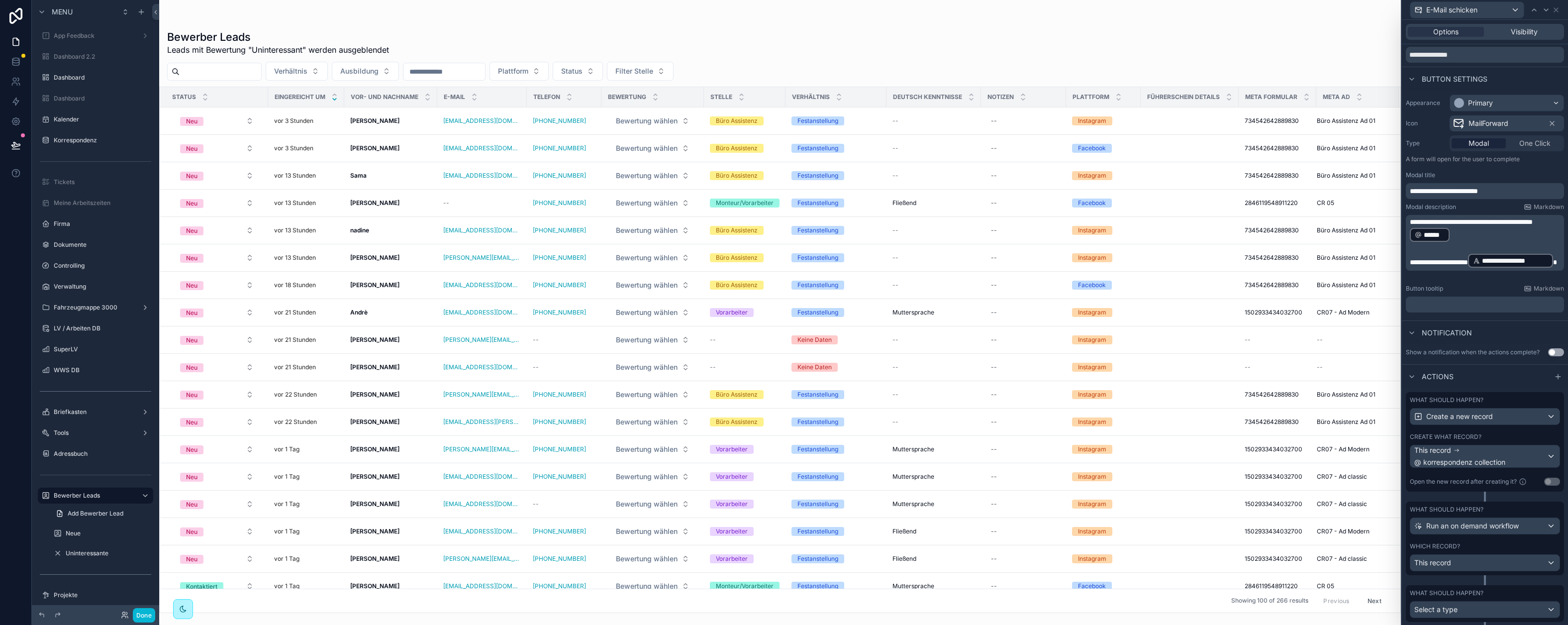
scroll to position [60, 0]
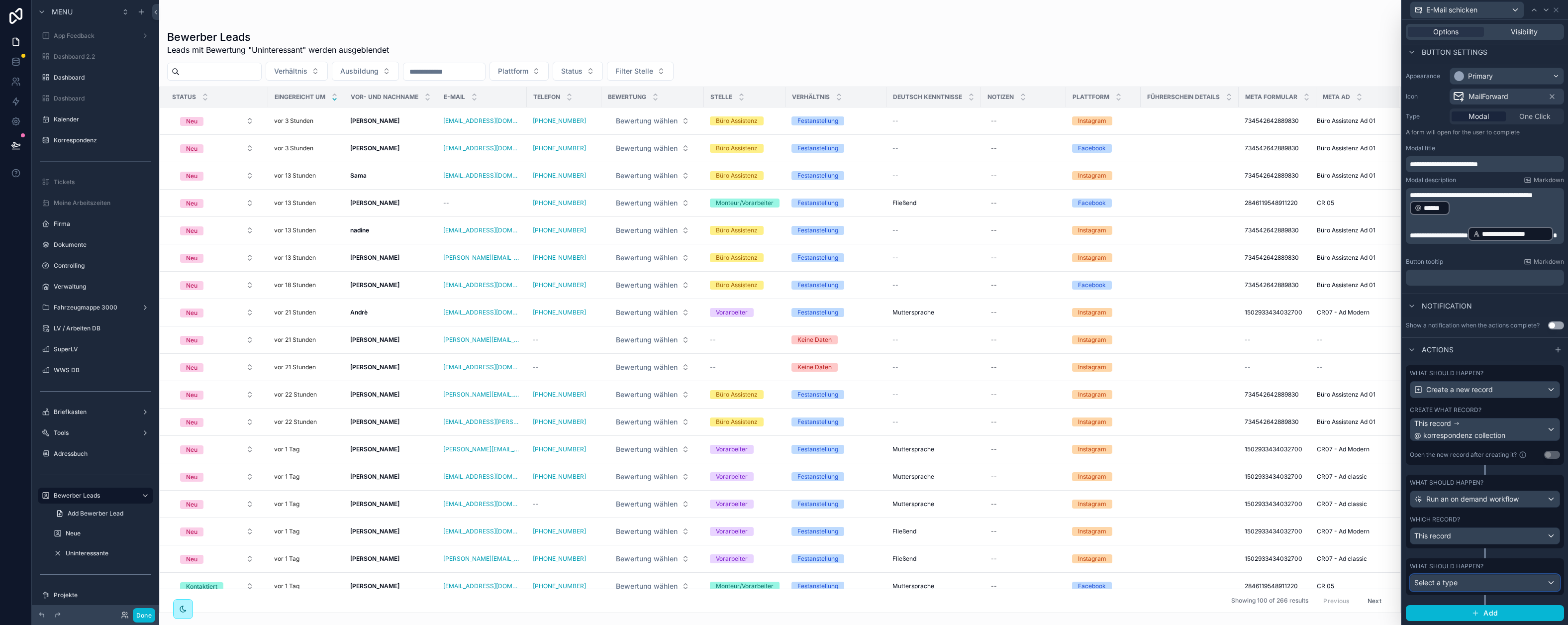
click at [1345, 585] on div "Select a type" at bounding box center [1485, 583] width 149 height 16
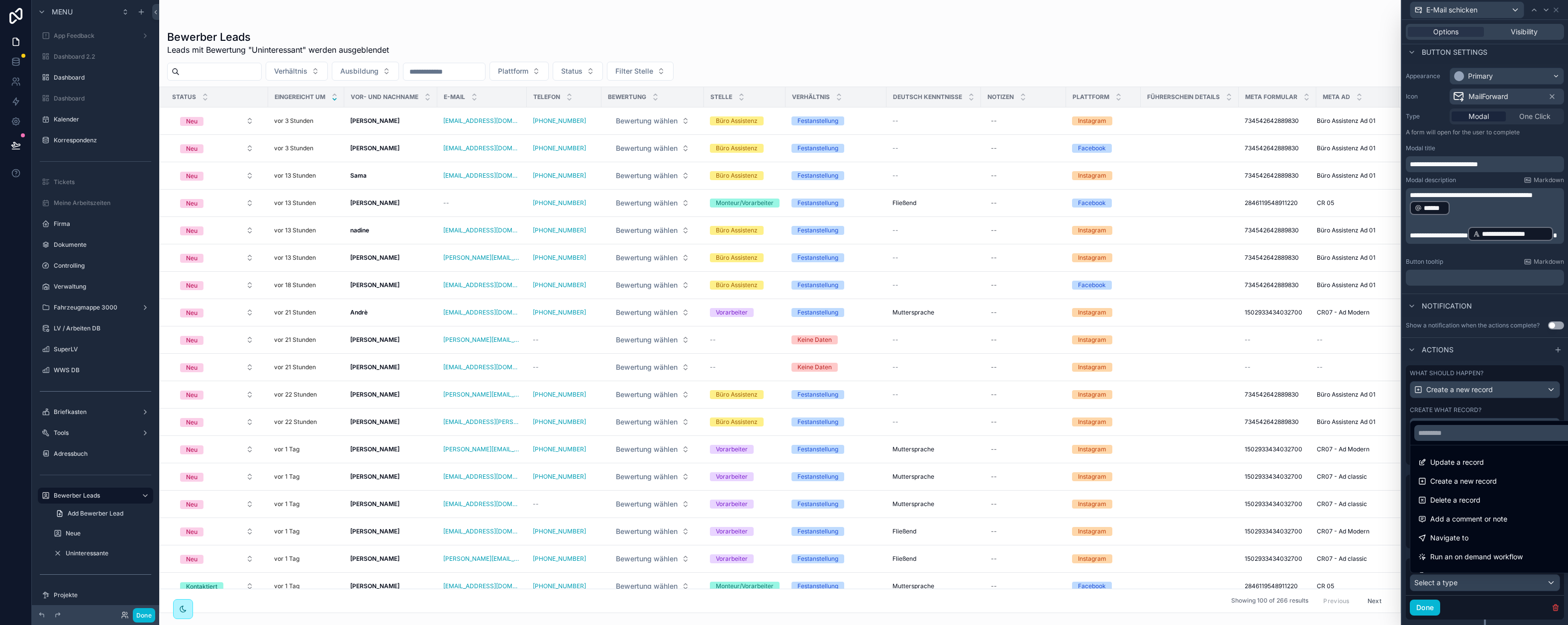
click at [1345, 467] on span "Update a record" at bounding box center [1457, 462] width 54 height 12
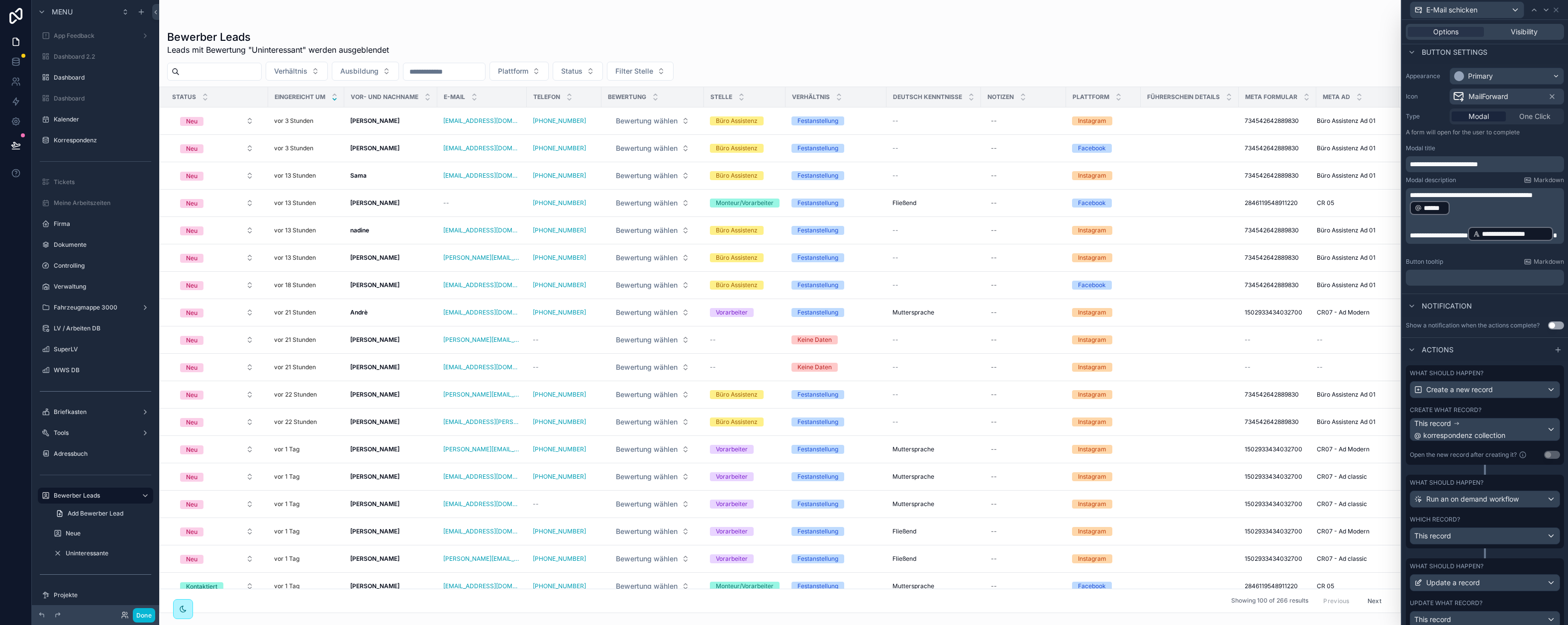
scroll to position [337, 0]
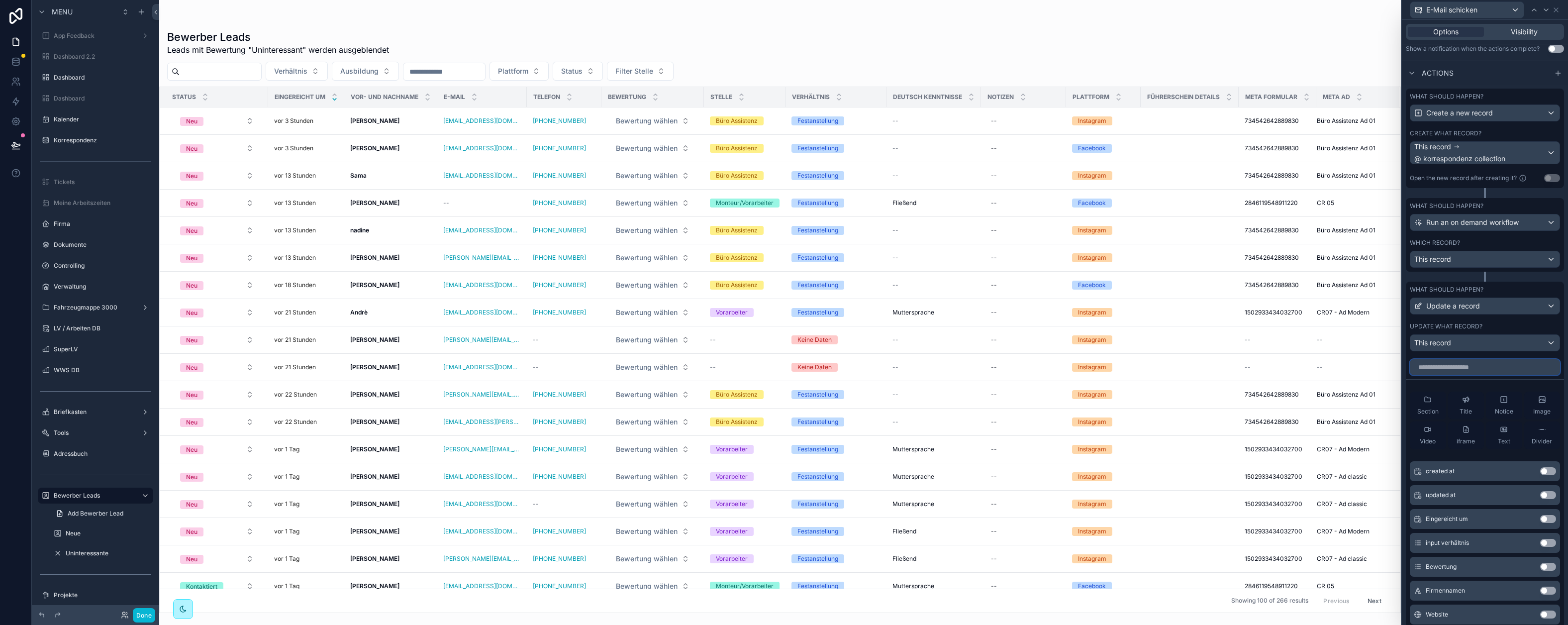
click at [1345, 364] on input "text" at bounding box center [1485, 367] width 150 height 16
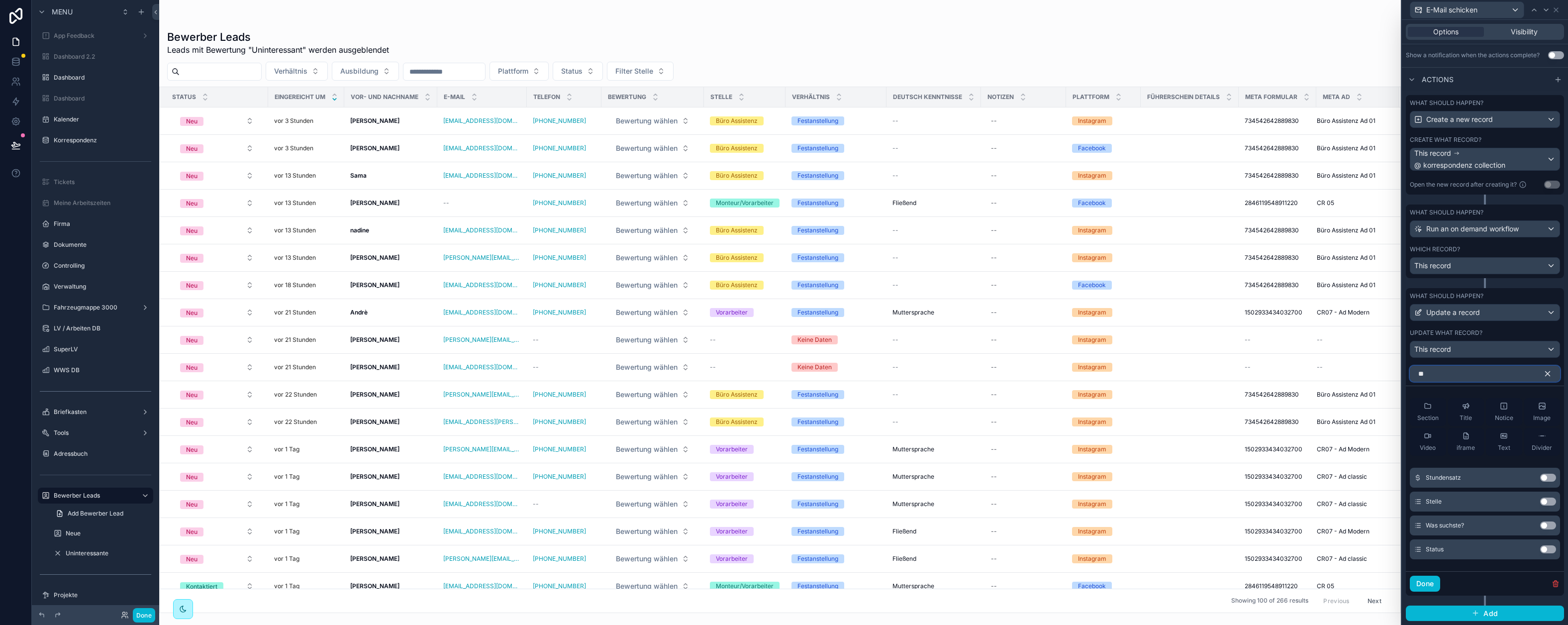
type input "**"
click at [1345, 553] on div "Use setting" at bounding box center [1548, 549] width 16 height 8
click at [1345, 551] on button "Use setting" at bounding box center [1548, 549] width 16 height 8
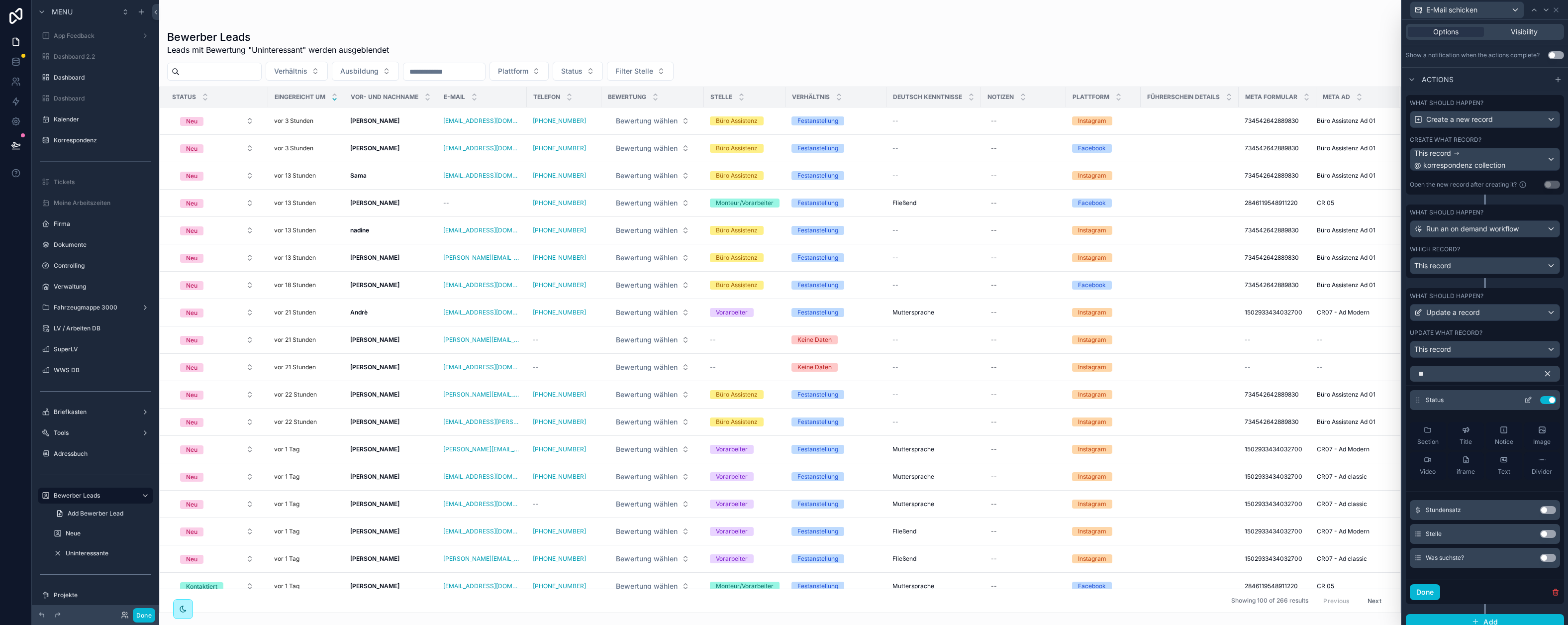
click at [1345, 399] on icon at bounding box center [1529, 399] width 4 height 4
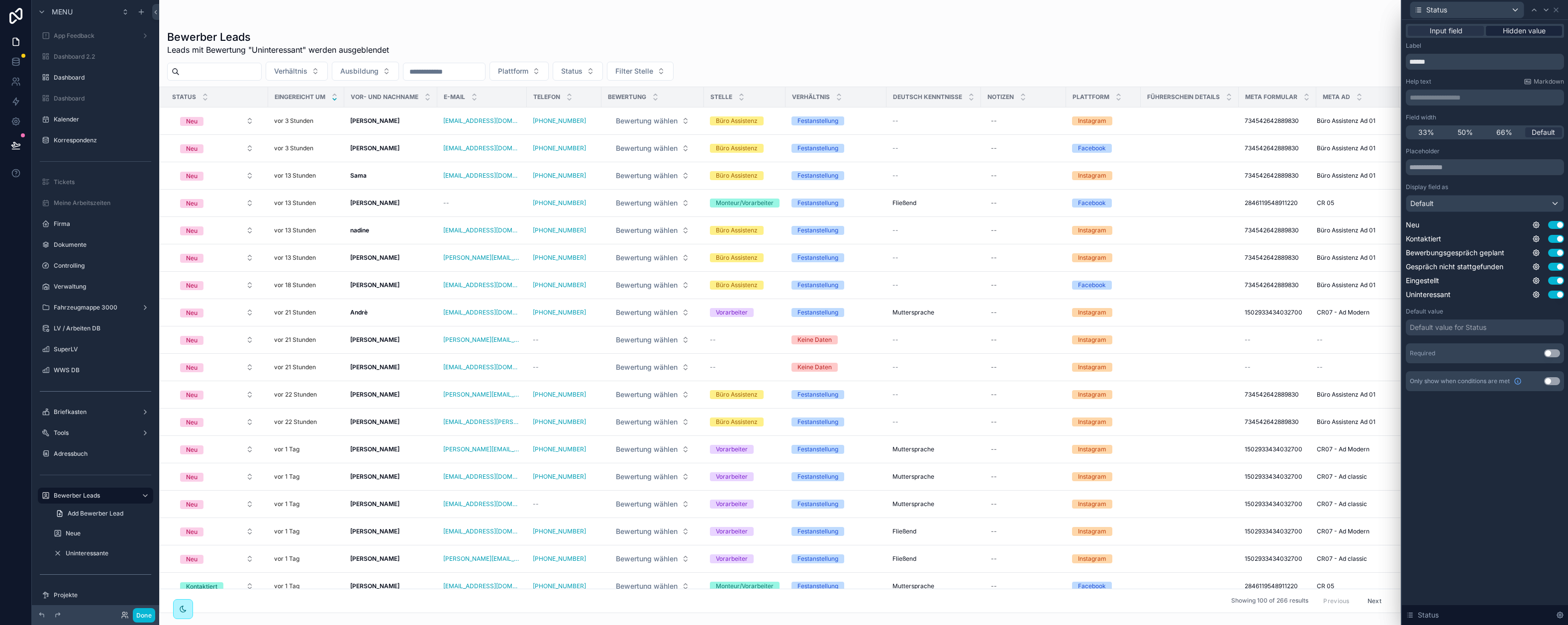
click at [1345, 31] on span "Hidden value" at bounding box center [1524, 30] width 43 height 10
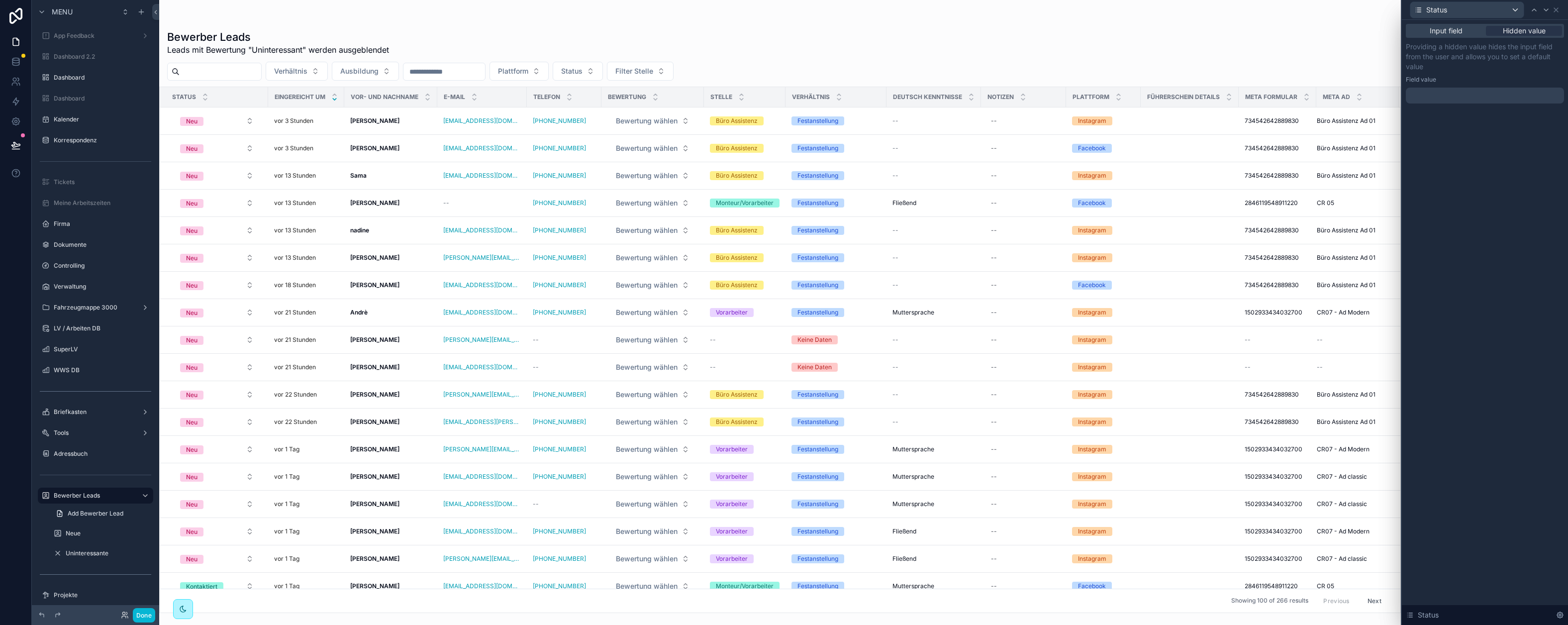
click at [1345, 92] on div at bounding box center [1485, 96] width 158 height 16
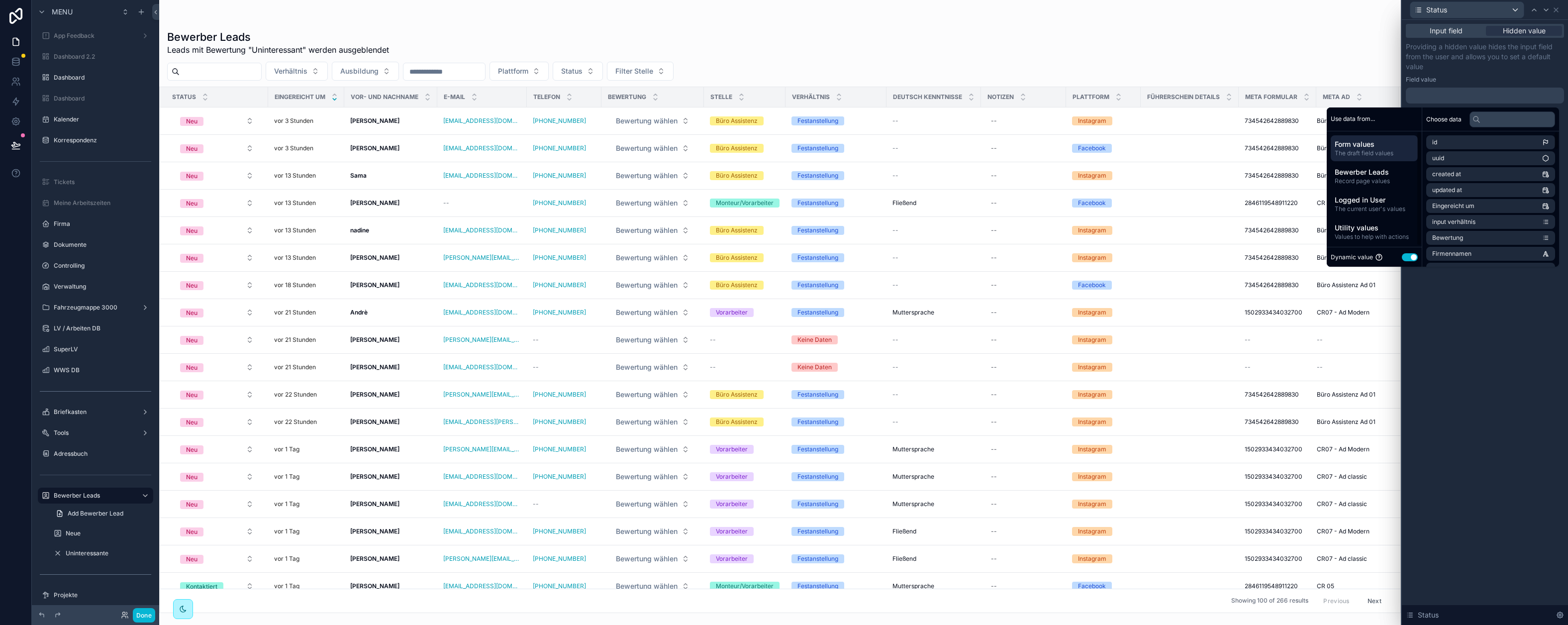
click at [1345, 259] on button "Use setting" at bounding box center [1410, 257] width 16 height 8
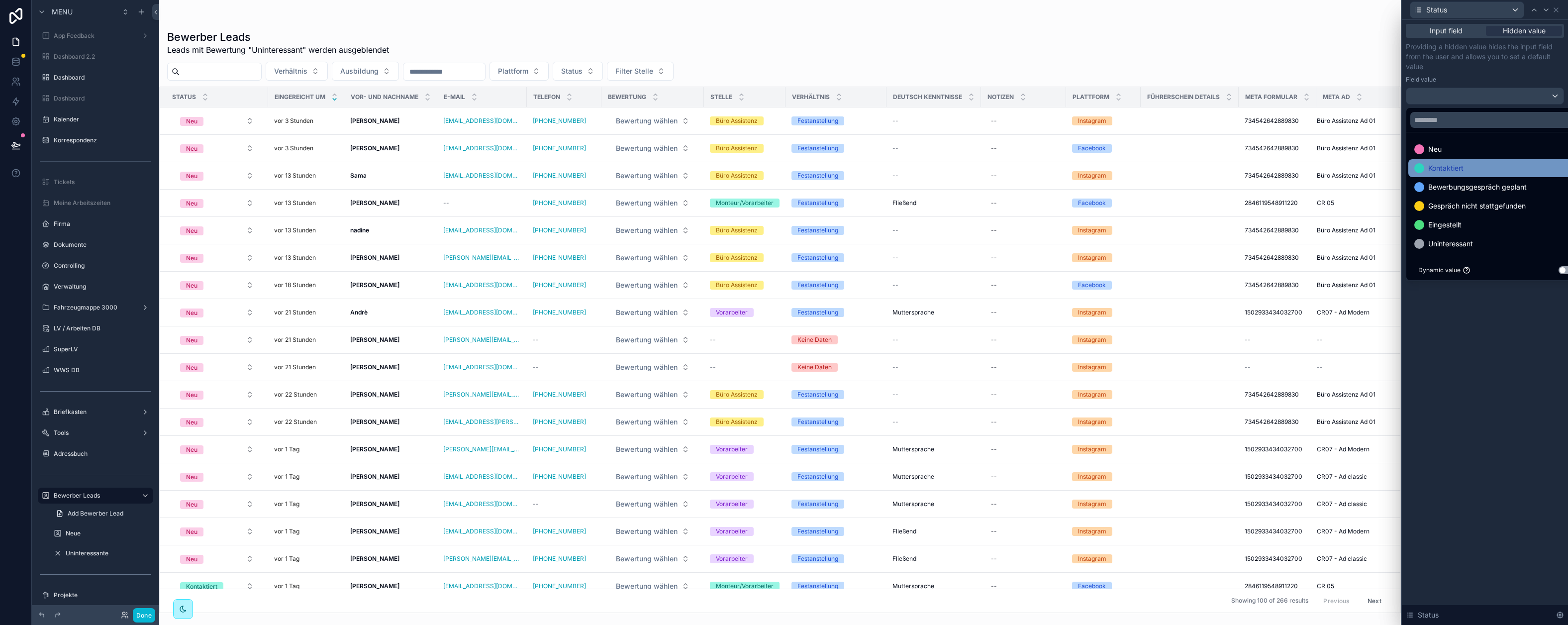
click at [1345, 171] on span "Kontaktiert" at bounding box center [1446, 168] width 35 height 12
click at [1345, 394] on div at bounding box center [1485, 312] width 166 height 625
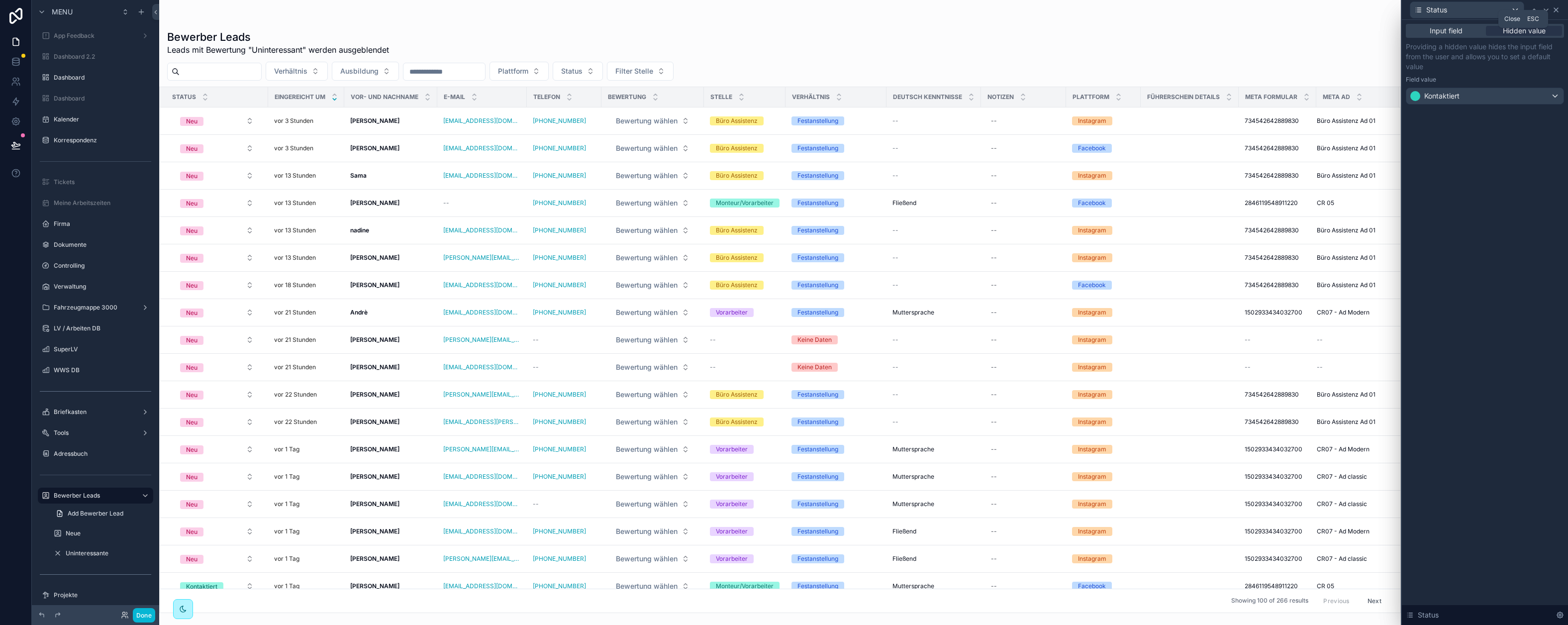
click at [1345, 12] on icon at bounding box center [1556, 10] width 8 height 8
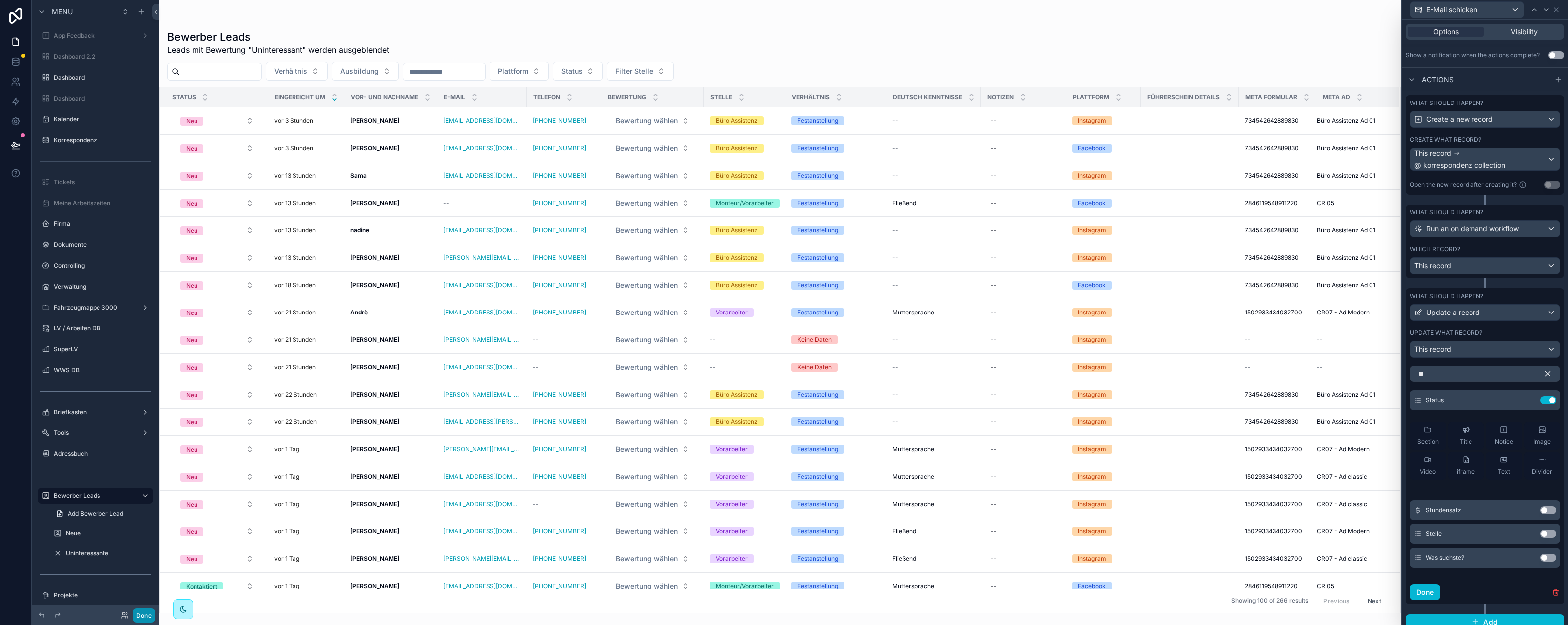
click at [149, 614] on button "Done" at bounding box center [144, 616] width 23 height 15
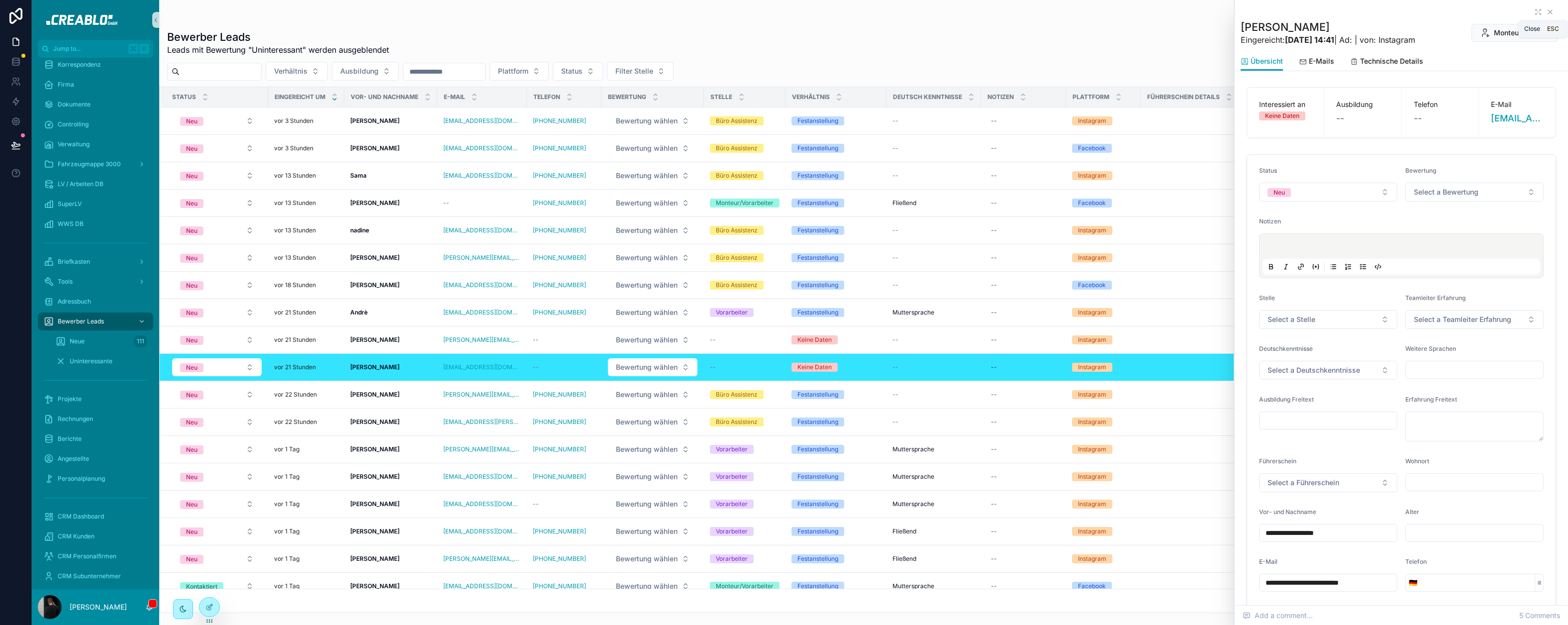
click at [1345, 11] on icon "scrollable content" at bounding box center [1550, 12] width 8 height 8
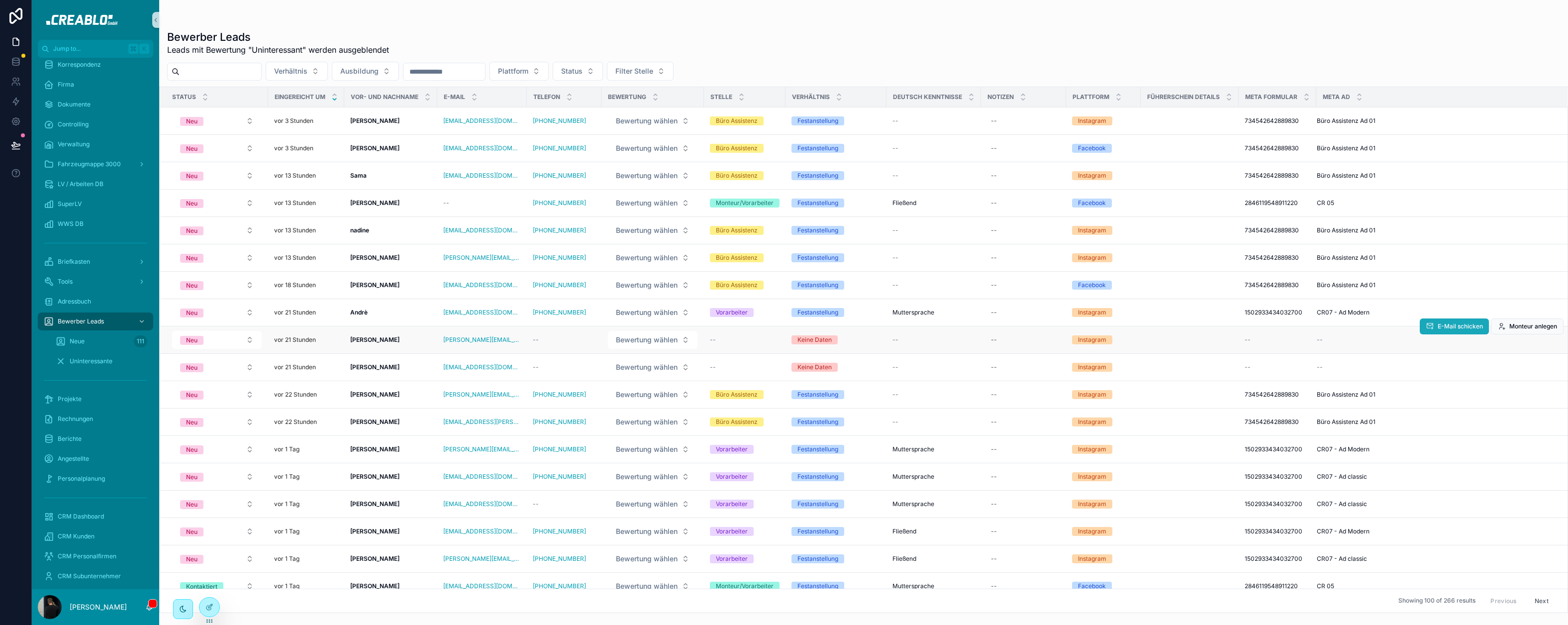
click at [1345, 325] on span "E-Mail schicken" at bounding box center [1460, 327] width 45 height 8
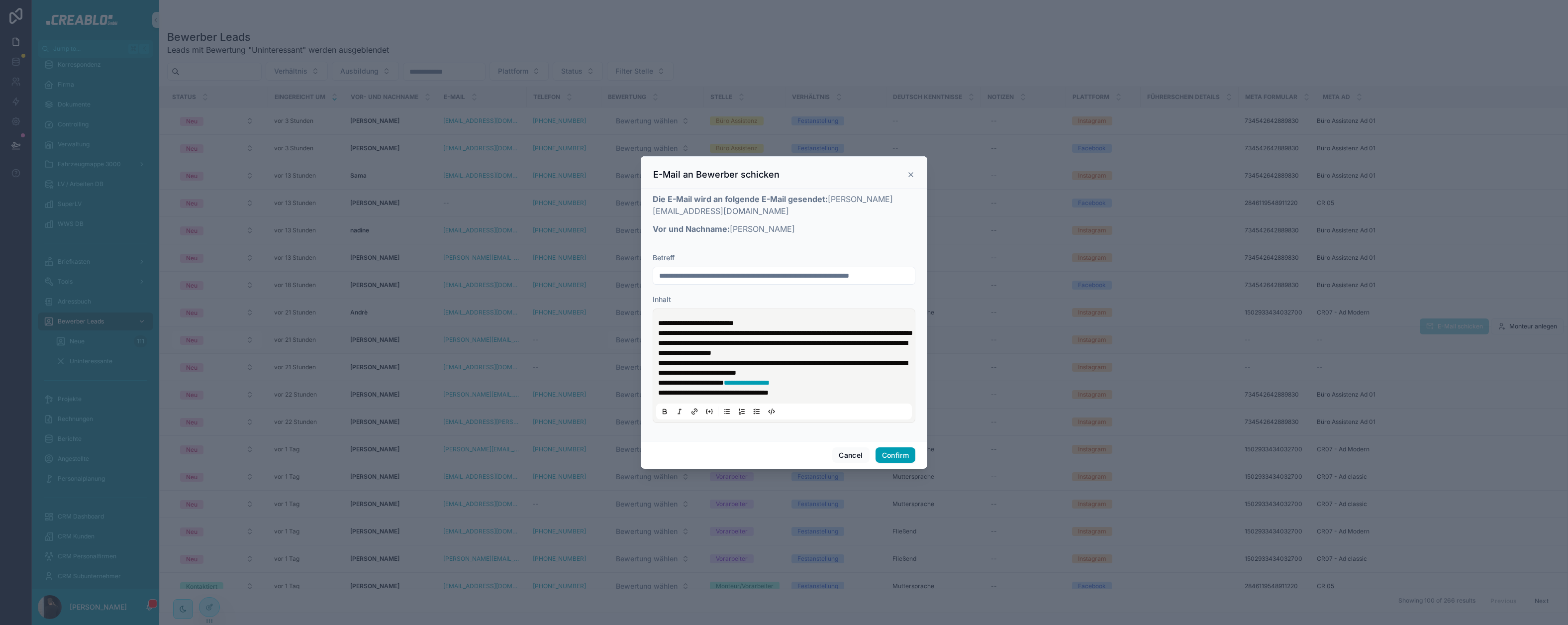
click at [657, 270] on input "**********" at bounding box center [784, 275] width 262 height 14
type input "**********"
click at [903, 459] on button "Confirm" at bounding box center [895, 456] width 40 height 16
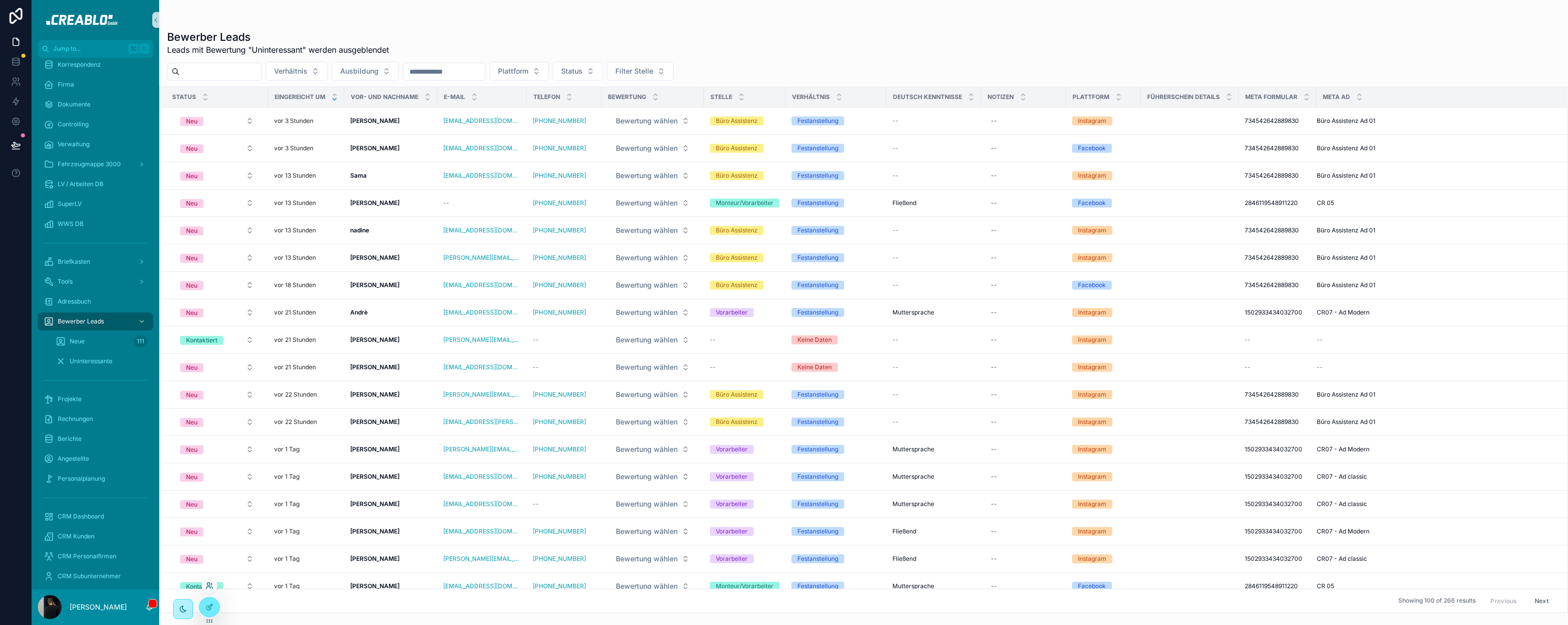
click at [210, 588] on icon at bounding box center [209, 585] width 8 height 8
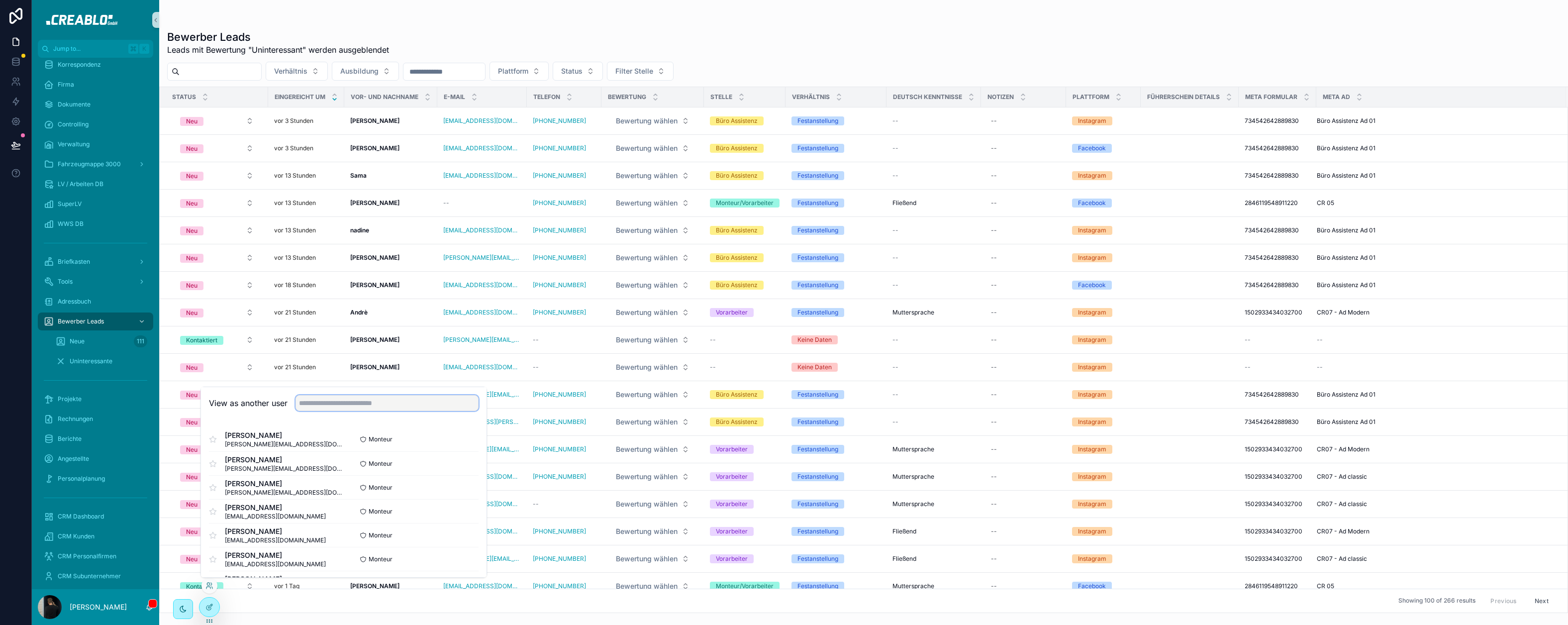
click at [341, 410] on input "text" at bounding box center [387, 403] width 183 height 16
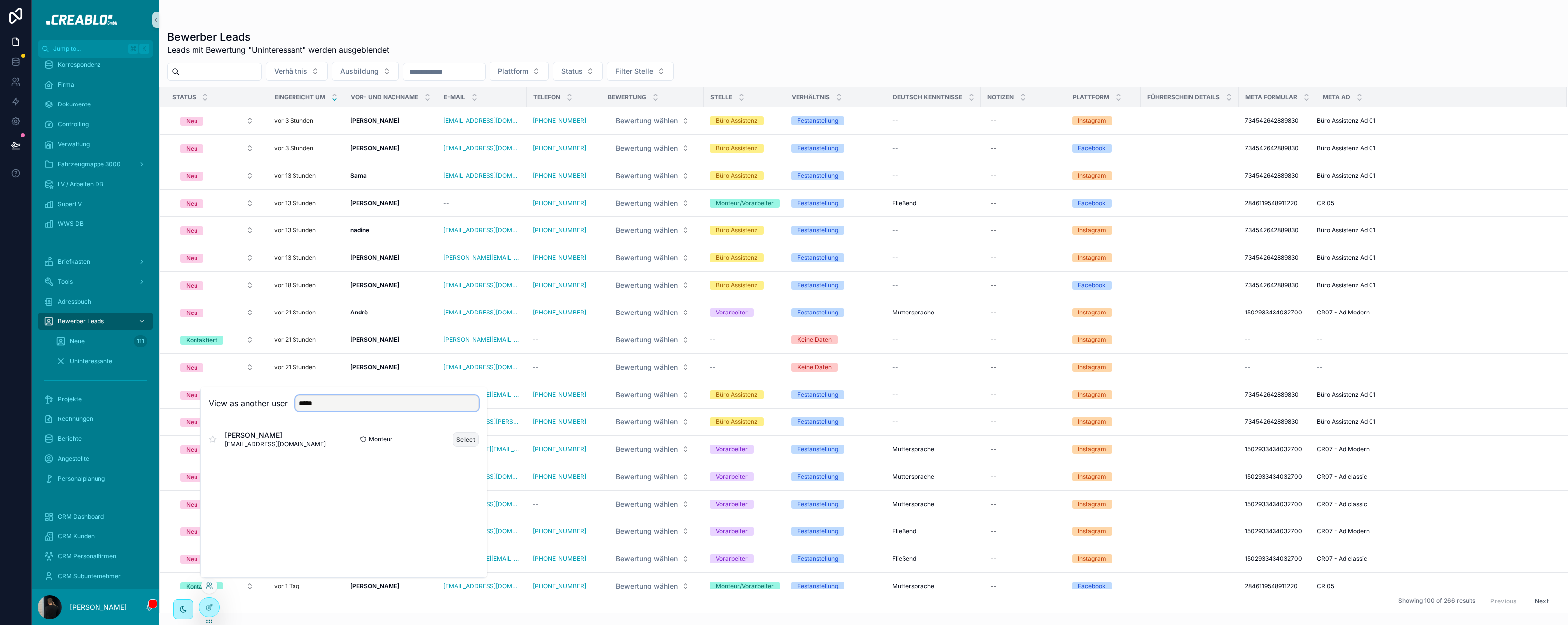
type input "*****"
click at [473, 439] on button "Select" at bounding box center [466, 440] width 26 height 15
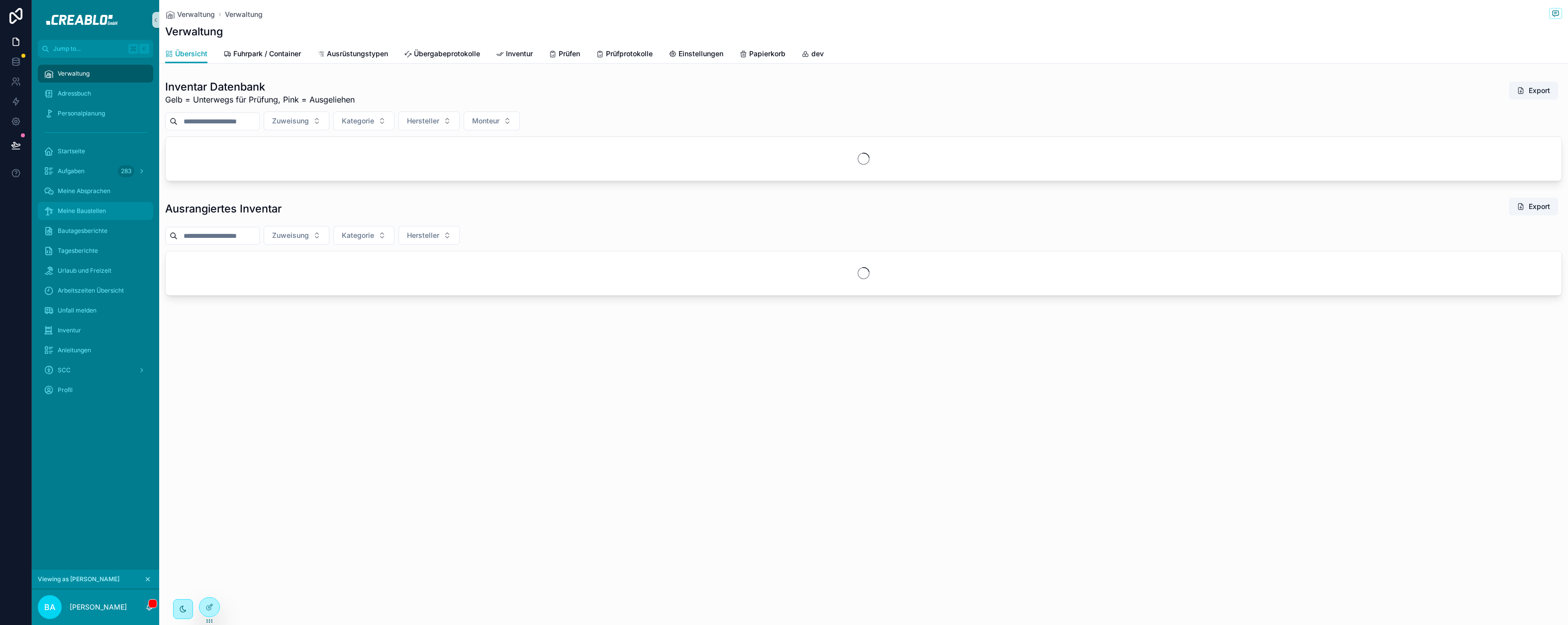
click at [102, 210] on span "Meine Baustellen" at bounding box center [82, 211] width 48 height 8
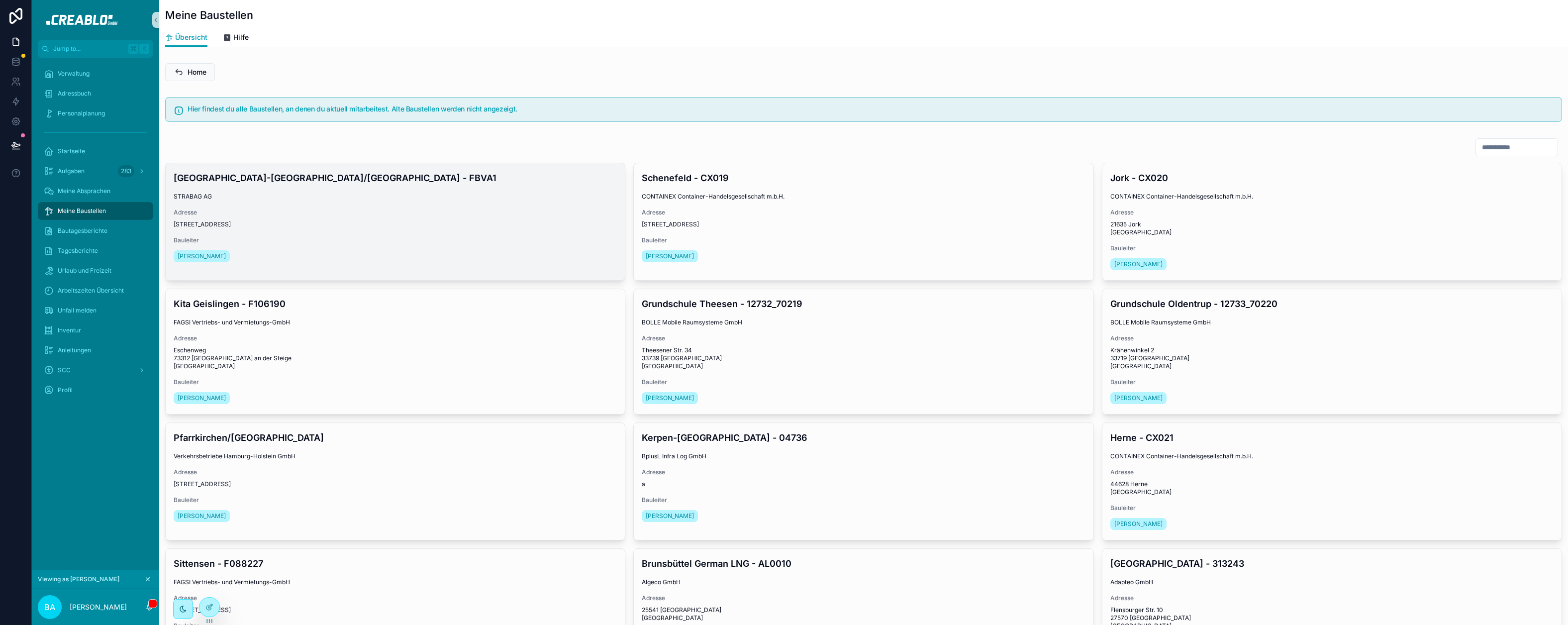
click at [413, 221] on span "[STREET_ADDRESS]" at bounding box center [395, 224] width 443 height 8
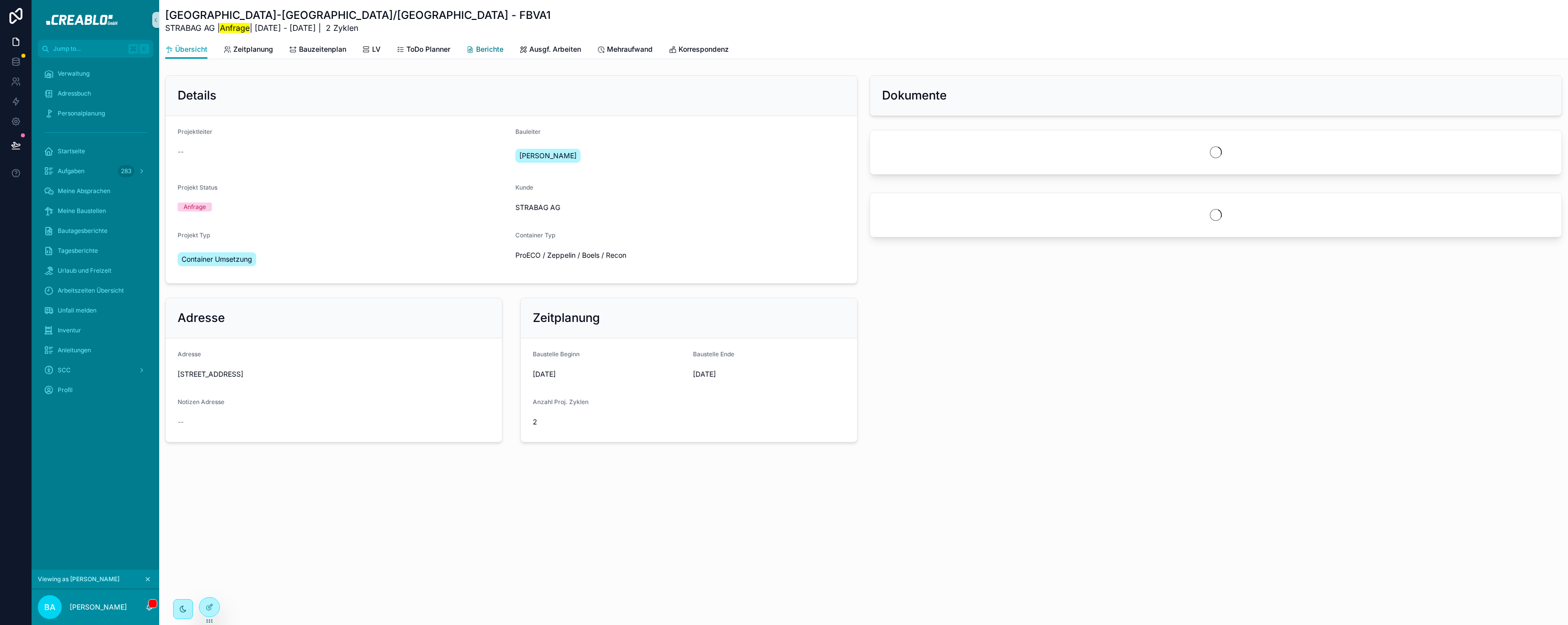
click at [487, 51] on span "Berichte" at bounding box center [489, 49] width 27 height 10
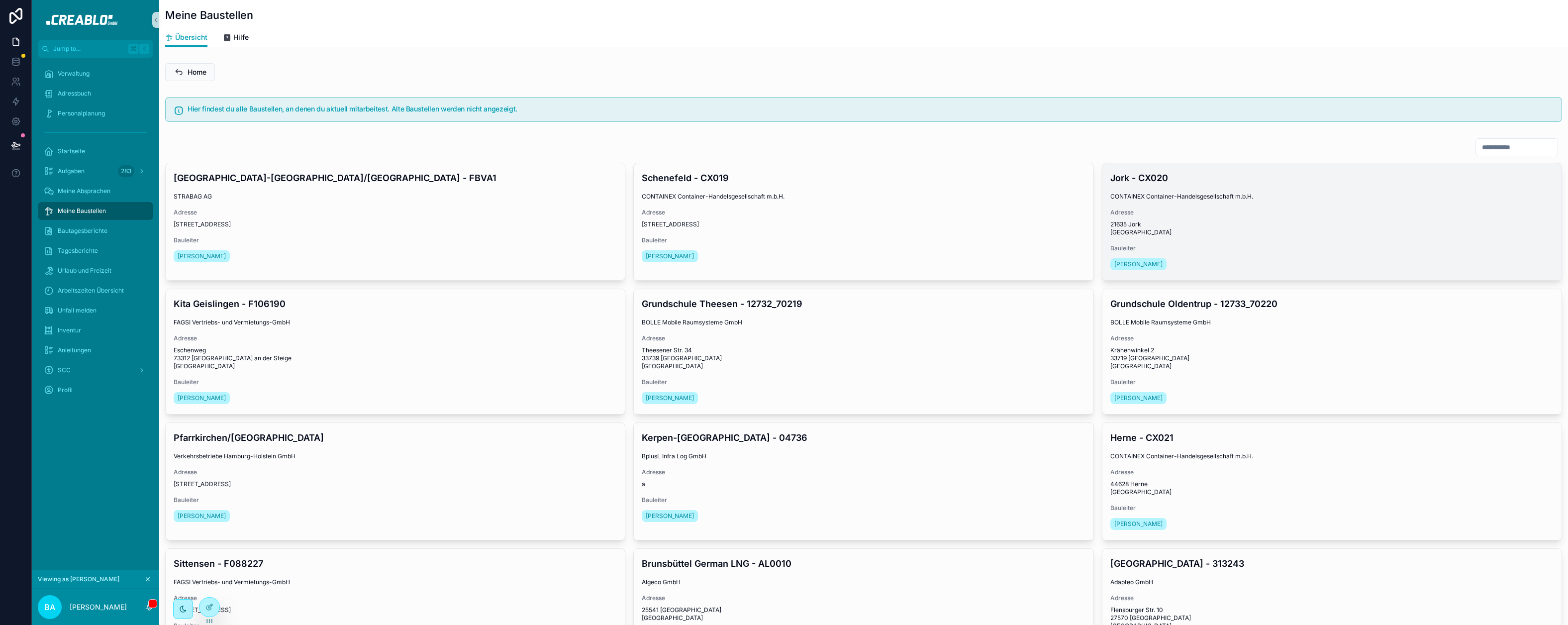
click at [1267, 229] on span "21635 Jork [GEOGRAPHIC_DATA]" at bounding box center [1332, 228] width 443 height 16
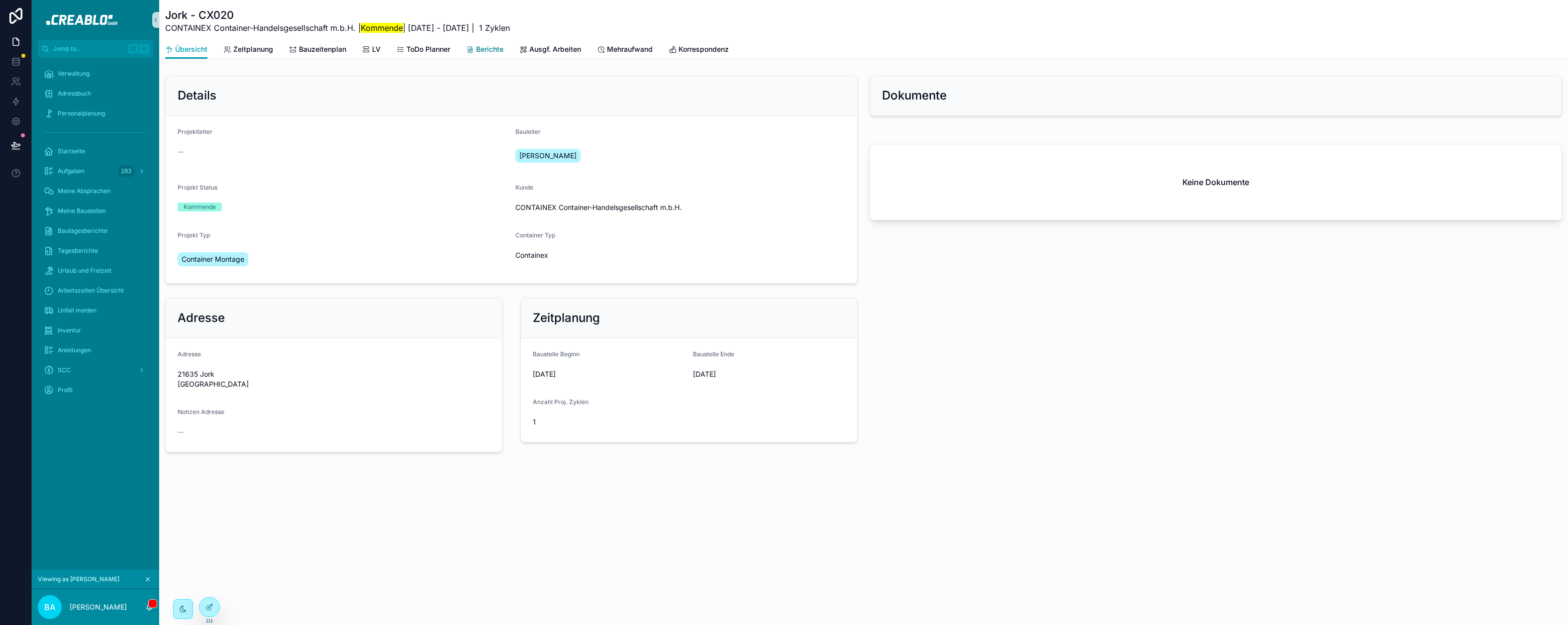
click at [480, 48] on span "Berichte" at bounding box center [489, 49] width 27 height 10
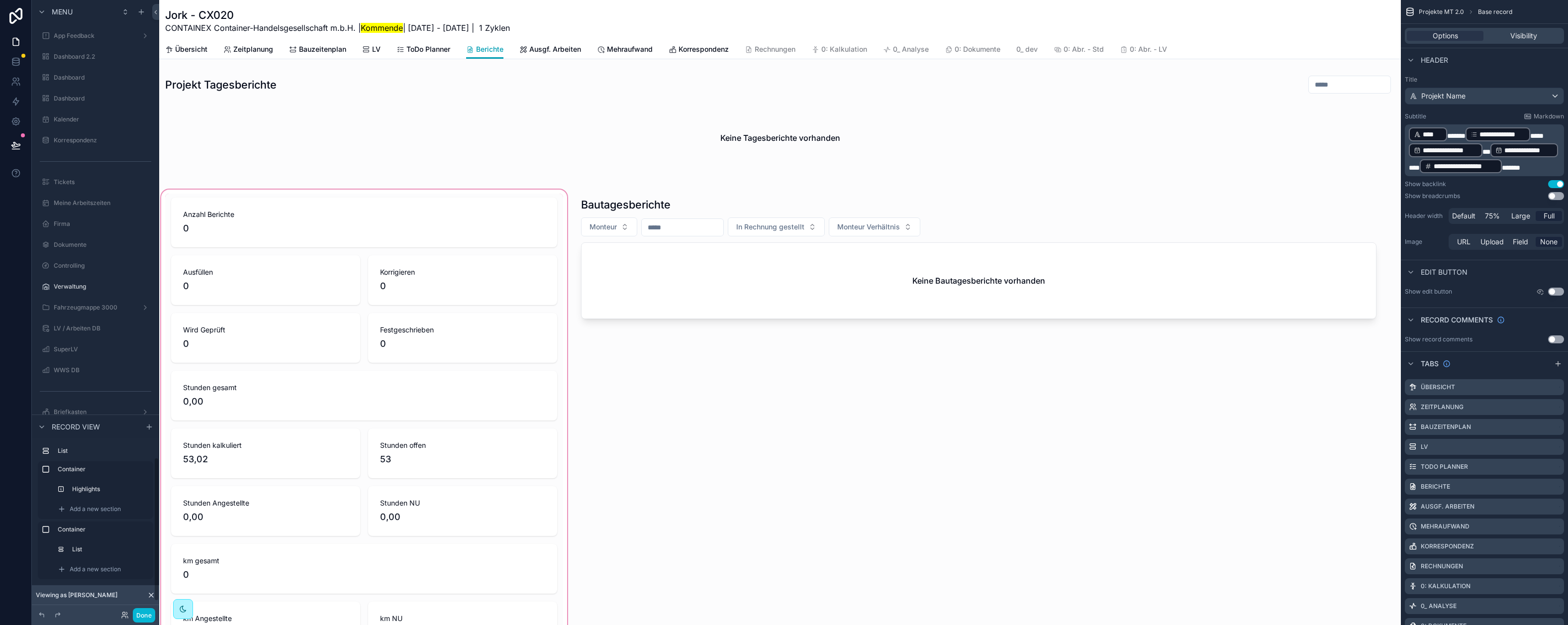
scroll to position [1951, 0]
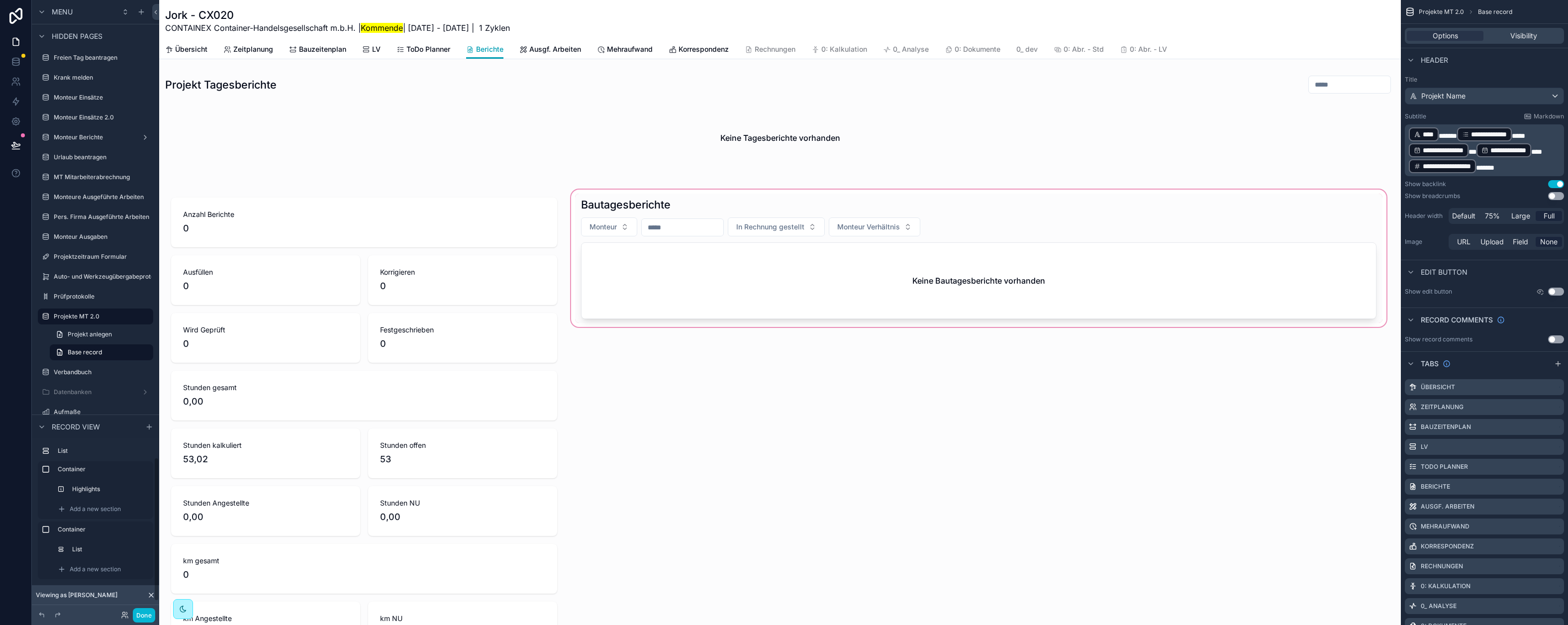
click at [938, 232] on div "scrollable content" at bounding box center [979, 425] width 819 height 474
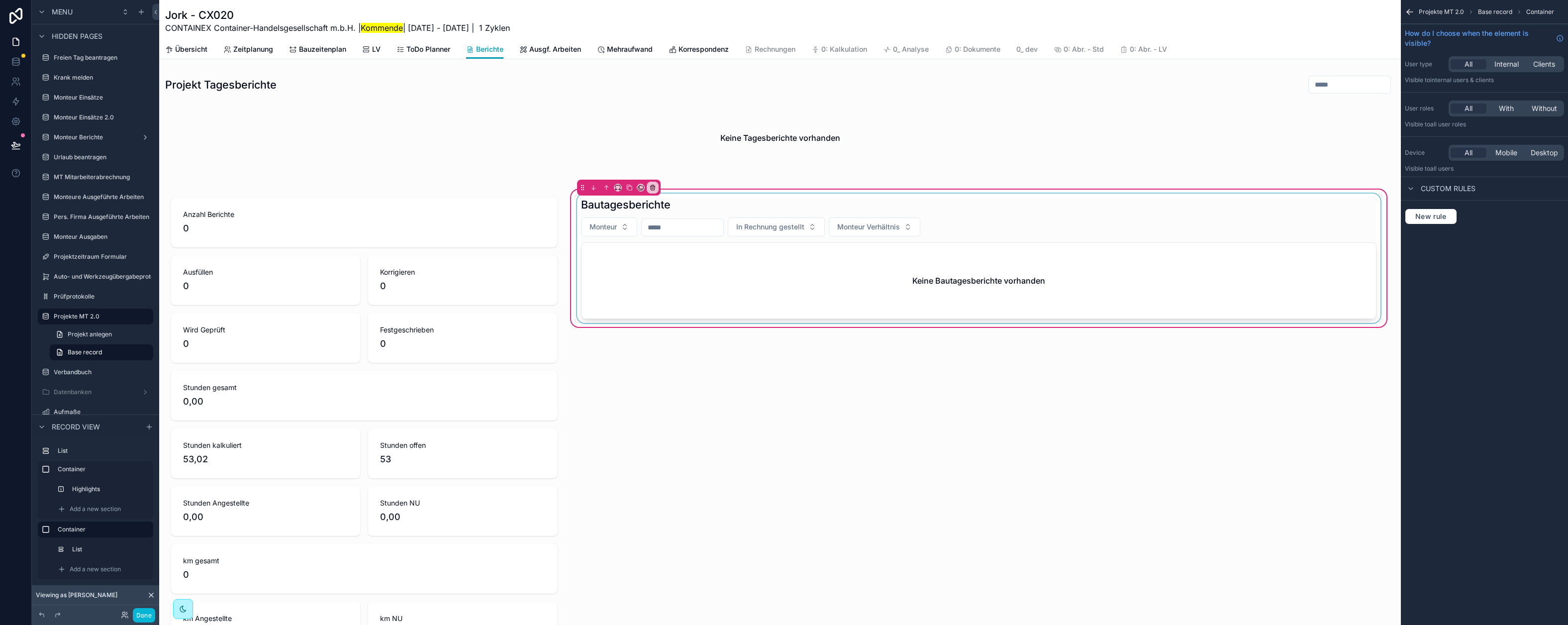
click at [1026, 228] on div "scrollable content" at bounding box center [979, 258] width 807 height 129
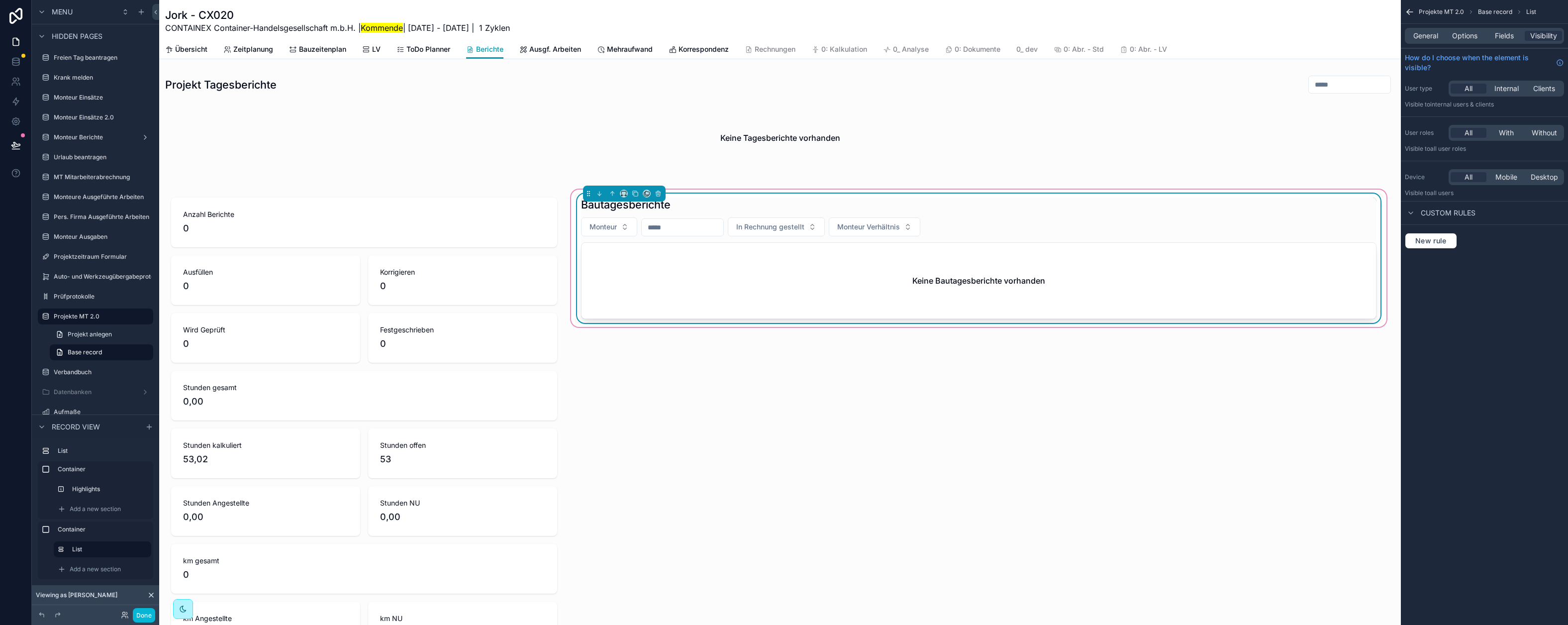
click at [1474, 45] on div "General Options Fields Visibility" at bounding box center [1484, 35] width 167 height 24
click at [1472, 40] on span "Options" at bounding box center [1465, 36] width 26 height 10
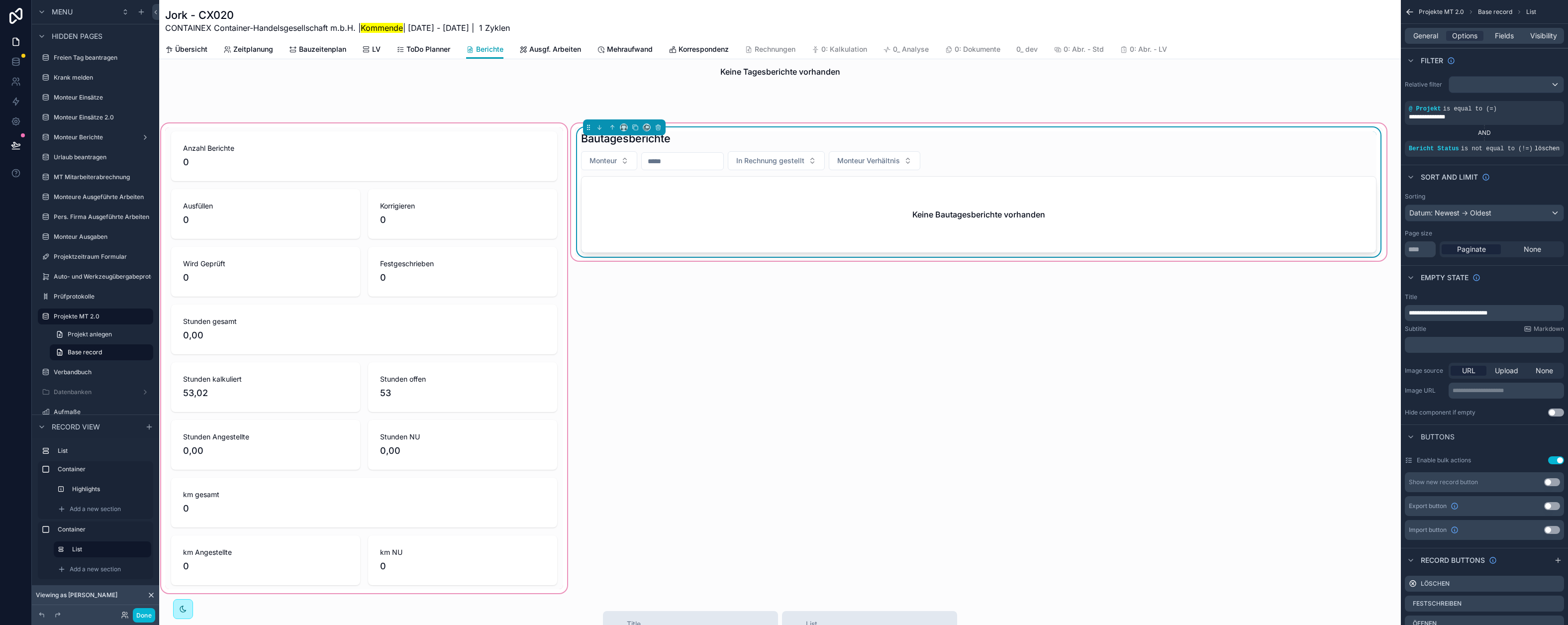
scroll to position [0, 0]
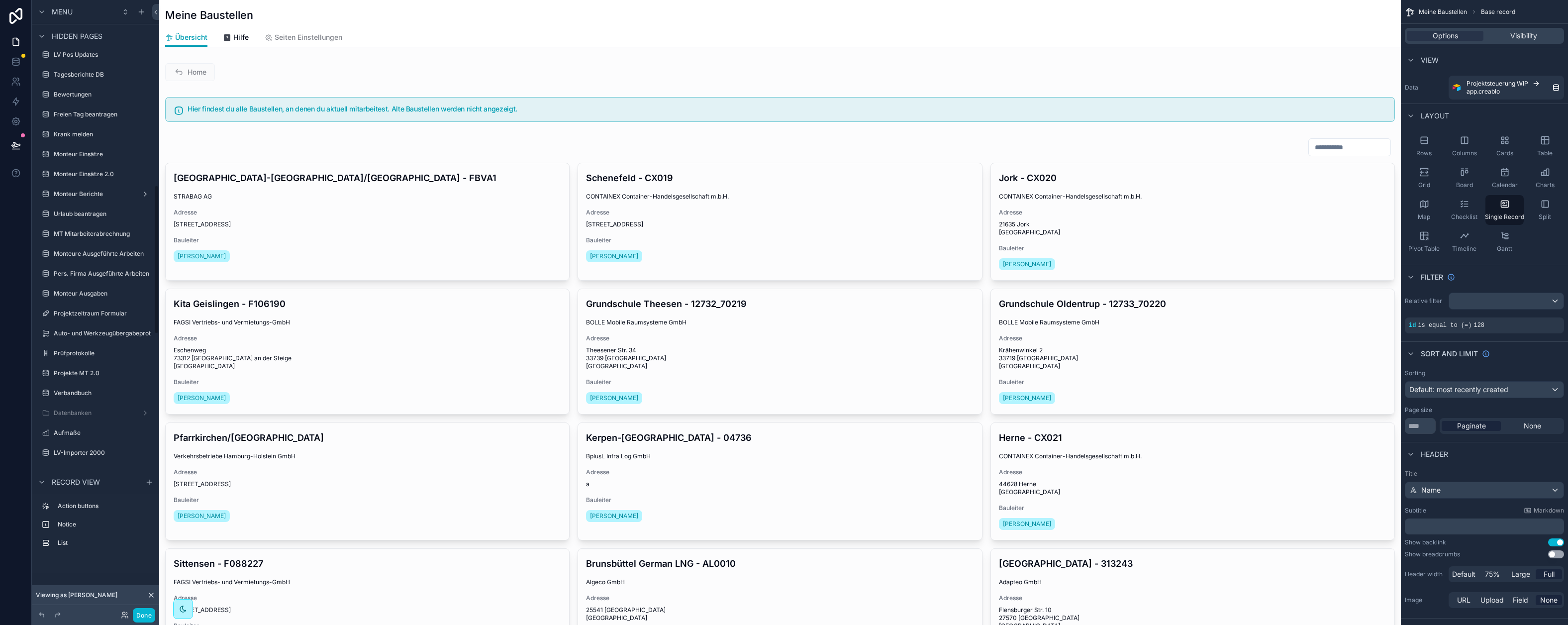
scroll to position [764, 0]
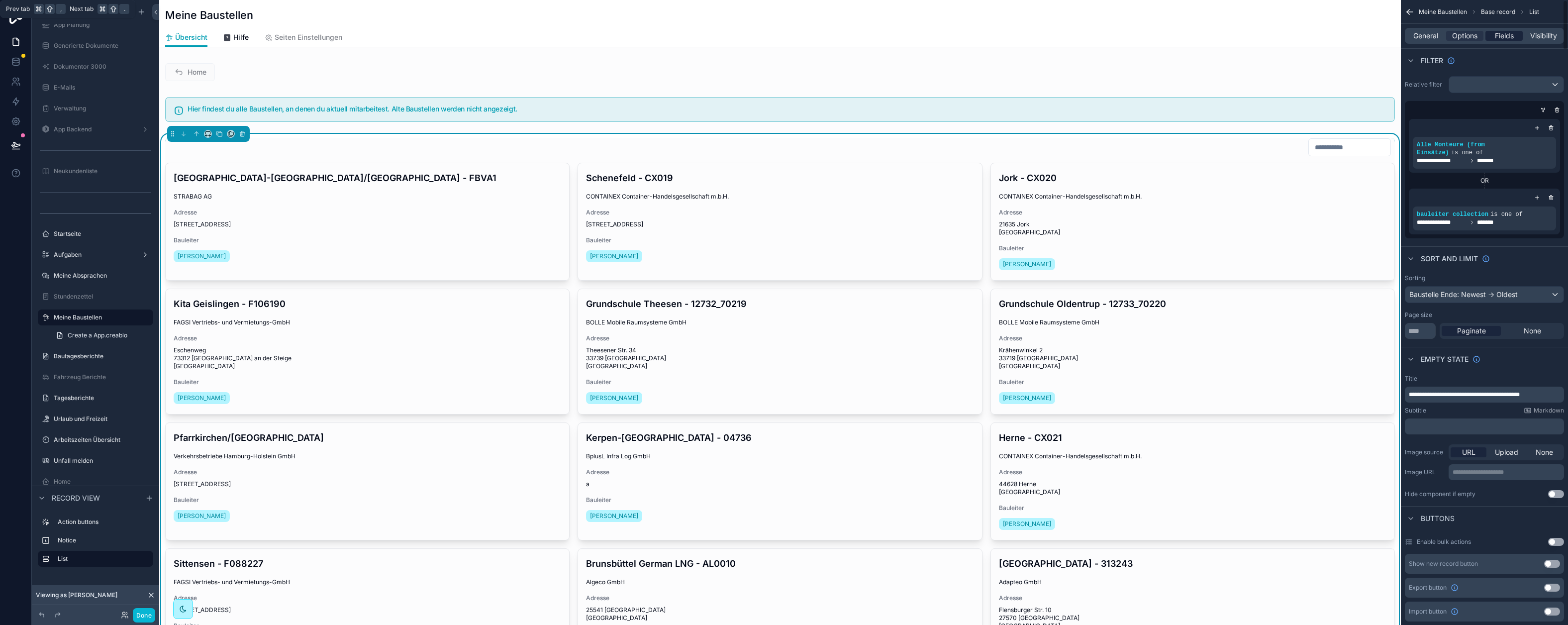
click at [1515, 34] on div "Fields" at bounding box center [1503, 36] width 37 height 10
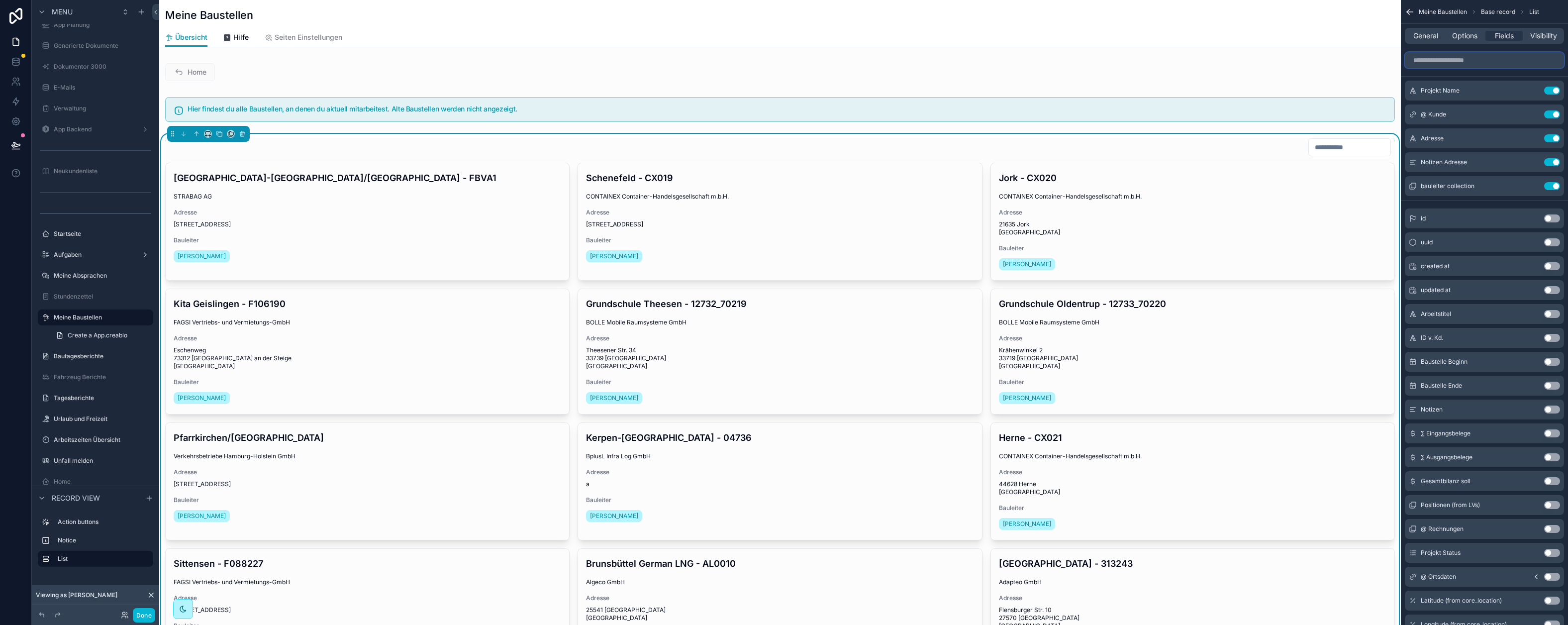
click at [1435, 60] on input "scrollable content" at bounding box center [1485, 60] width 159 height 16
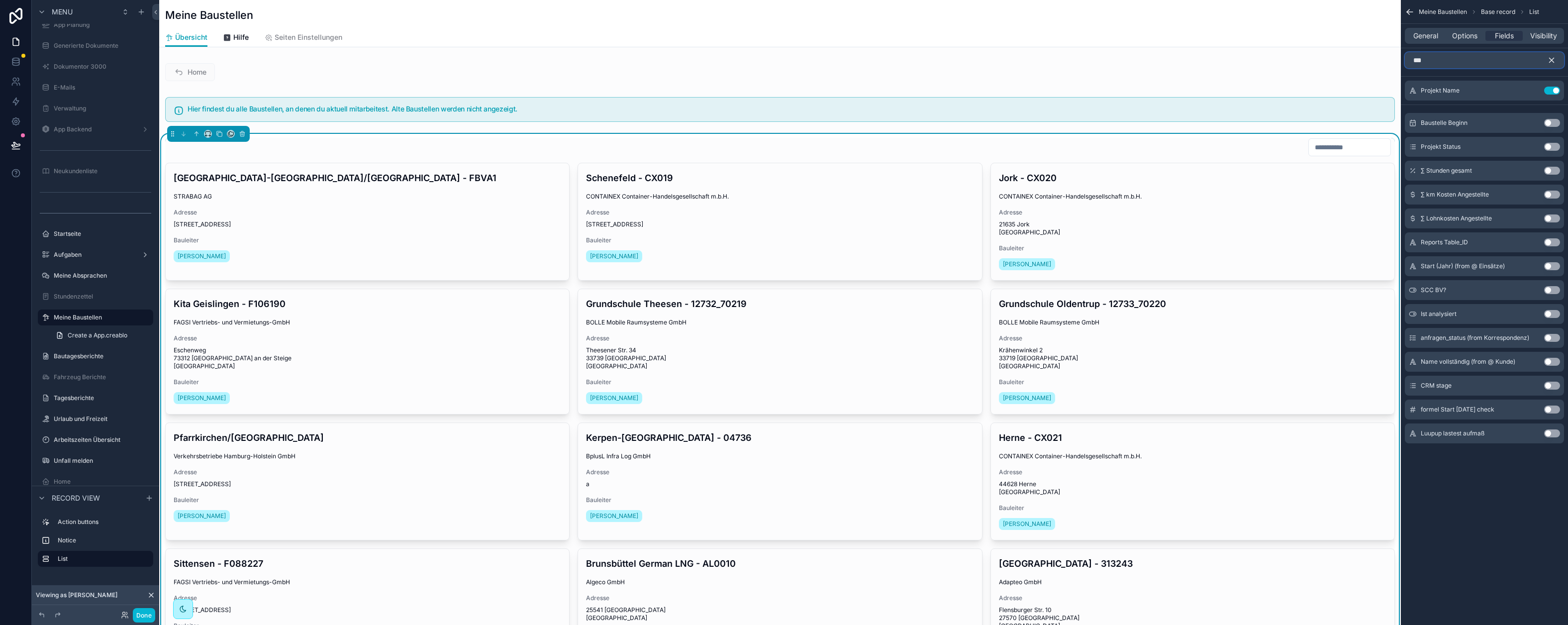
type input "***"
click at [1559, 147] on div "Use setting" at bounding box center [1552, 147] width 16 height 8
click at [1557, 147] on button "Use setting" at bounding box center [1552, 147] width 16 height 8
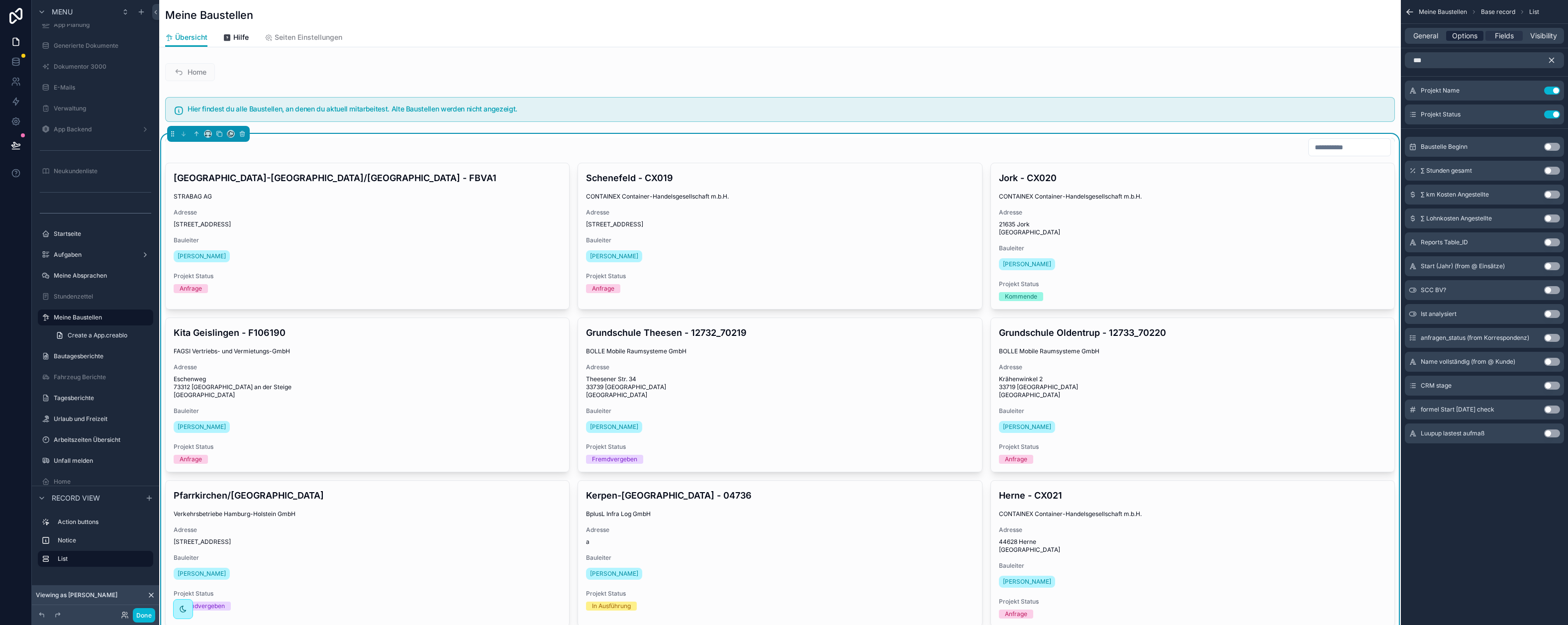
click at [1461, 39] on span "Options" at bounding box center [1465, 36] width 26 height 10
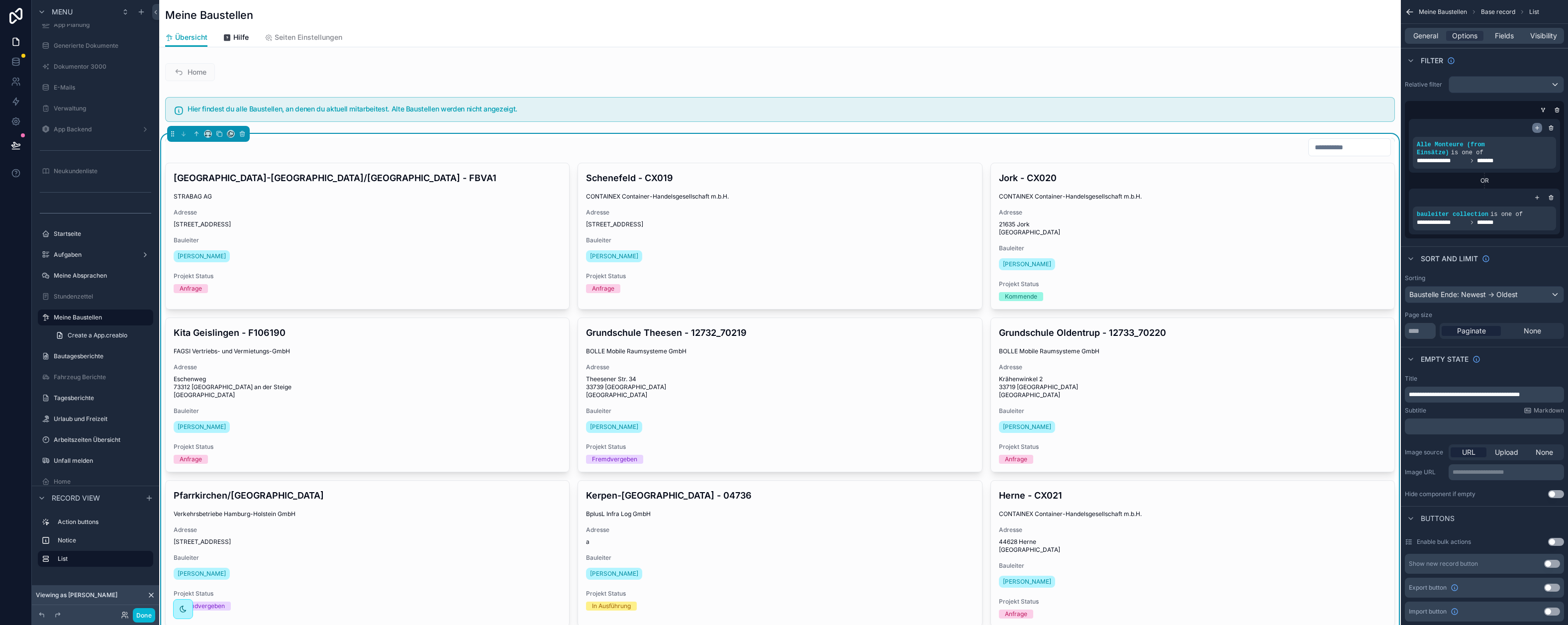
click at [1533, 126] on div "scrollable content" at bounding box center [1537, 128] width 10 height 10
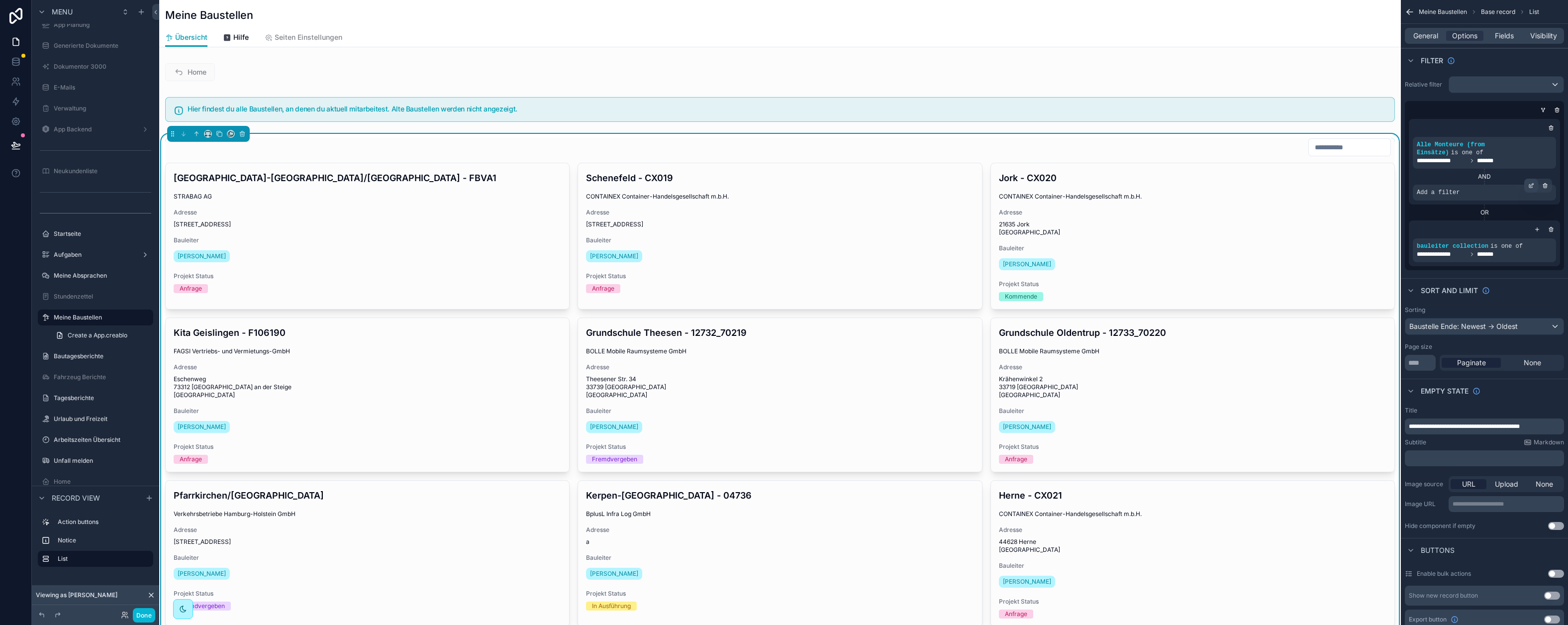
click at [1528, 185] on icon "scrollable content" at bounding box center [1531, 186] width 6 height 6
click at [1335, 178] on div "Select a field" at bounding box center [1316, 178] width 59 height 16
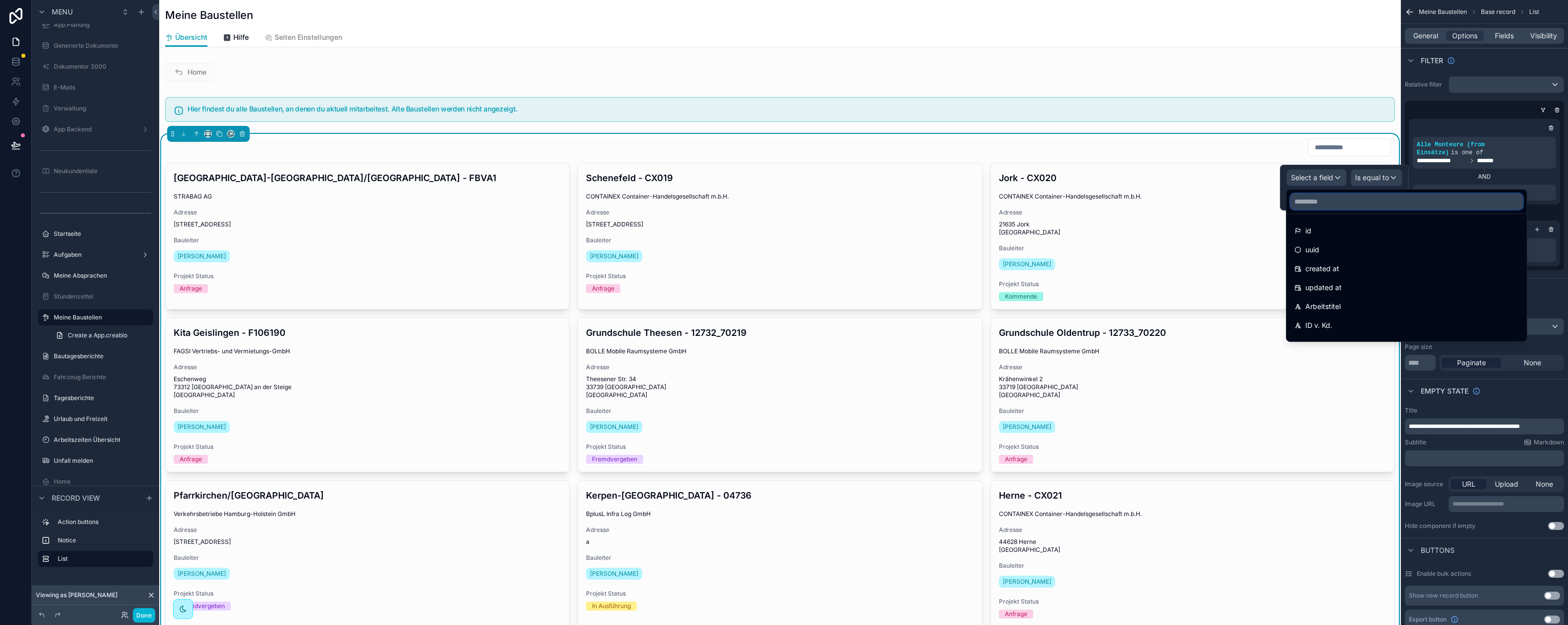
click at [1316, 202] on input "text" at bounding box center [1407, 202] width 233 height 16
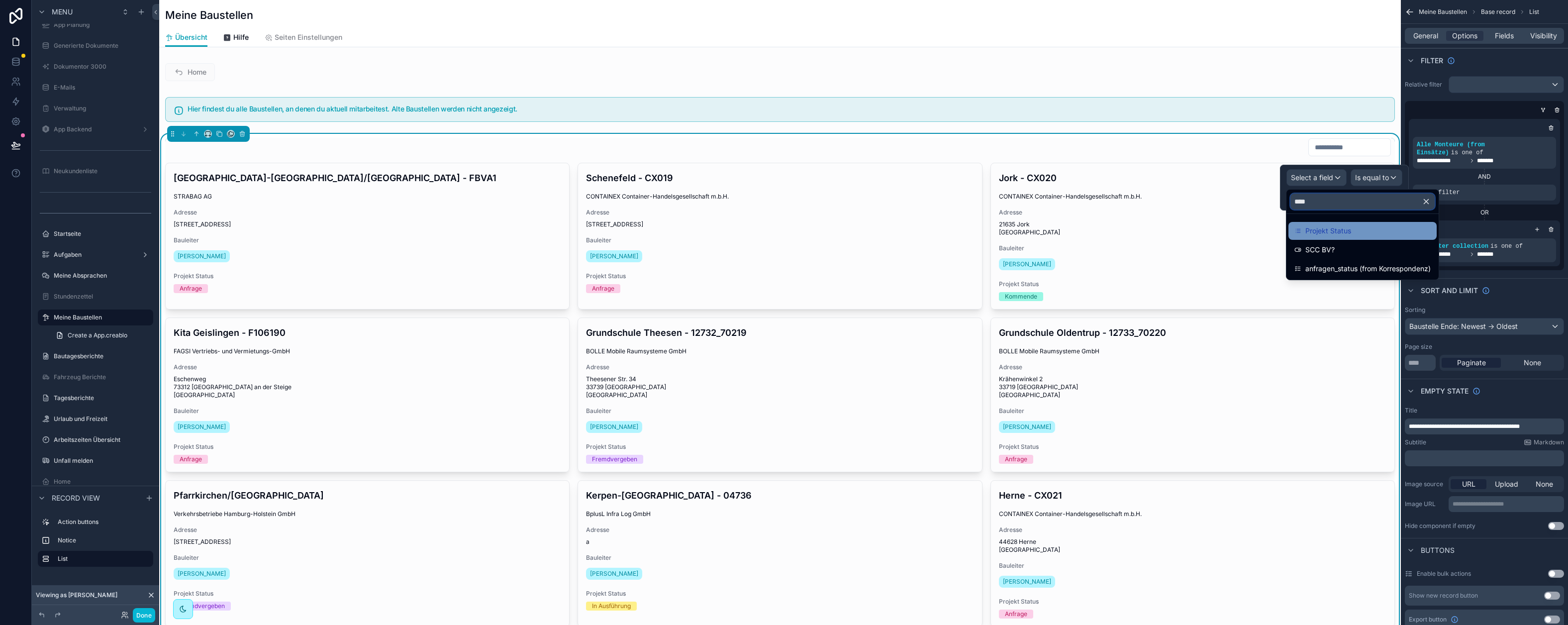
type input "****"
click at [1336, 228] on span "Projekt Status" at bounding box center [1328, 231] width 46 height 12
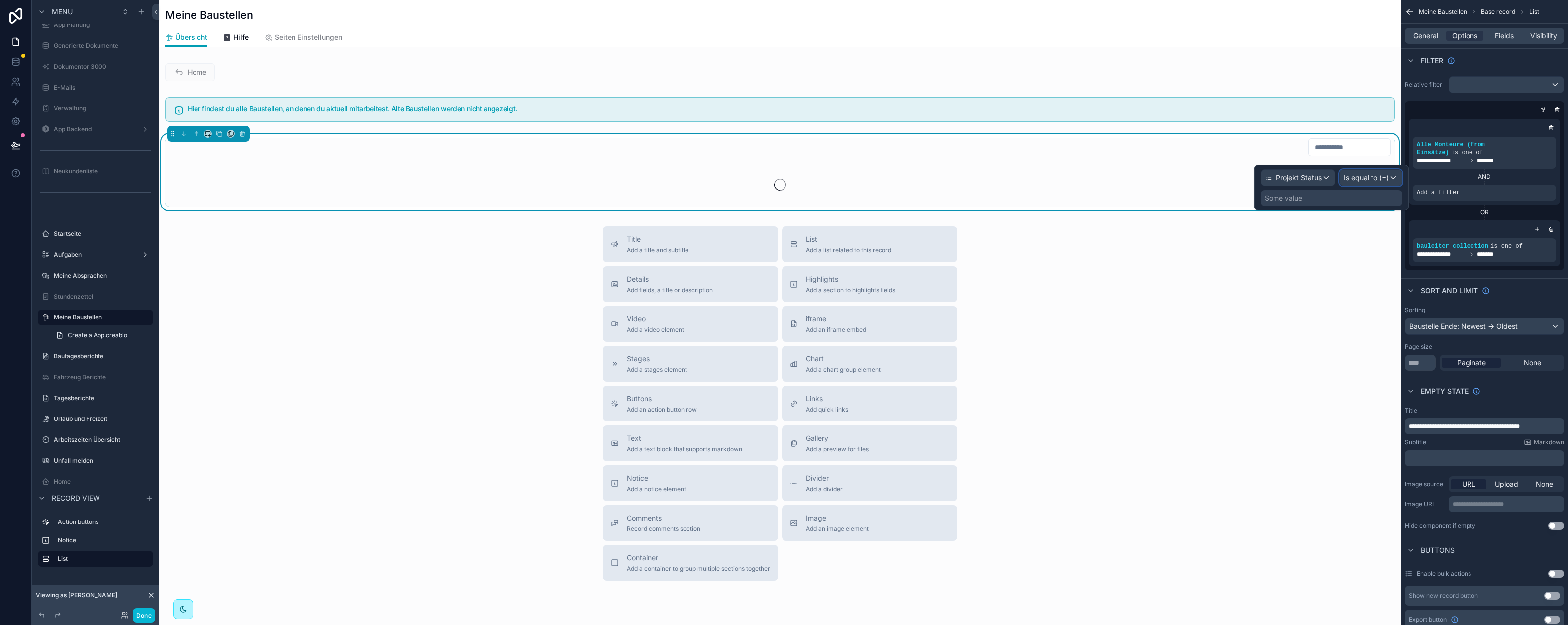
click at [1382, 179] on span "Is equal to (=)" at bounding box center [1366, 178] width 45 height 10
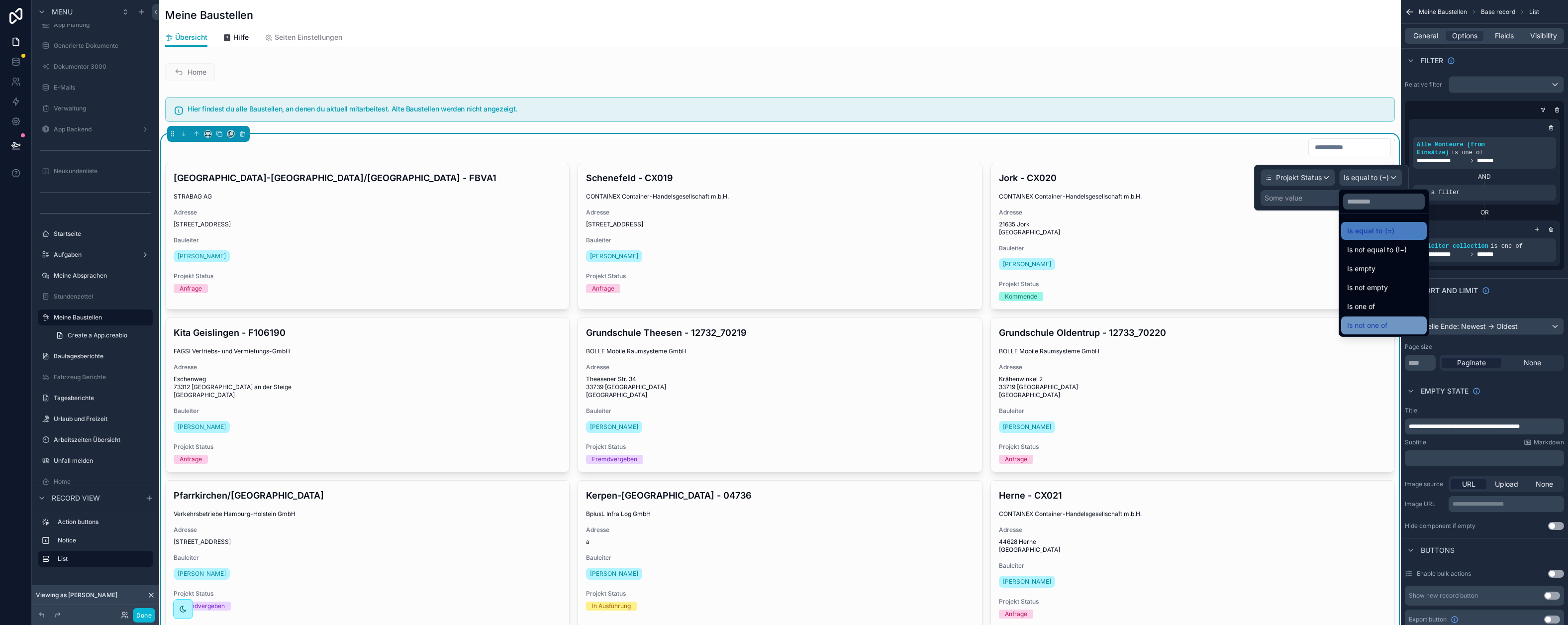
click at [1385, 323] on span "Is not one of" at bounding box center [1367, 326] width 40 height 12
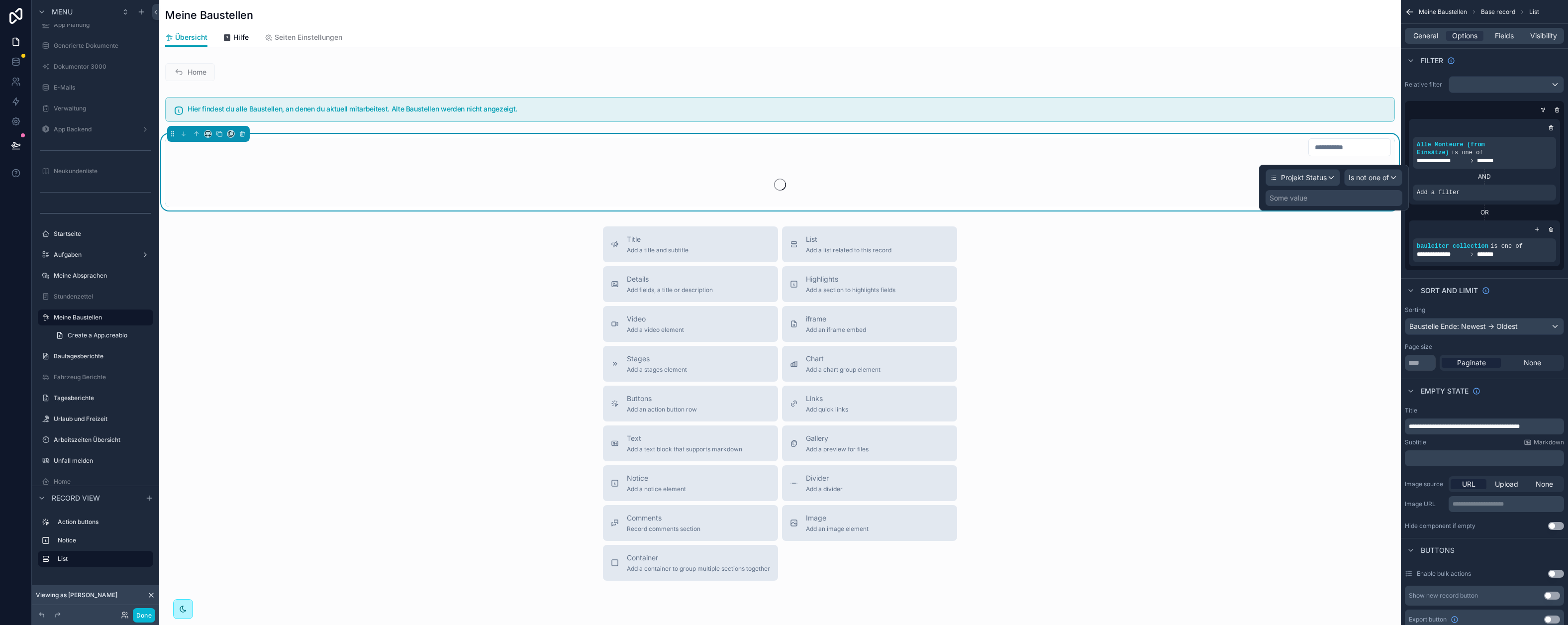
click at [1349, 197] on div "Some value" at bounding box center [1334, 198] width 137 height 16
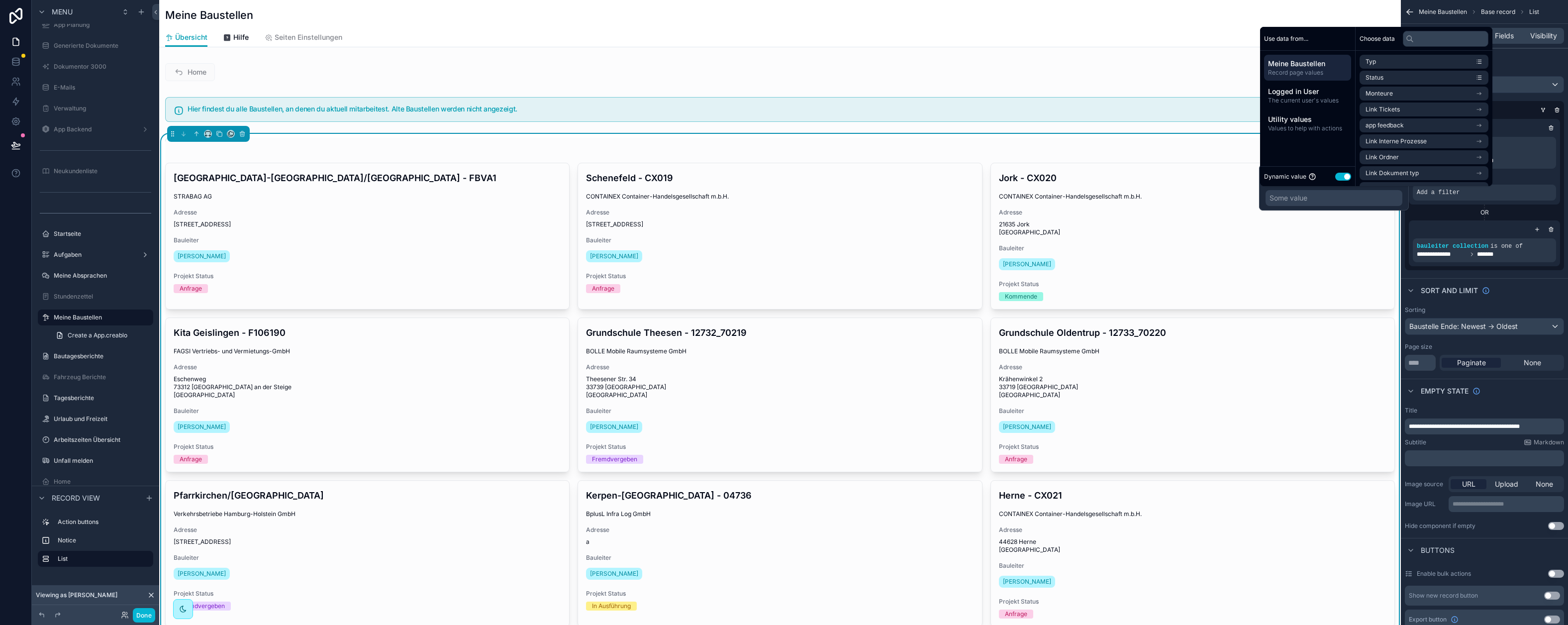
click at [1344, 174] on button "Use setting" at bounding box center [1343, 177] width 16 height 8
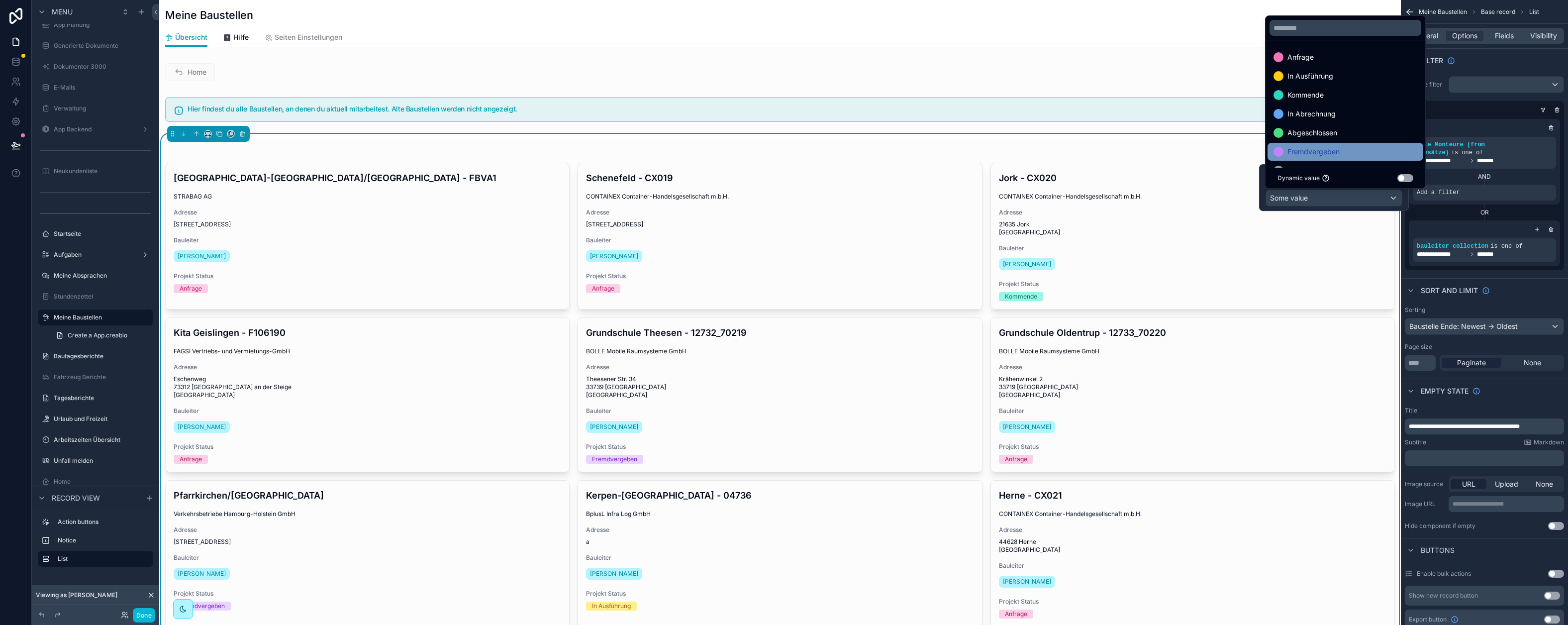
click at [1334, 149] on span "Fremdvergeben" at bounding box center [1314, 152] width 52 height 12
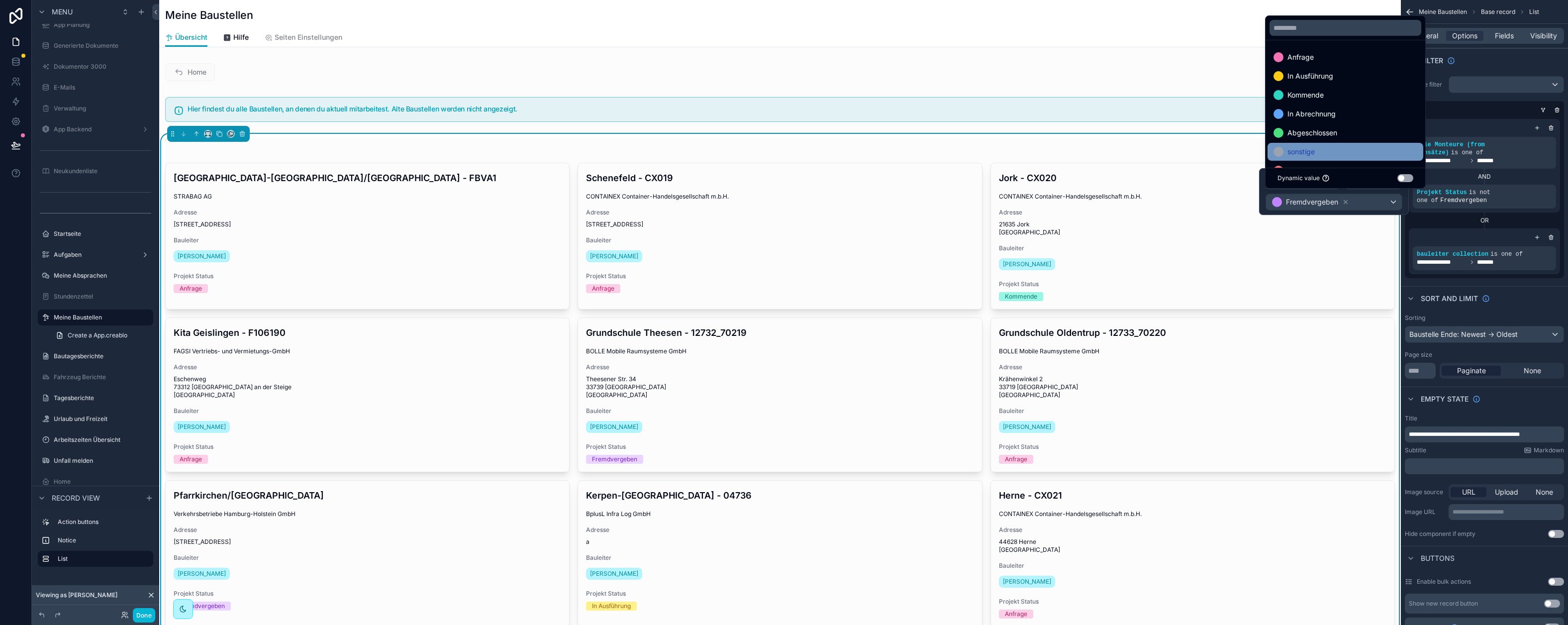
scroll to position [20, 0]
click at [1328, 134] on div "sonstige" at bounding box center [1345, 132] width 144 height 12
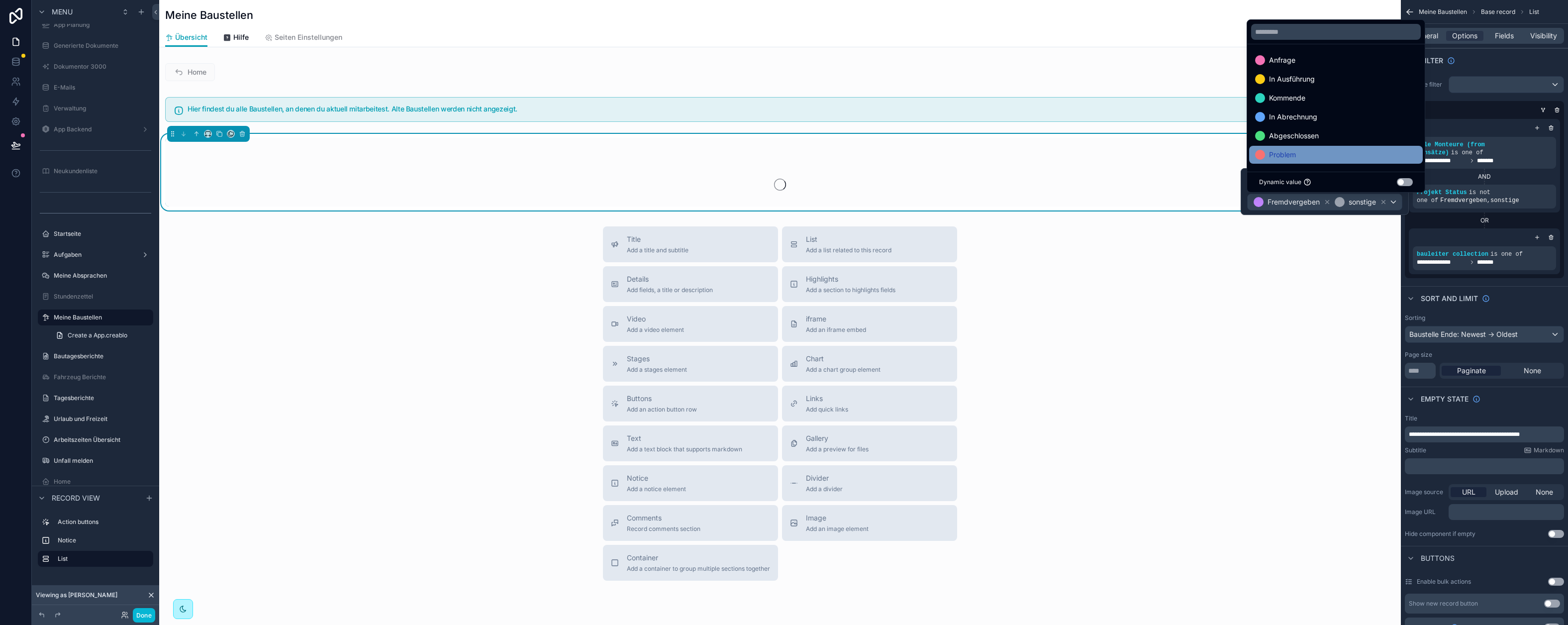
scroll to position [1, 0]
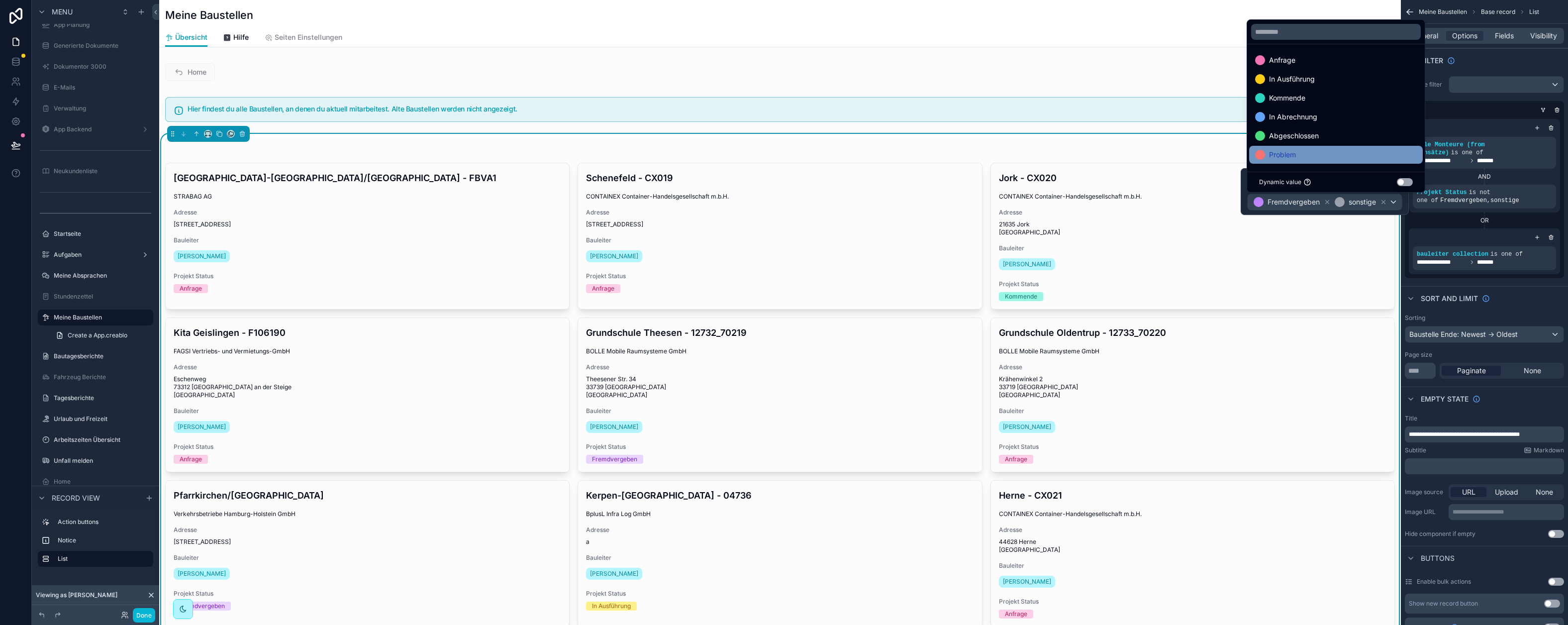
click at [1317, 155] on div "Problem" at bounding box center [1336, 155] width 162 height 12
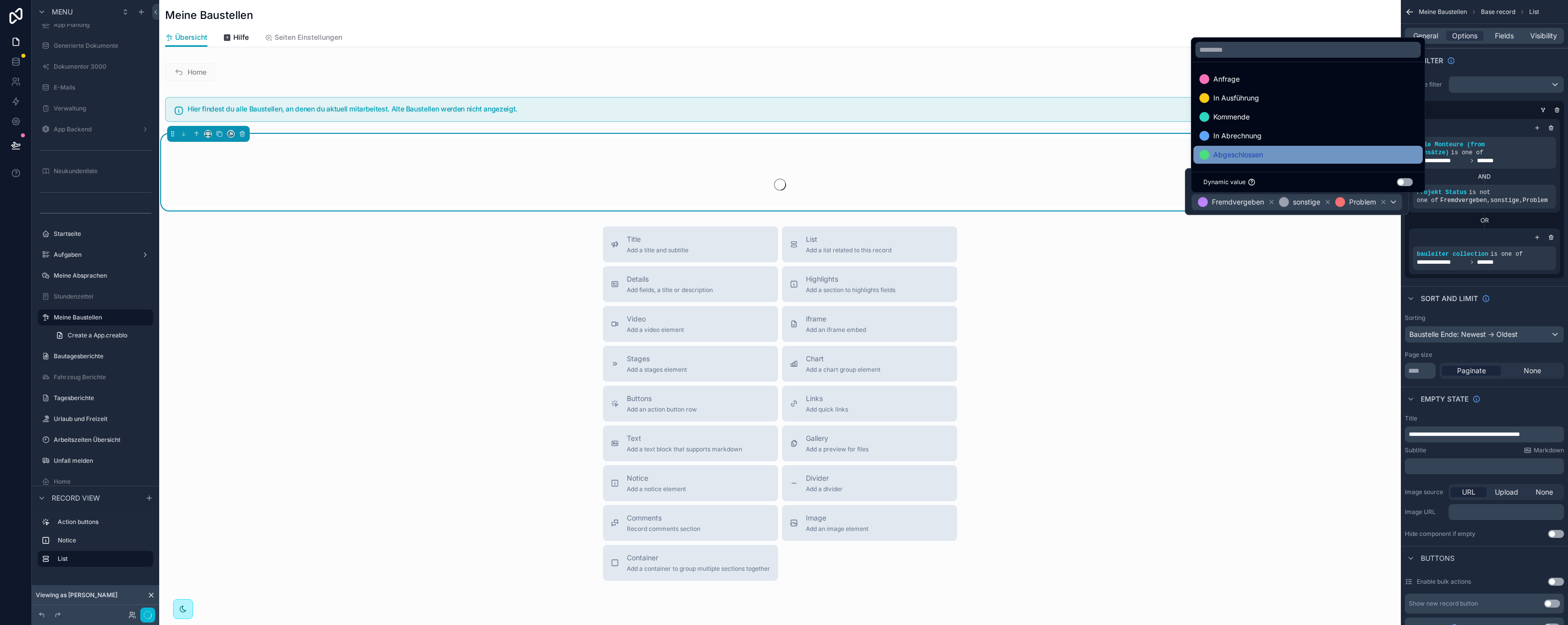
scroll to position [0, 0]
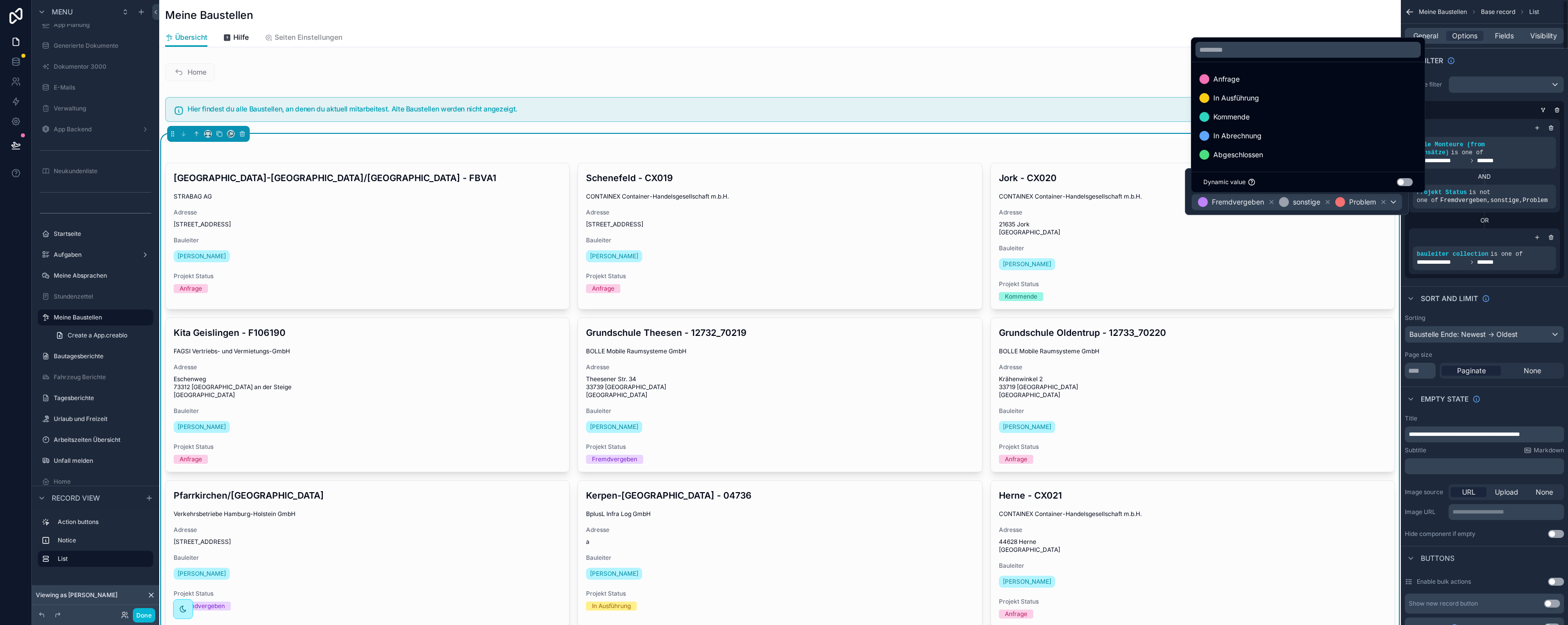
click at [1499, 64] on div "Filter" at bounding box center [1484, 60] width 167 height 24
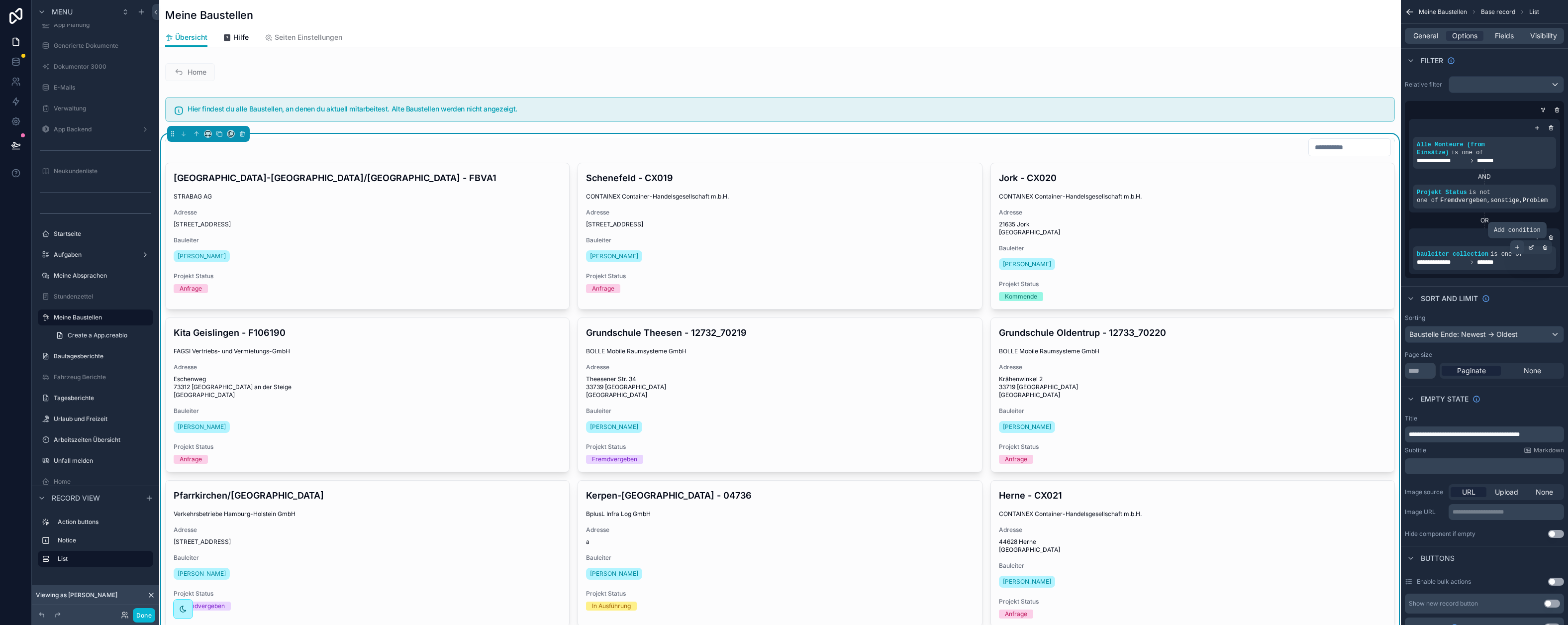
click at [1517, 244] on icon "scrollable content" at bounding box center [1517, 247] width 6 height 6
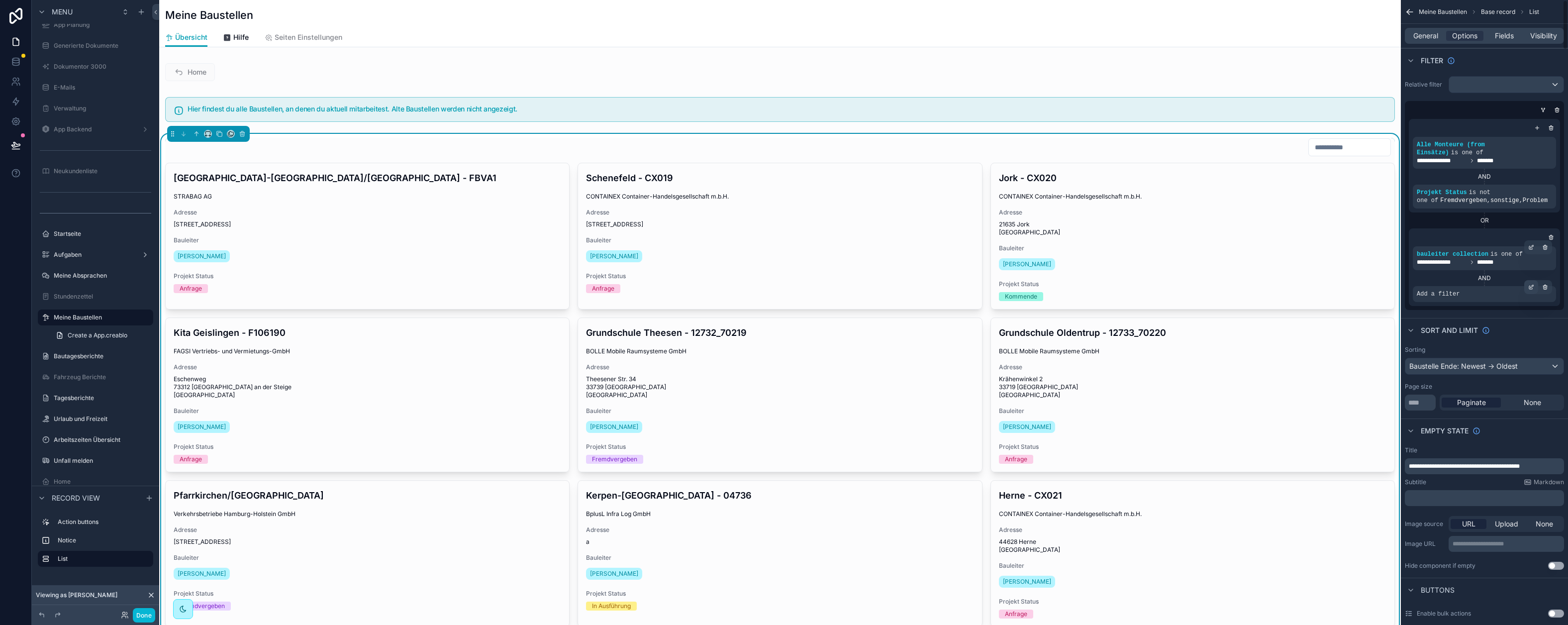
click at [1535, 286] on div "scrollable content" at bounding box center [1531, 287] width 14 height 14
click at [1326, 280] on span "Select a field" at bounding box center [1312, 279] width 42 height 9
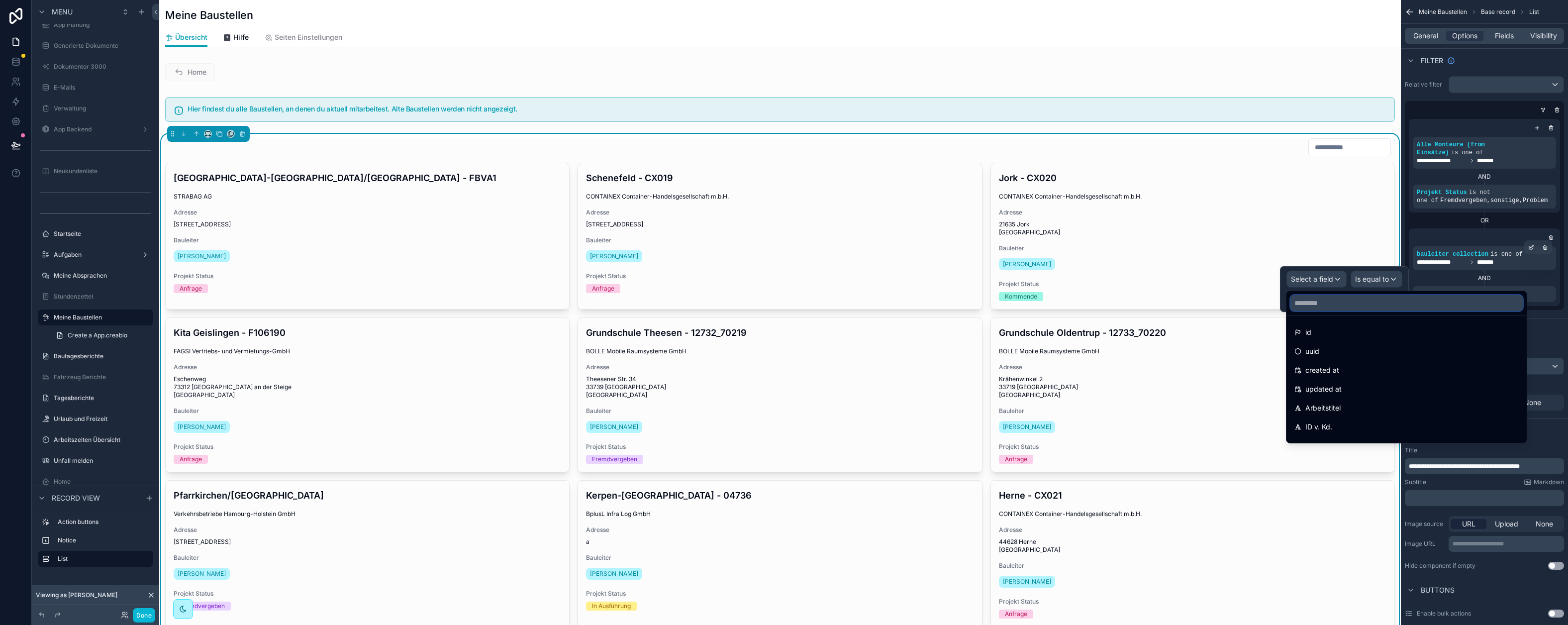
click at [1317, 306] on input "text" at bounding box center [1407, 303] width 233 height 16
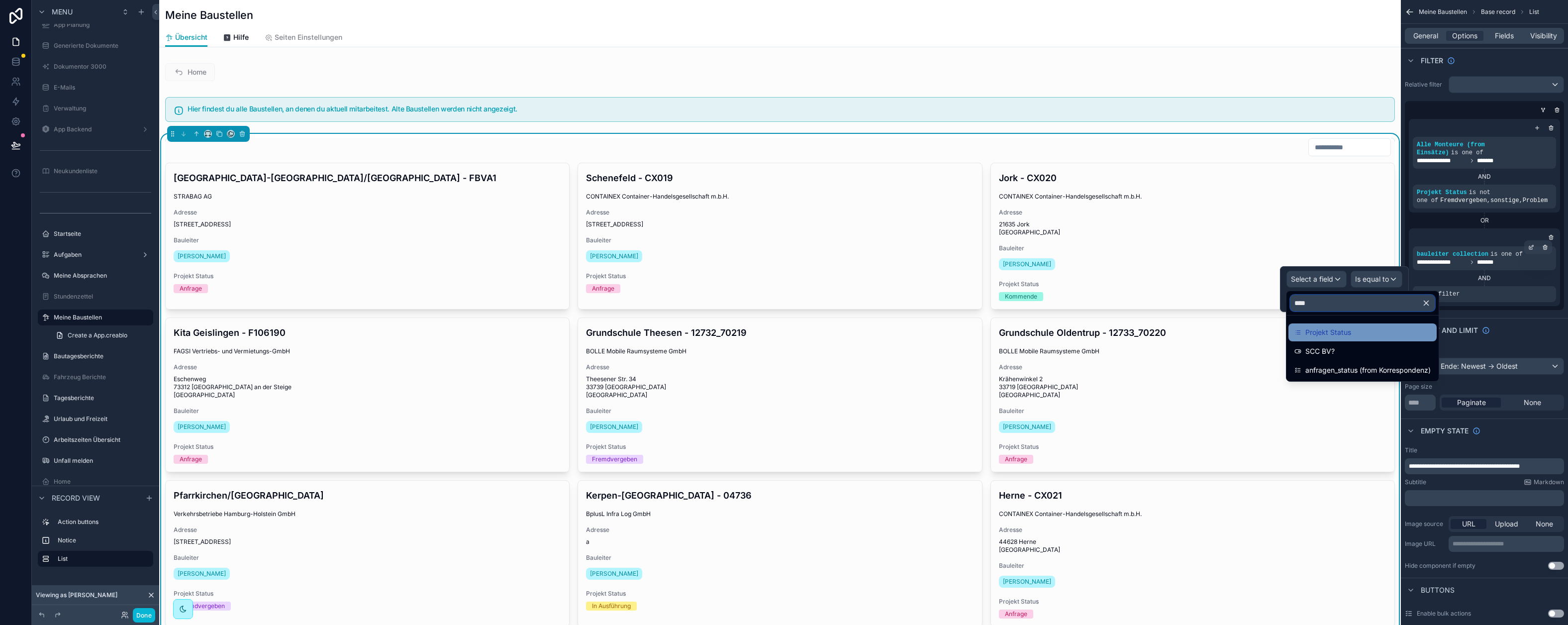
type input "****"
click at [1334, 332] on span "Projekt Status" at bounding box center [1328, 333] width 46 height 12
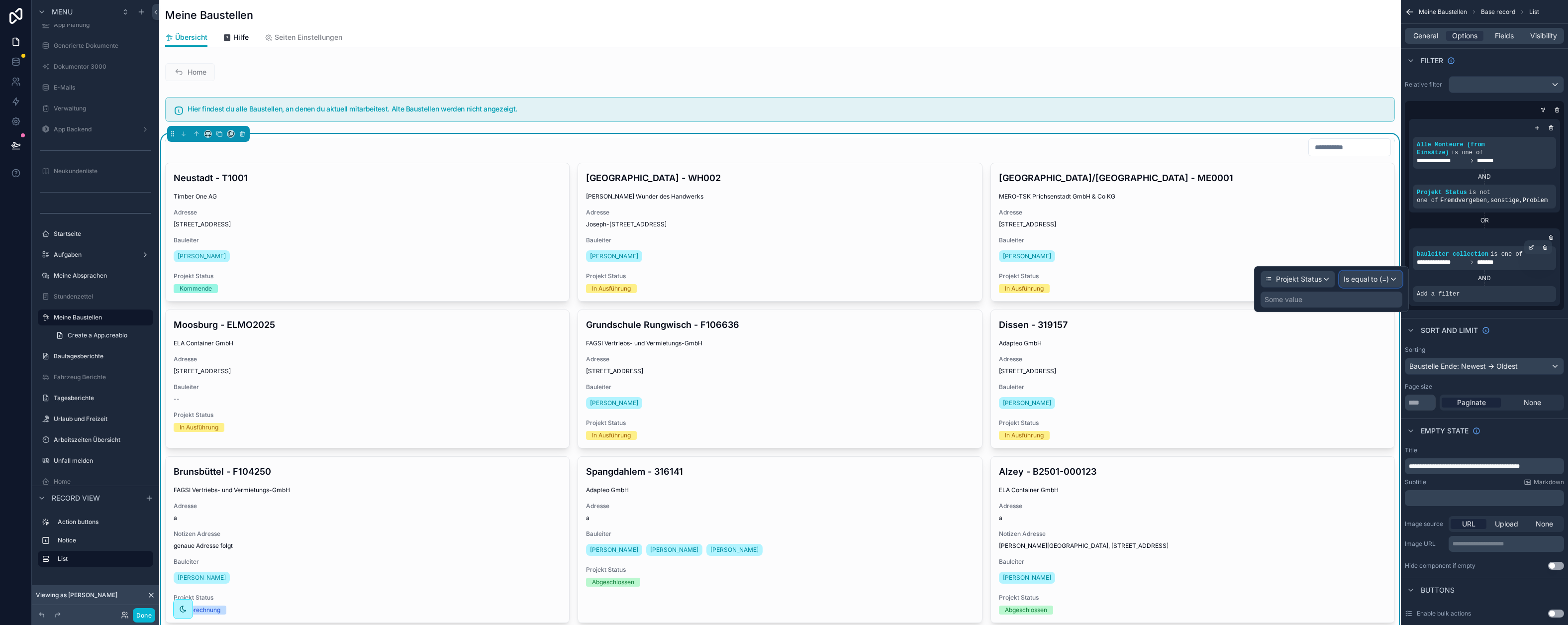
click at [1362, 281] on span "Is equal to (=)" at bounding box center [1366, 279] width 45 height 10
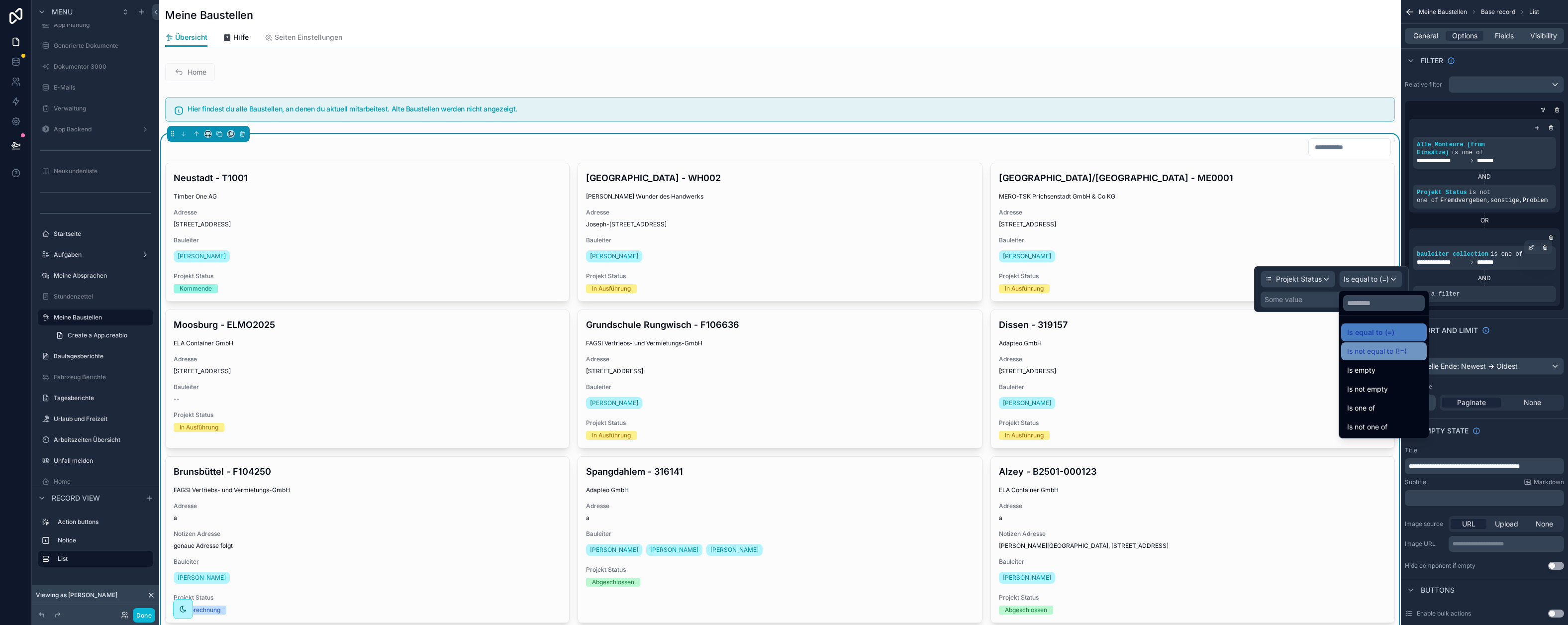
click at [1379, 350] on span "Is not equal to (!=)" at bounding box center [1377, 351] width 60 height 12
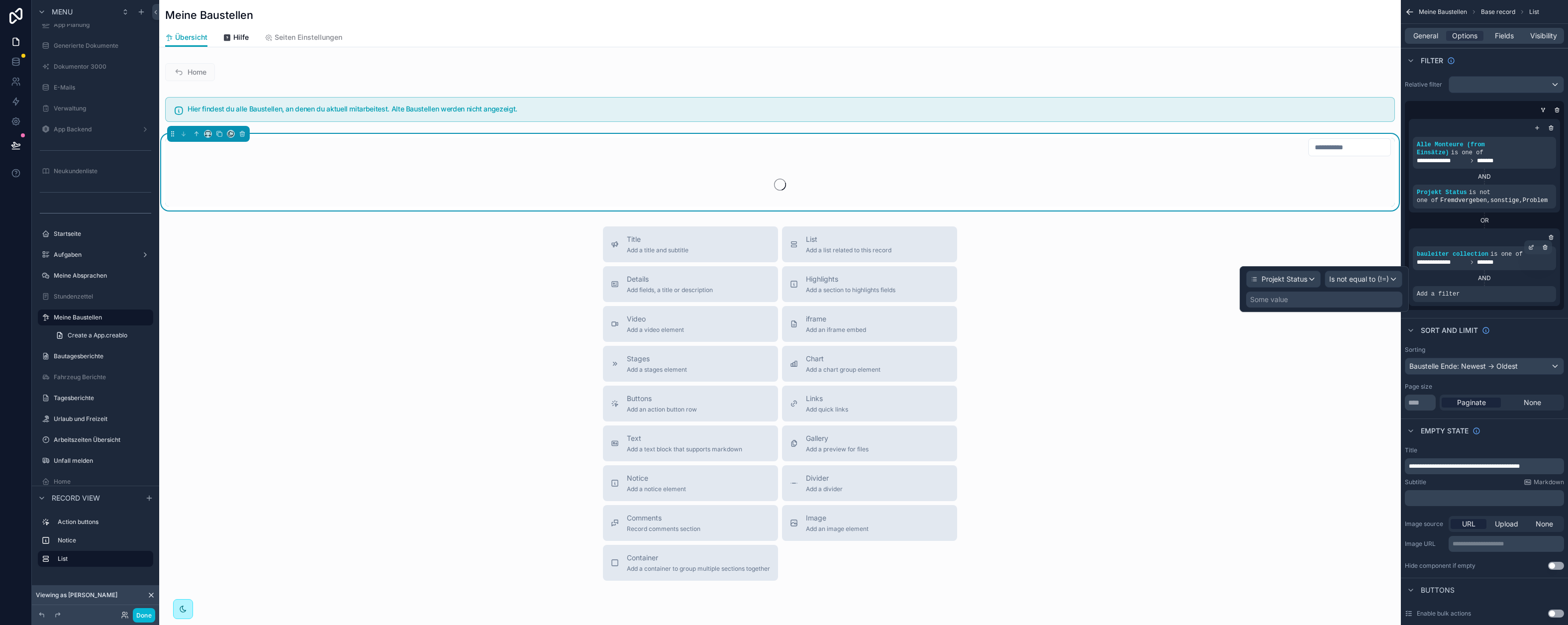
click at [1331, 309] on div "Projekt Status Is not equal to (!=) Some value" at bounding box center [1325, 289] width 169 height 46
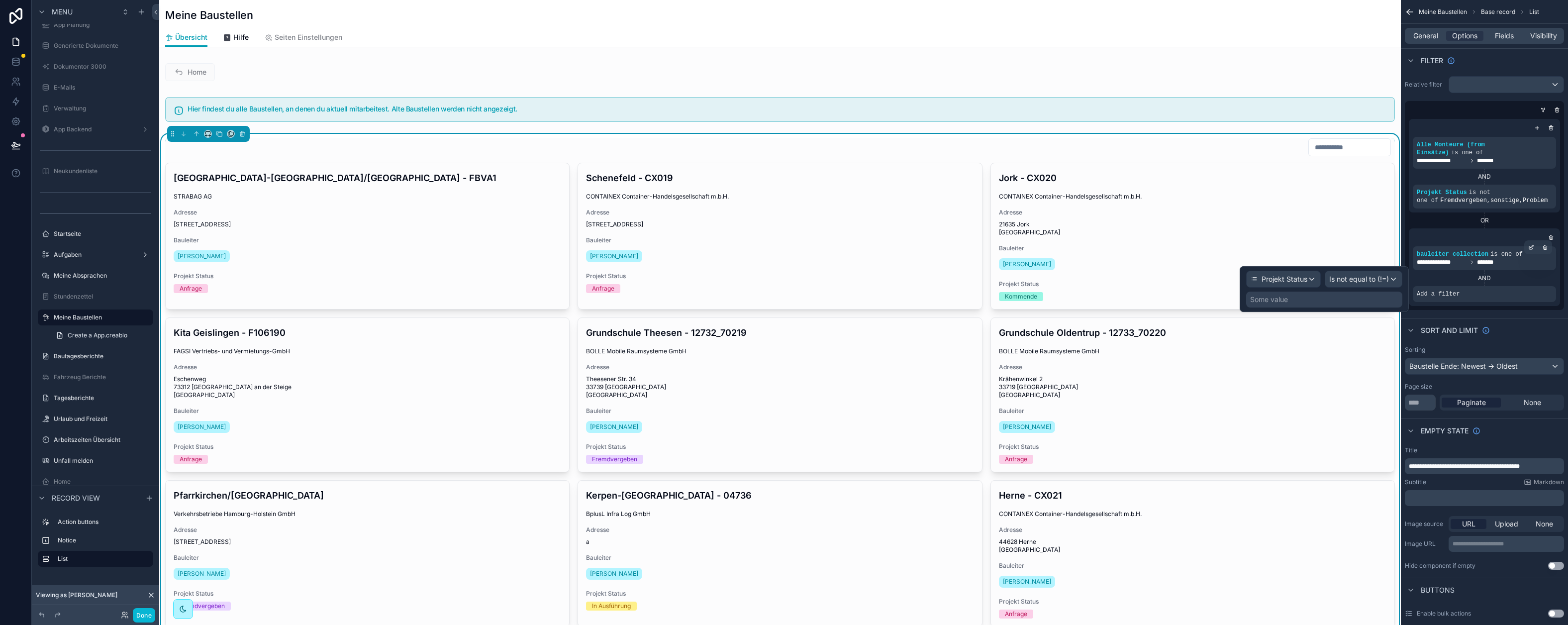
click at [1329, 303] on div "Some value" at bounding box center [1324, 300] width 156 height 16
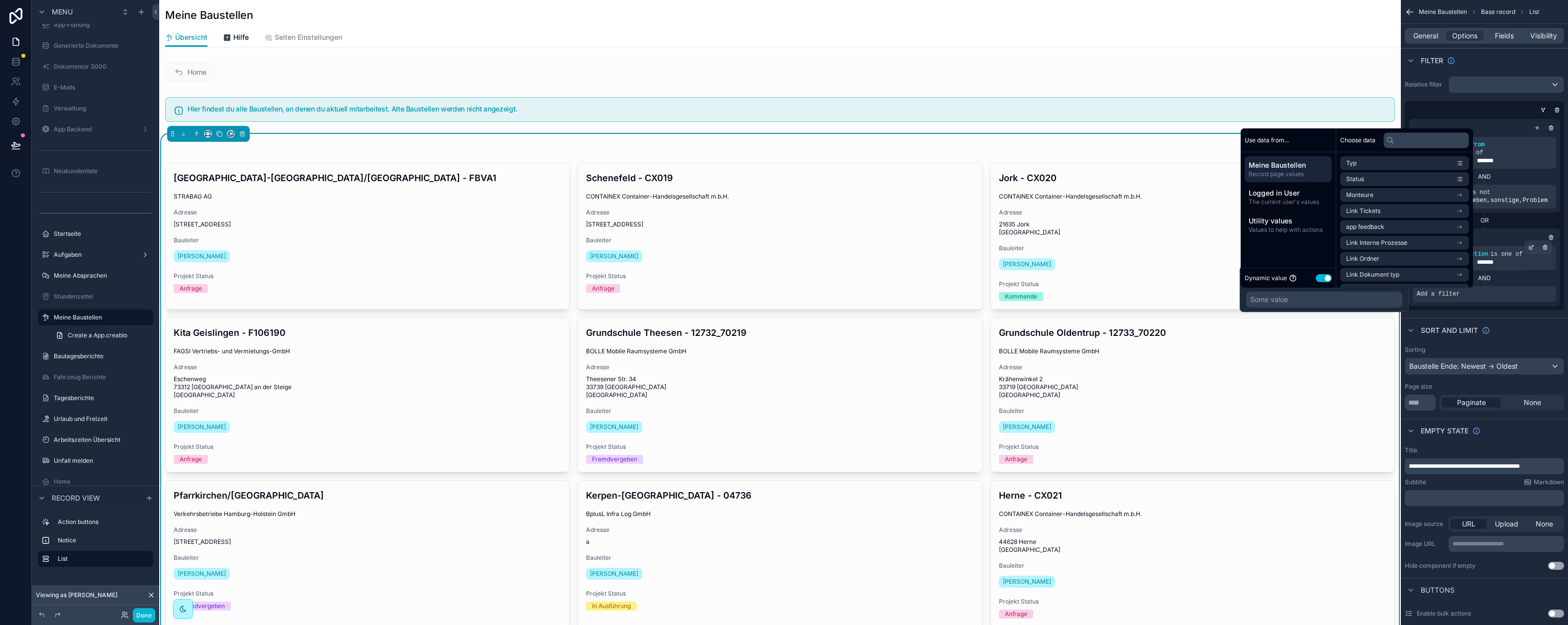
click at [1319, 282] on div "Dynamic value Use setting" at bounding box center [1288, 278] width 95 height 20
click at [1321, 280] on button "Use setting" at bounding box center [1324, 278] width 16 height 8
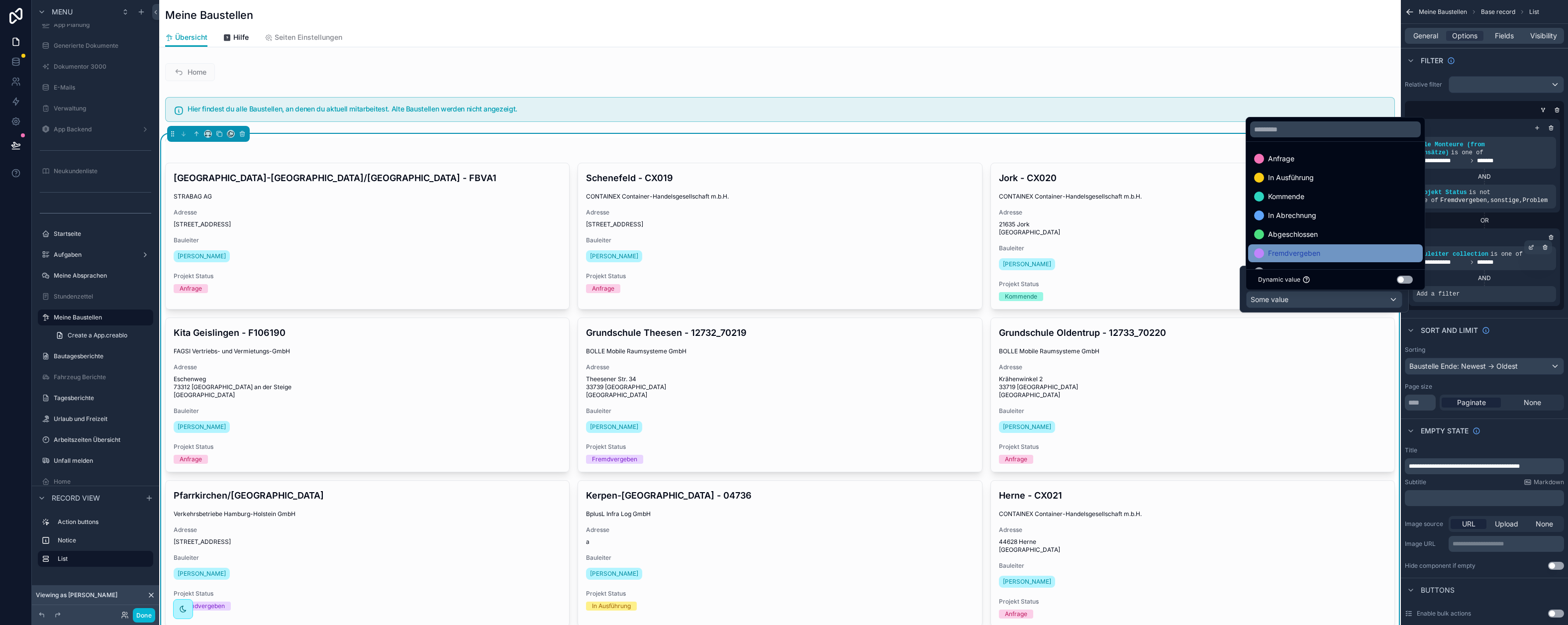
click at [1334, 247] on div "Fremdvergeben" at bounding box center [1335, 253] width 175 height 18
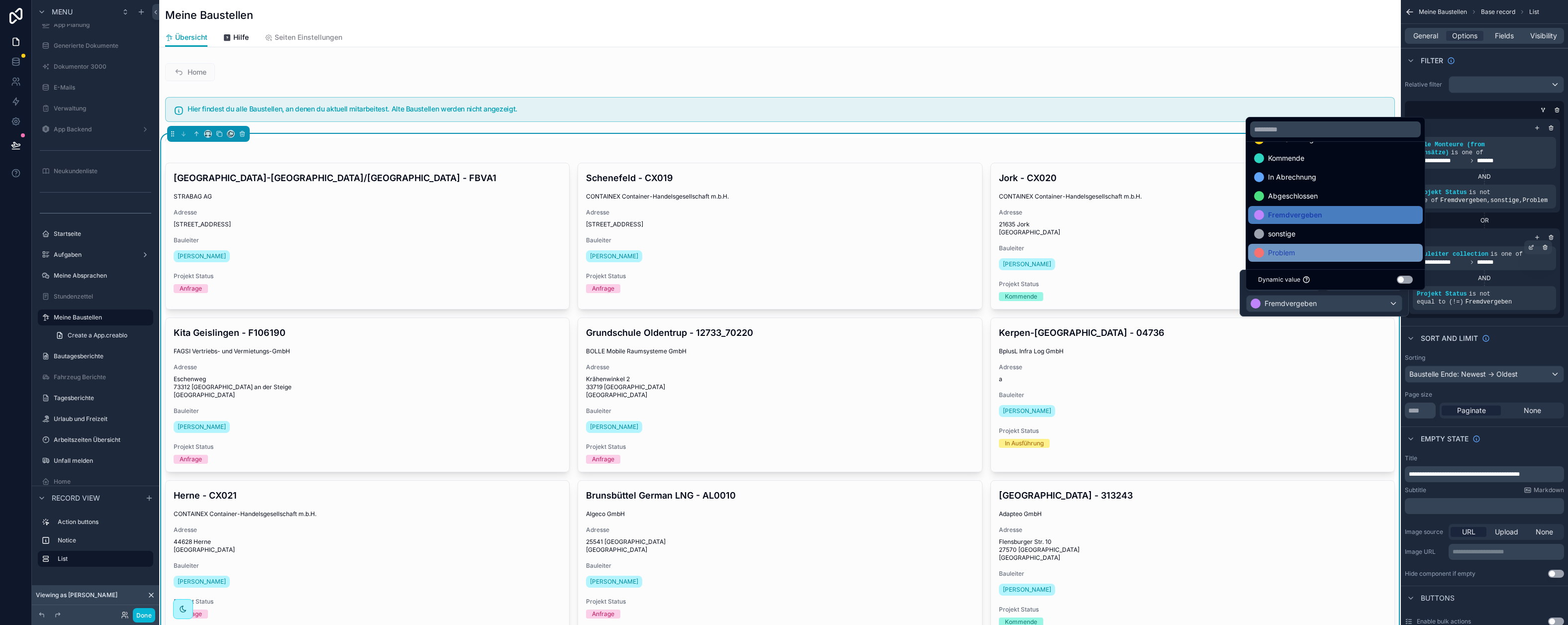
scroll to position [39, 0]
click at [1303, 241] on div "sonstige" at bounding box center [1335, 233] width 175 height 18
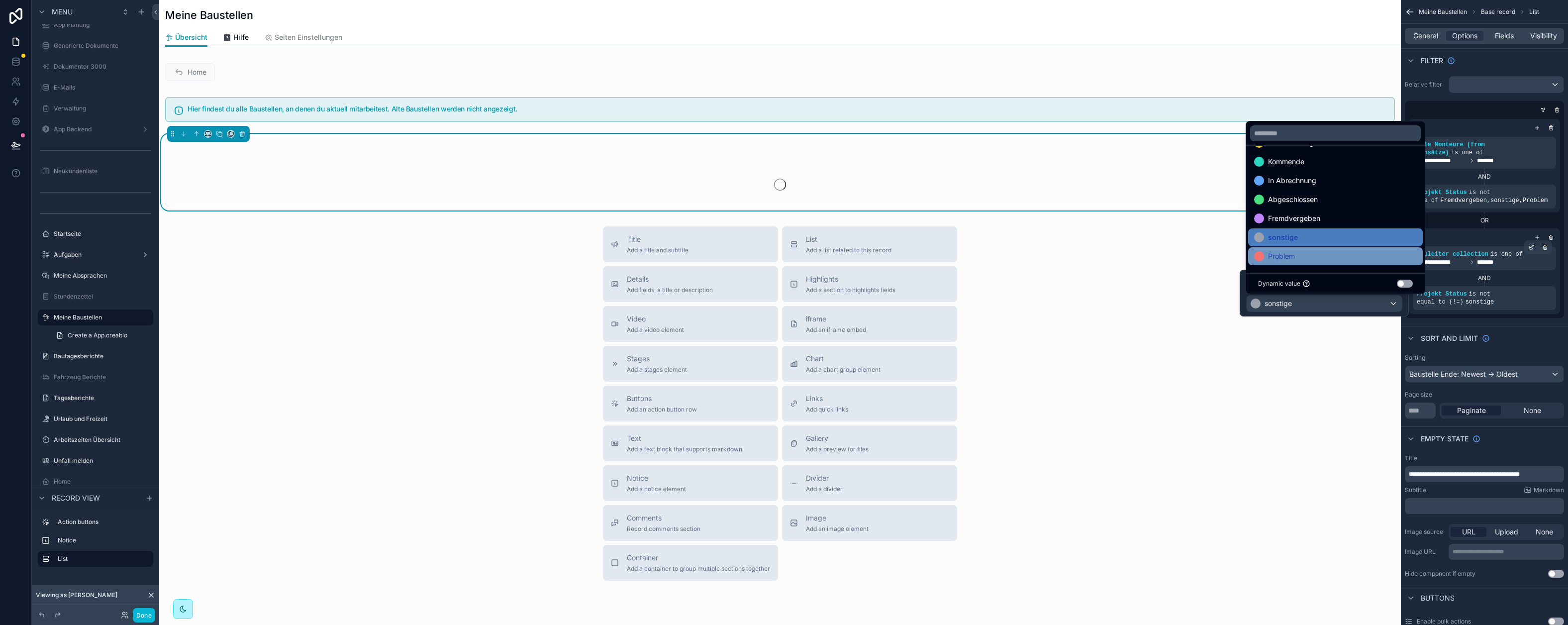
click at [1305, 258] on div "Problem" at bounding box center [1335, 256] width 163 height 12
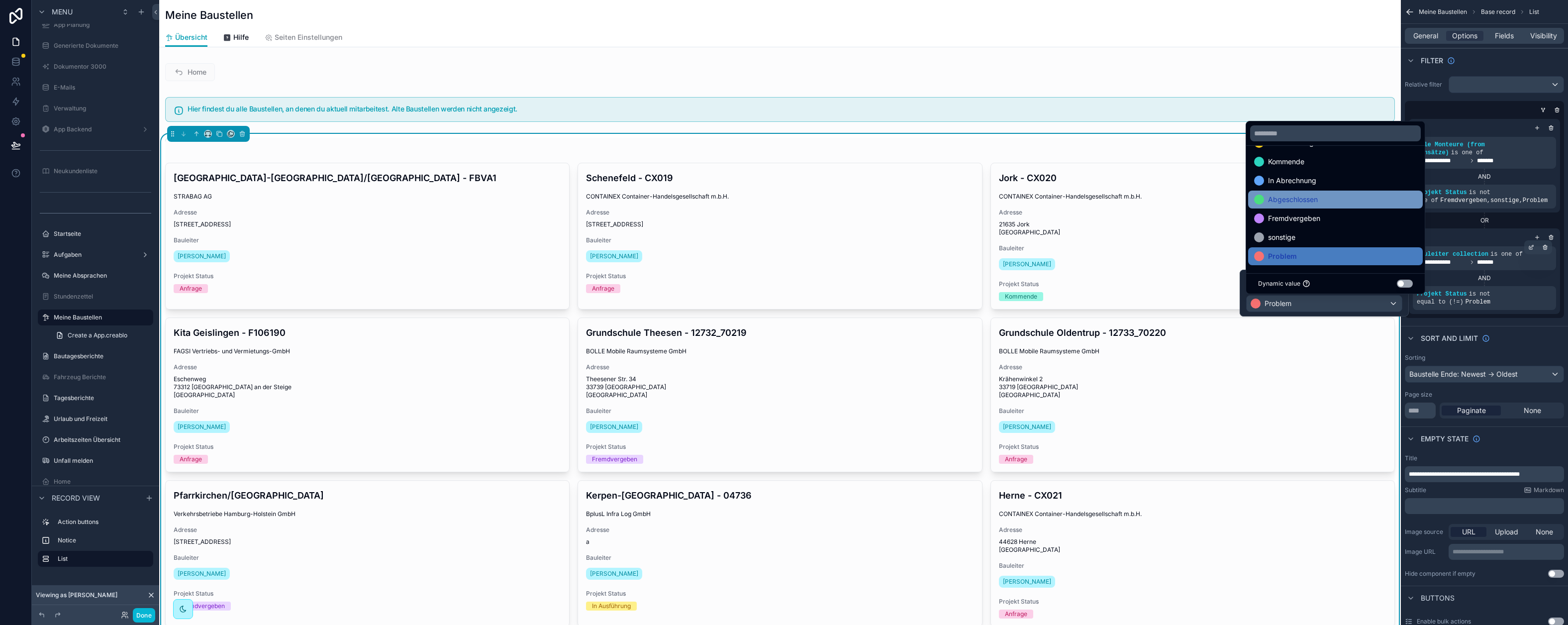
click at [1335, 206] on div "Abgeschlossen" at bounding box center [1335, 199] width 175 height 18
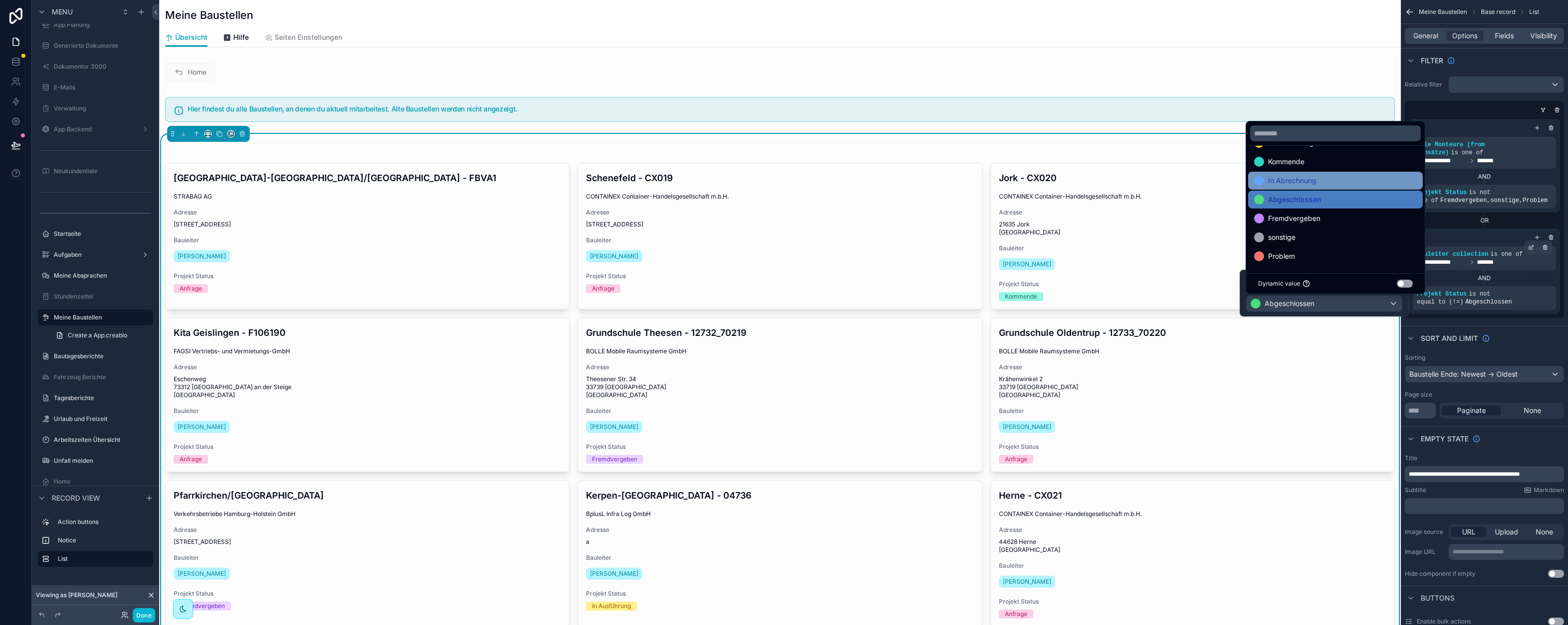
click at [1346, 180] on div "In Abrechnung" at bounding box center [1335, 181] width 163 height 12
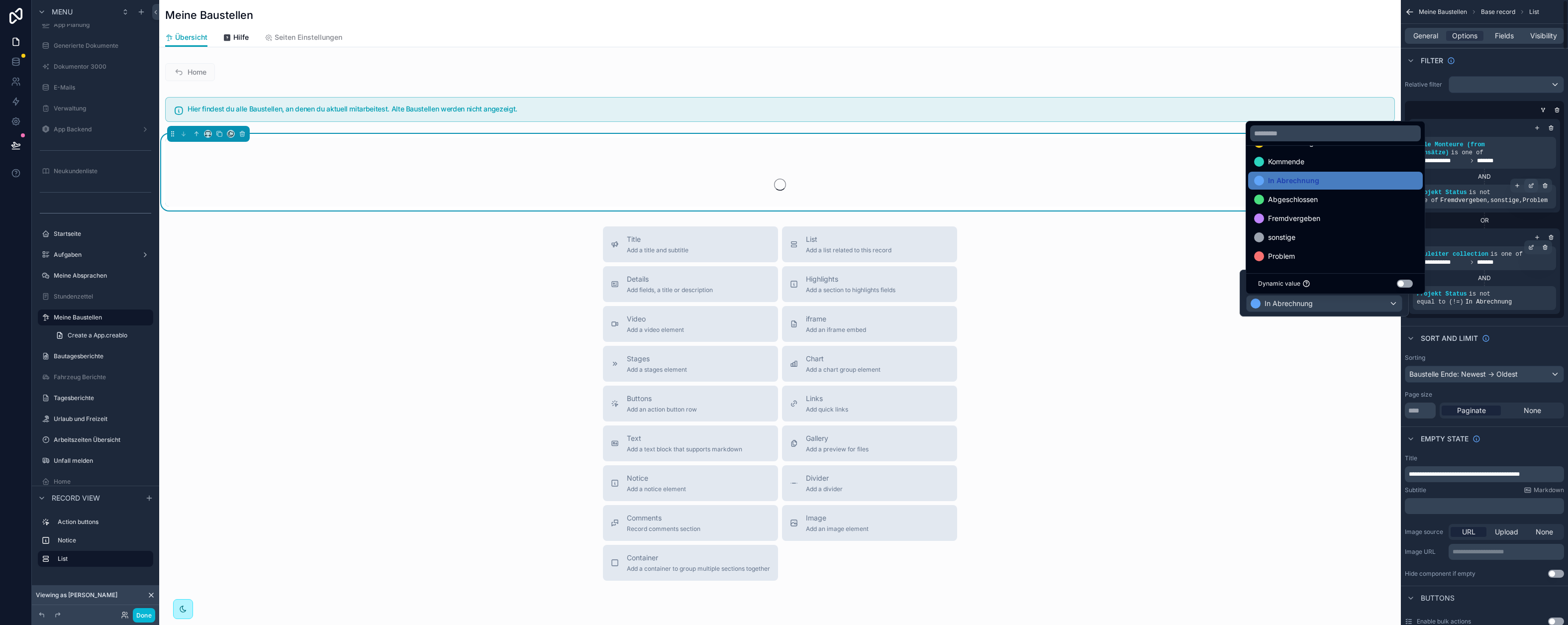
click at [1527, 188] on div "scrollable content" at bounding box center [1531, 185] width 14 height 14
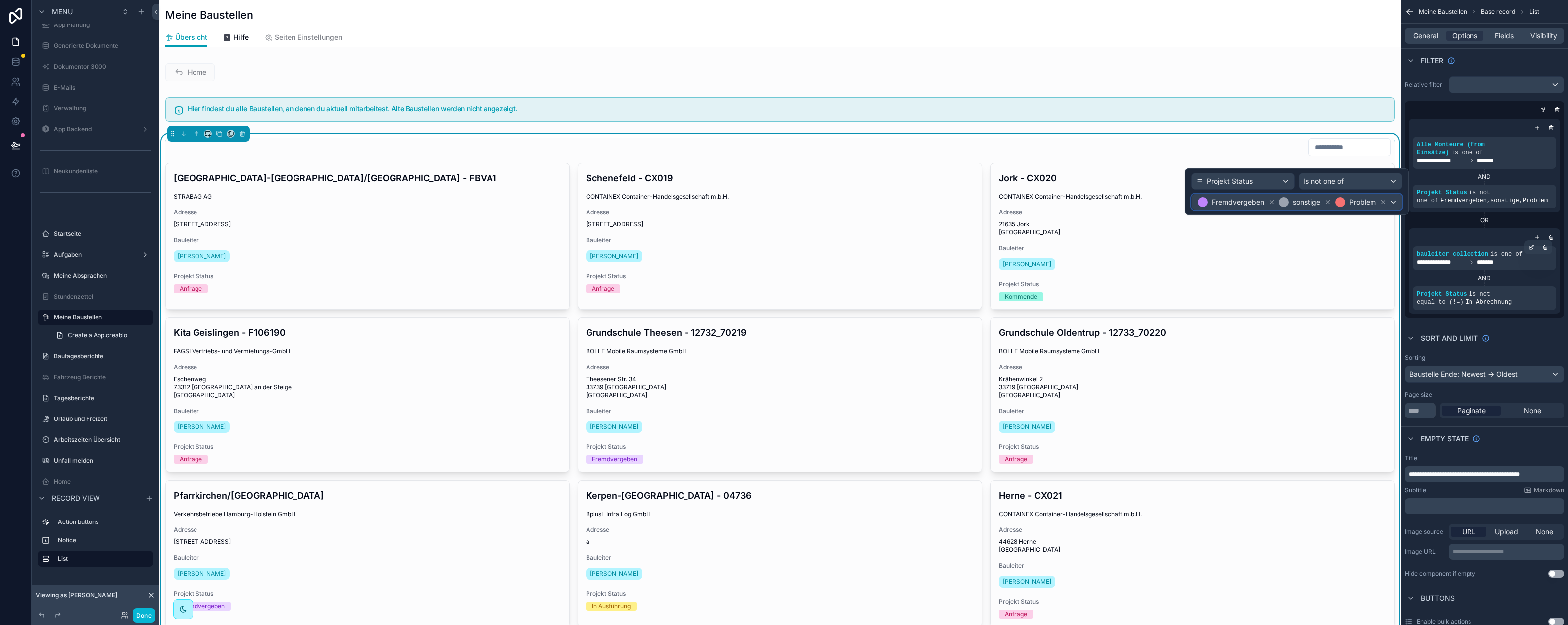
click at [1359, 201] on span "Problem" at bounding box center [1362, 202] width 27 height 10
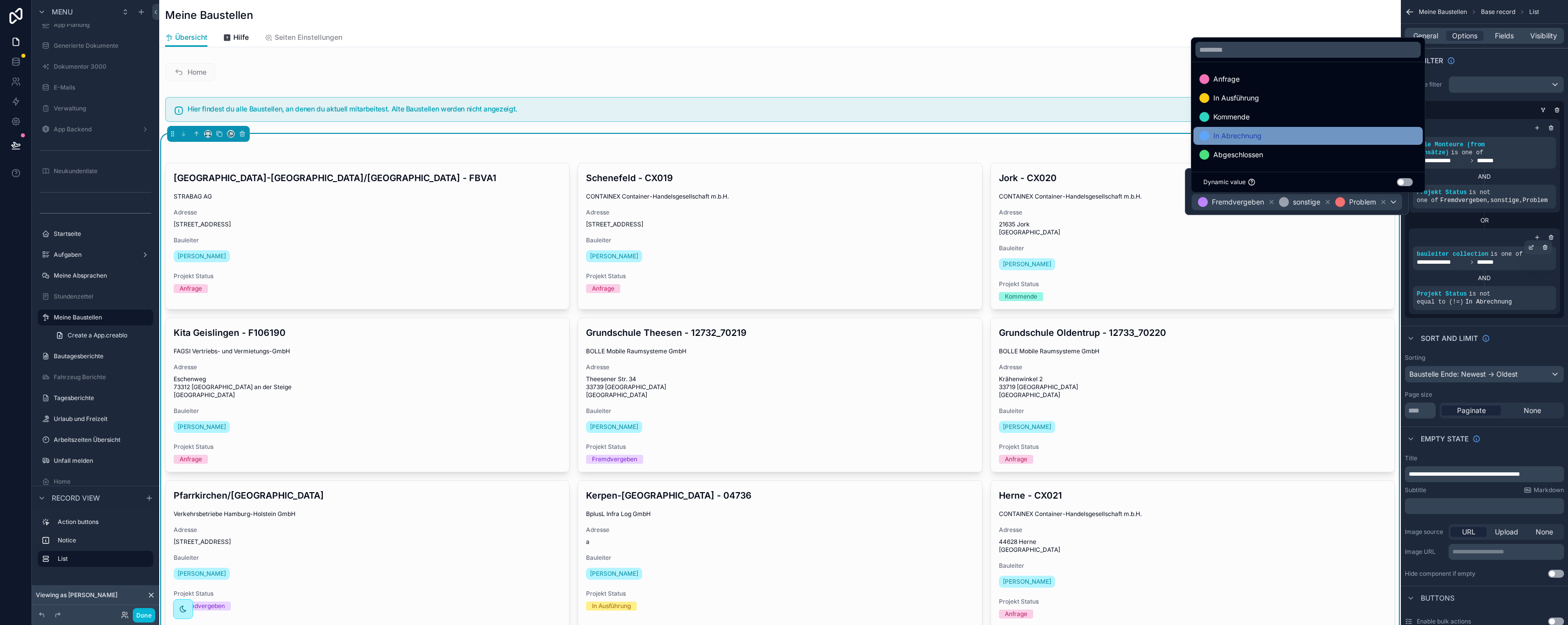
click at [1267, 130] on div "In Abrechnung" at bounding box center [1307, 136] width 217 height 12
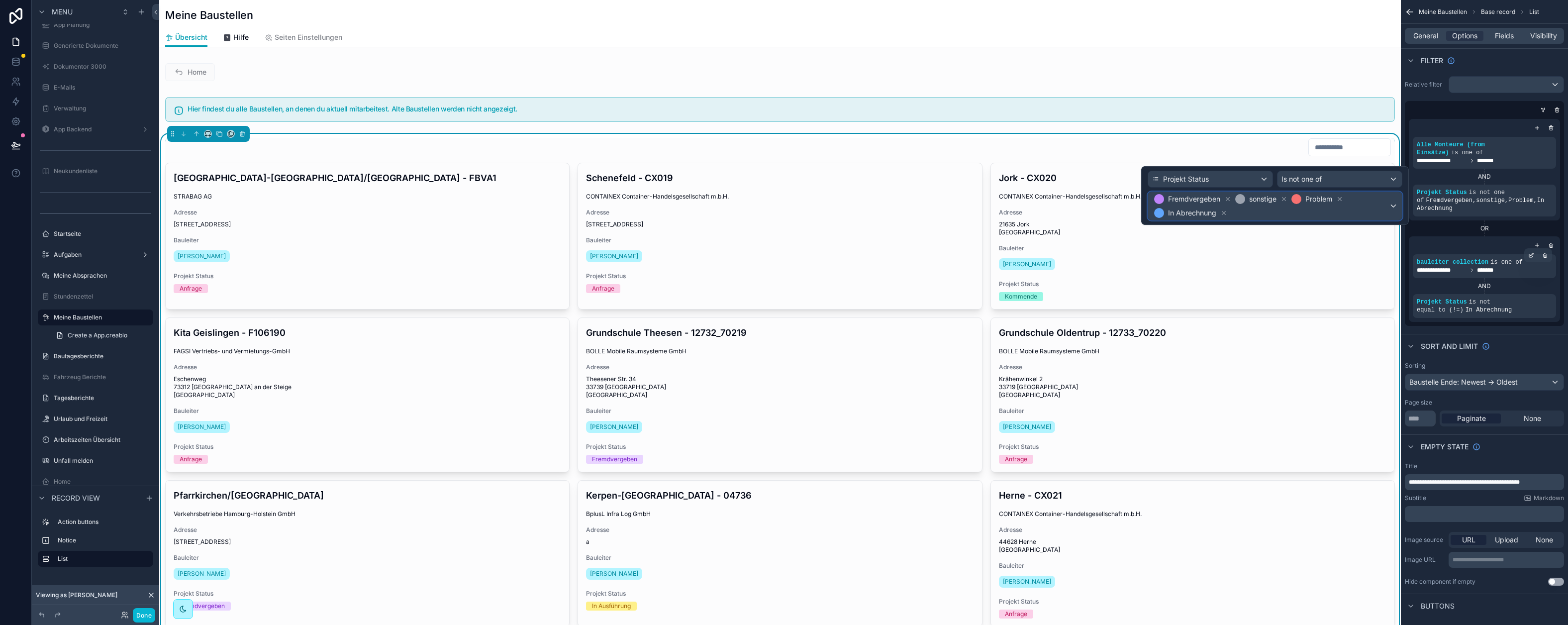
click at [1340, 210] on span "Fremdvergeben sonstige Problem In Abrechnung" at bounding box center [1270, 206] width 237 height 28
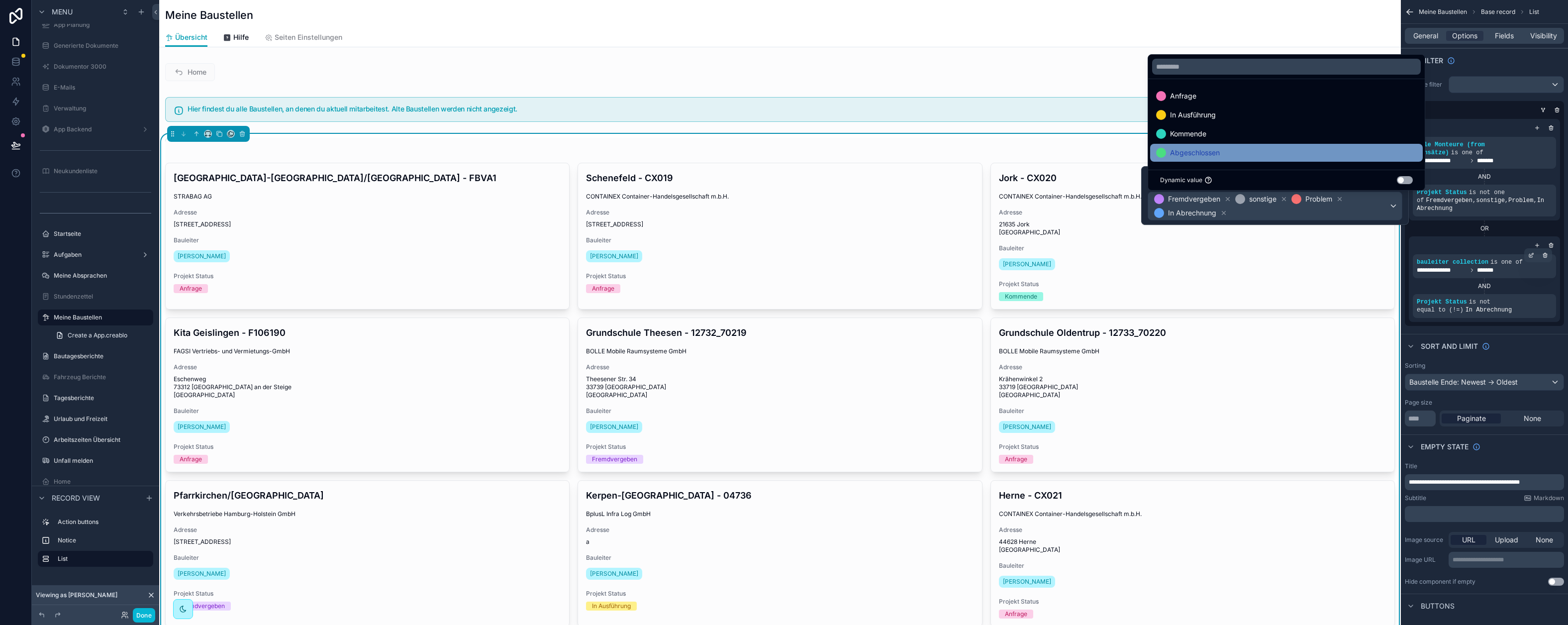
click at [1218, 152] on span "Abgeschlossen" at bounding box center [1195, 153] width 50 height 12
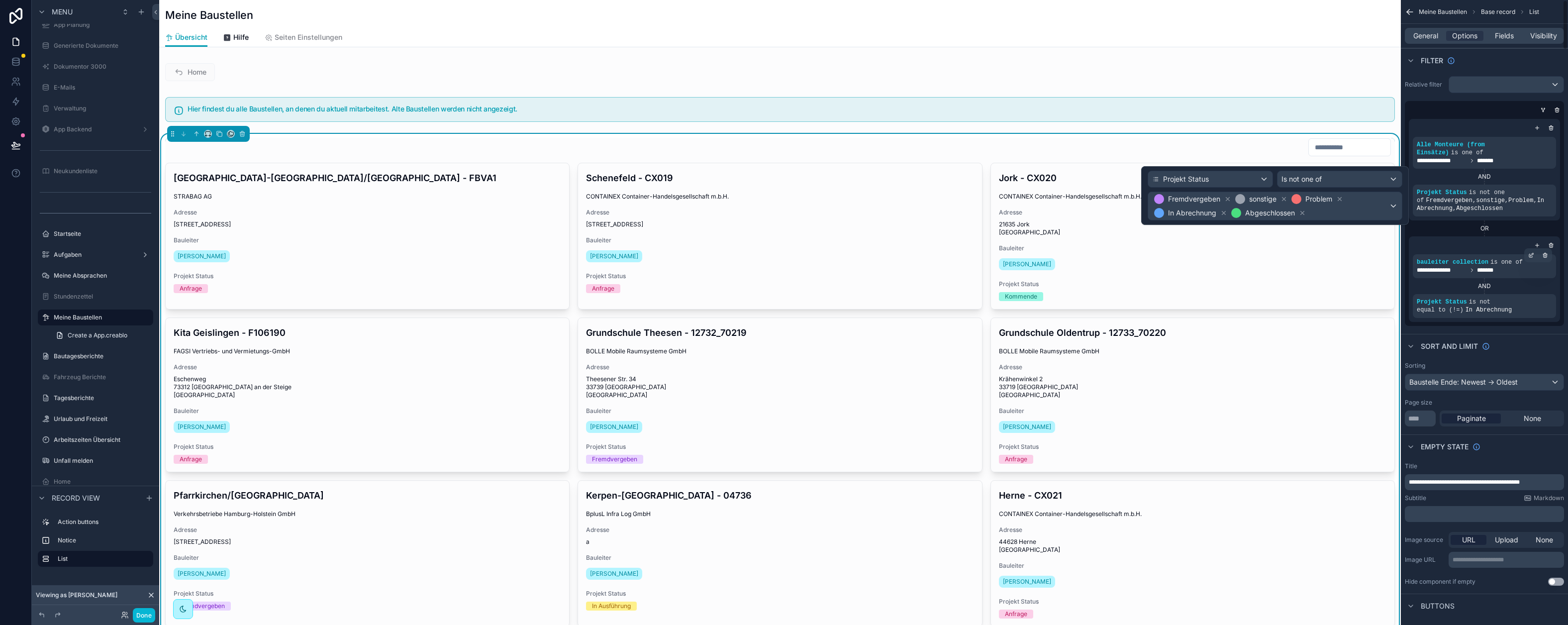
click at [1439, 102] on div "**********" at bounding box center [1485, 213] width 159 height 225
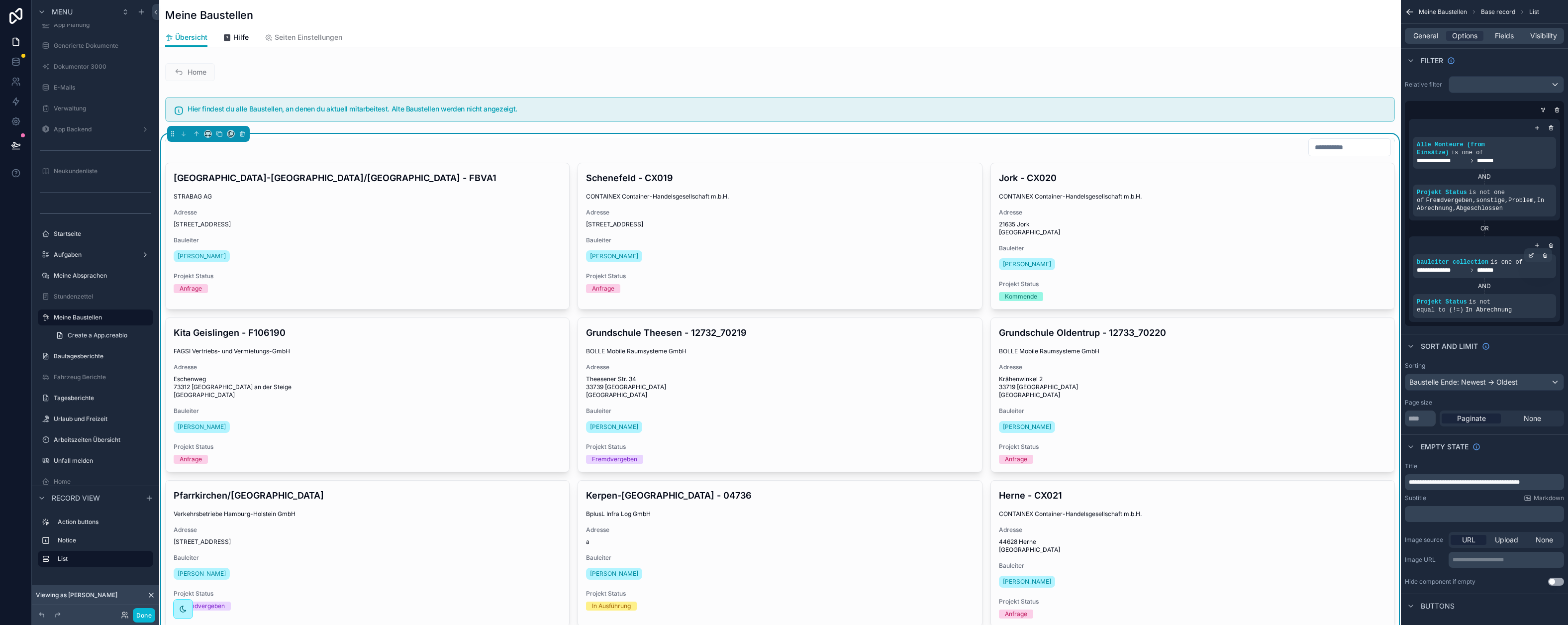
click at [1439, 102] on div "**********" at bounding box center [1485, 213] width 159 height 225
click at [1410, 97] on div "**********" at bounding box center [1484, 201] width 167 height 258
click at [1506, 32] on span "Fields" at bounding box center [1504, 36] width 19 height 10
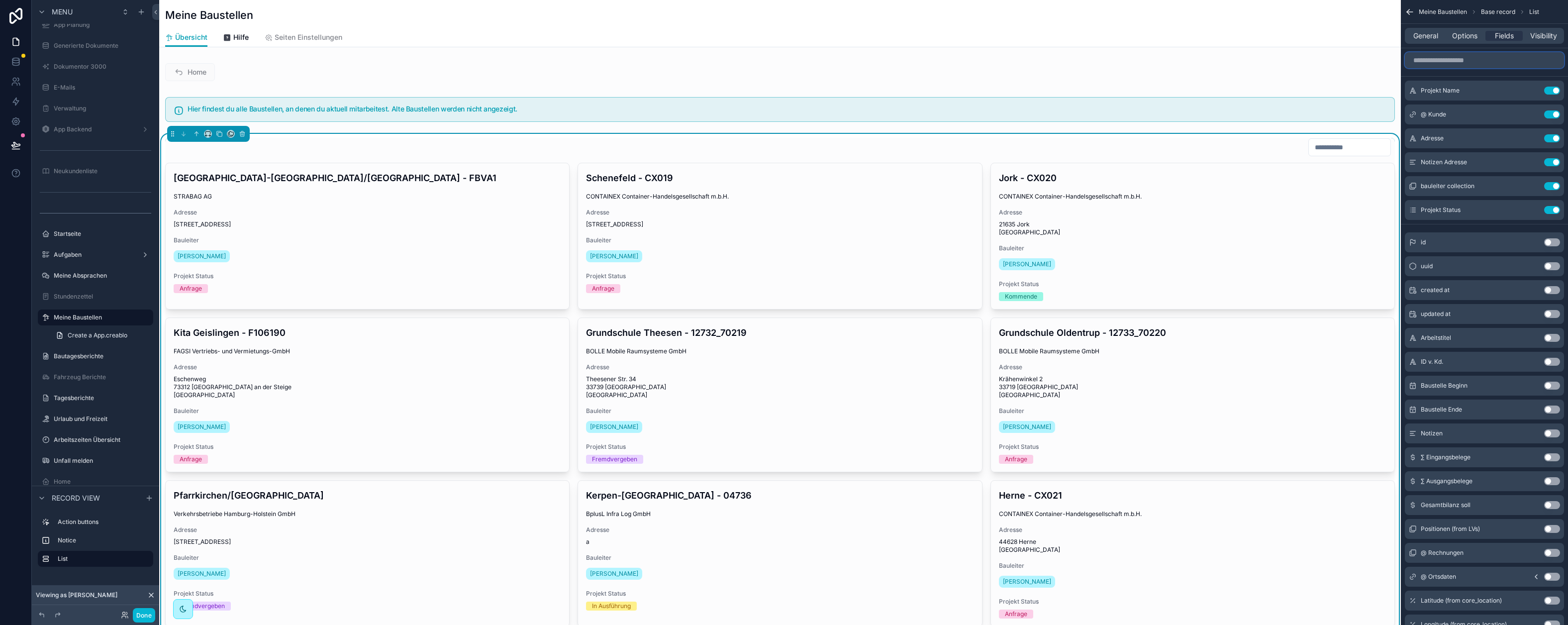
click at [1448, 65] on input "scrollable content" at bounding box center [1485, 60] width 159 height 16
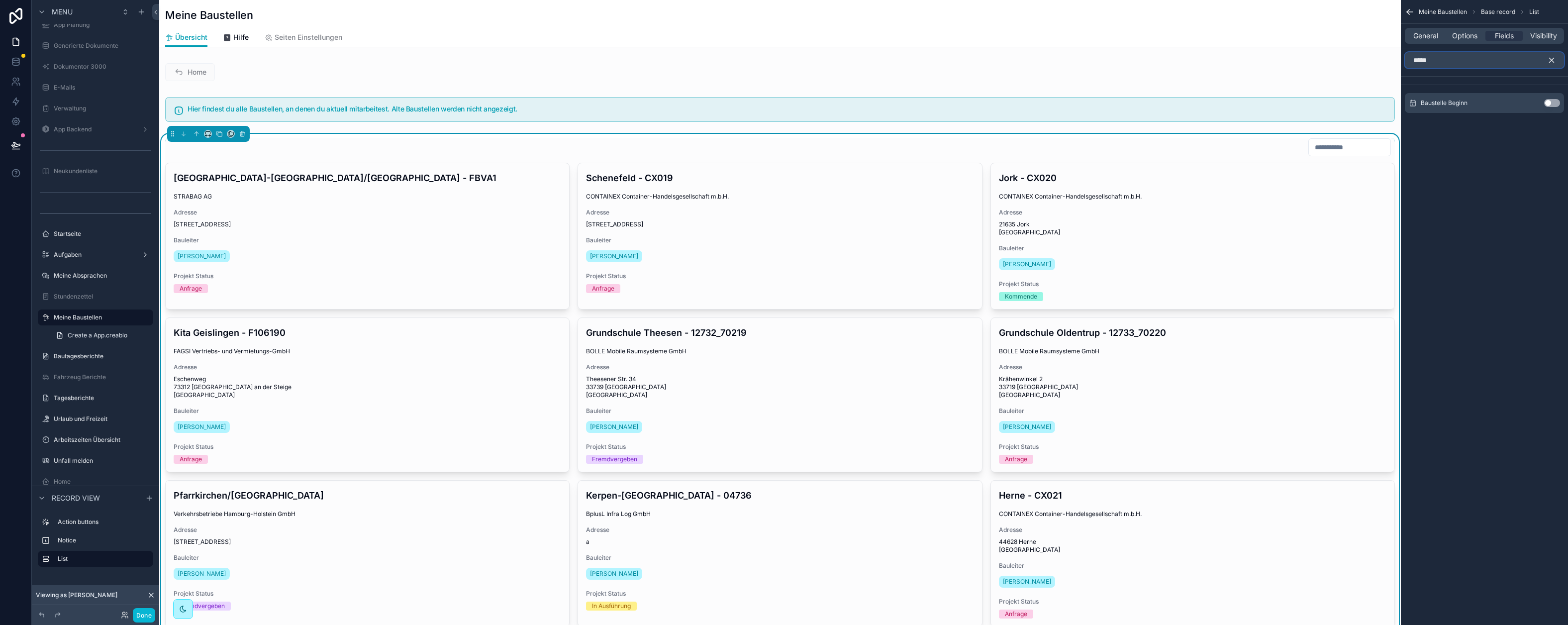
type input "*****"
click at [1544, 101] on button "Use setting" at bounding box center [1552, 103] width 16 height 8
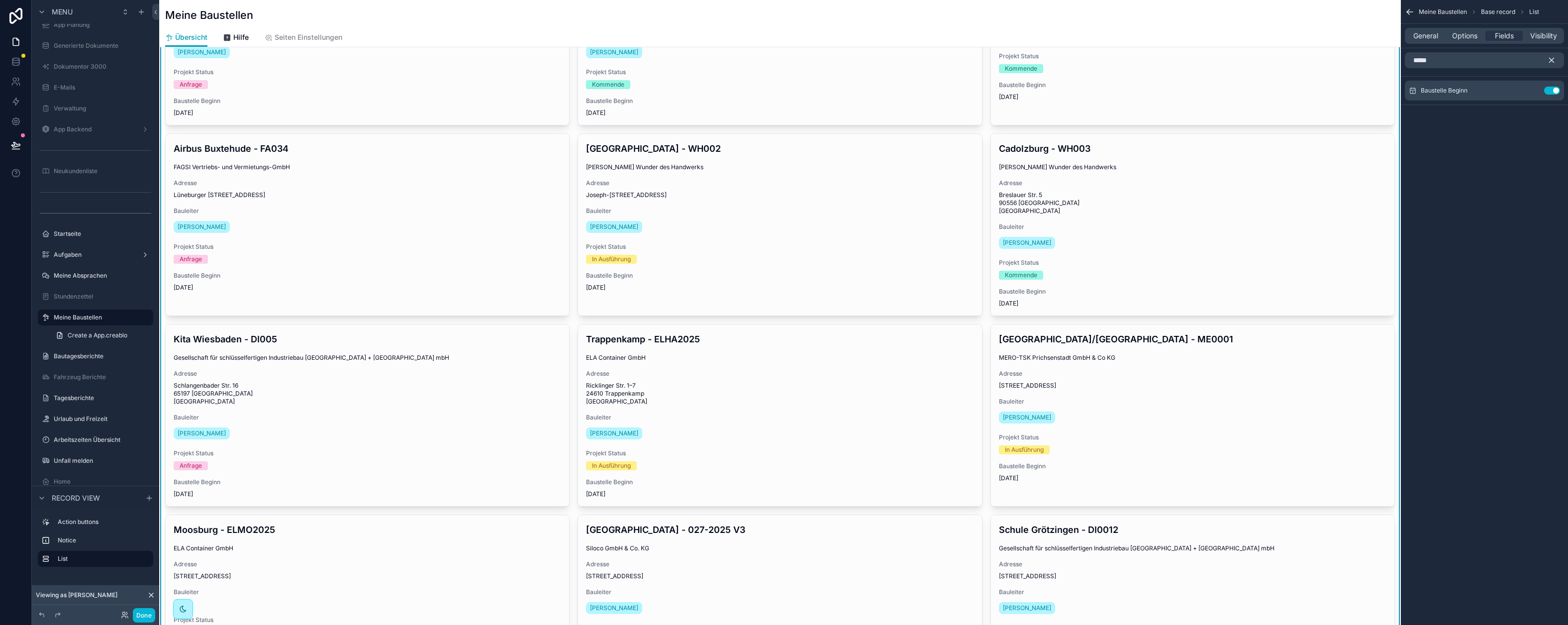
scroll to position [0, 0]
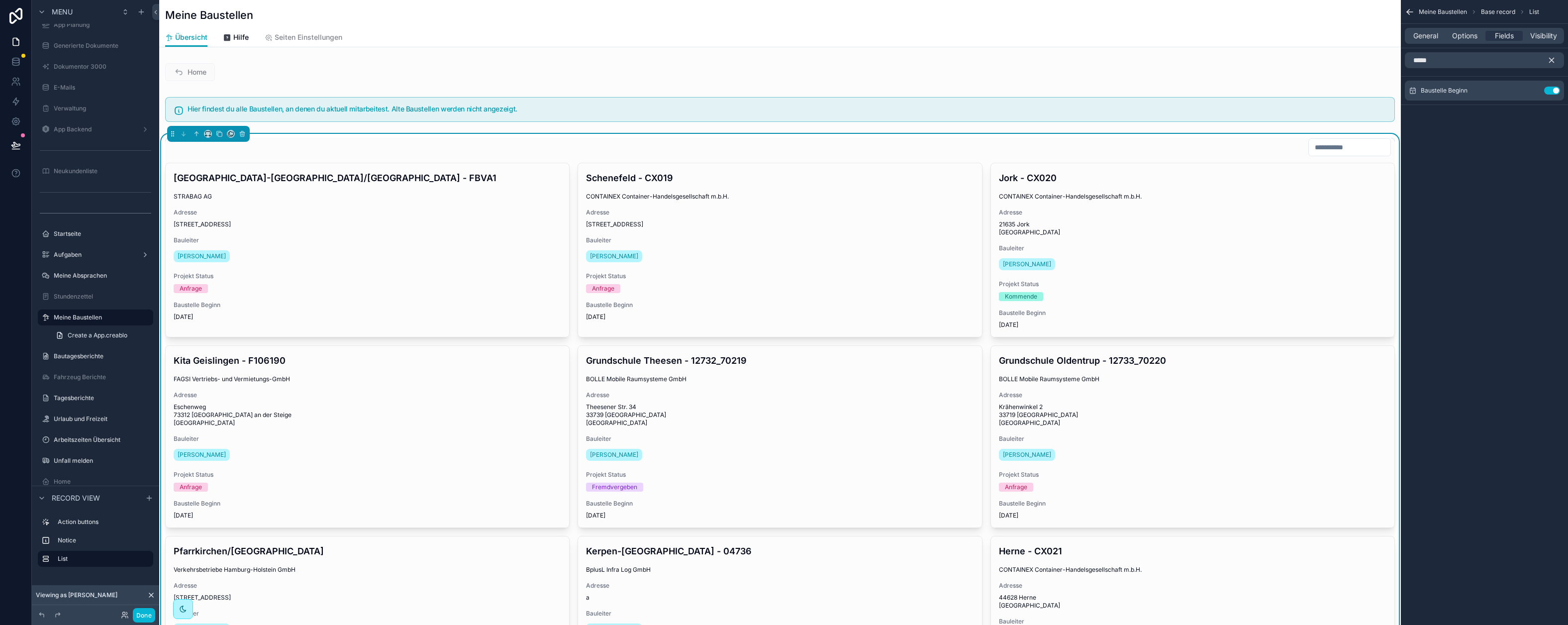
click at [1550, 60] on icon "scrollable content" at bounding box center [1552, 60] width 9 height 9
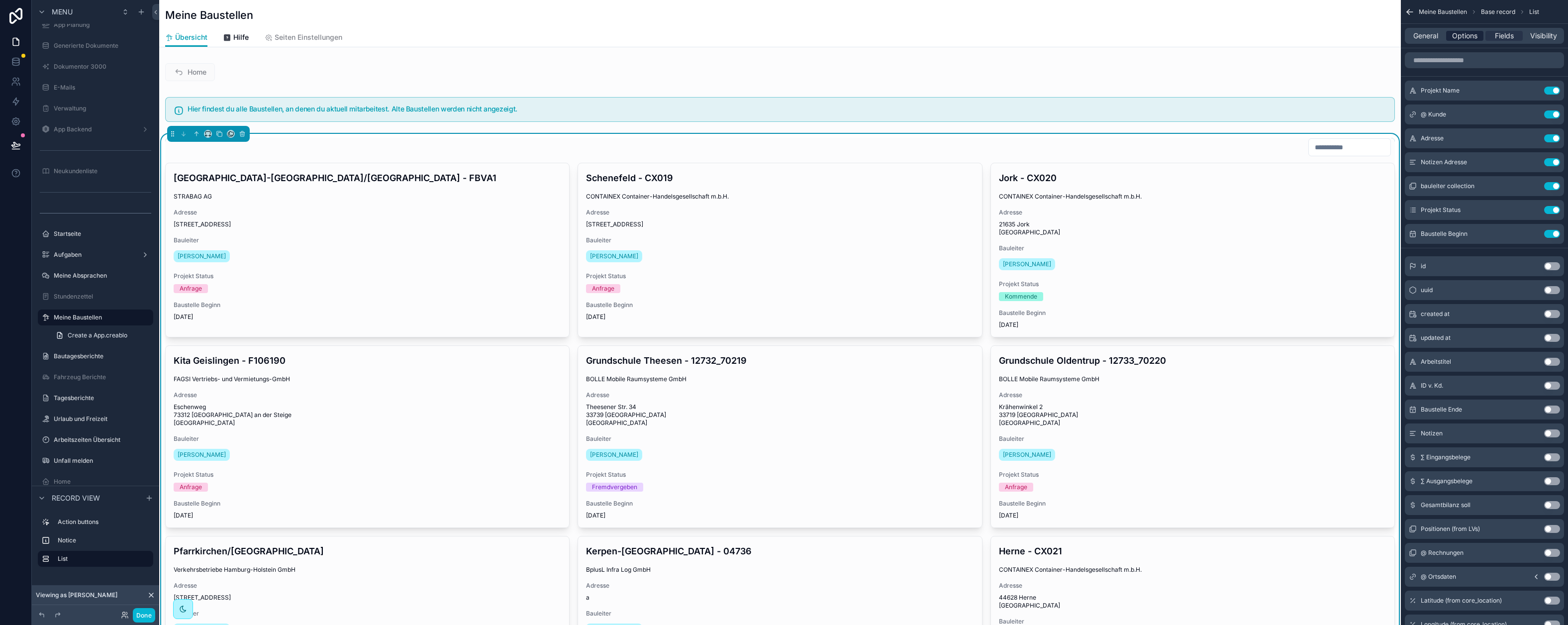
click at [1469, 38] on span "Options" at bounding box center [1465, 36] width 26 height 10
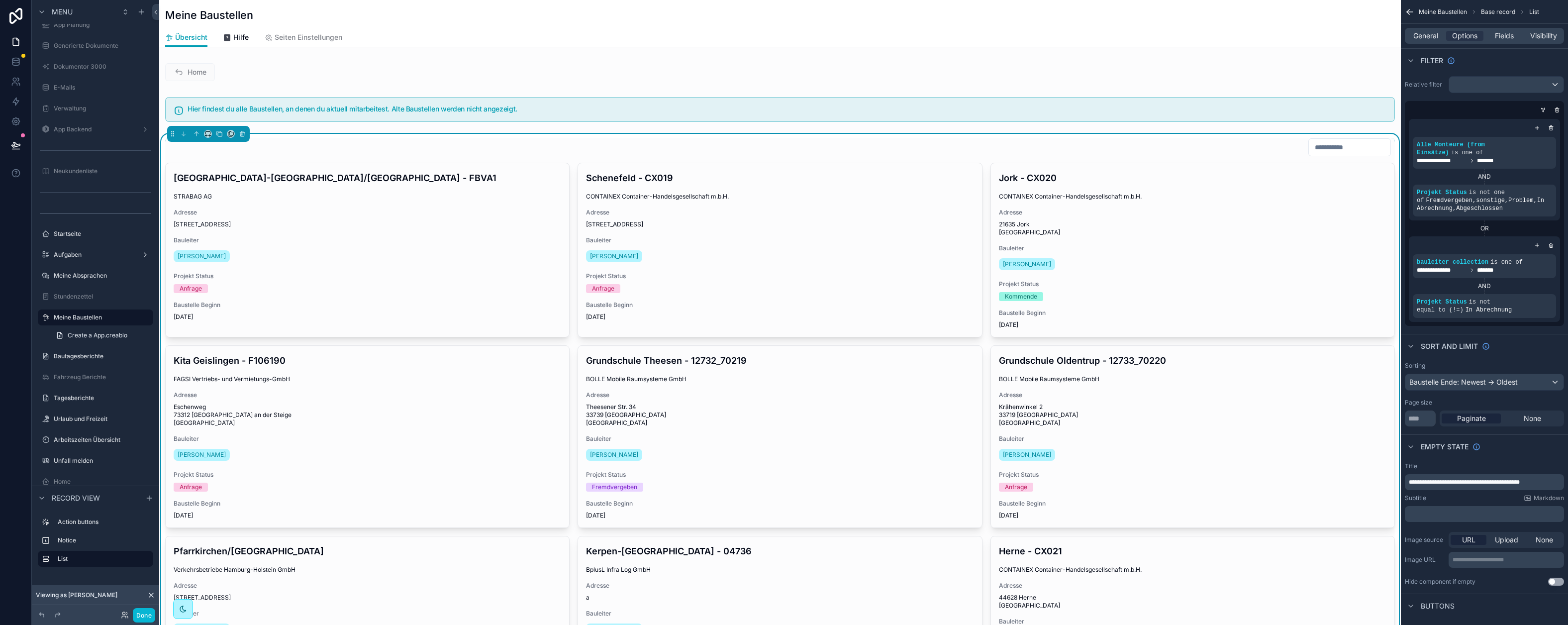
click at [0, 0] on icon "scrollable content" at bounding box center [0, 0] width 0 height 0
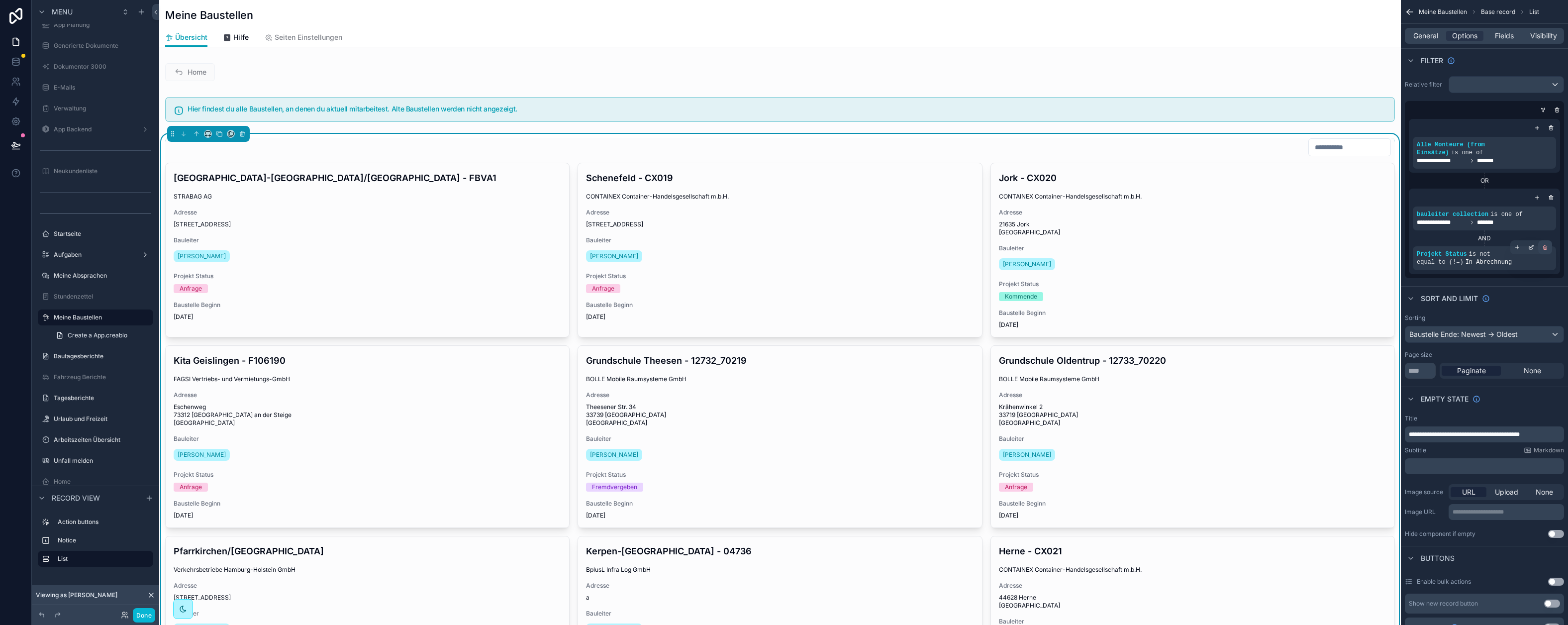
click at [1544, 248] on icon "scrollable content" at bounding box center [1545, 247] width 6 height 6
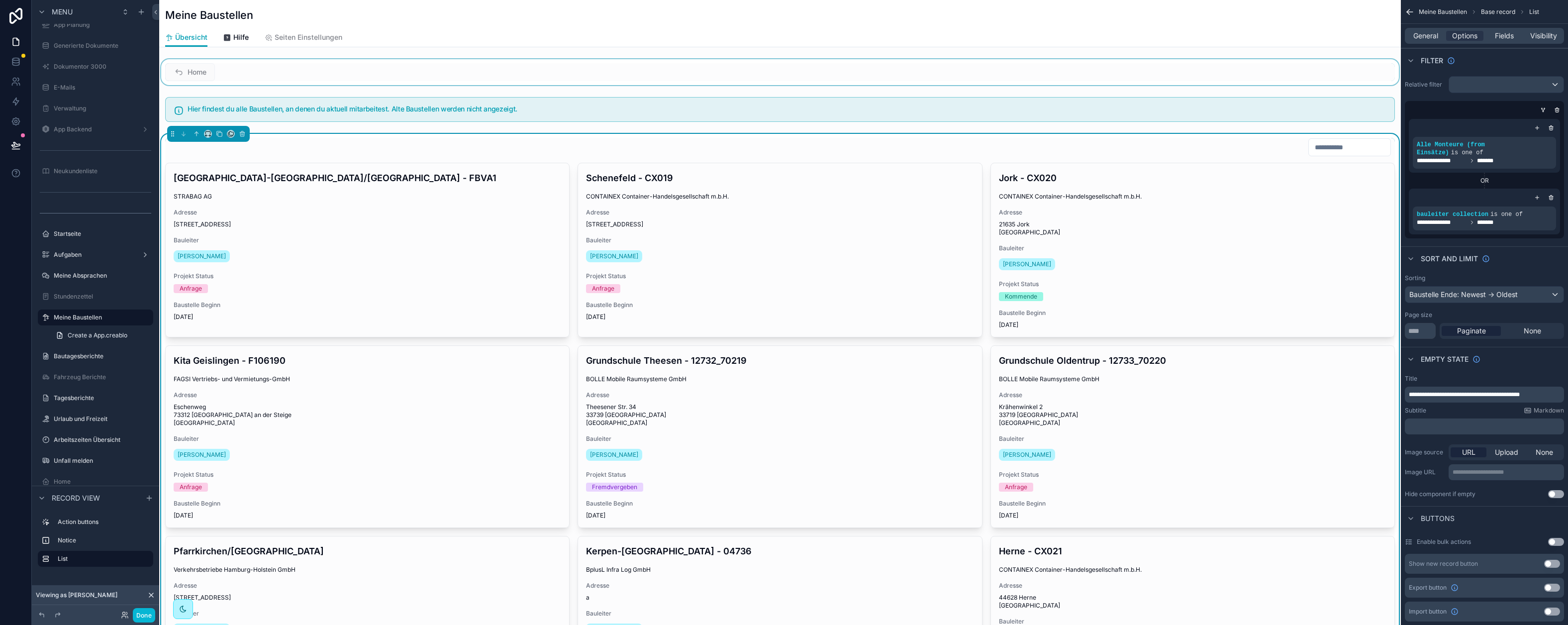
click at [649, 59] on div "scrollable content" at bounding box center [780, 72] width 1242 height 26
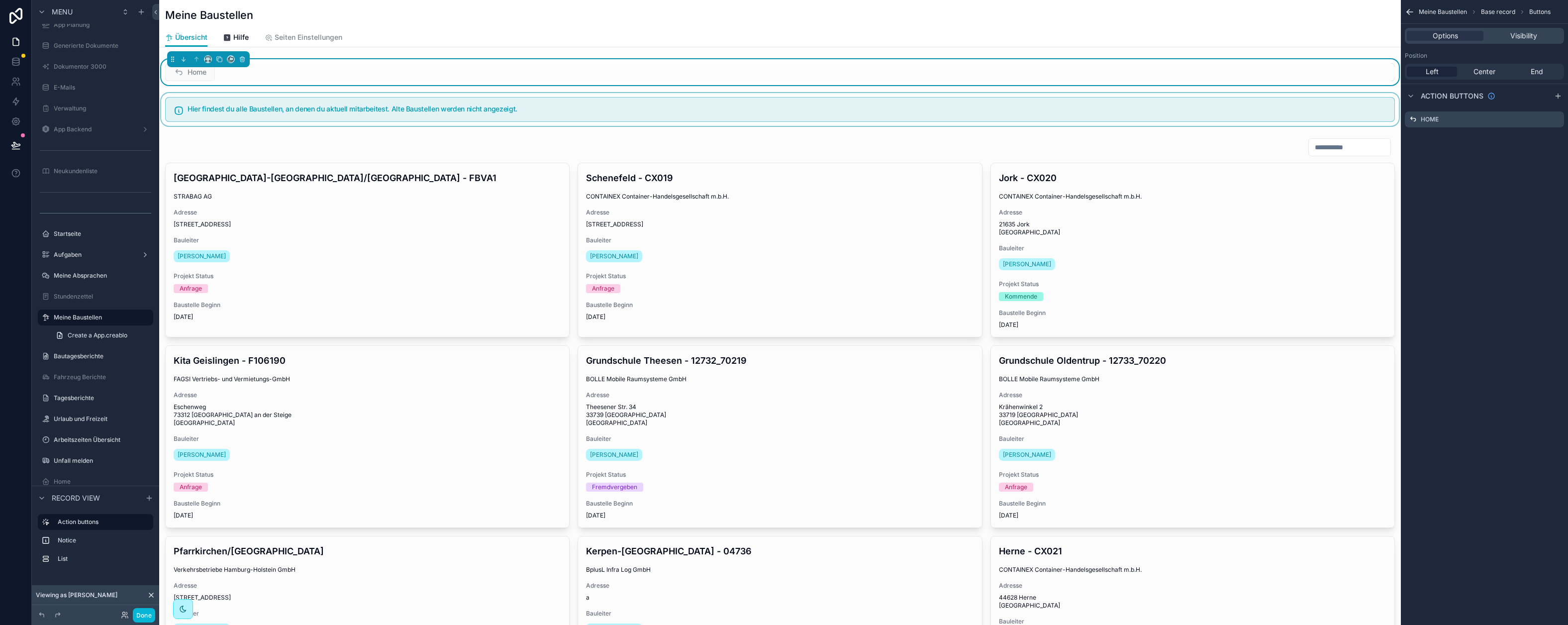
click at [470, 99] on div "scrollable content" at bounding box center [780, 110] width 1242 height 33
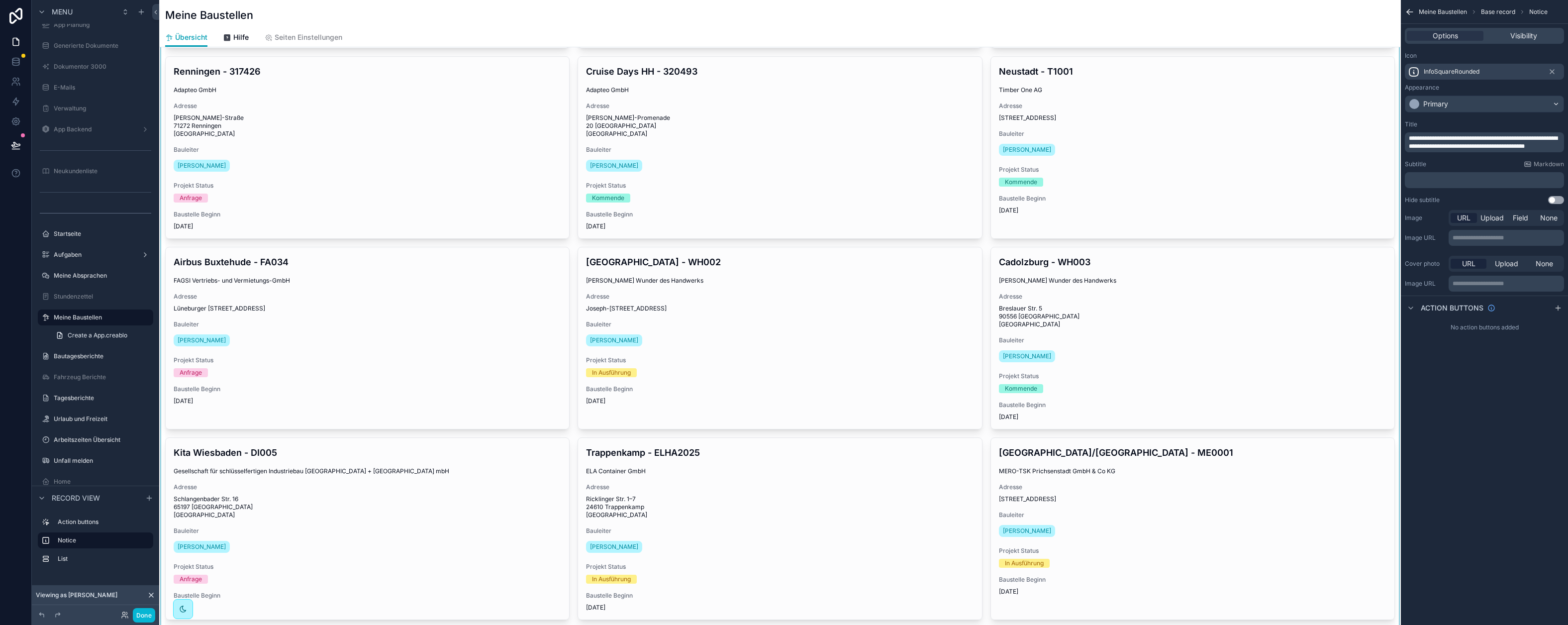
scroll to position [1040, 0]
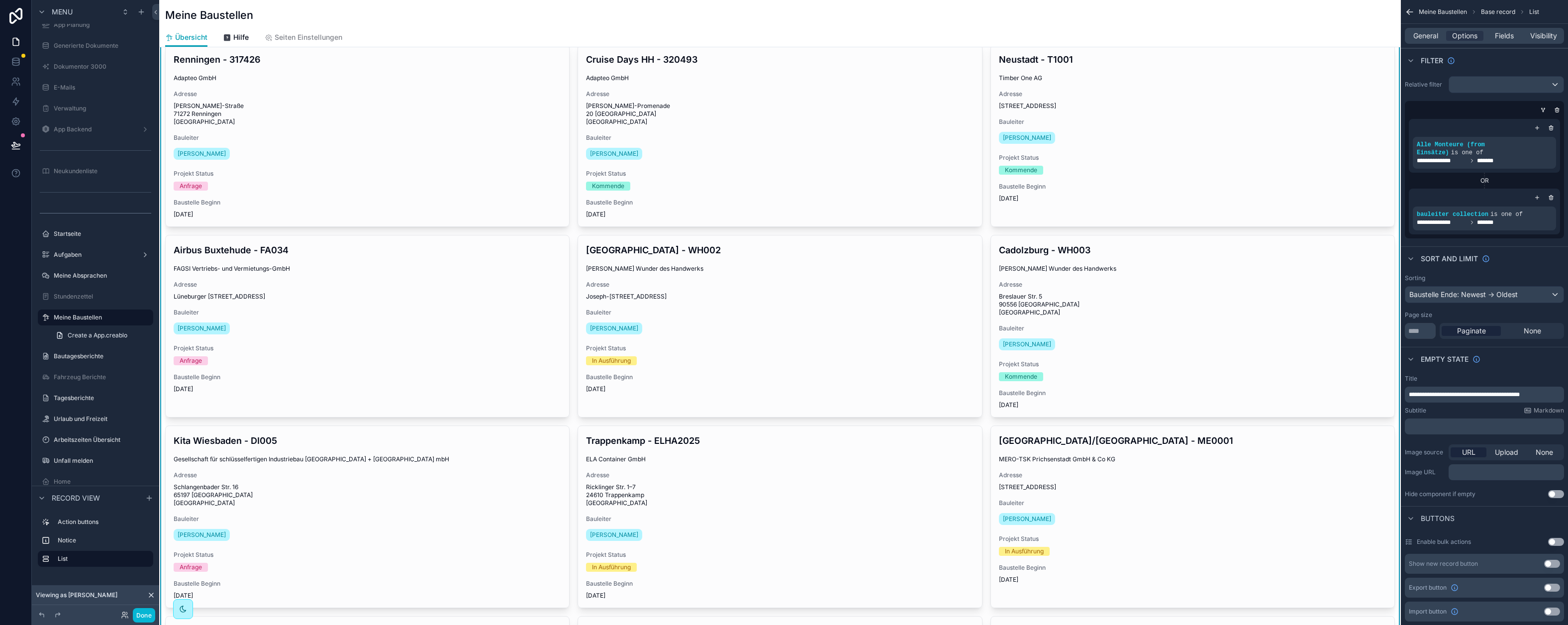
click at [704, 336] on div "Bauleiter [PERSON_NAME]" at bounding box center [780, 323] width 388 height 28
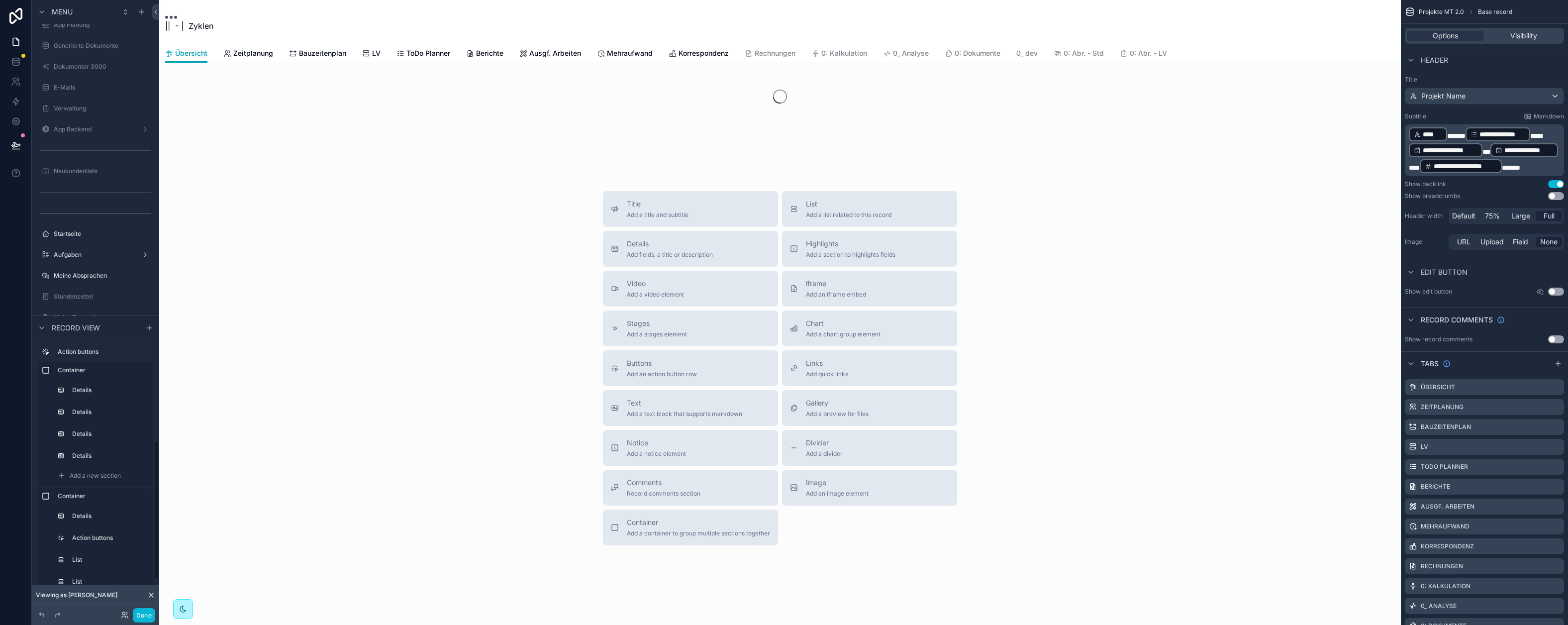
click at [704, 367] on div "Buttons Add an action button row" at bounding box center [691, 368] width 159 height 20
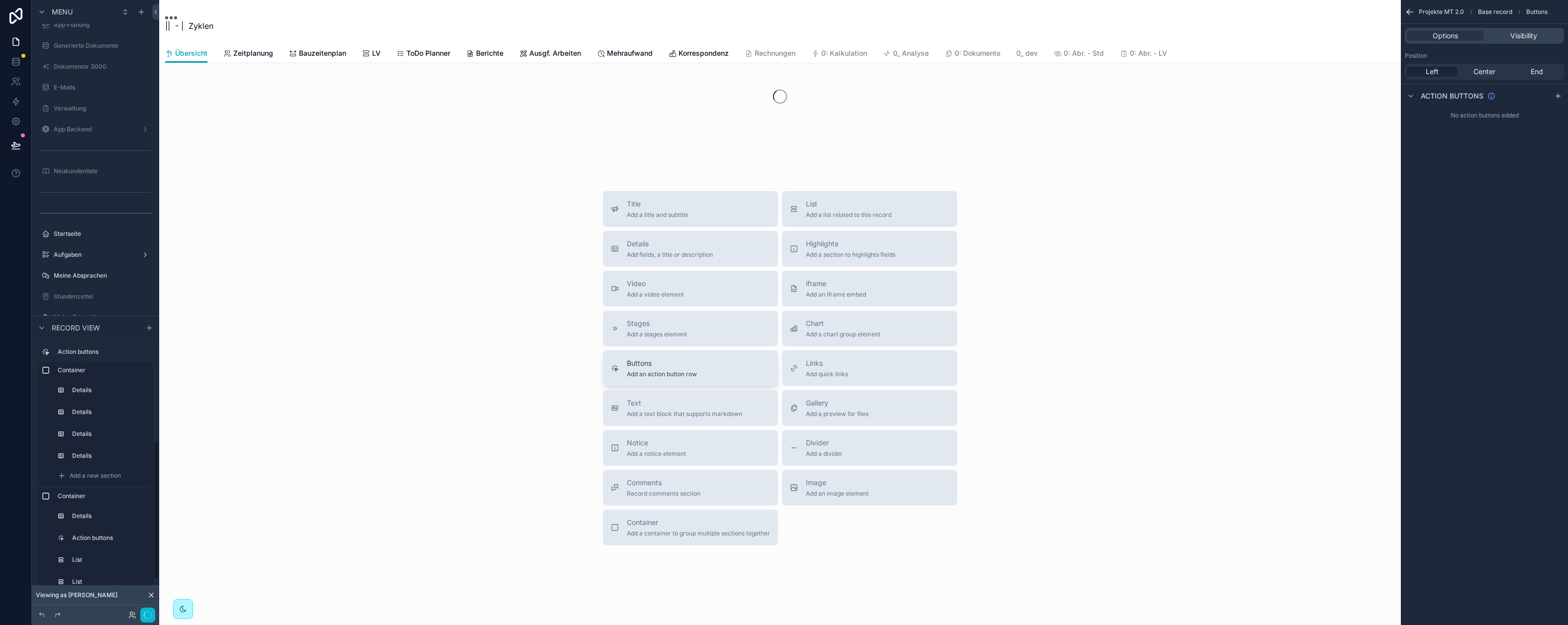
scroll to position [57, 0]
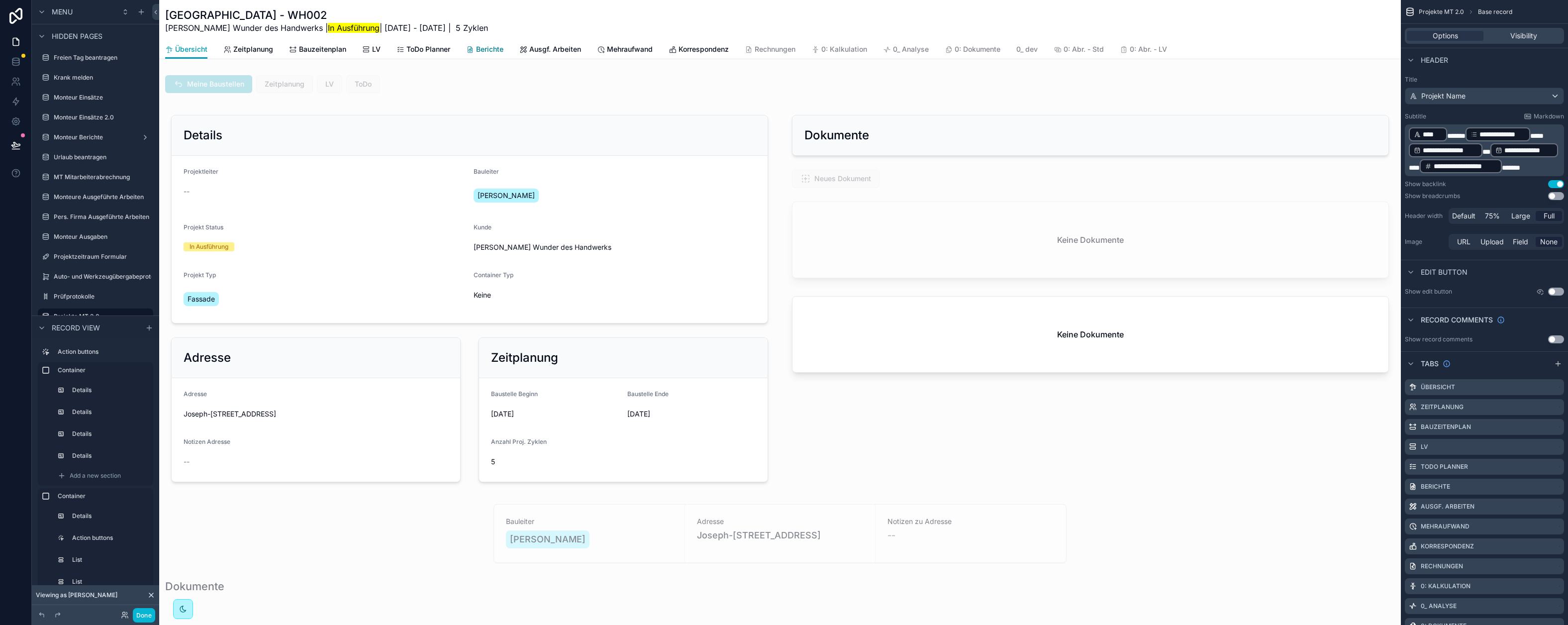
click at [485, 48] on span "Berichte" at bounding box center [489, 49] width 27 height 10
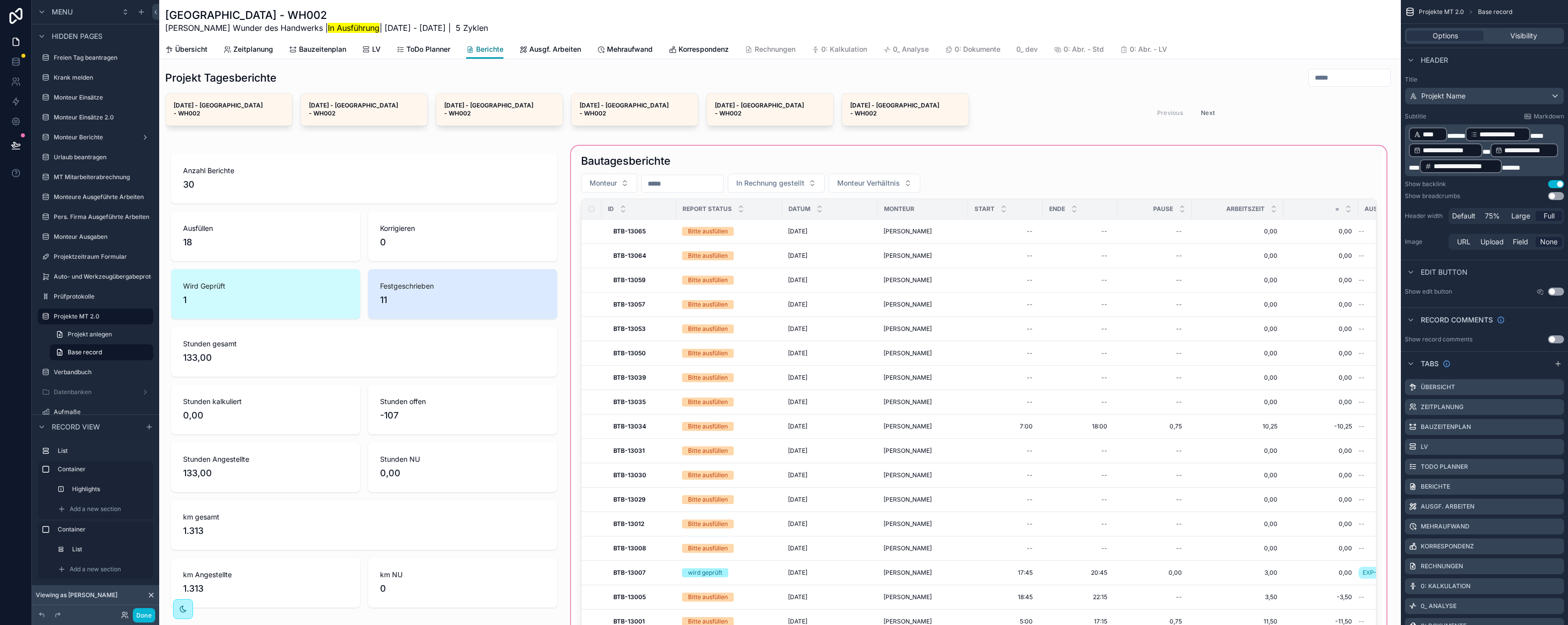
scroll to position [15, 0]
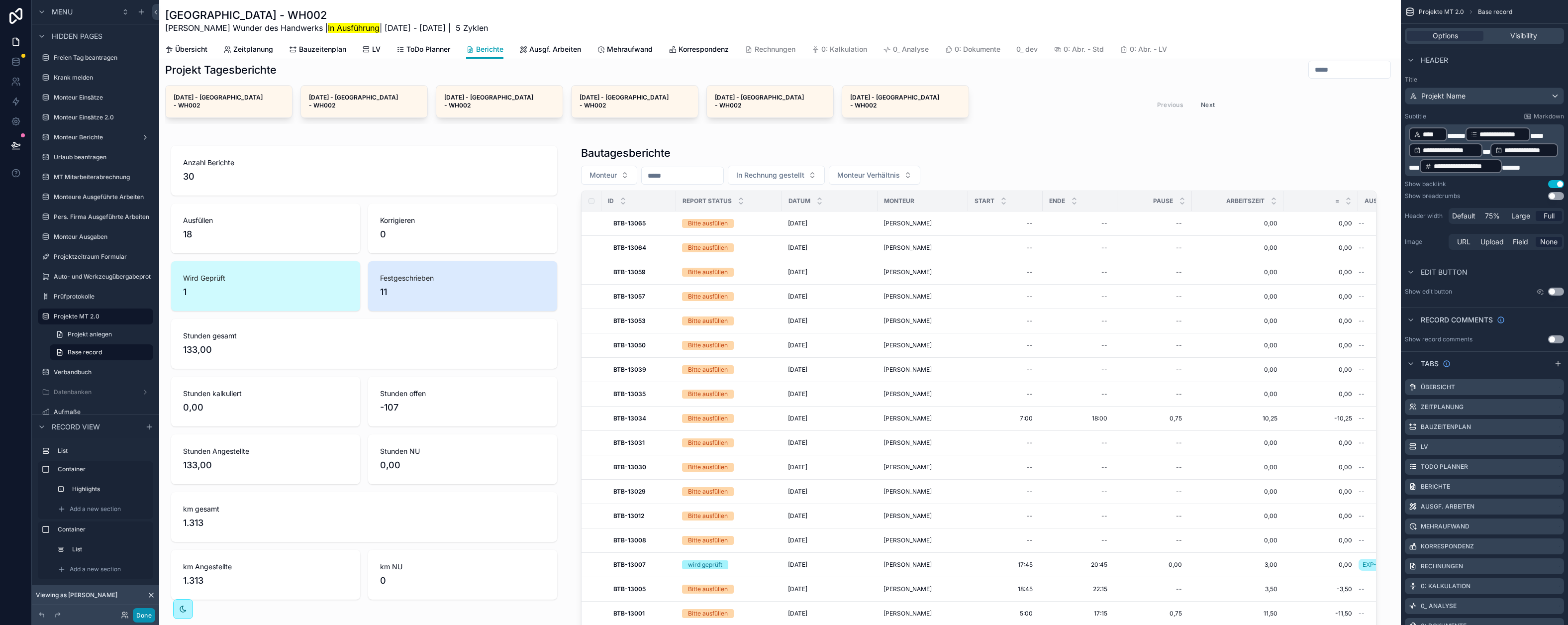
click at [144, 614] on button "Done" at bounding box center [144, 616] width 23 height 15
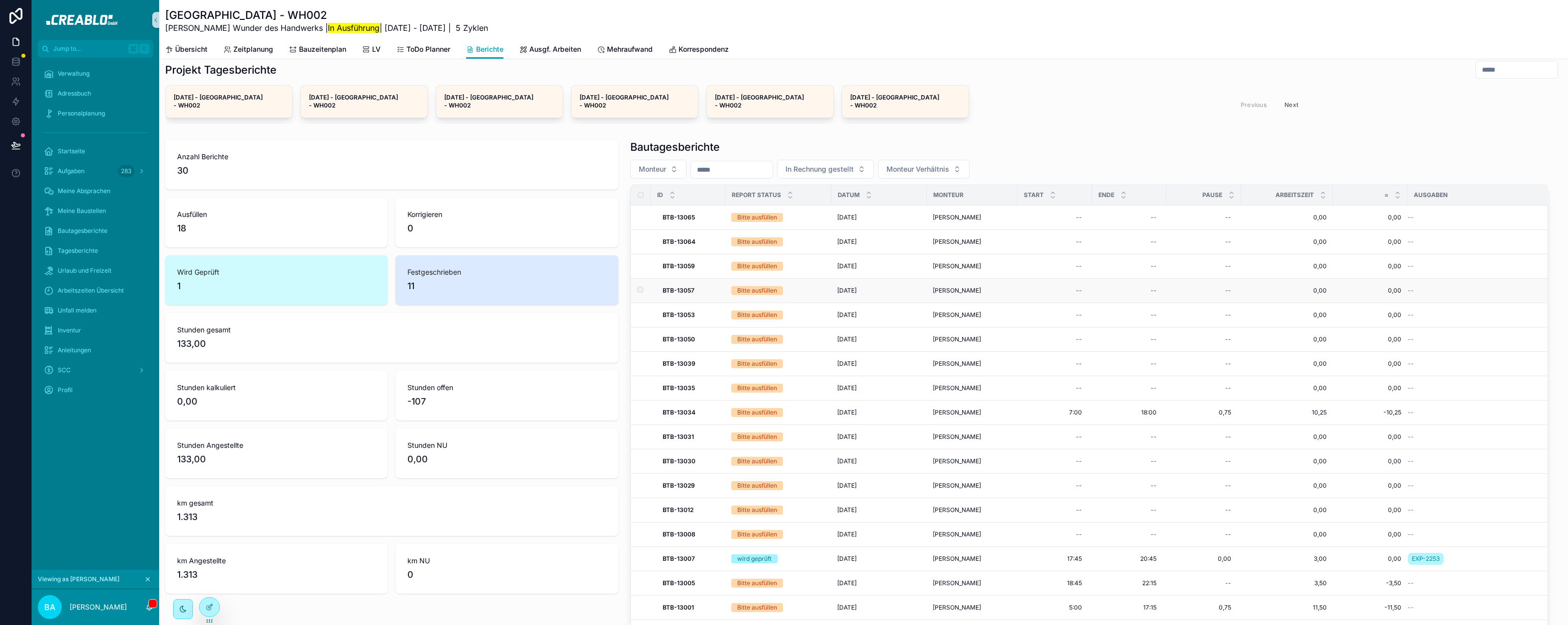
click at [808, 286] on div "Bitte ausfüllen" at bounding box center [778, 291] width 94 height 9
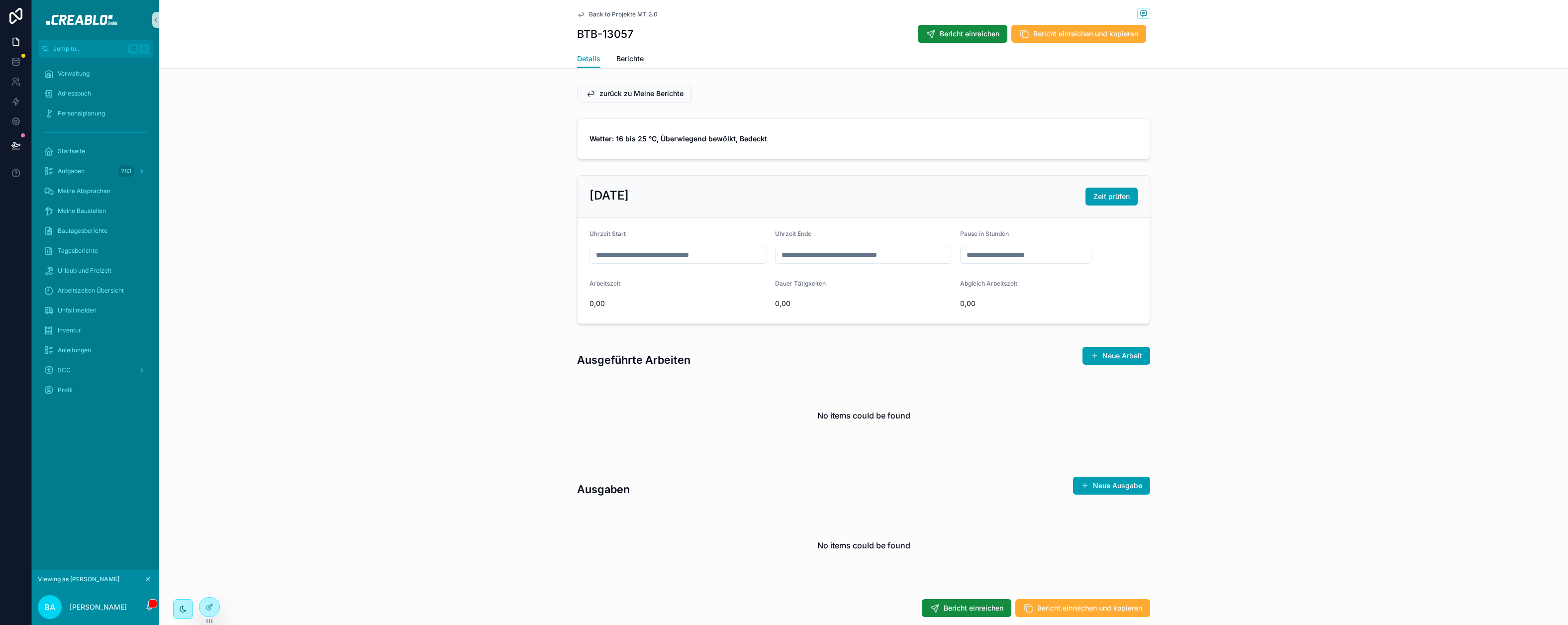
click at [495, 214] on div "[DATE] Zeit prüfen Uhrzeit Start Uhrzeit Ende Pause in Stunden Arbeitszeit 0,00…" at bounding box center [864, 249] width 1409 height 157
click at [1085, 356] on button "Neue Arbeit" at bounding box center [1116, 356] width 68 height 18
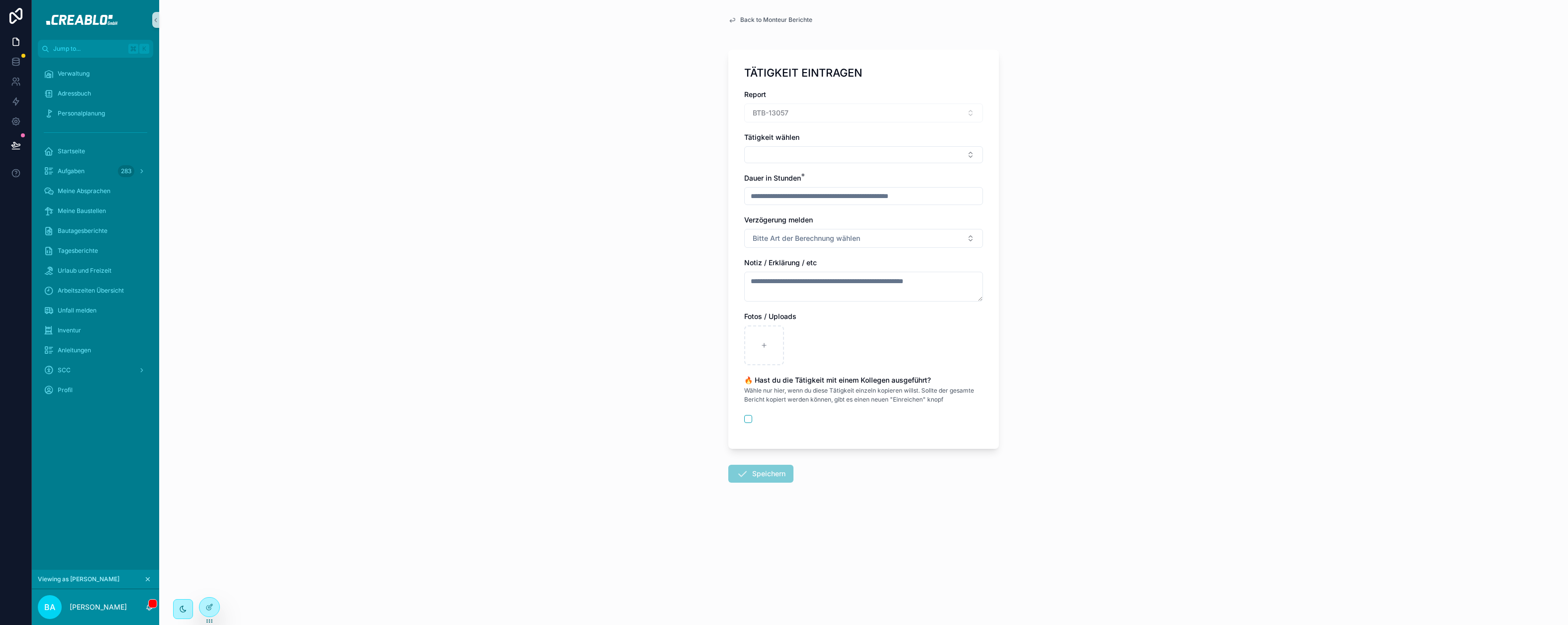
click at [772, 19] on span "Back to Monteur Berichte" at bounding box center [776, 19] width 72 height 8
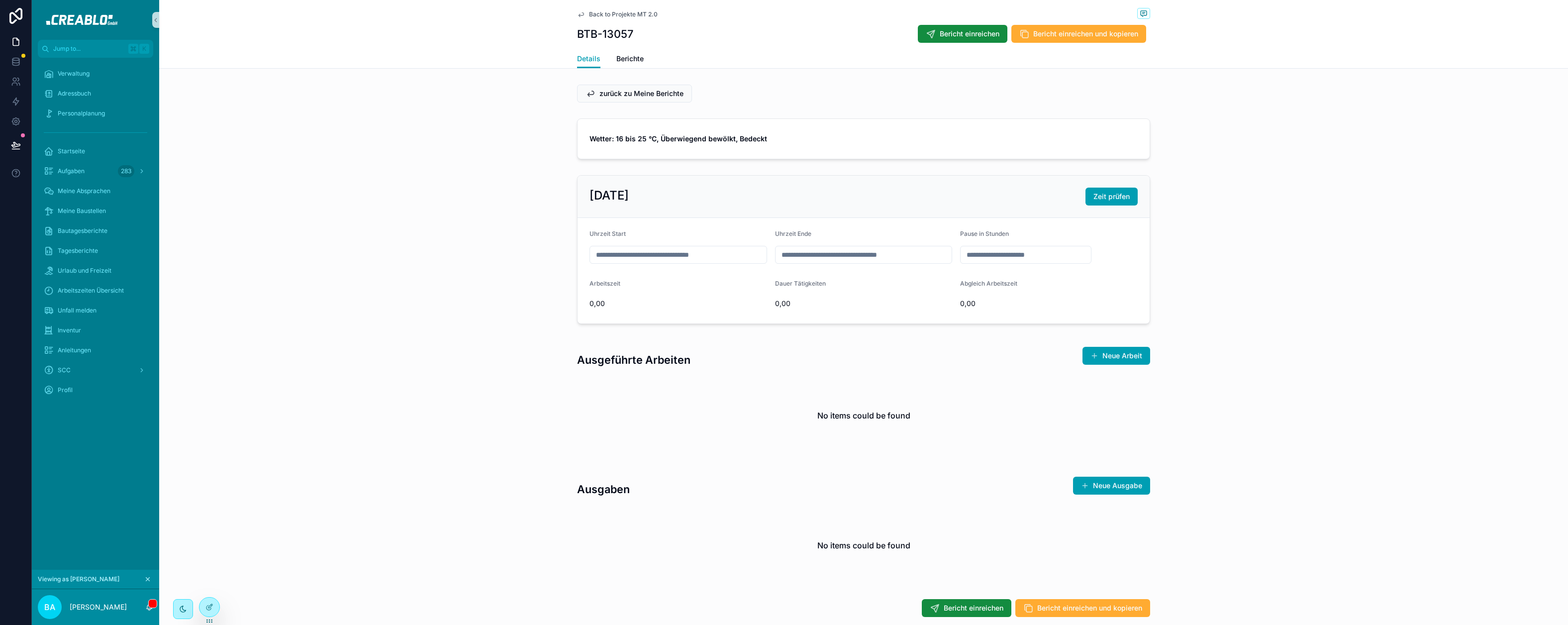
click at [646, 15] on span "Back to Projekte MT 2.0" at bounding box center [623, 14] width 69 height 8
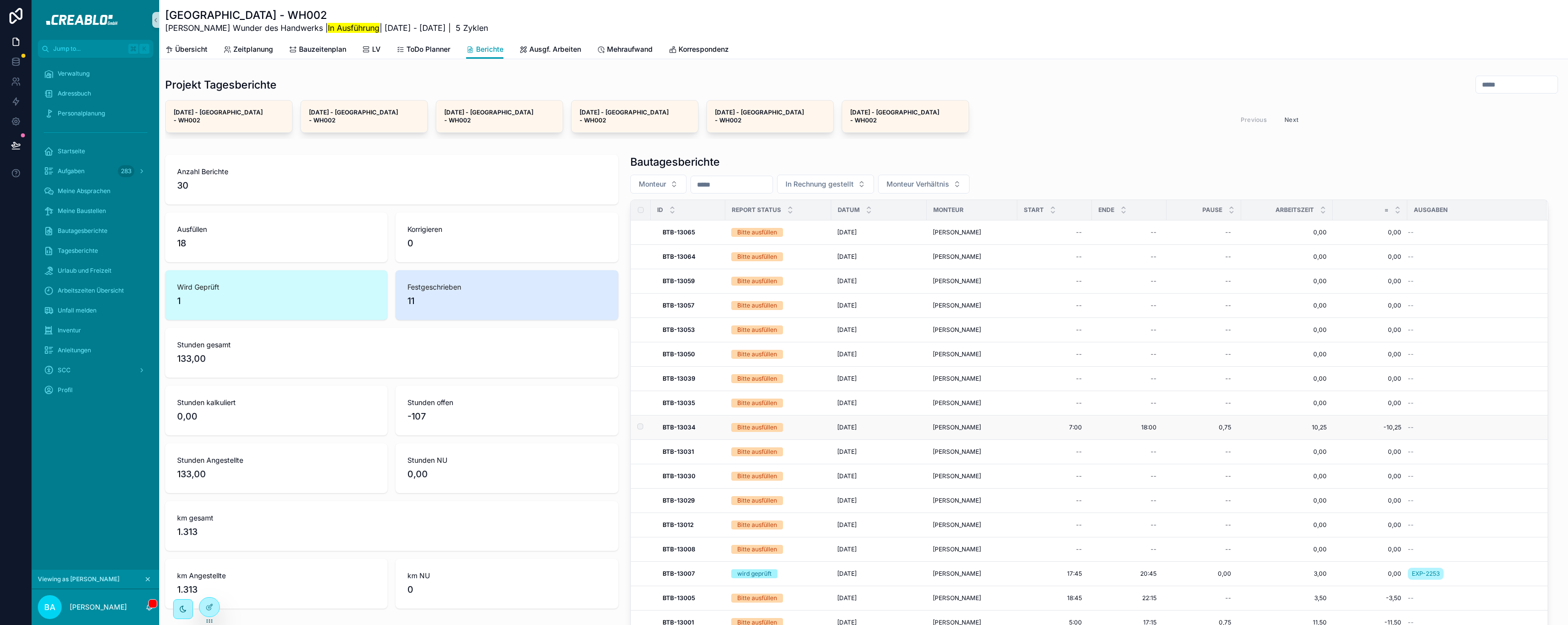
scroll to position [78, 0]
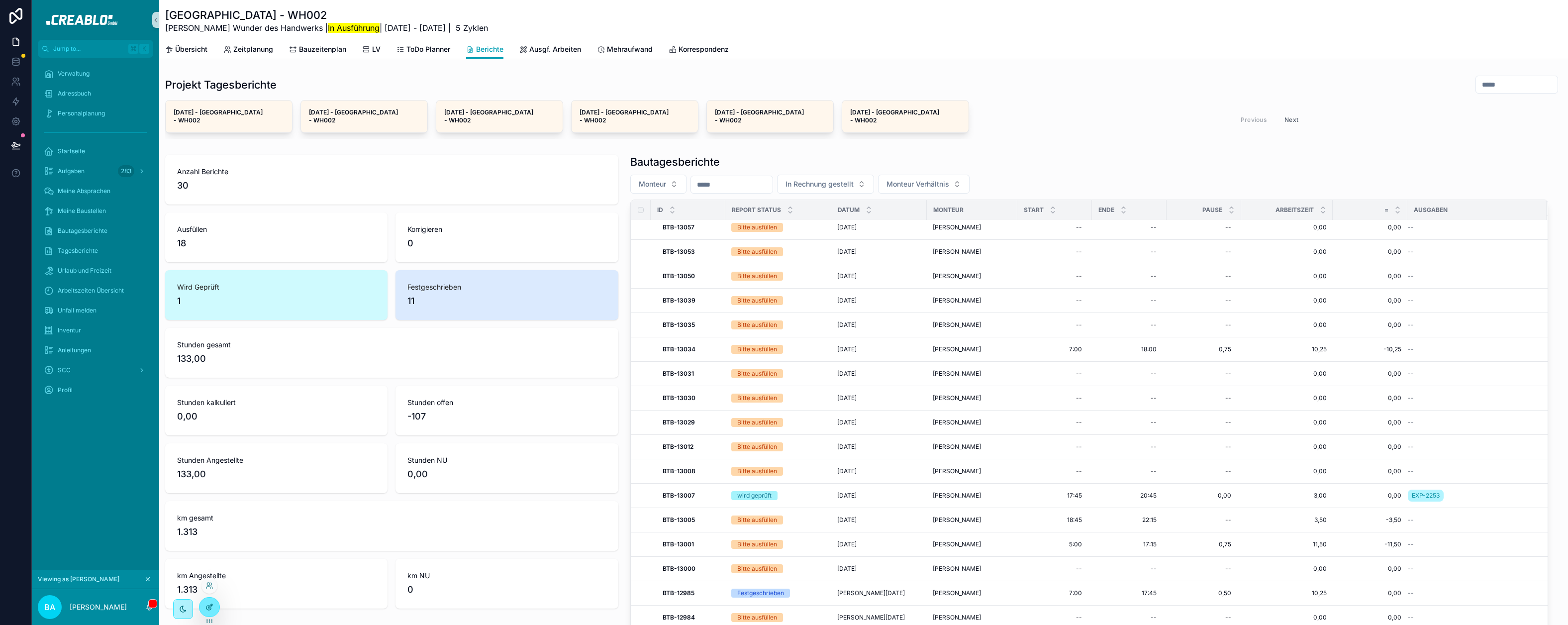
click at [215, 609] on div at bounding box center [209, 607] width 20 height 19
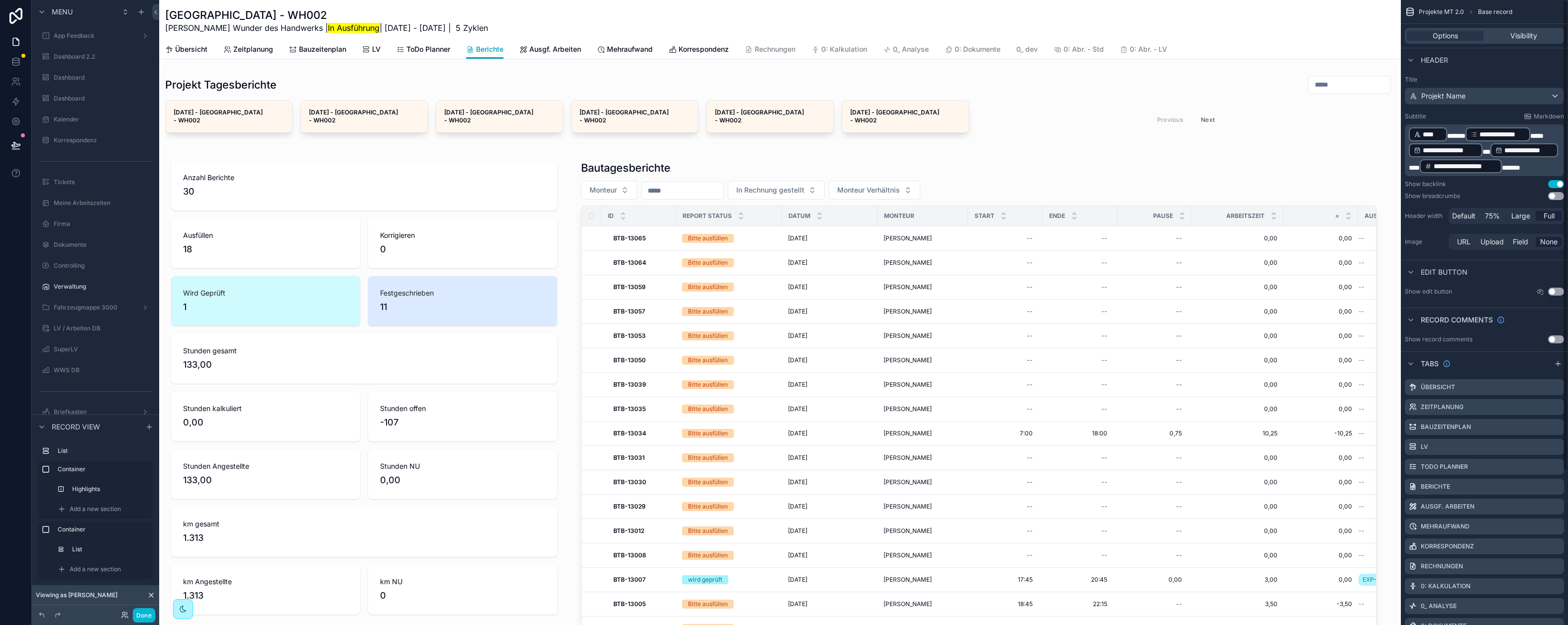
scroll to position [1951, 0]
click at [649, 162] on div "scrollable content" at bounding box center [979, 418] width 819 height 535
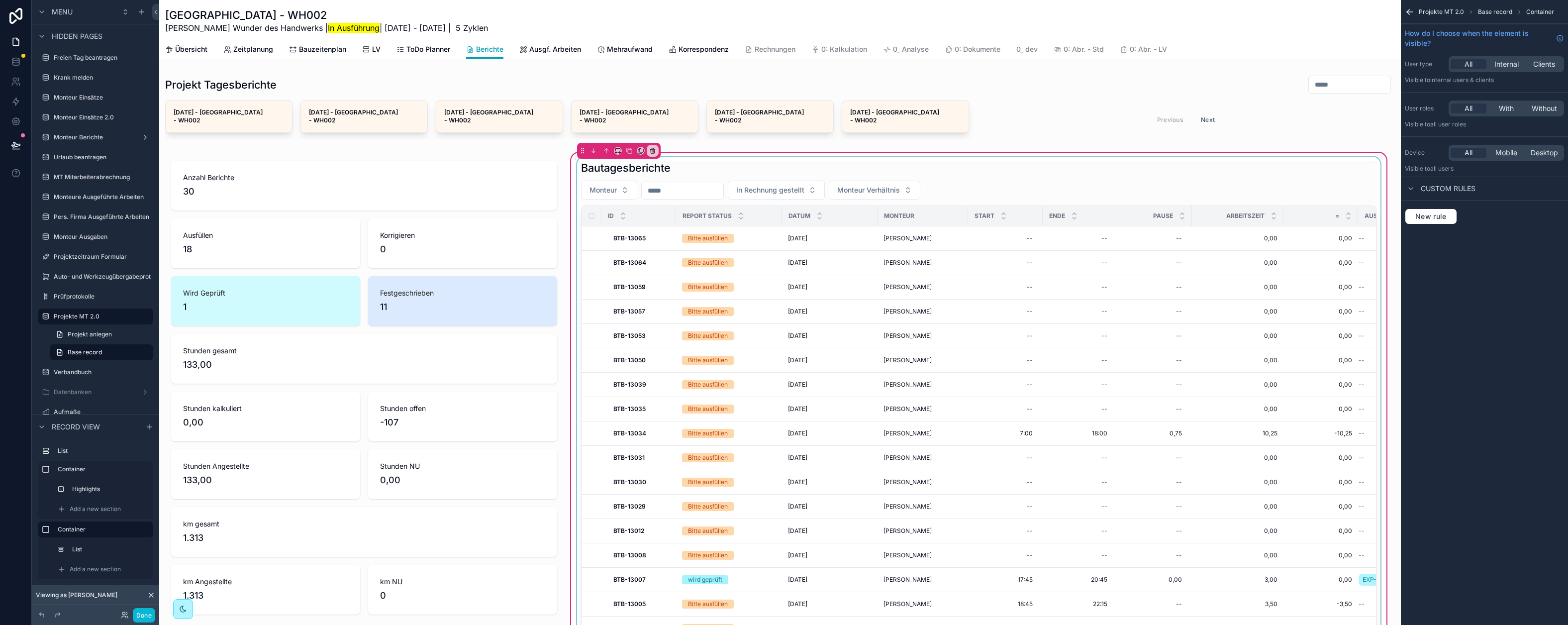
click at [864, 157] on div "scrollable content" at bounding box center [979, 418] width 807 height 523
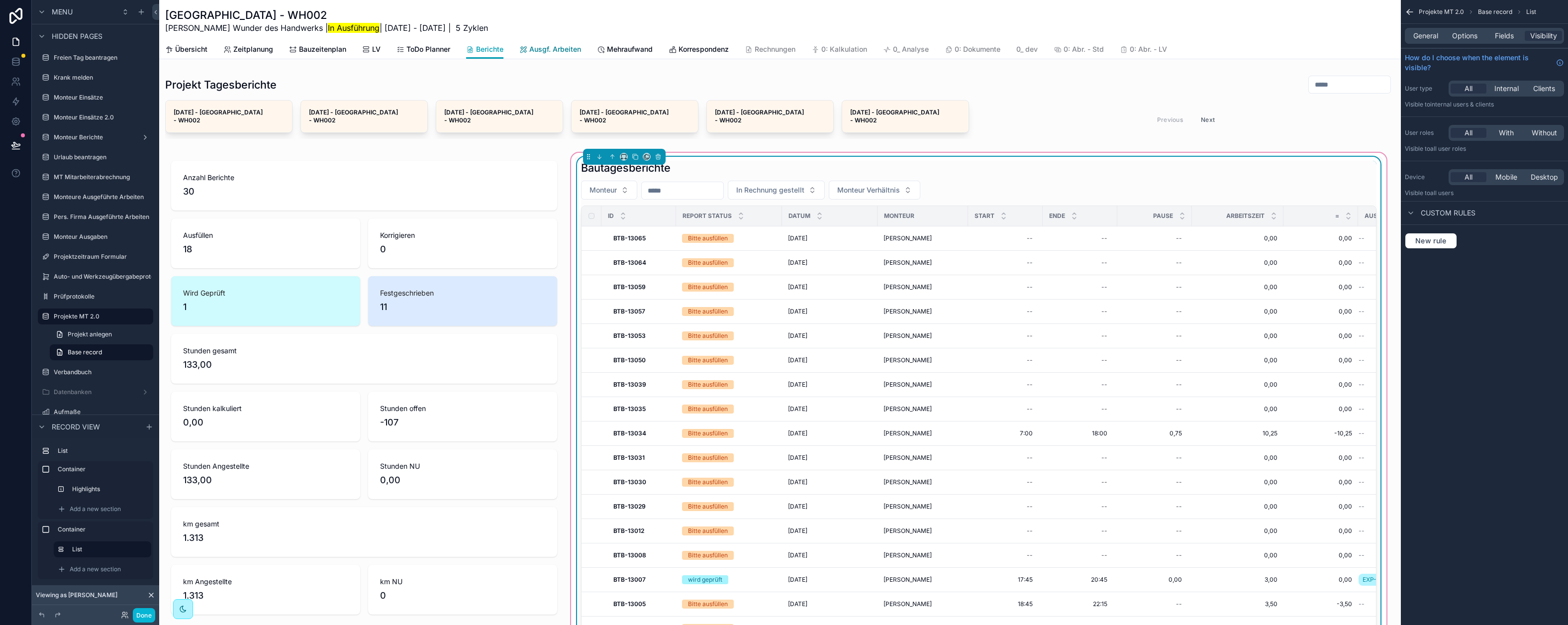
click at [561, 48] on span "Ausgf. Arbeiten" at bounding box center [555, 49] width 52 height 10
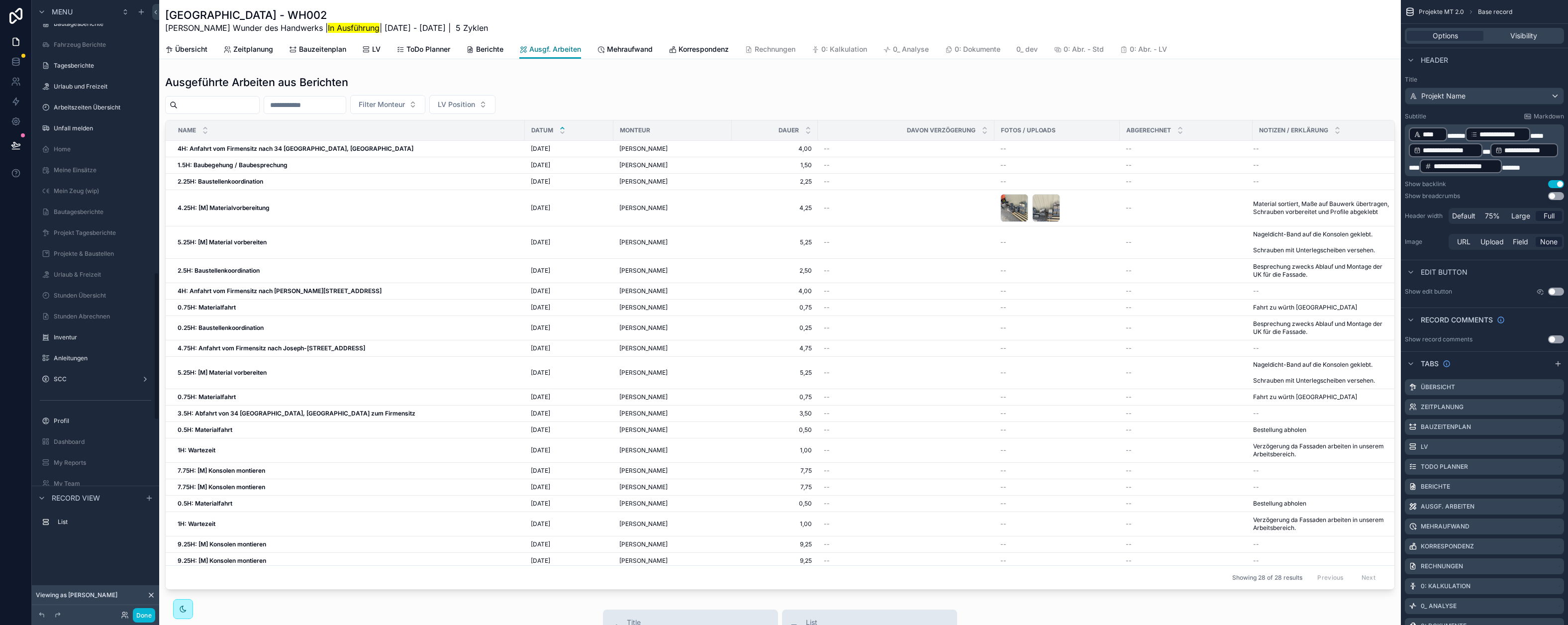
scroll to position [931, 0]
click at [88, 169] on label "Bautagesberichte" at bounding box center [102, 171] width 97 height 8
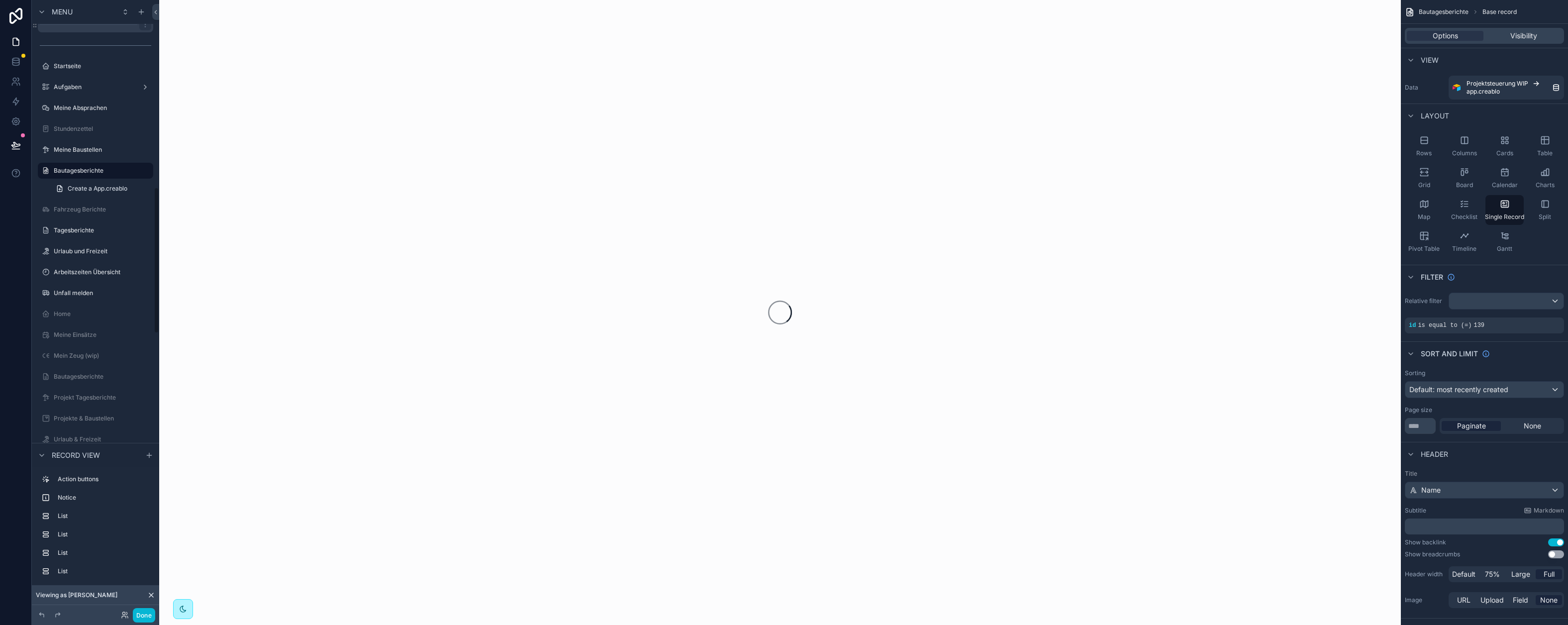
scroll to position [785, 0]
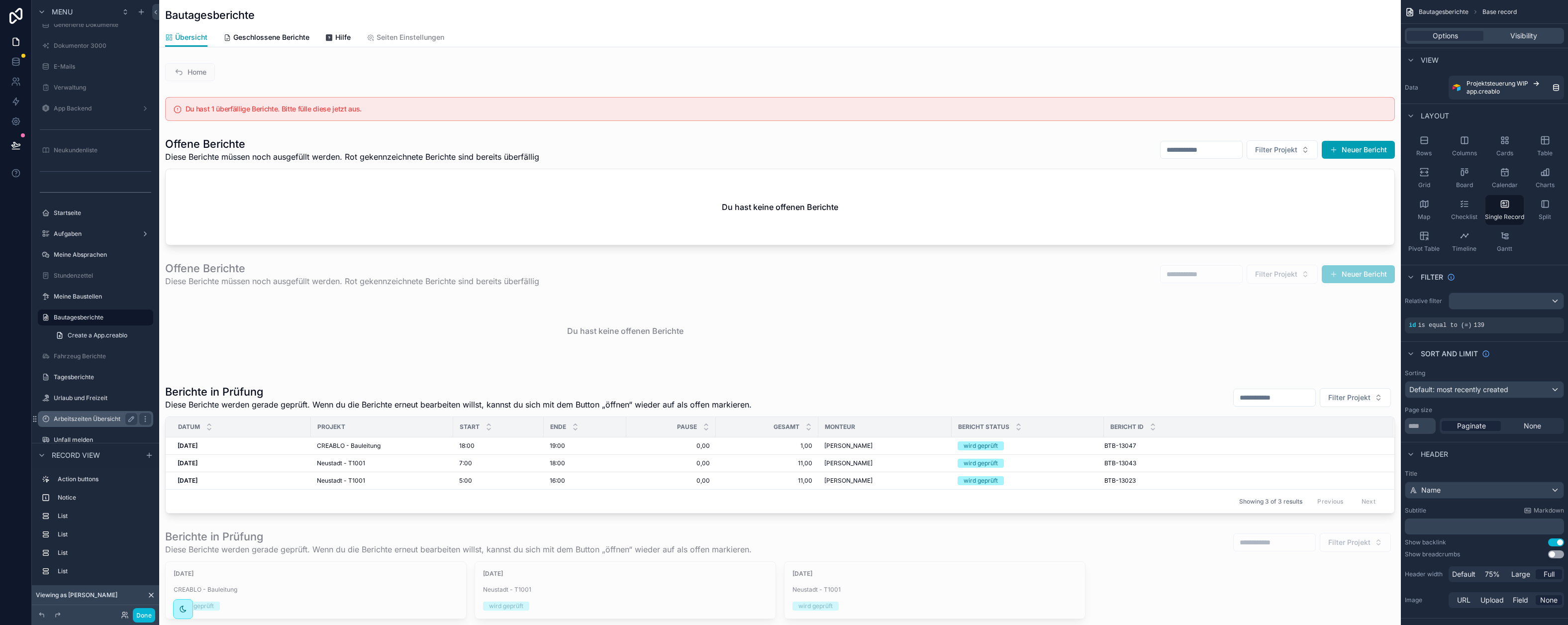
click at [95, 378] on label "Tagesberichte" at bounding box center [102, 377] width 97 height 8
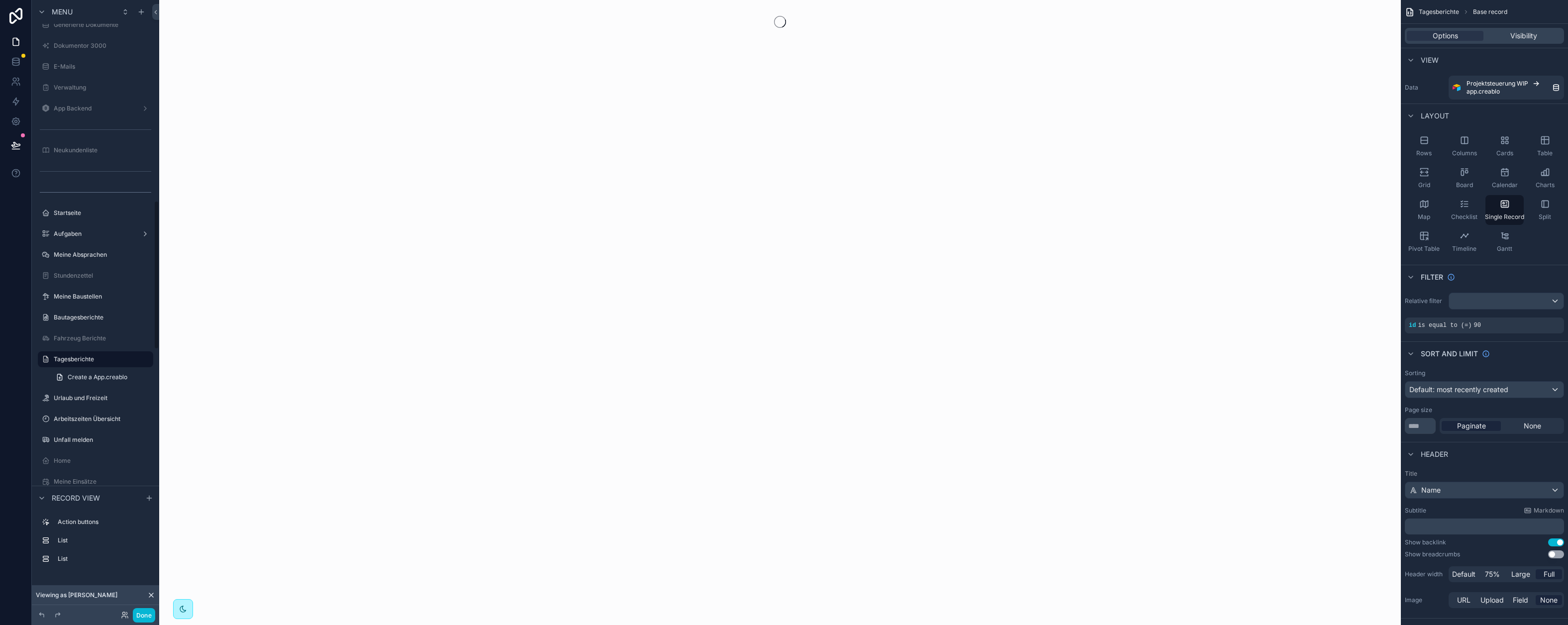
scroll to position [827, 0]
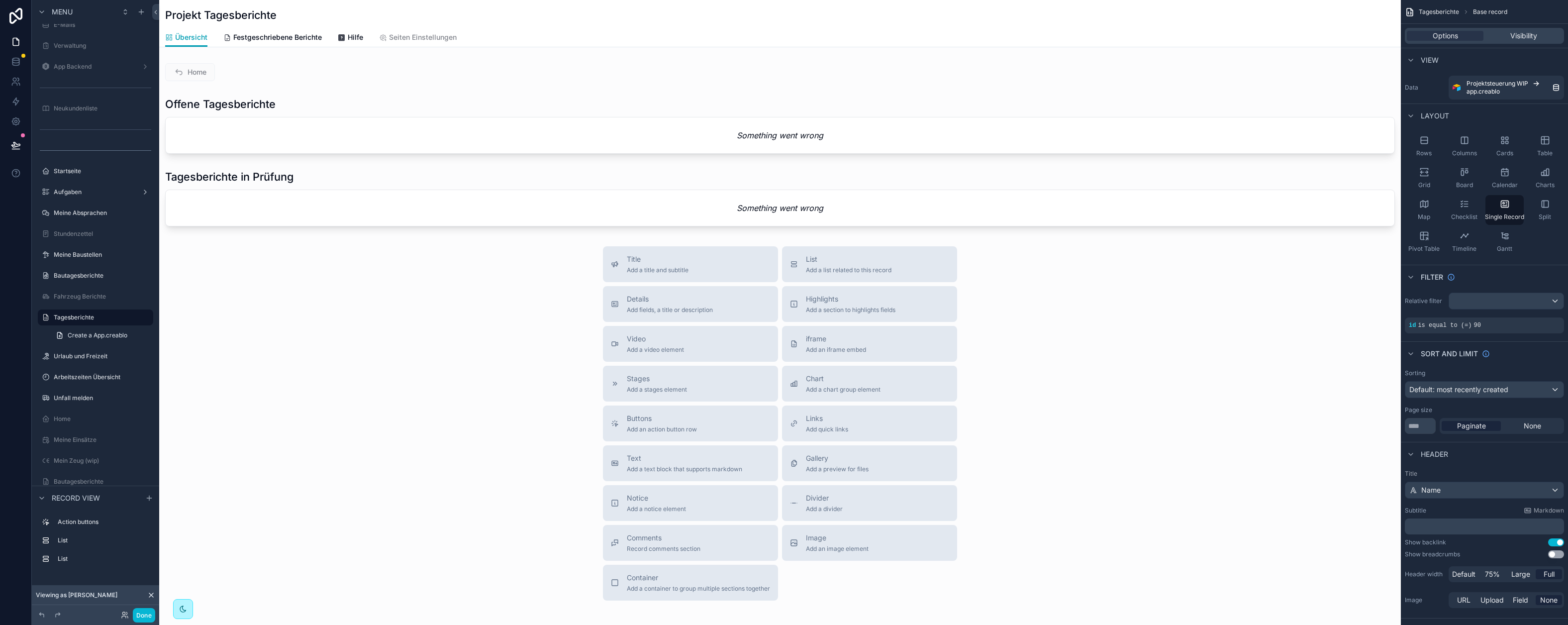
click at [342, 117] on div "scrollable content" at bounding box center [780, 340] width 1242 height 680
click at [385, 124] on div "scrollable content" at bounding box center [780, 125] width 1242 height 65
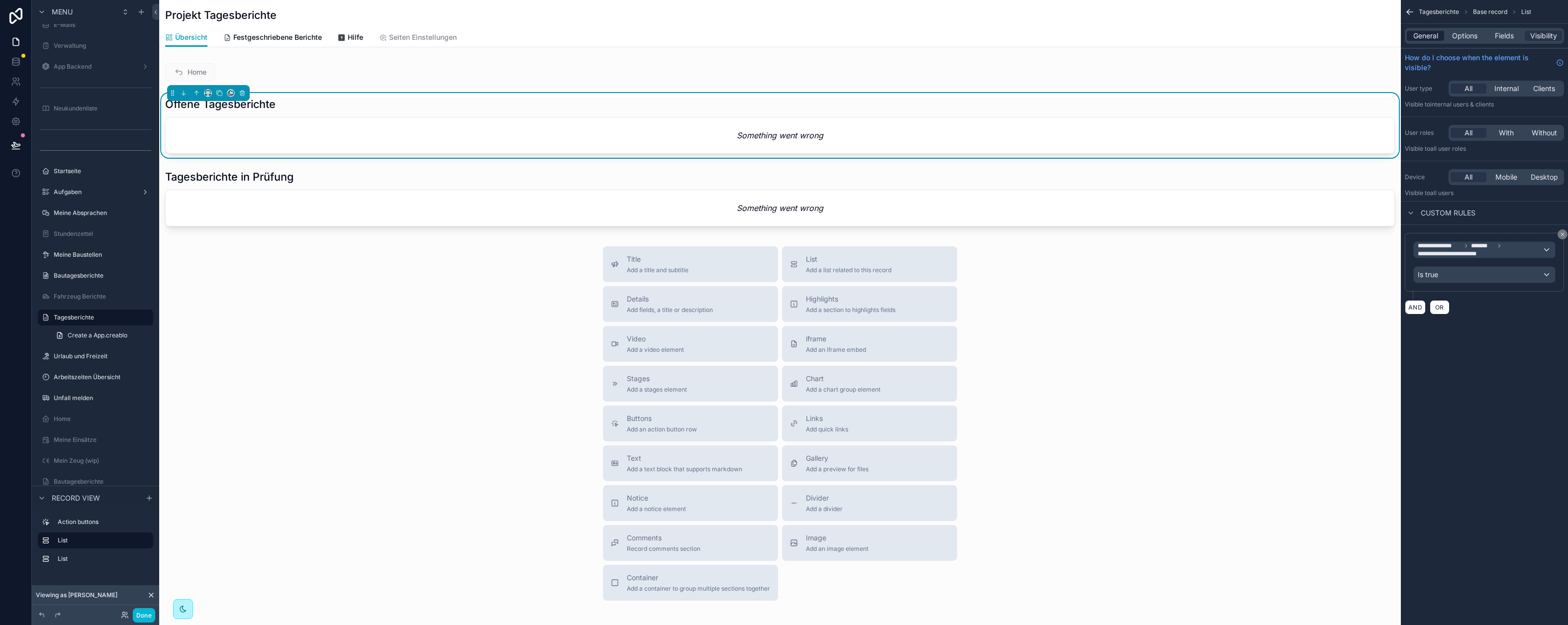
click at [1430, 33] on span "General" at bounding box center [1426, 36] width 25 height 10
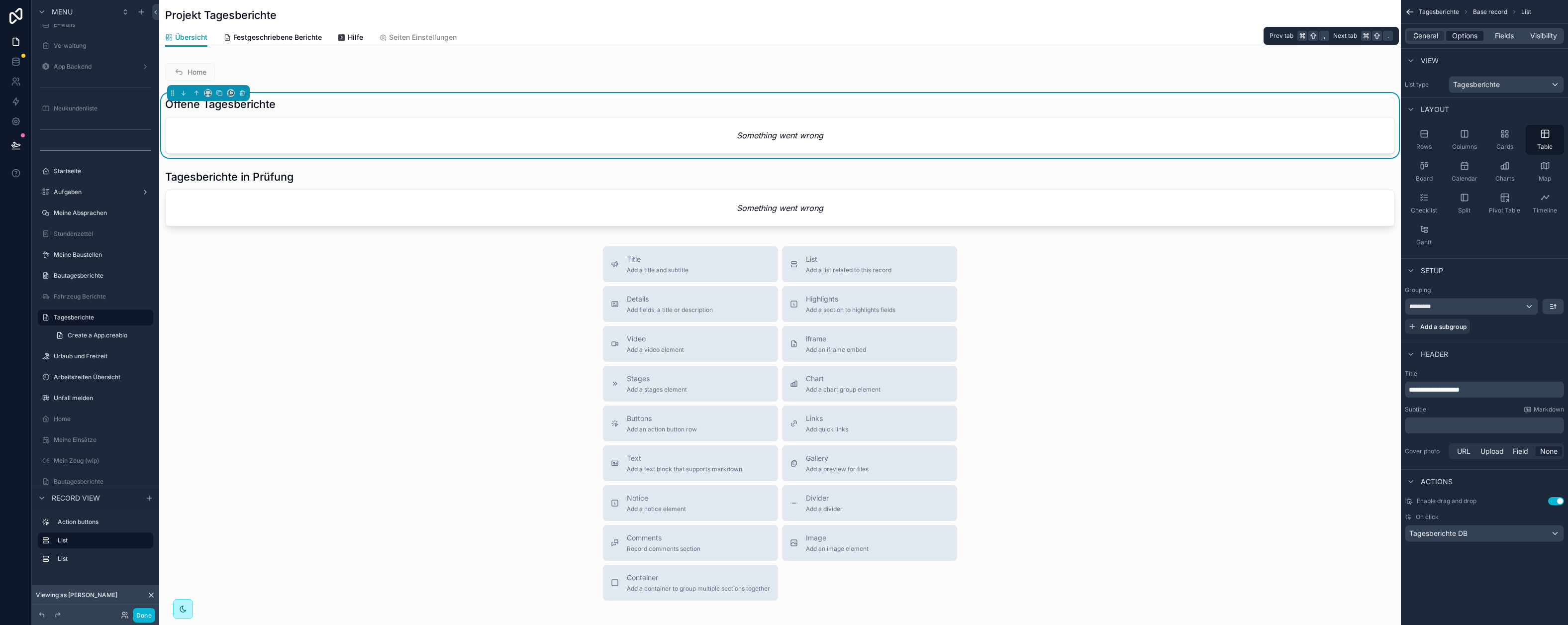
click at [1459, 38] on span "Options" at bounding box center [1465, 36] width 26 height 10
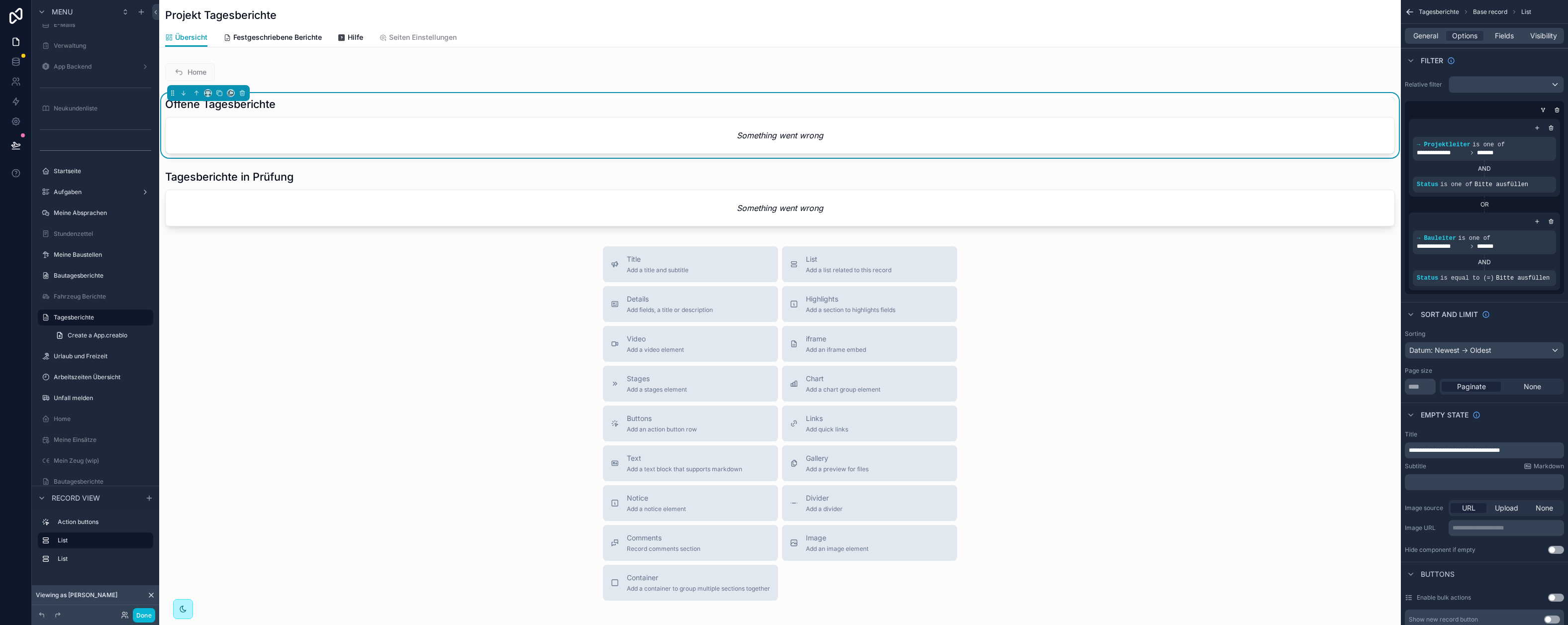
click at [817, 116] on div "Offene Tagesberichte Something went wrong" at bounding box center [780, 125] width 1230 height 57
click at [1501, 39] on span "Fields" at bounding box center [1504, 36] width 19 height 10
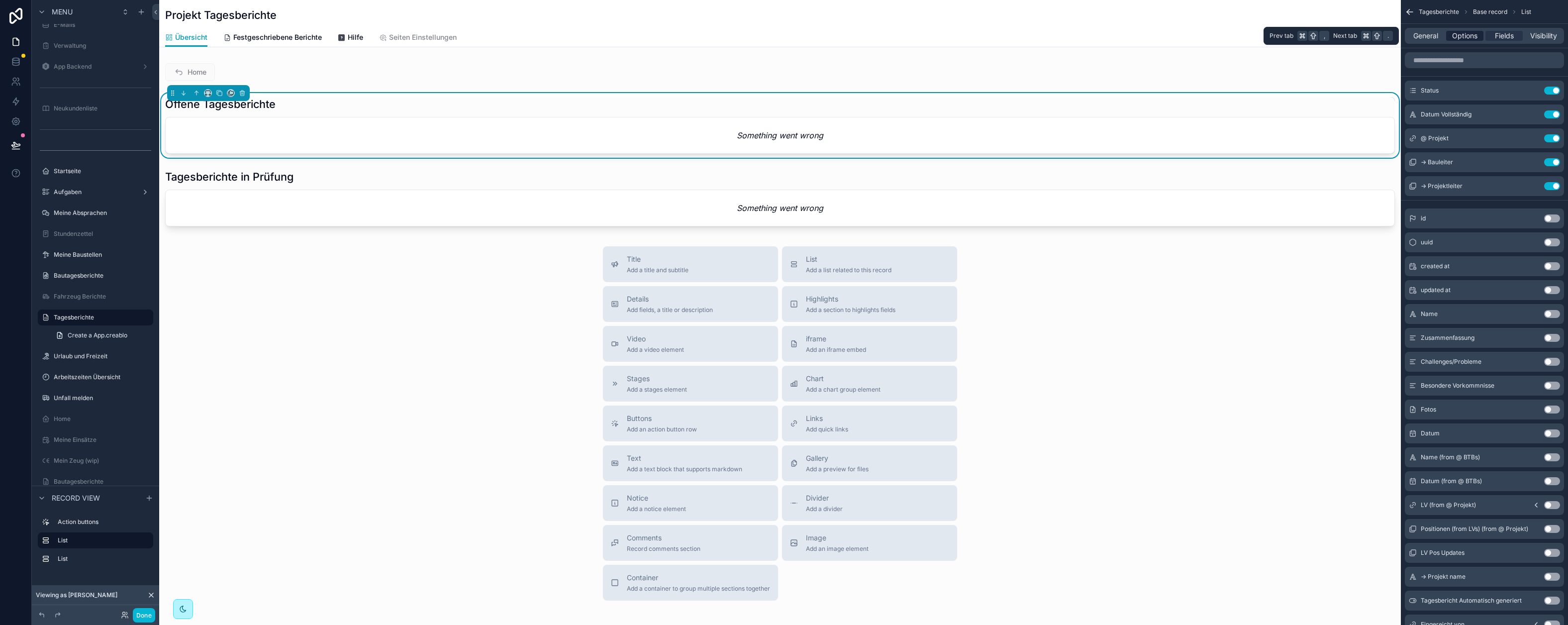
click at [1468, 35] on span "Options" at bounding box center [1465, 36] width 26 height 10
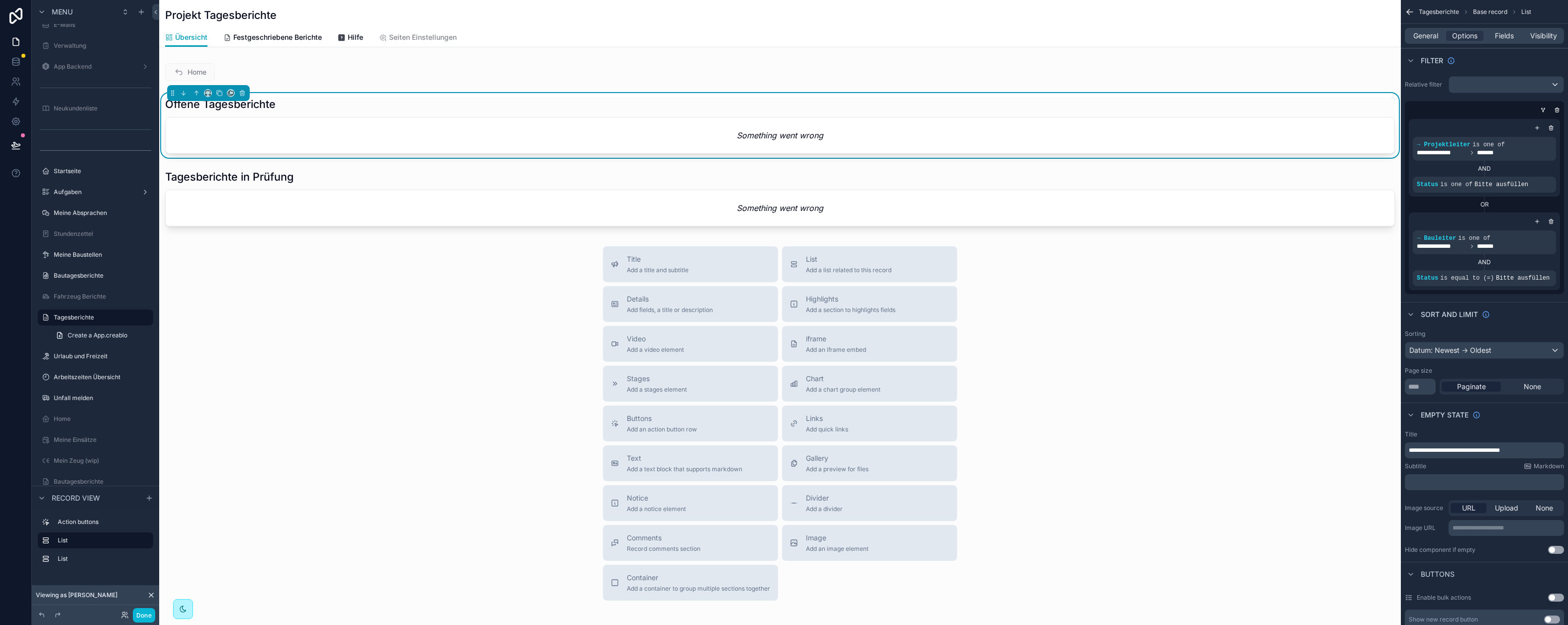
click at [818, 108] on div "Offene Tagesberichte" at bounding box center [780, 104] width 1230 height 14
click at [821, 197] on div "scrollable content" at bounding box center [780, 198] width 1242 height 65
click at [480, 116] on div "scrollable content" at bounding box center [780, 125] width 1242 height 65
click at [832, 116] on div "Offene Tagesberichte Something went wrong" at bounding box center [780, 125] width 1230 height 57
click at [747, 140] on em "Something went wrong" at bounding box center [780, 135] width 86 height 12
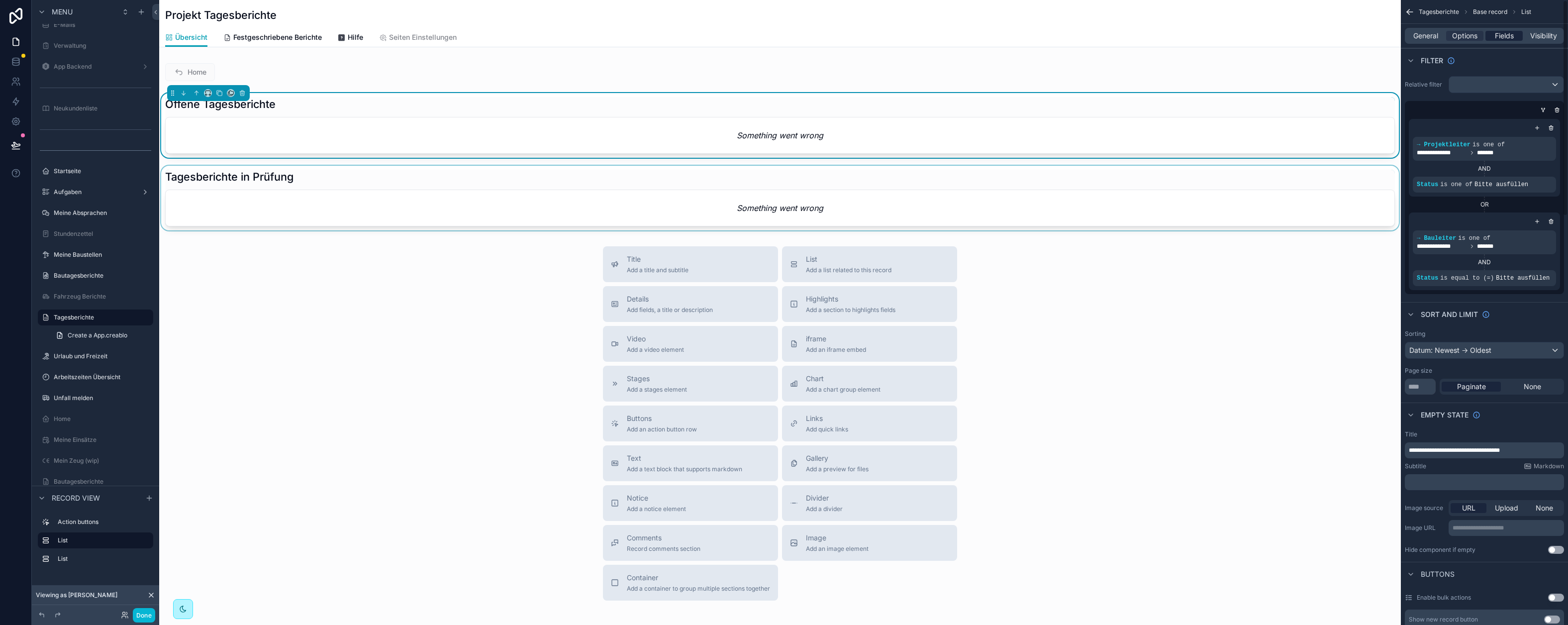
click at [1507, 37] on span "Fields" at bounding box center [1504, 36] width 19 height 10
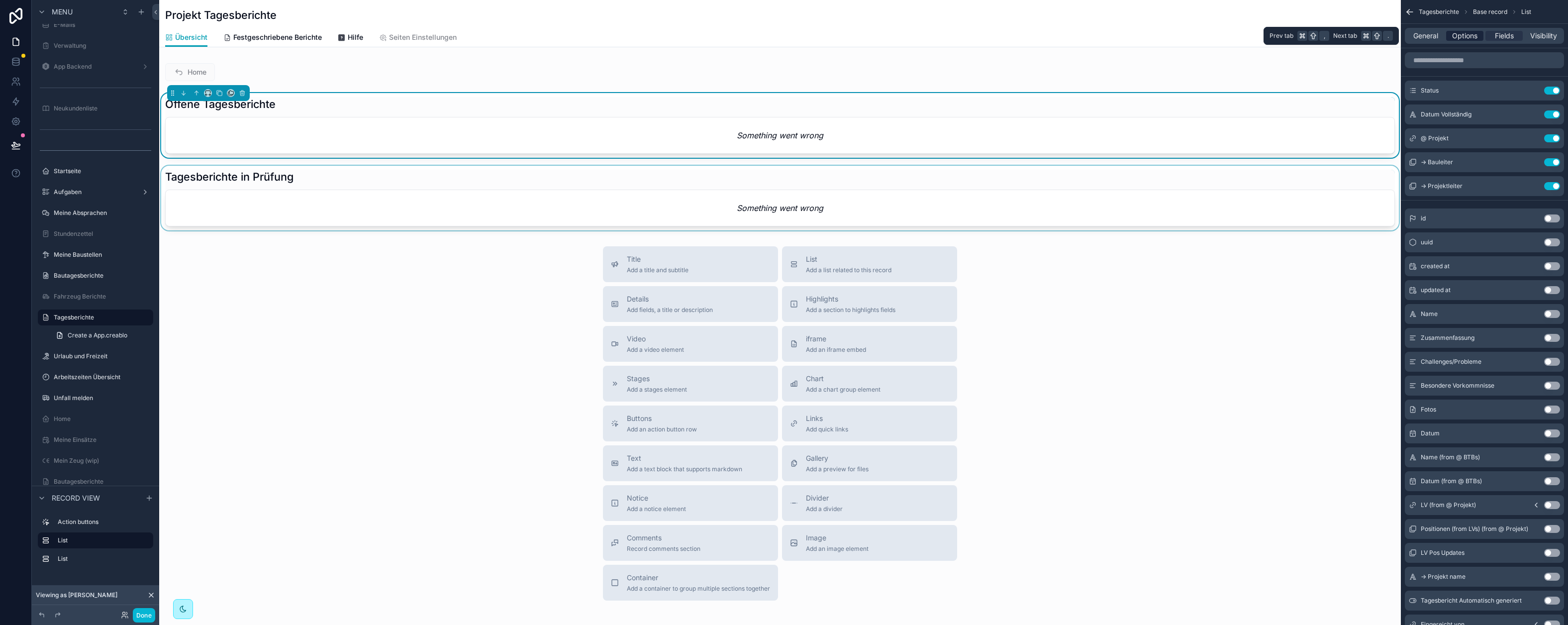
click at [1469, 37] on span "Options" at bounding box center [1465, 36] width 26 height 10
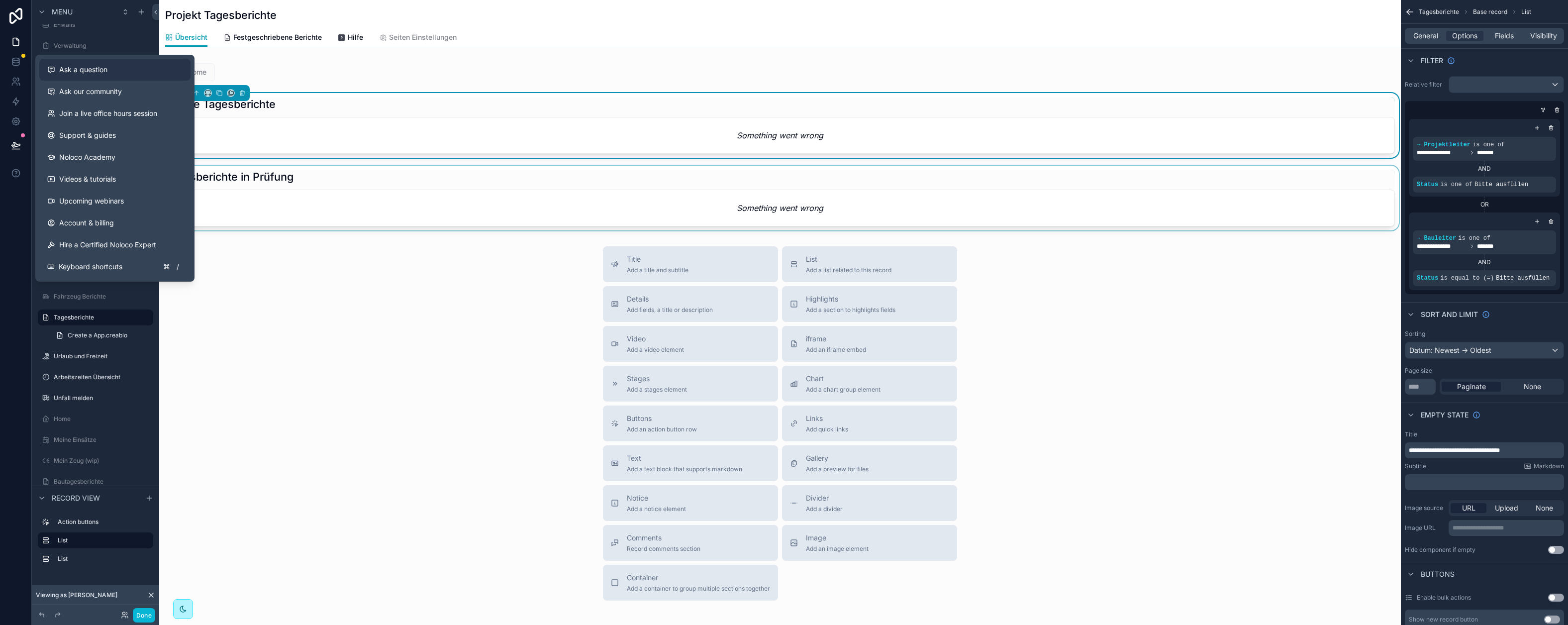
click at [110, 75] on button "Ask a question" at bounding box center [115, 69] width 151 height 22
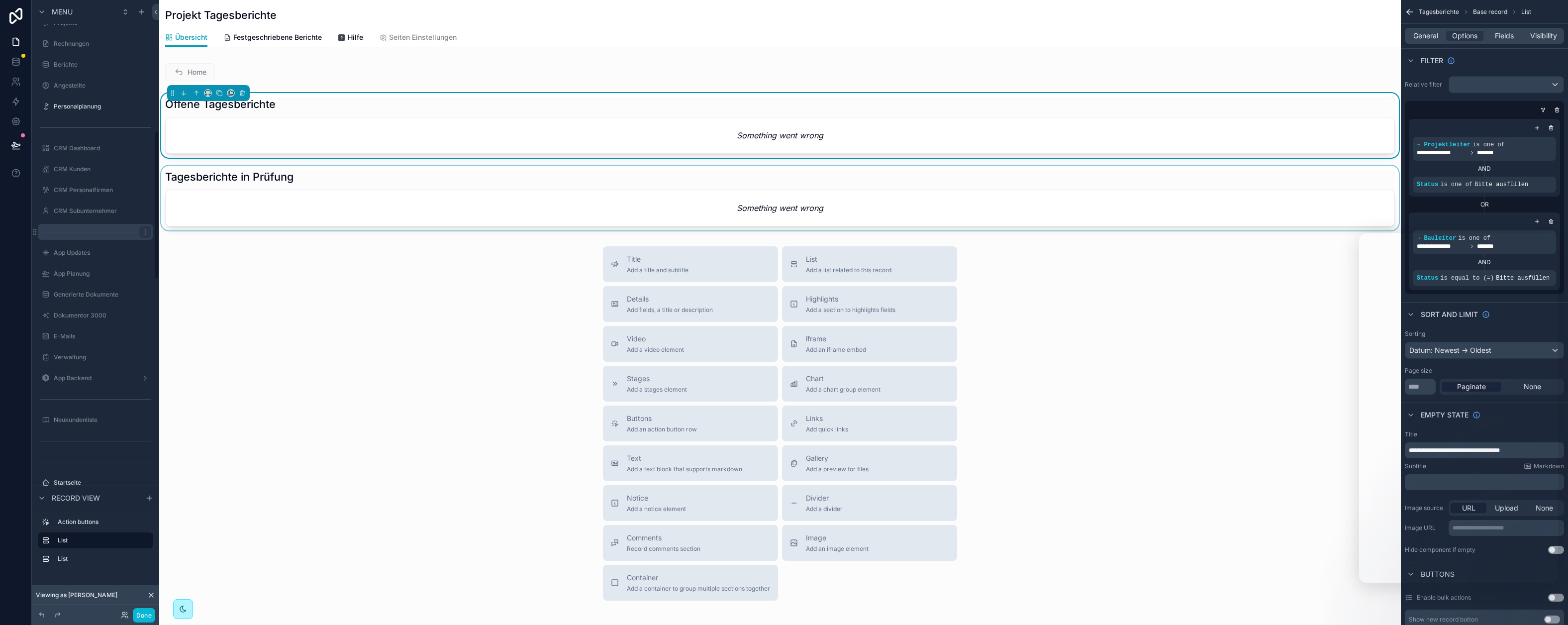
scroll to position [435, 0]
click at [79, 177] on div "Personalplanung" at bounding box center [95, 186] width 127 height 18
click at [83, 184] on label "Personalplanung" at bounding box center [93, 186] width 80 height 8
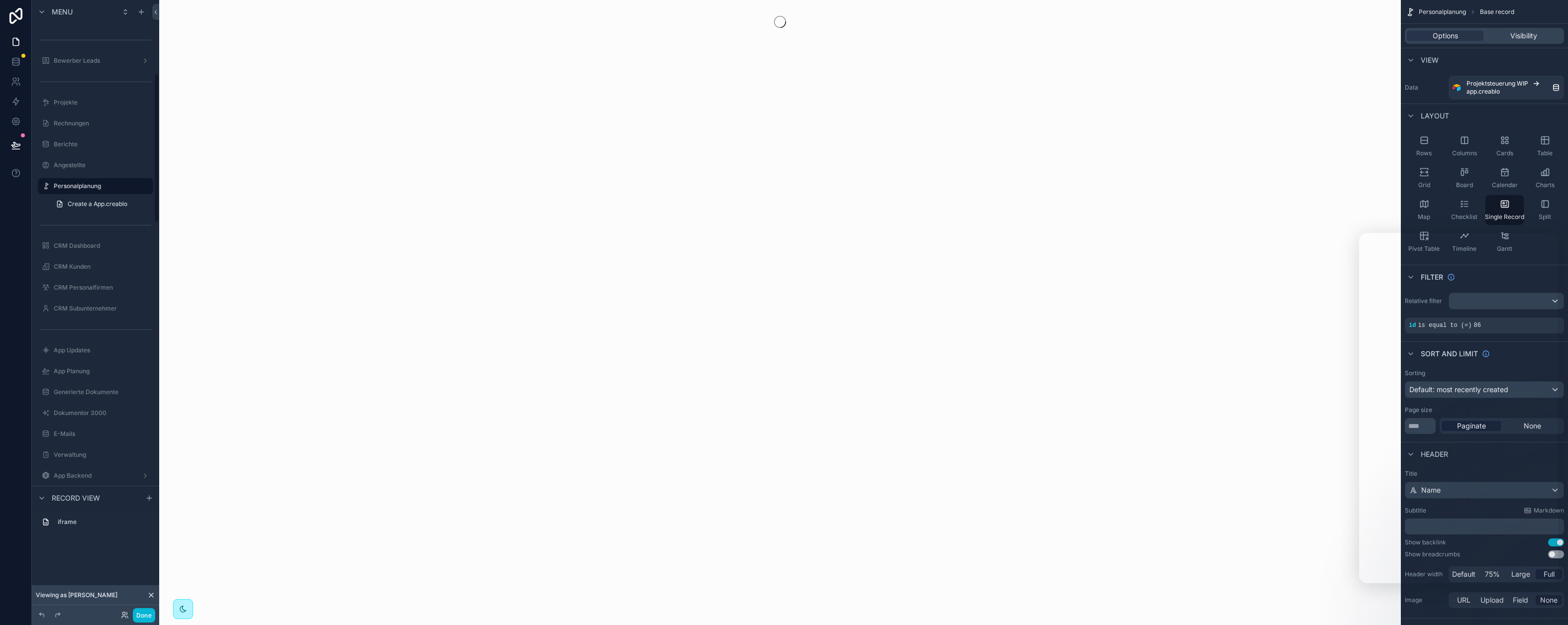
scroll to position [304, 0]
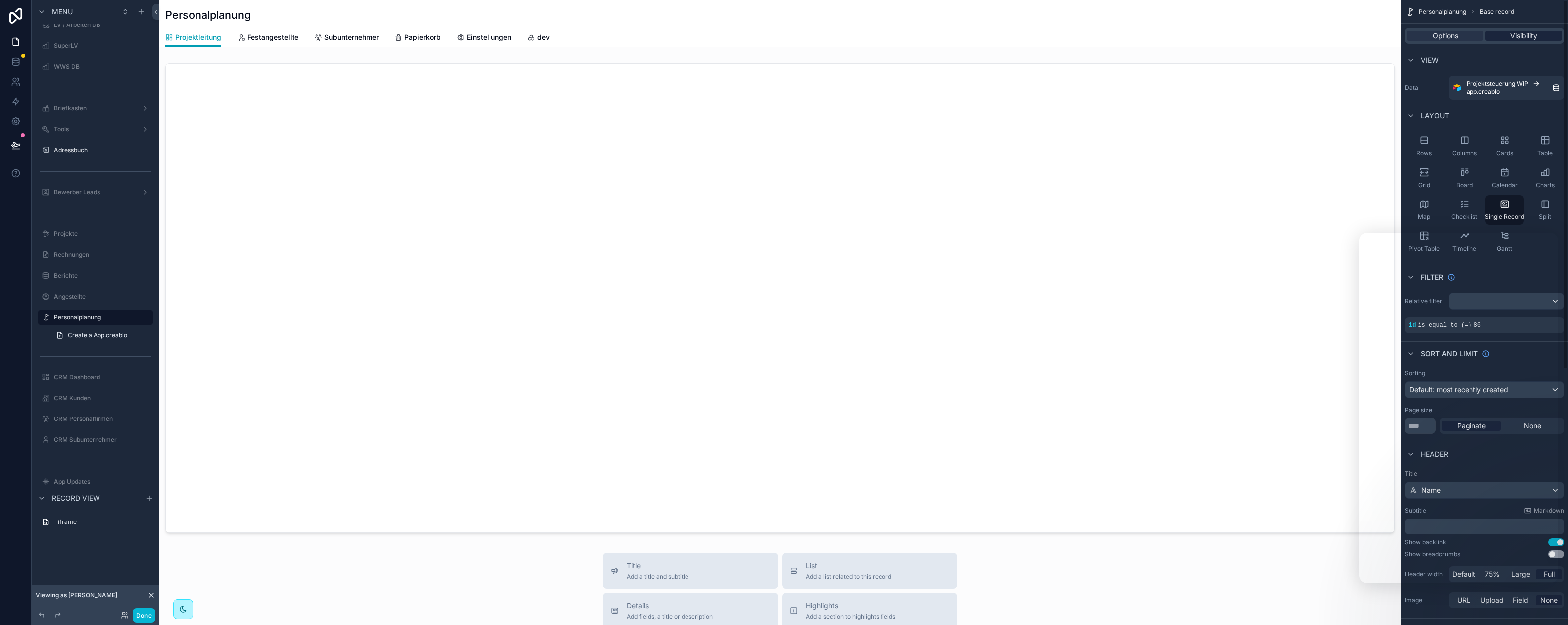
click at [1531, 34] on span "Visibility" at bounding box center [1524, 36] width 27 height 10
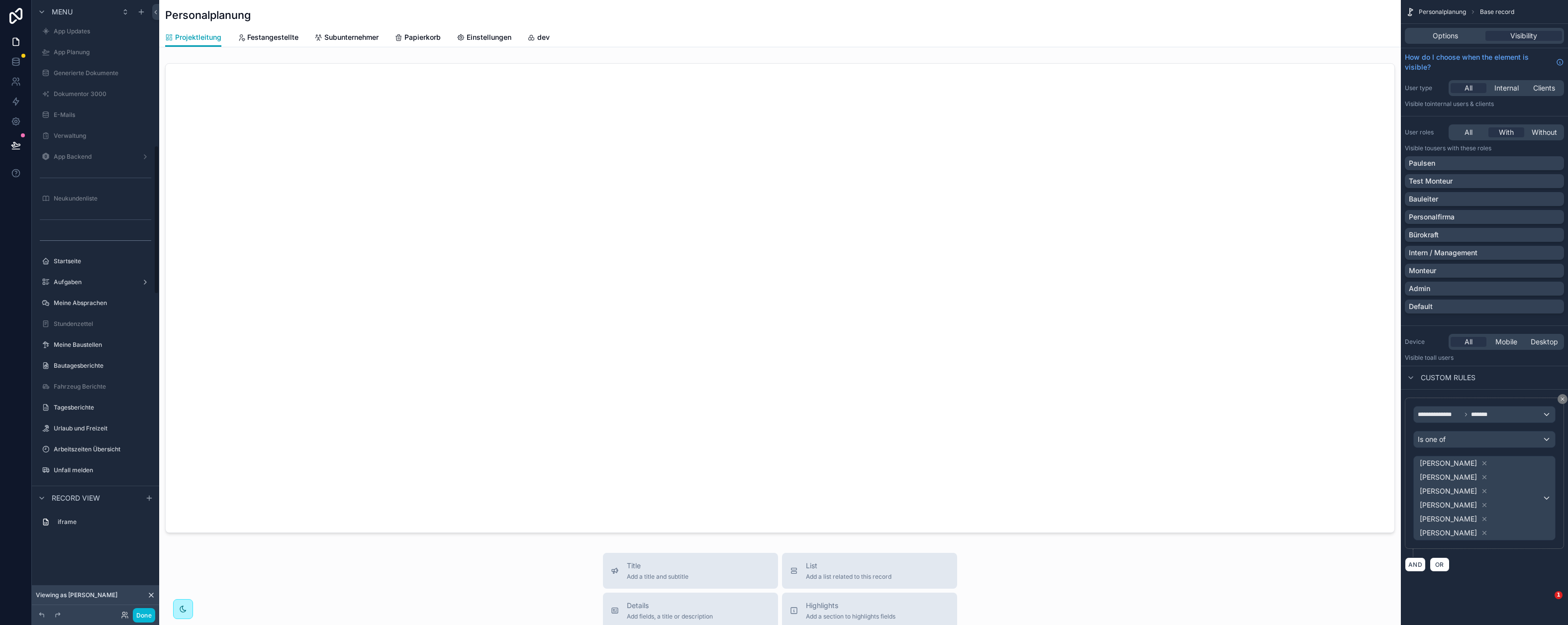
scroll to position [767, 0]
click at [85, 336] on label "Meine Baustellen" at bounding box center [93, 332] width 80 height 8
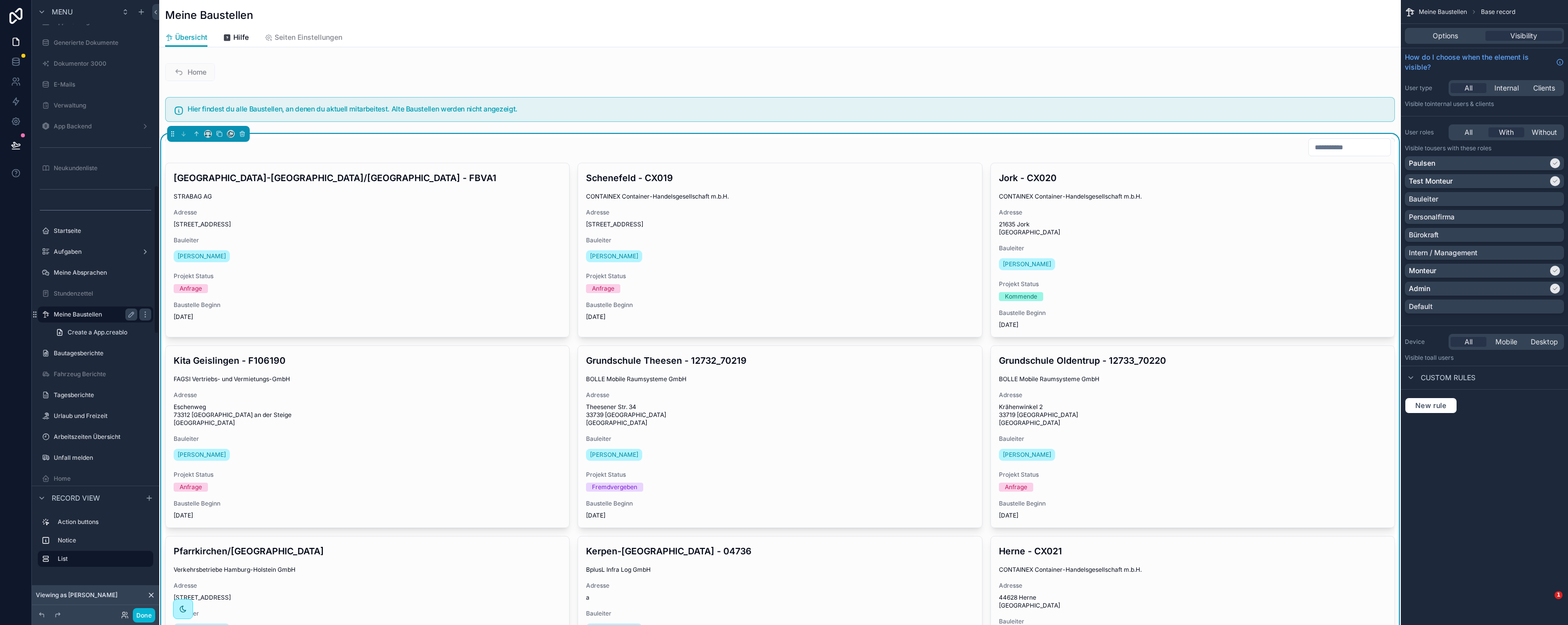
scroll to position [764, 0]
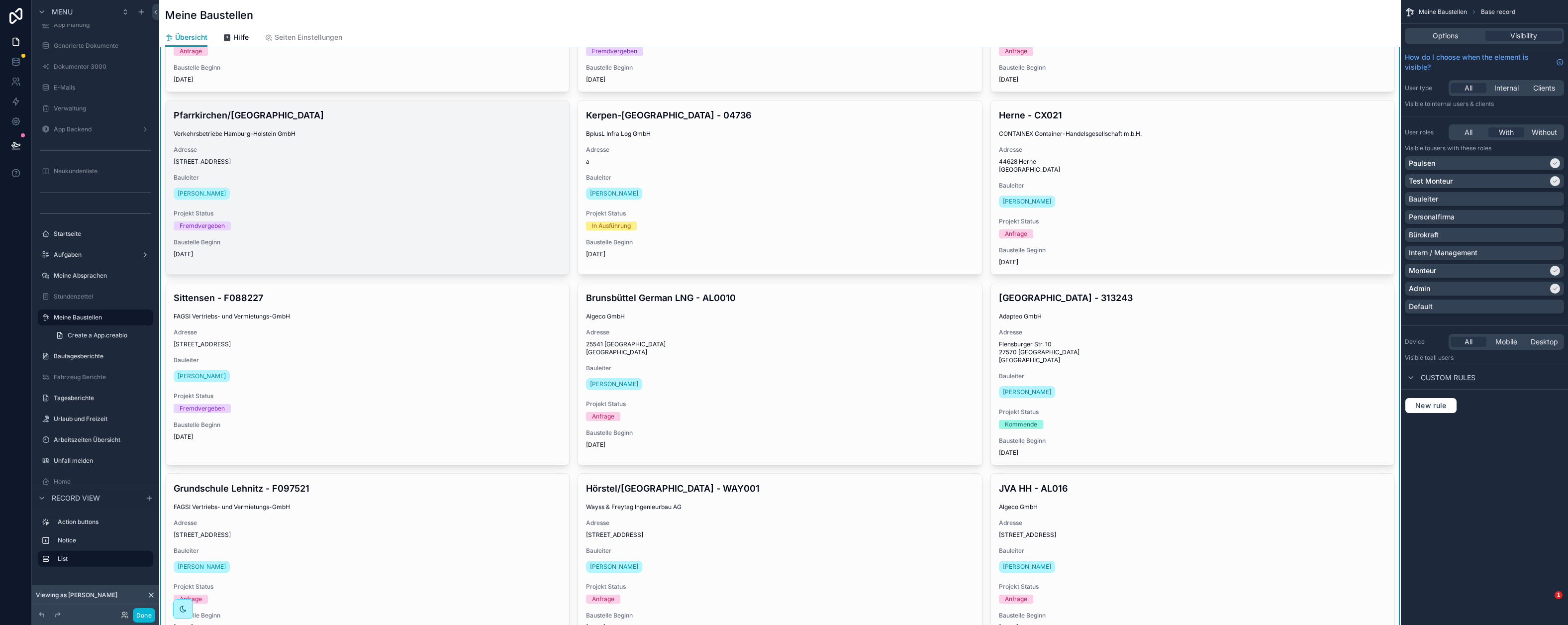
scroll to position [445, 0]
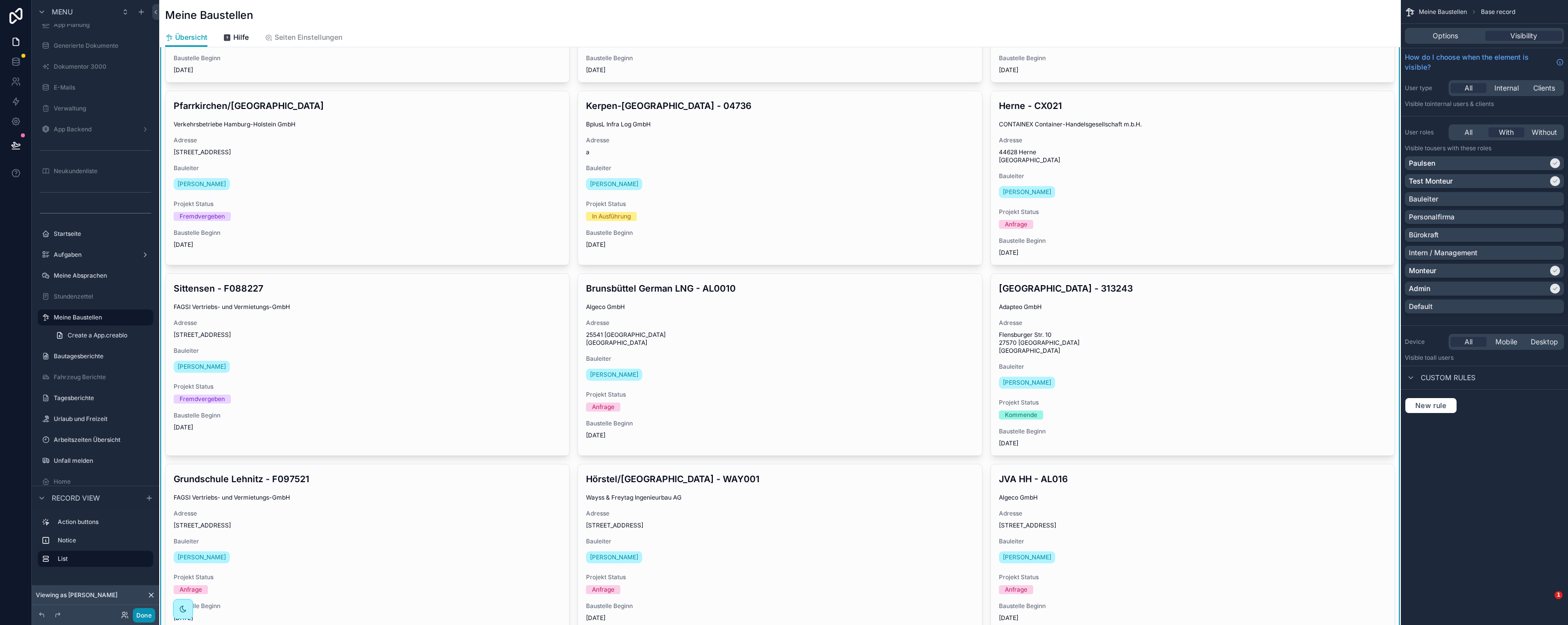
click at [151, 616] on button "Done" at bounding box center [144, 616] width 23 height 15
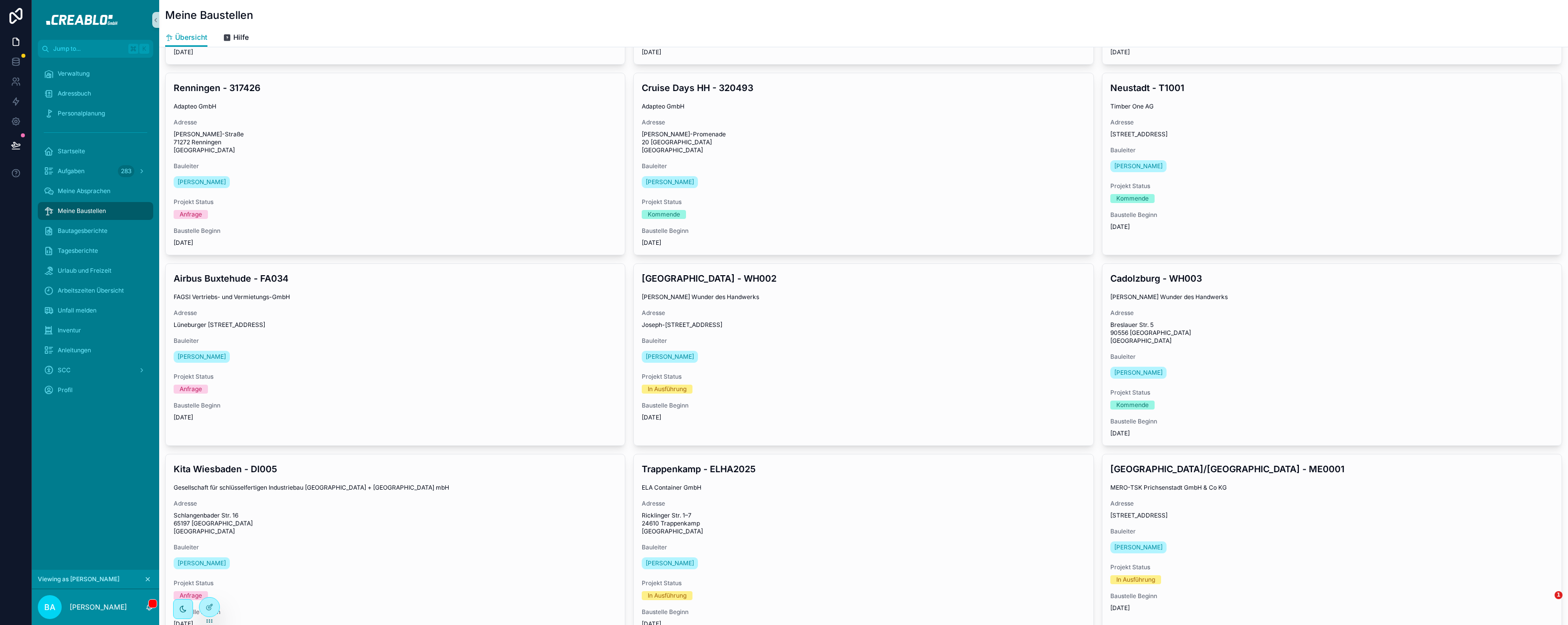
scroll to position [1012, 0]
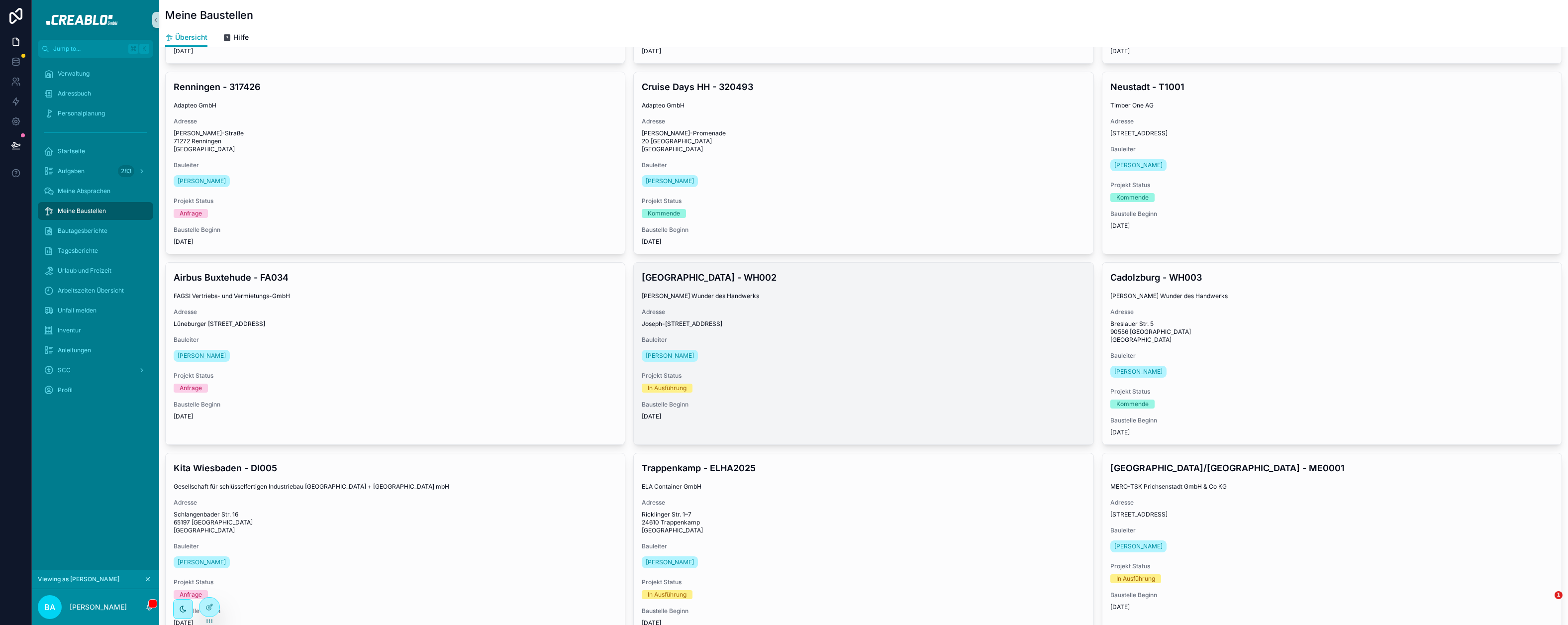
click at [835, 344] on span "Bauleiter" at bounding box center [863, 340] width 443 height 8
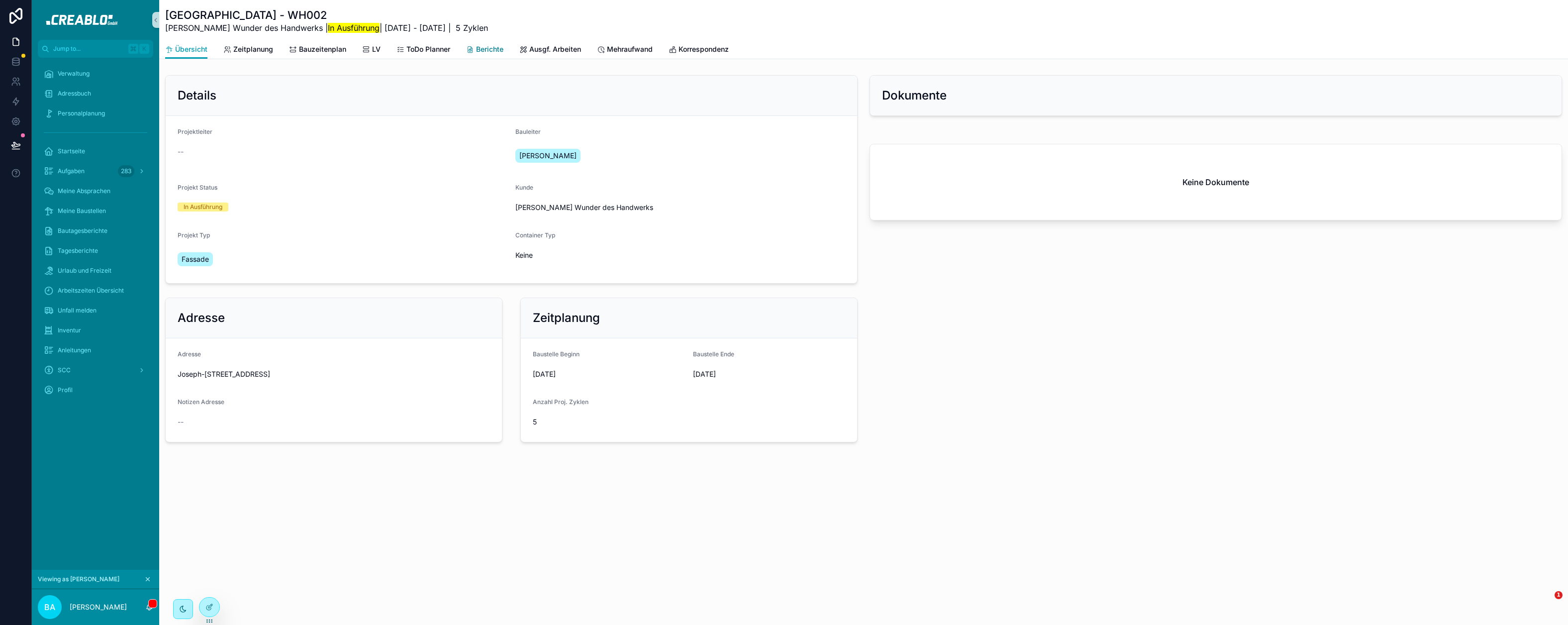
click at [491, 53] on span "Berichte" at bounding box center [489, 49] width 27 height 10
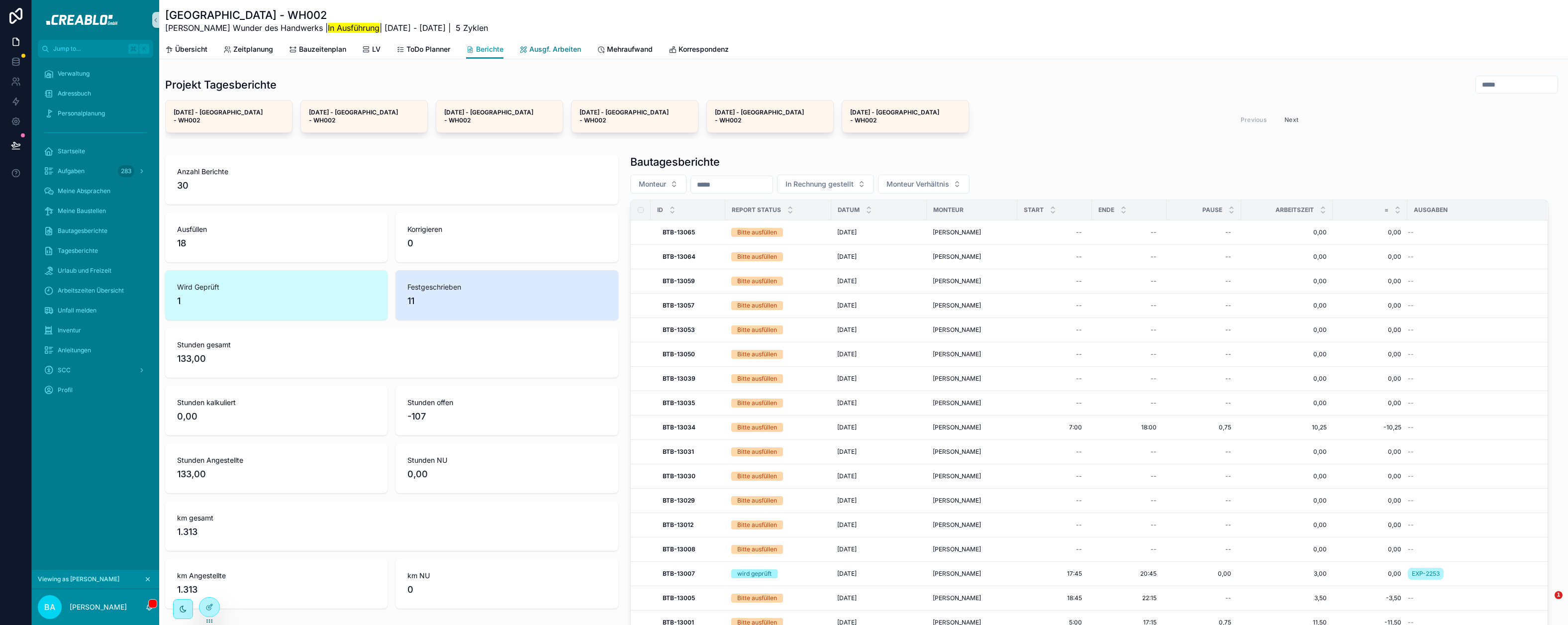
click at [545, 53] on span "Ausgf. Arbeiten" at bounding box center [555, 49] width 52 height 10
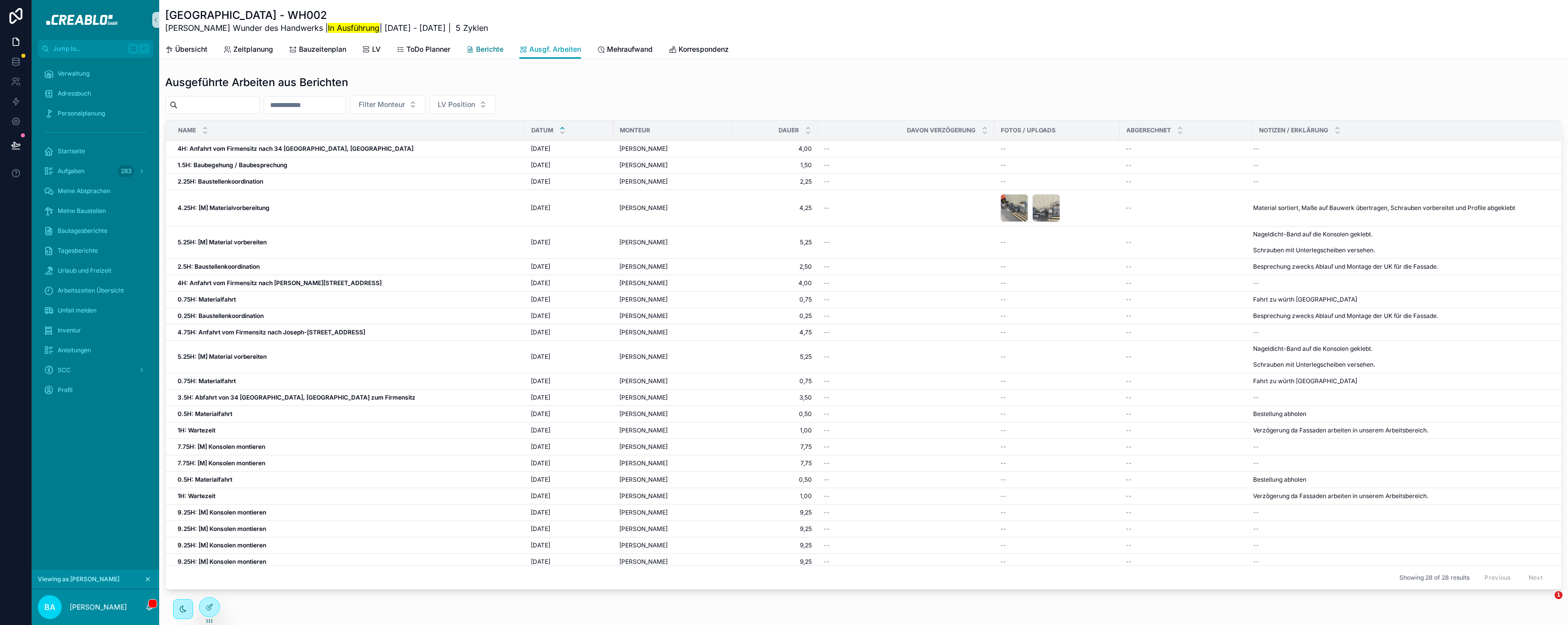
click at [496, 53] on span "Berichte" at bounding box center [489, 49] width 27 height 10
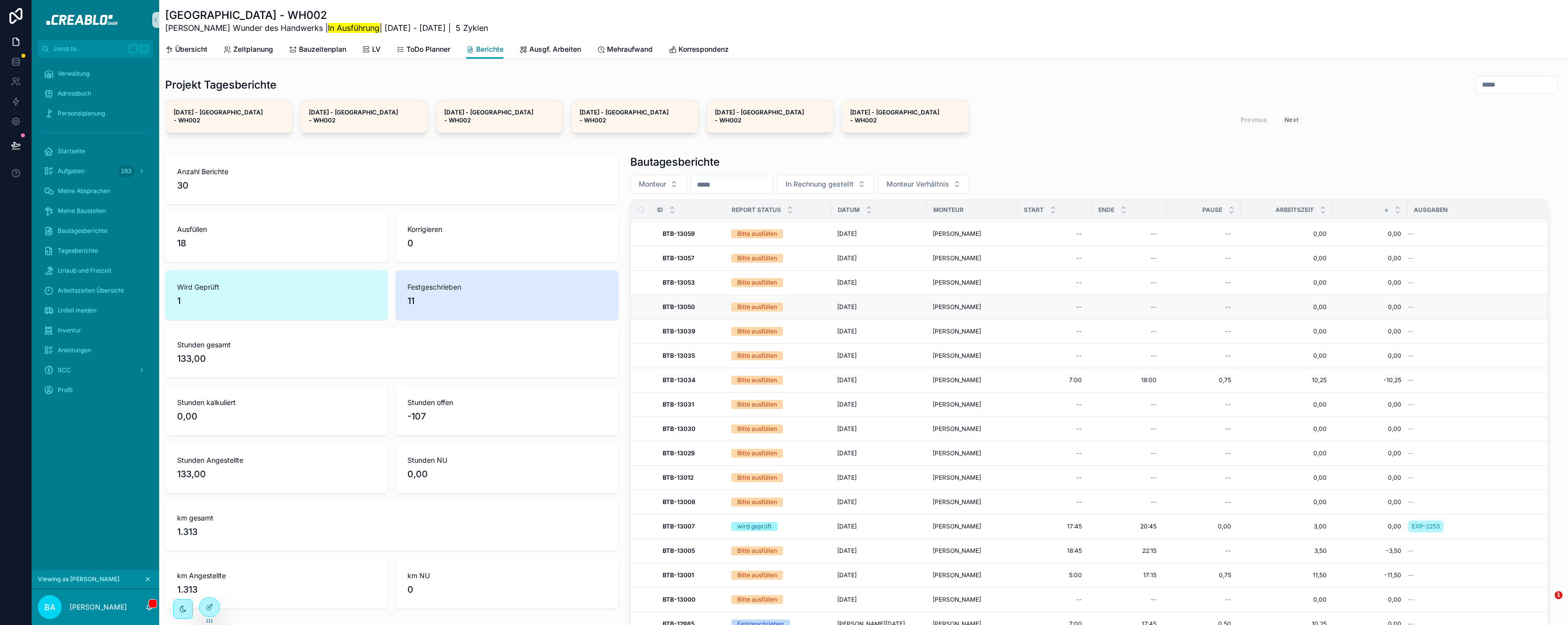
scroll to position [48, 0]
click at [555, 53] on span "Ausgf. Arbeiten" at bounding box center [555, 49] width 52 height 10
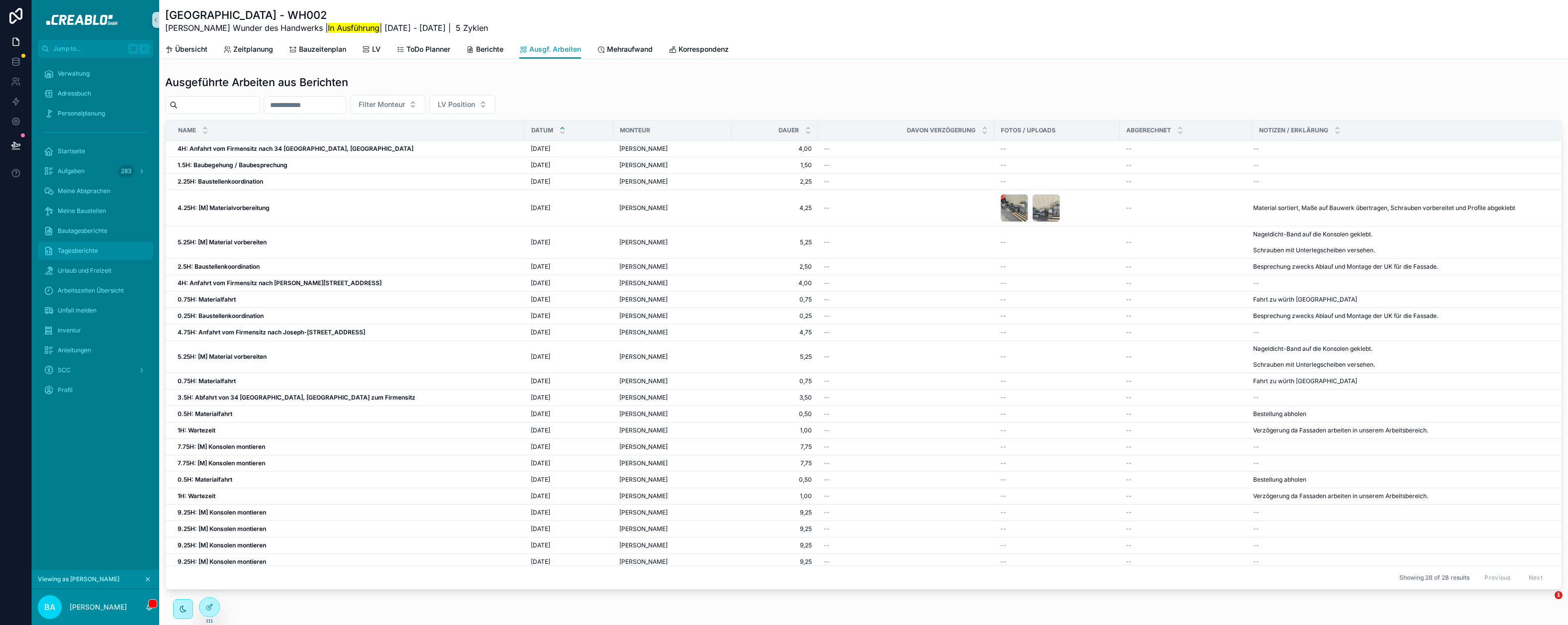
click at [84, 252] on span "Tagesberichte" at bounding box center [78, 250] width 40 height 8
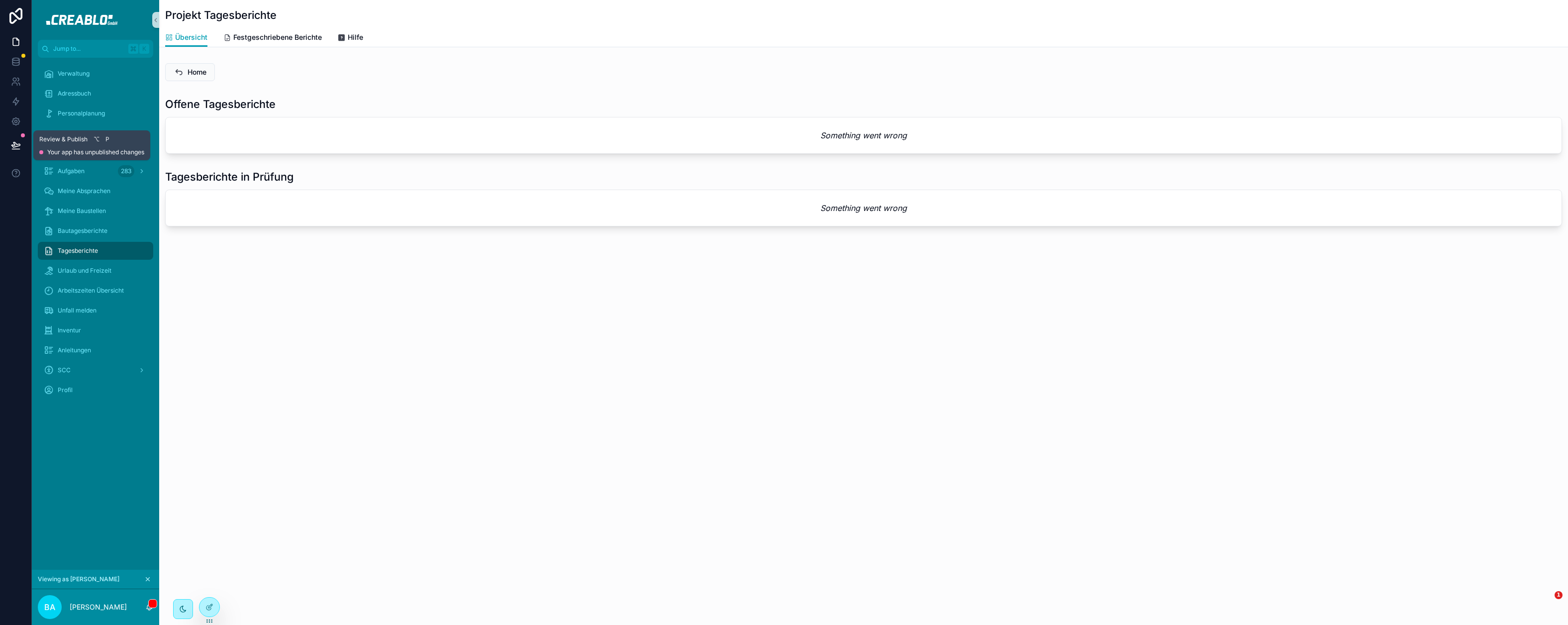
click at [8, 146] on button at bounding box center [16, 146] width 22 height 28
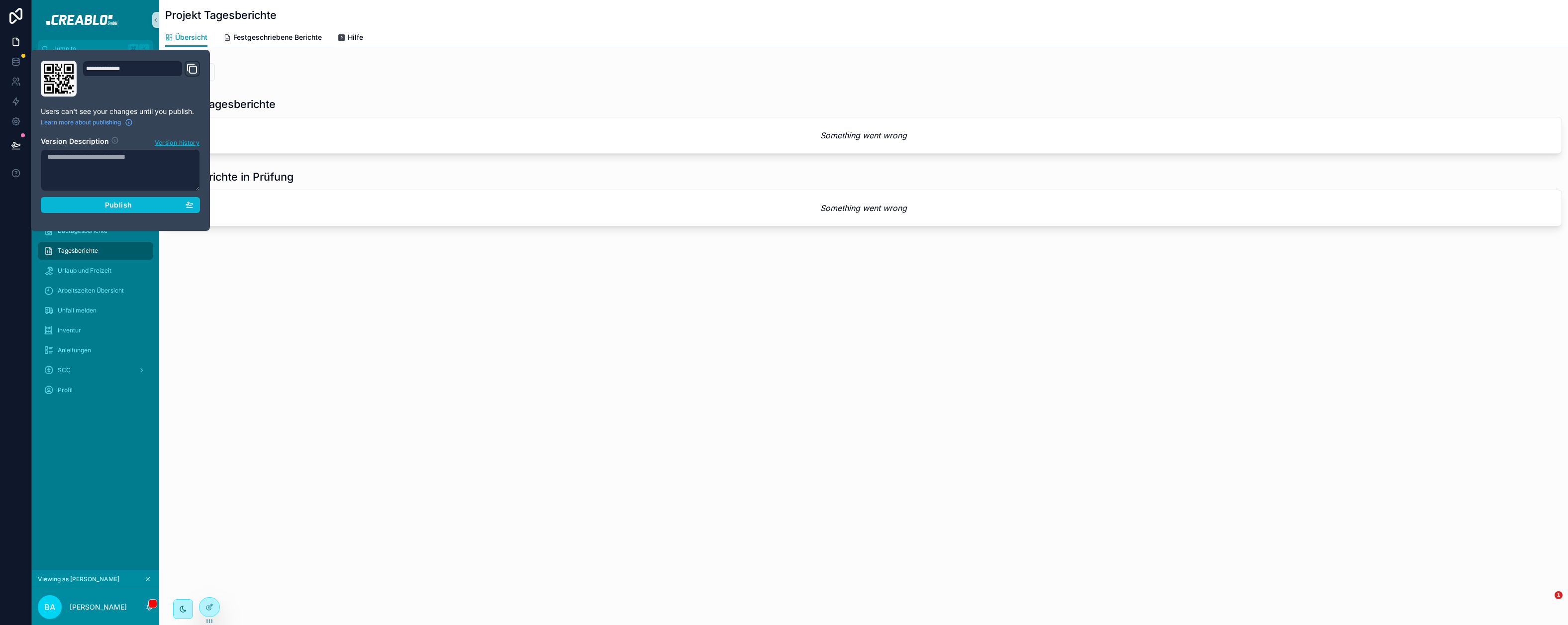
click at [170, 213] on div "**********" at bounding box center [120, 141] width 167 height 160
click at [168, 207] on div "Publish" at bounding box center [121, 205] width 146 height 9
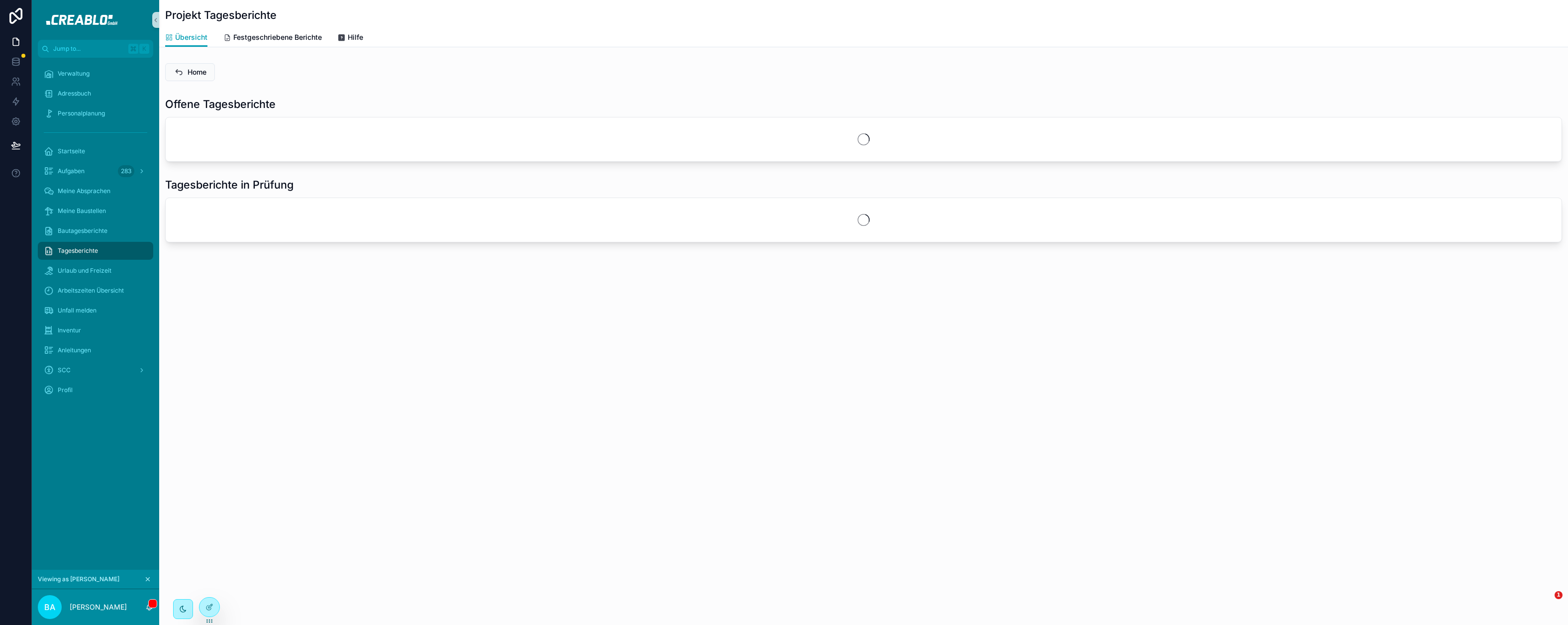
click at [153, 579] on div "Viewing as [PERSON_NAME]" at bounding box center [95, 580] width 127 height 19
click at [149, 579] on icon "scrollable content" at bounding box center [148, 580] width 4 height 4
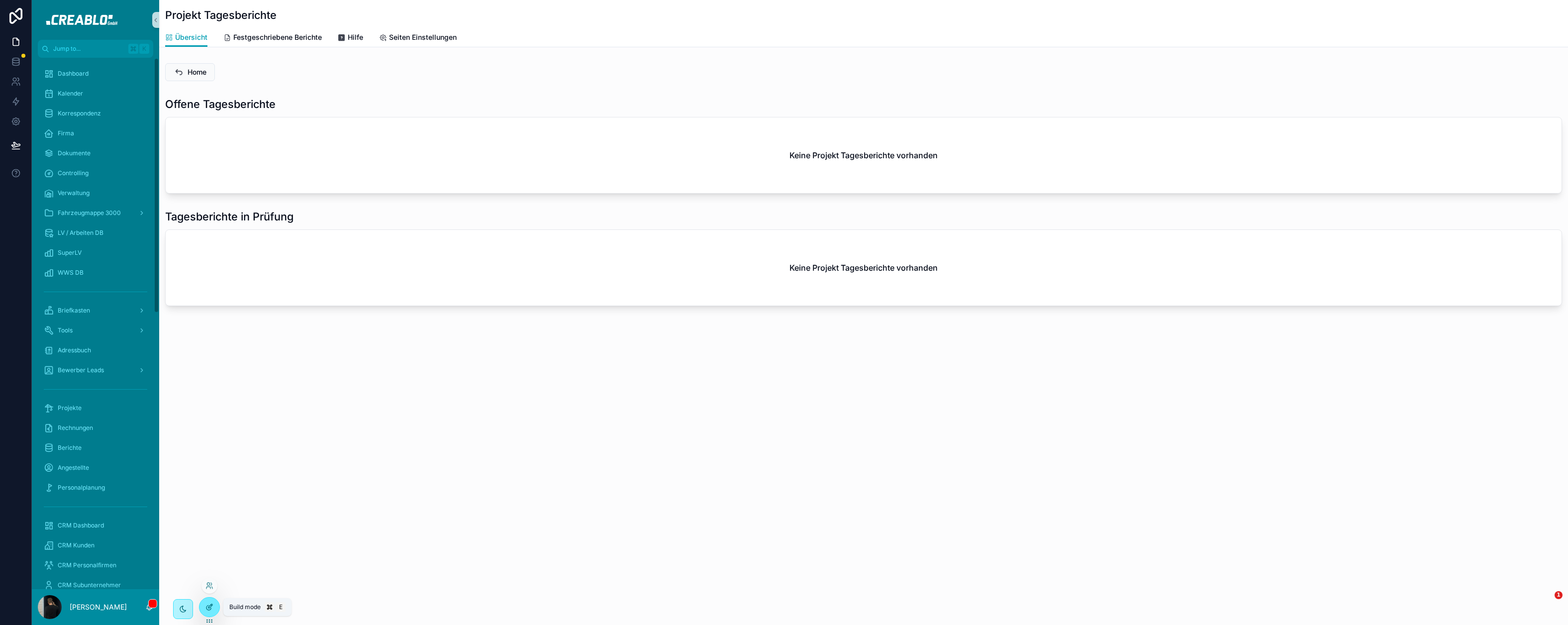
click at [211, 609] on icon at bounding box center [209, 607] width 8 height 8
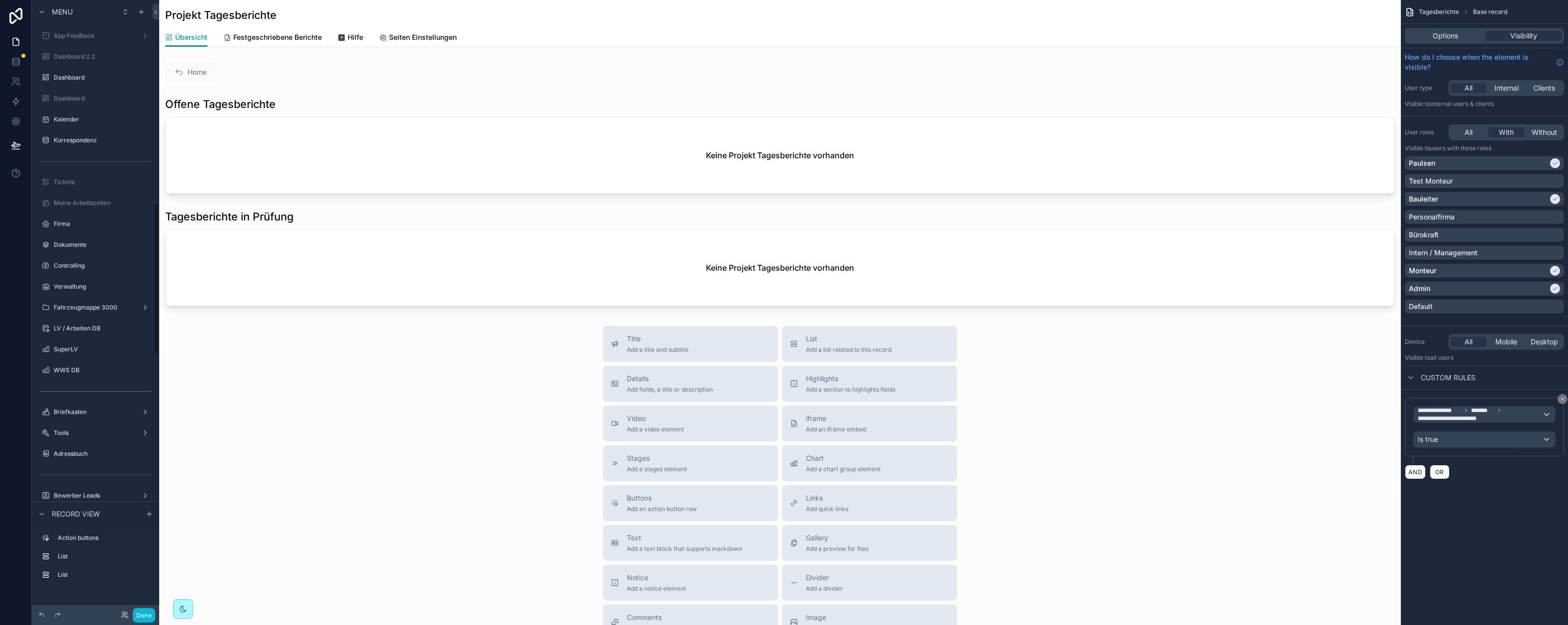
scroll to position [827, 0]
click at [505, 386] on div "scrollable content" at bounding box center [780, 380] width 1242 height 760
click at [352, 137] on div "scrollable content" at bounding box center [780, 146] width 1242 height 105
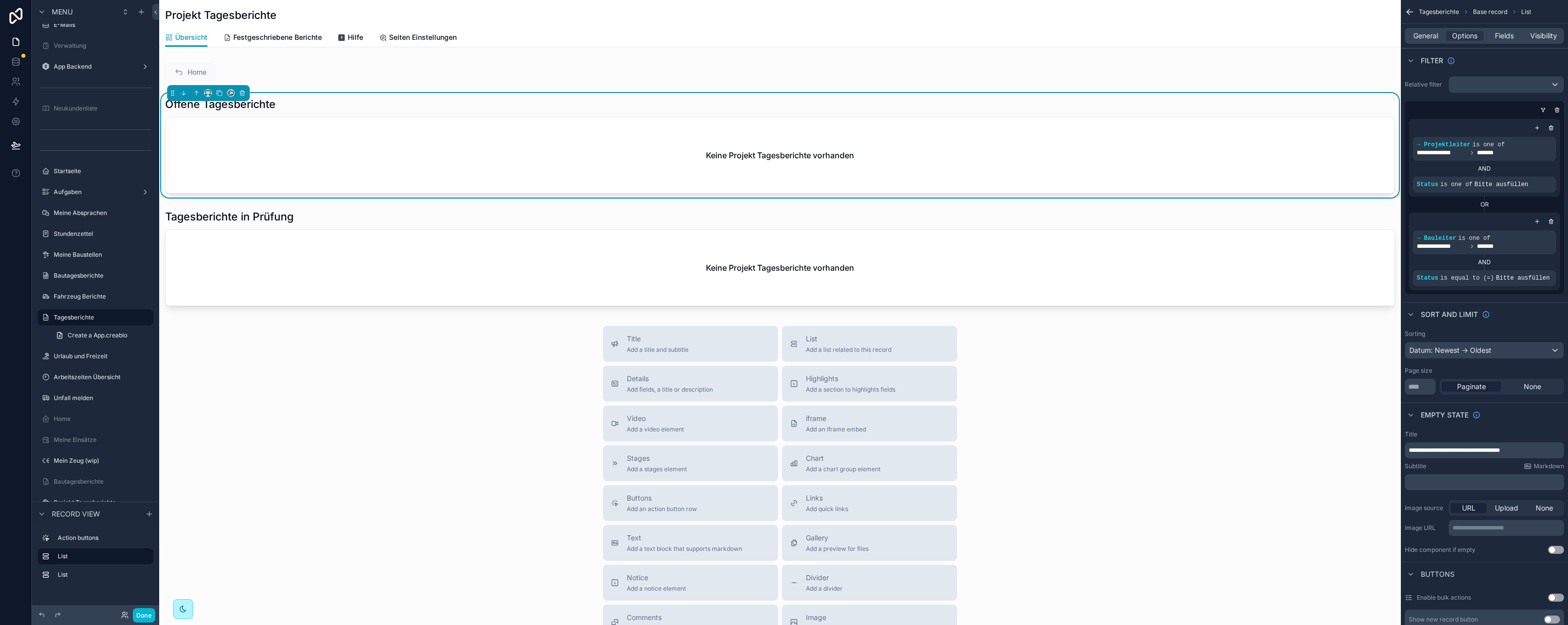
click at [795, 121] on div "Keine Projekt Tagesberichte vorhanden" at bounding box center [780, 155] width 1229 height 76
click at [121, 615] on icon at bounding box center [125, 615] width 8 height 8
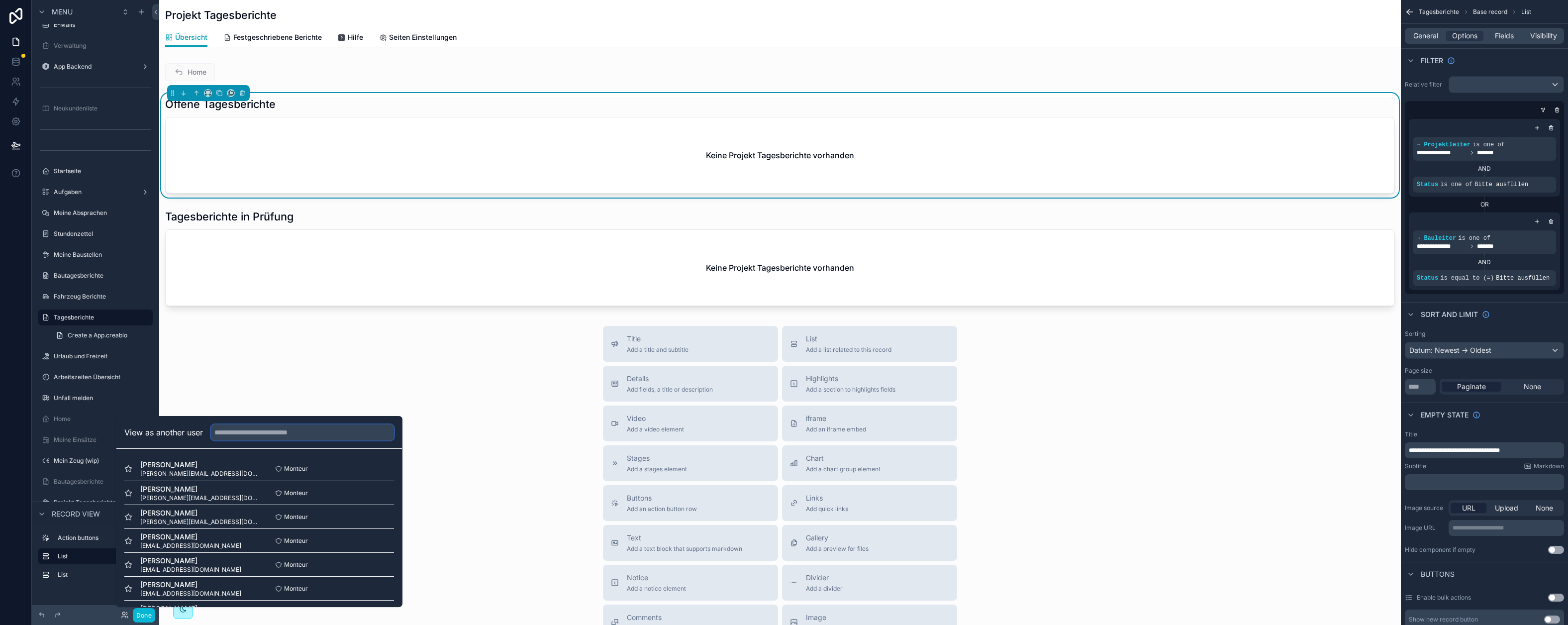
click at [243, 430] on input "text" at bounding box center [303, 433] width 183 height 16
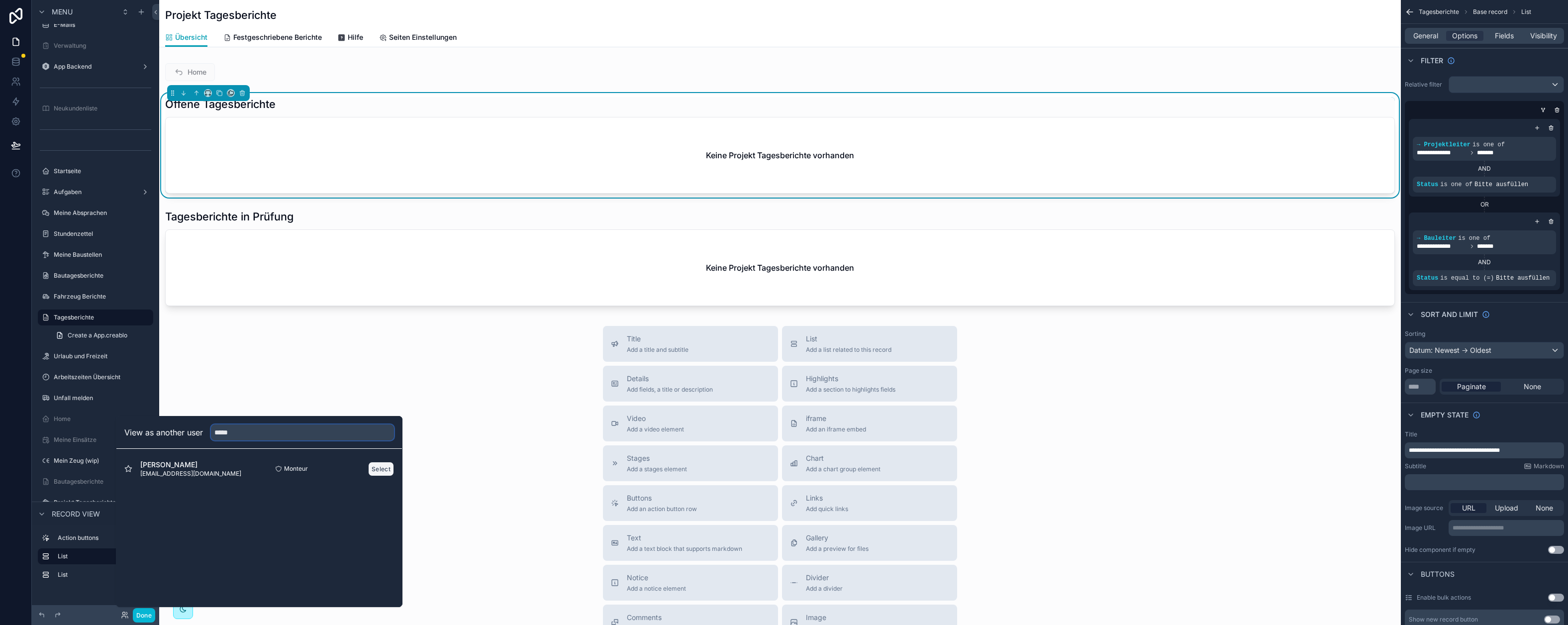
type input "*****"
click at [391, 468] on button "Select" at bounding box center [381, 469] width 26 height 15
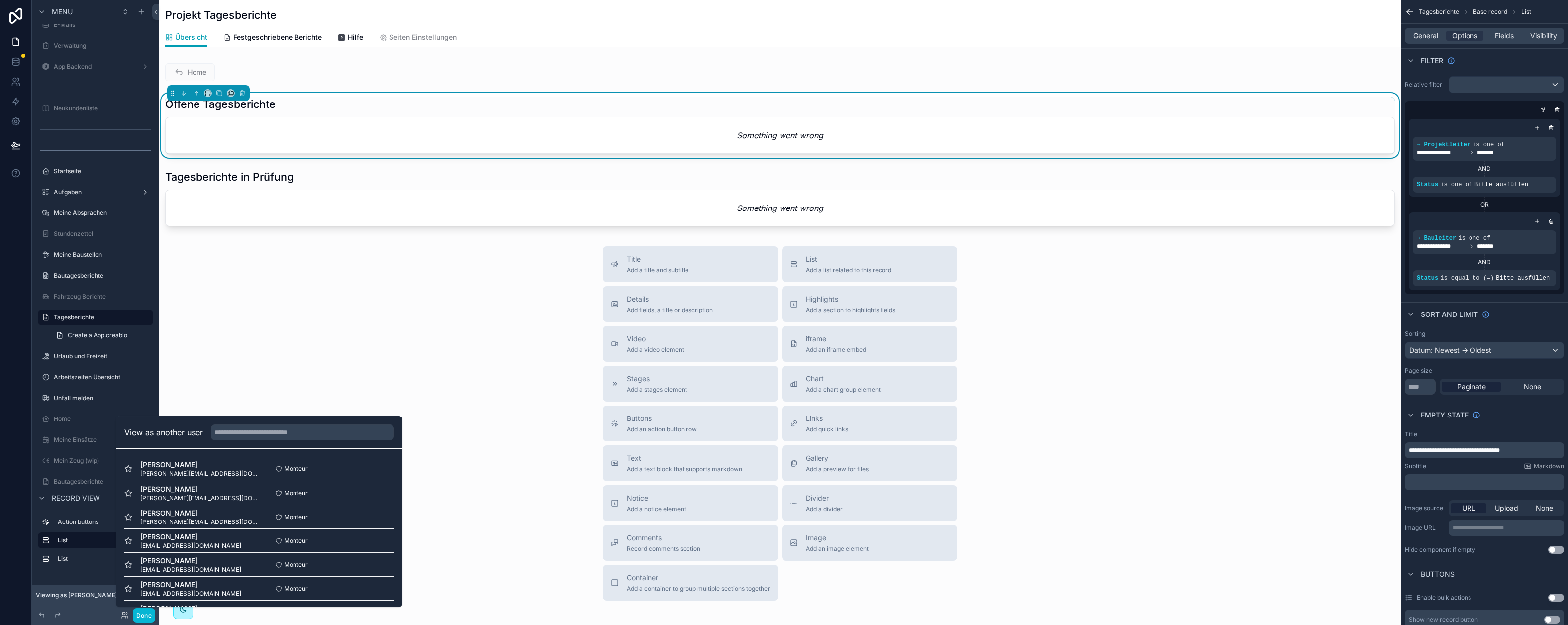
click at [495, 327] on div "Title Add a title and subtitle List Add a list related to this record Details A…" at bounding box center [780, 424] width 1242 height 355
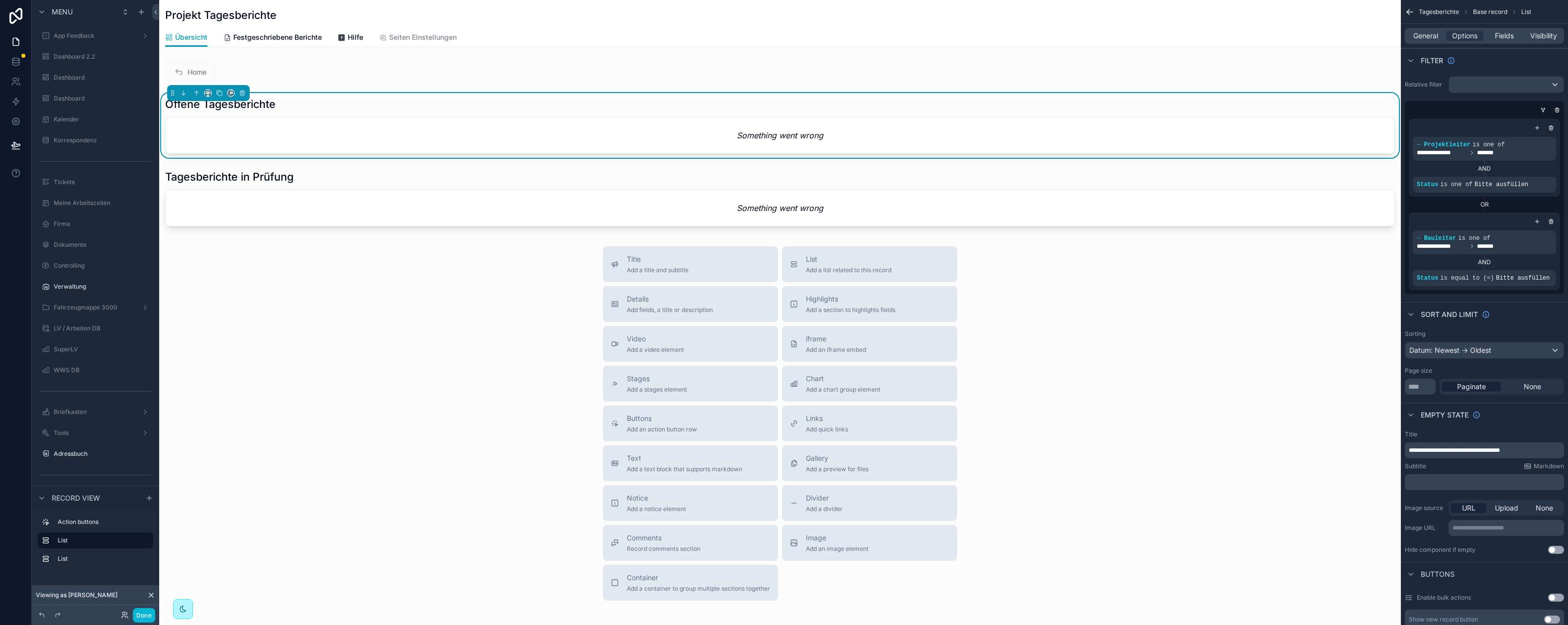
scroll to position [827, 0]
